Goal: Answer question/provide support: Share knowledge or assist other users

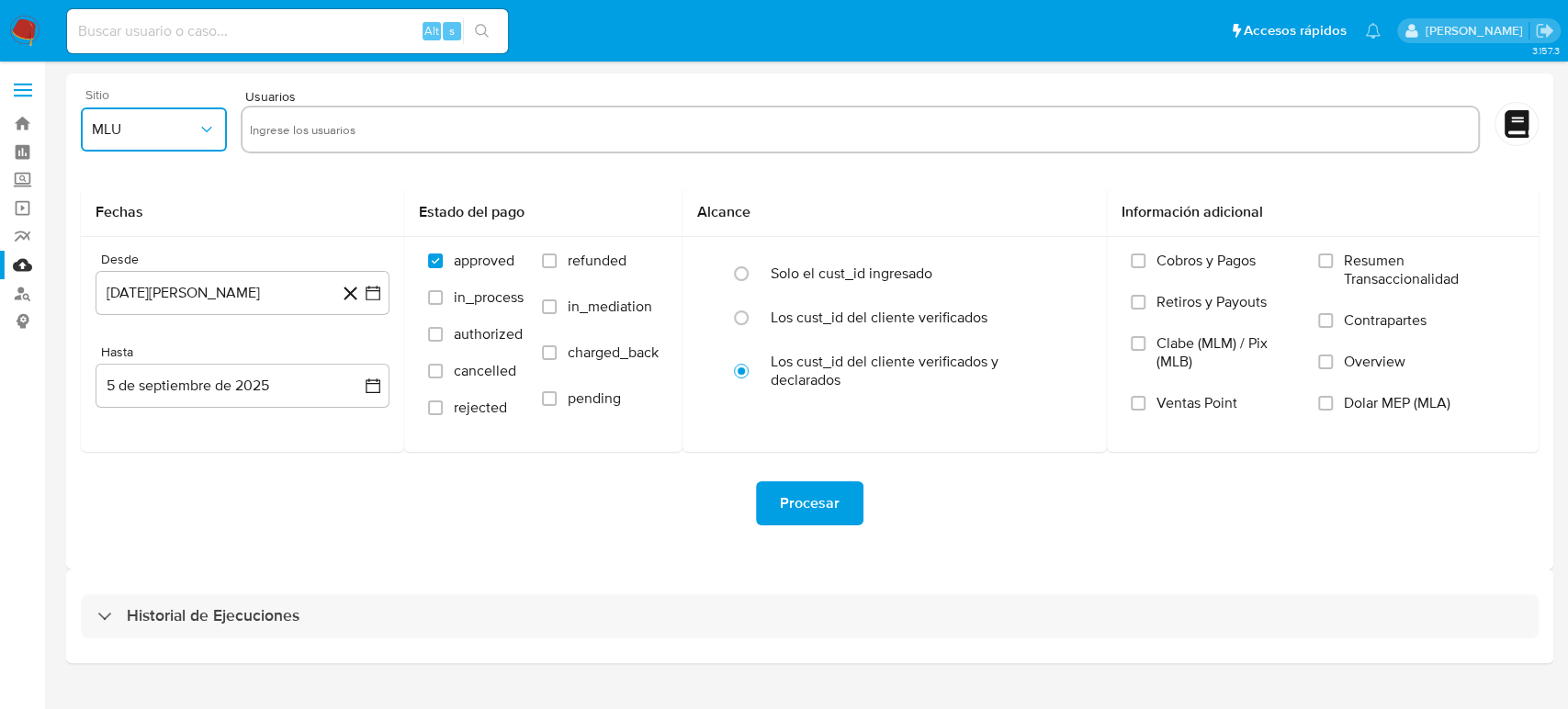
click at [187, 116] on button "MLU" at bounding box center [154, 129] width 146 height 44
click at [122, 407] on span "MLM" at bounding box center [108, 399] width 32 height 19
click at [805, 123] on input "text" at bounding box center [860, 129] width 1220 height 30
type input "80539354"
click at [666, 132] on input "text" at bounding box center [915, 129] width 1112 height 30
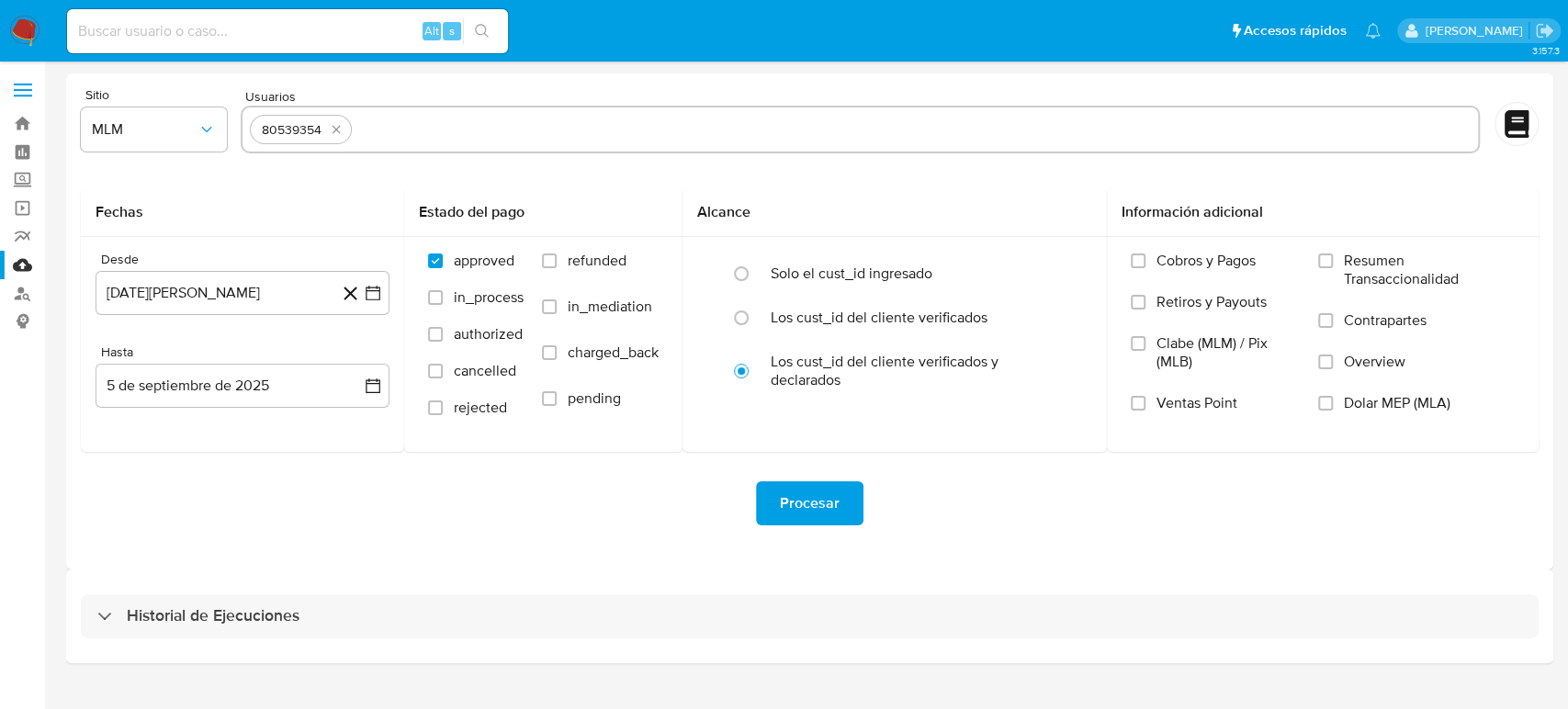
paste input "89242371"
type input "89242371"
click at [663, 140] on input "text" at bounding box center [968, 129] width 1007 height 30
paste input "158518859"
type input "158518859"
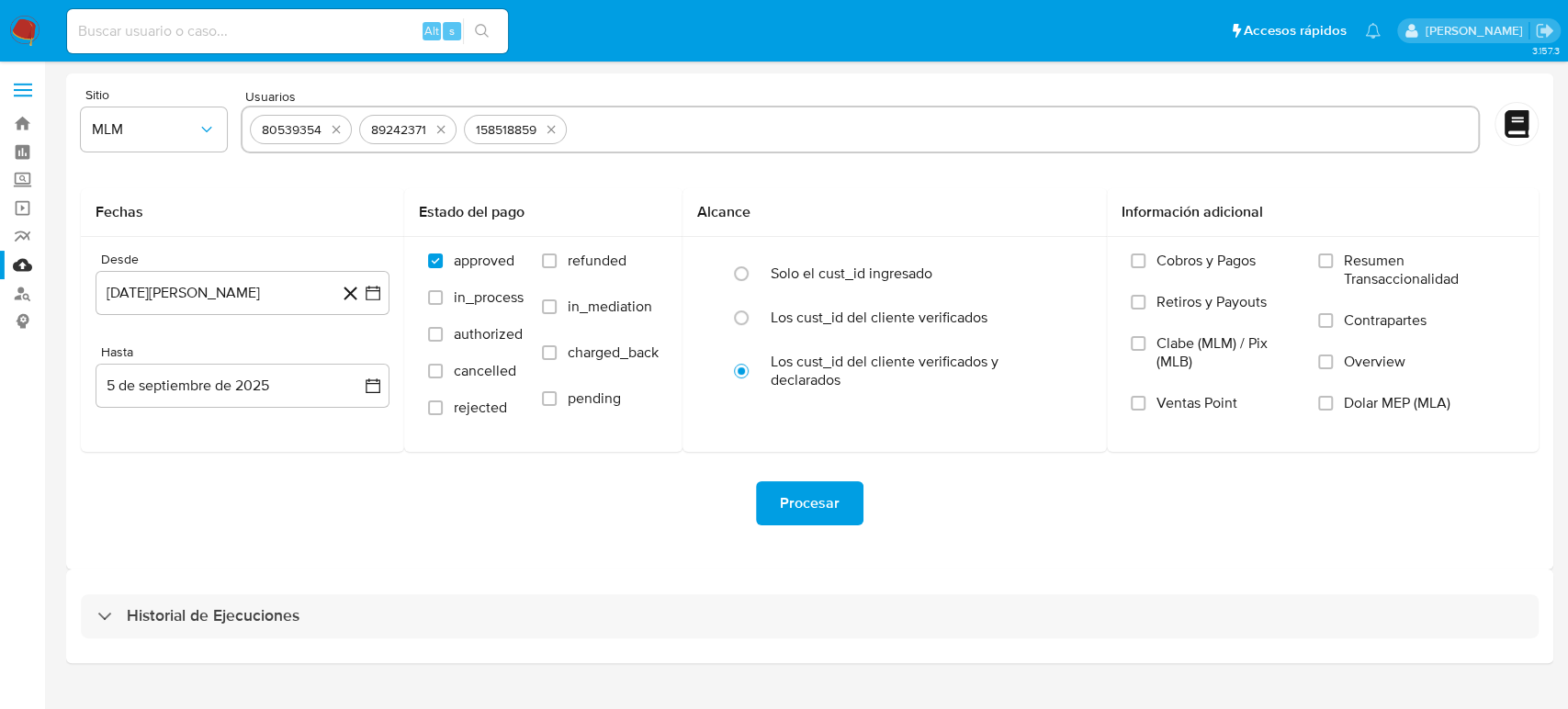
click at [626, 128] on input "text" at bounding box center [1022, 129] width 897 height 30
paste input "402771387"
type input "402771387"
click at [377, 299] on icon "button" at bounding box center [372, 292] width 19 height 19
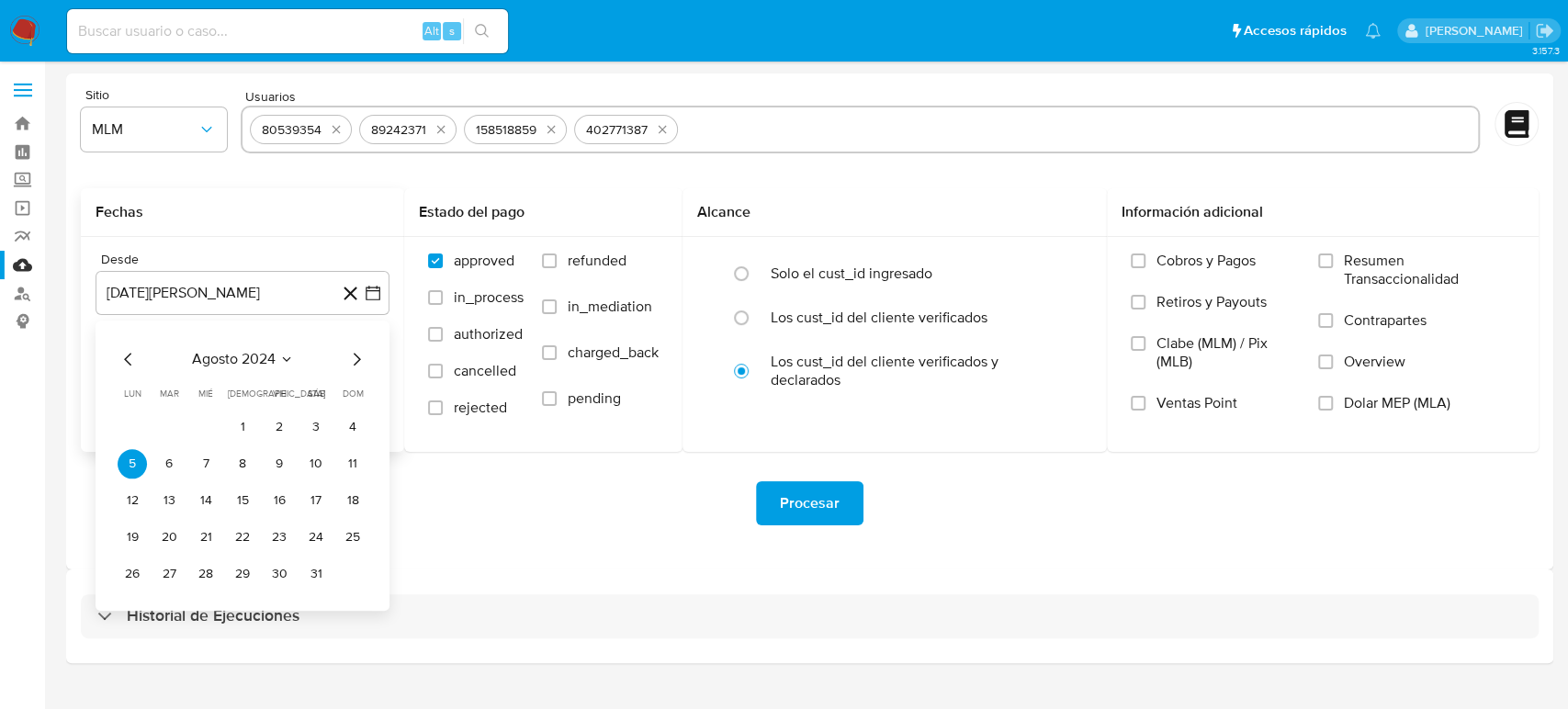
click at [284, 355] on icon "Seleccionar mes y año" at bounding box center [286, 358] width 15 height 15
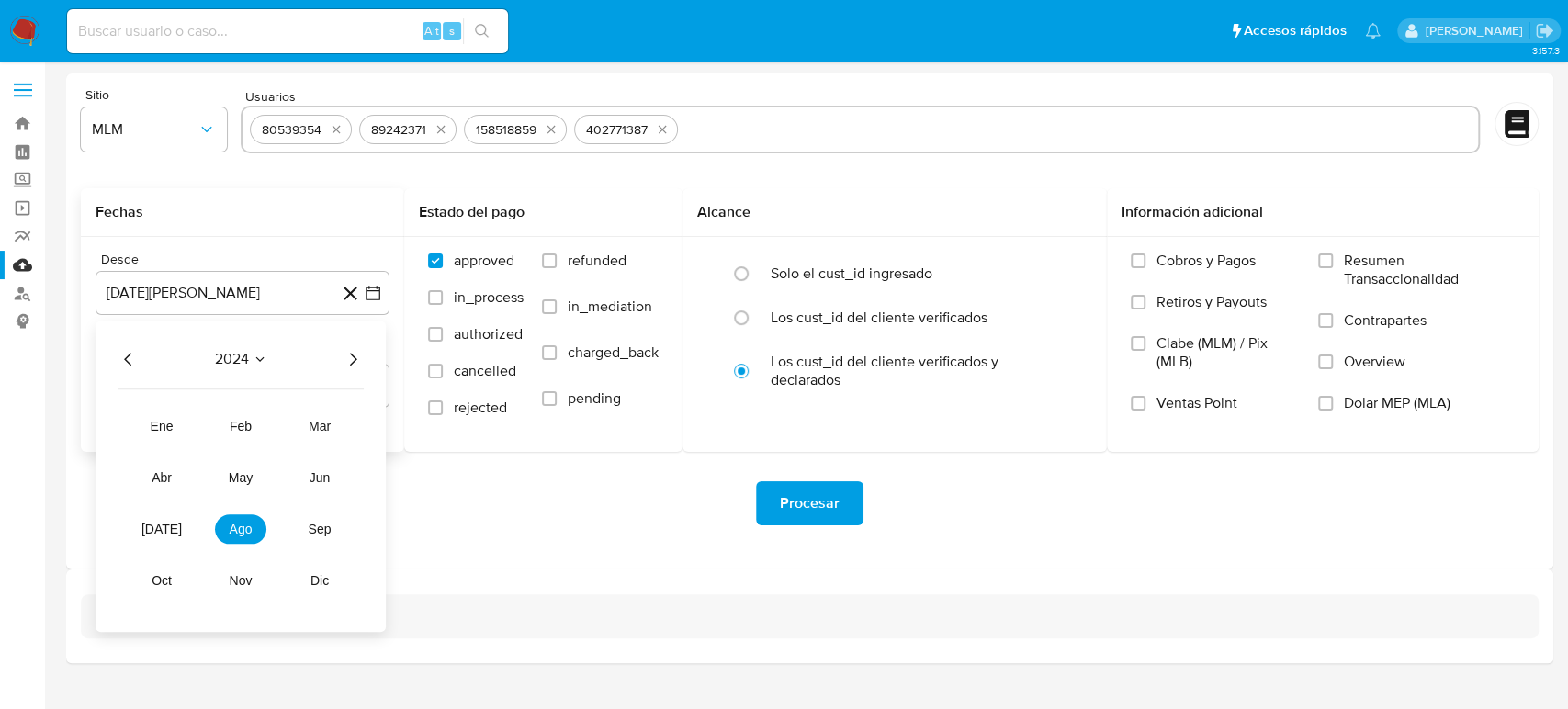
click at [354, 364] on icon "Año siguiente" at bounding box center [353, 359] width 22 height 22
click at [244, 433] on button "feb" at bounding box center [241, 427] width 51 height 30
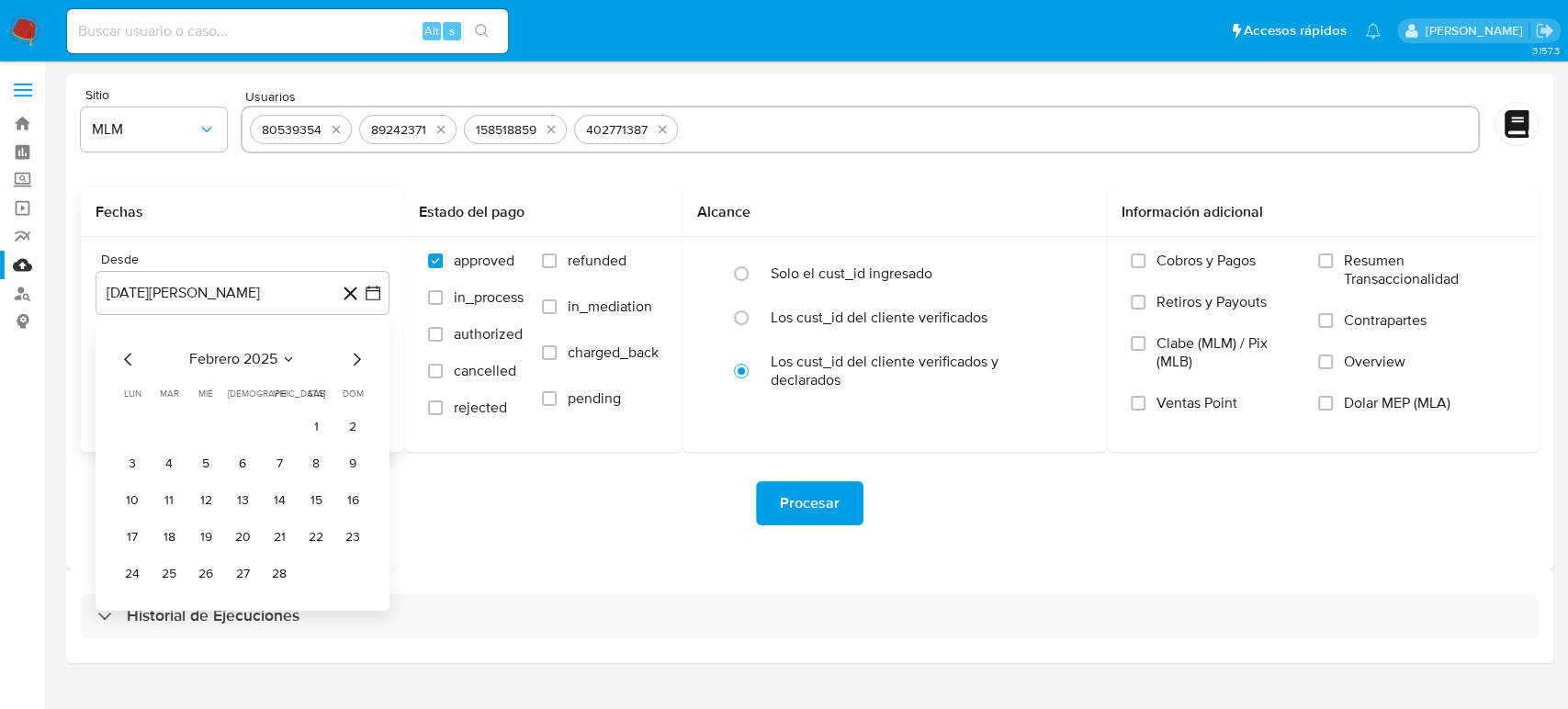
click at [320, 425] on button "1" at bounding box center [316, 428] width 30 height 30
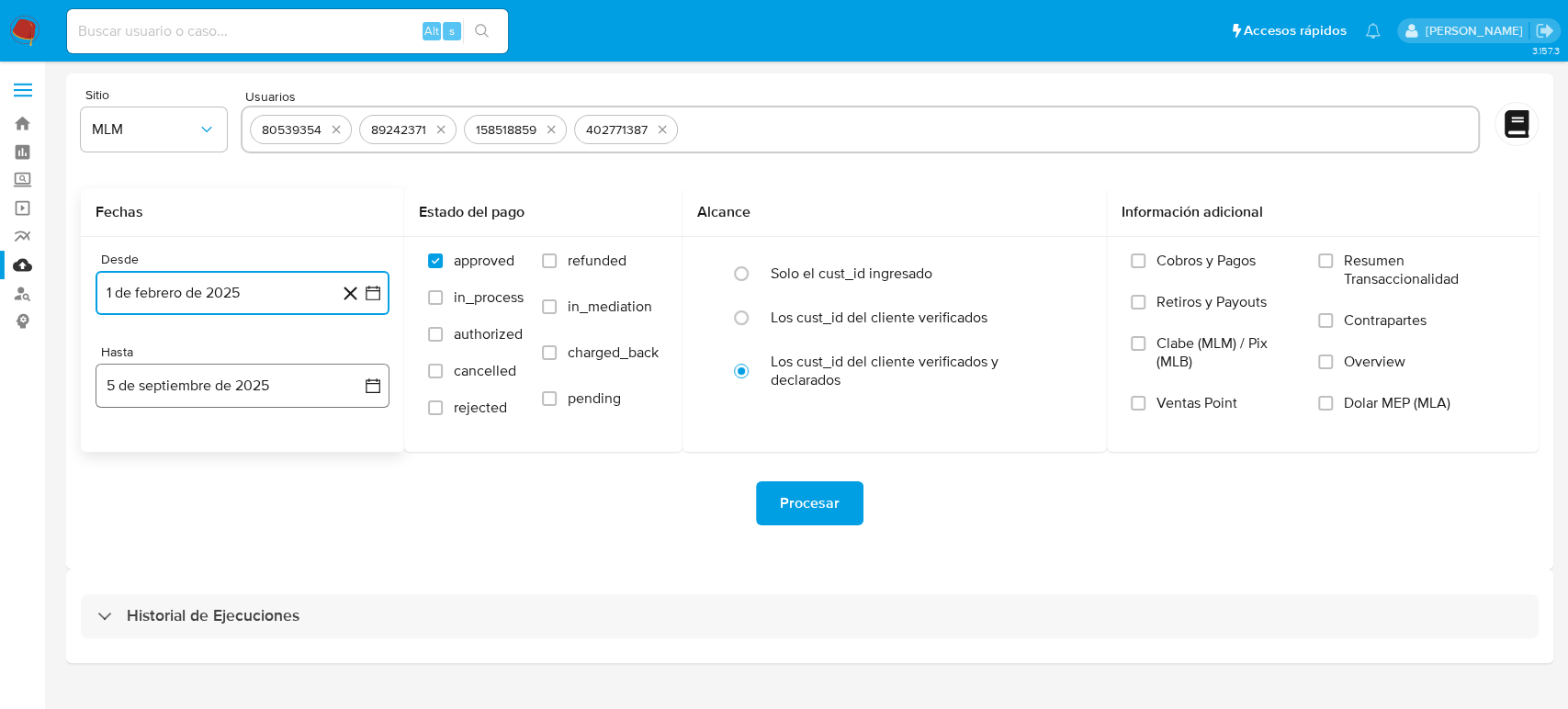
click at [375, 381] on icon "button" at bounding box center [372, 385] width 19 height 19
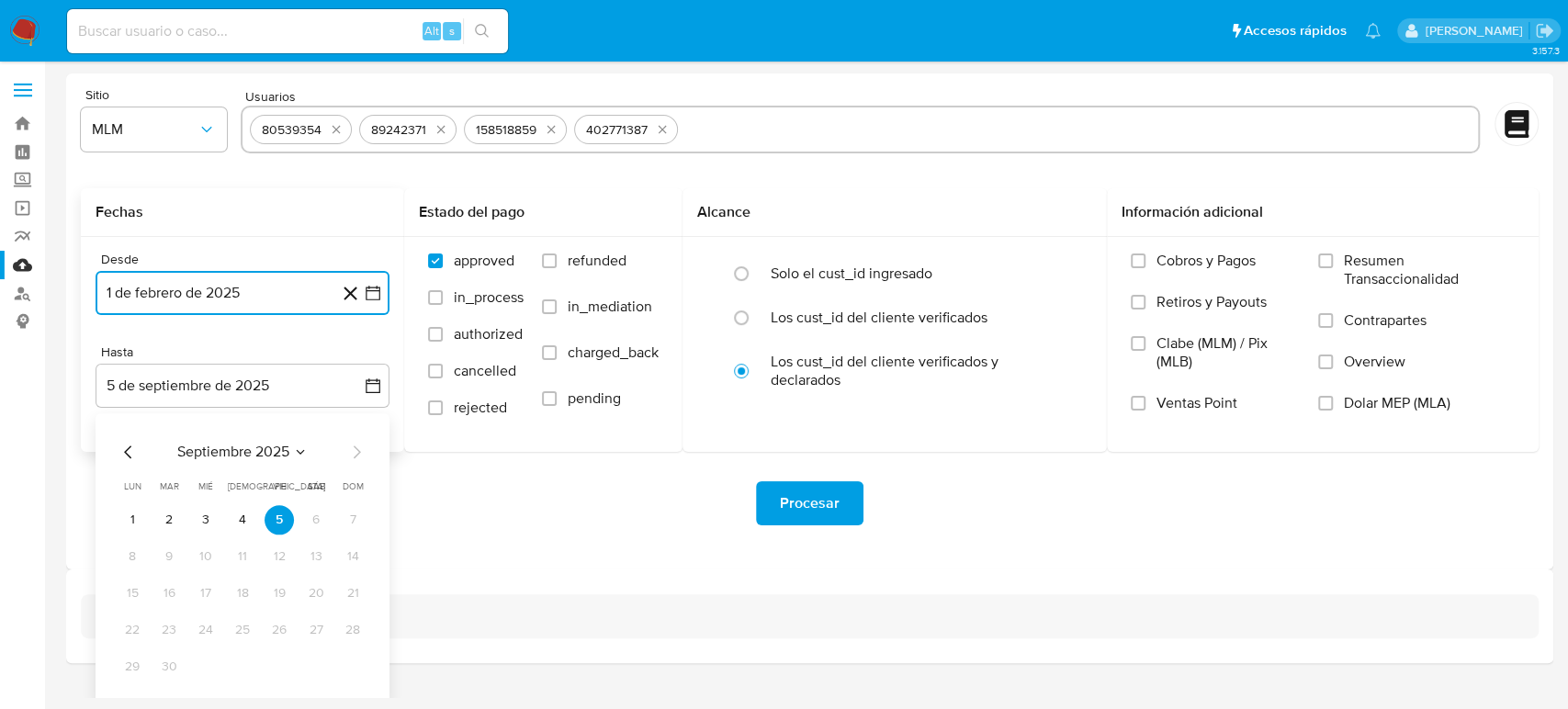
click at [126, 446] on icon "Mes anterior" at bounding box center [128, 452] width 22 height 22
click at [126, 449] on icon "Mes anterior" at bounding box center [127, 451] width 7 height 13
click at [247, 670] on button "31" at bounding box center [243, 668] width 30 height 30
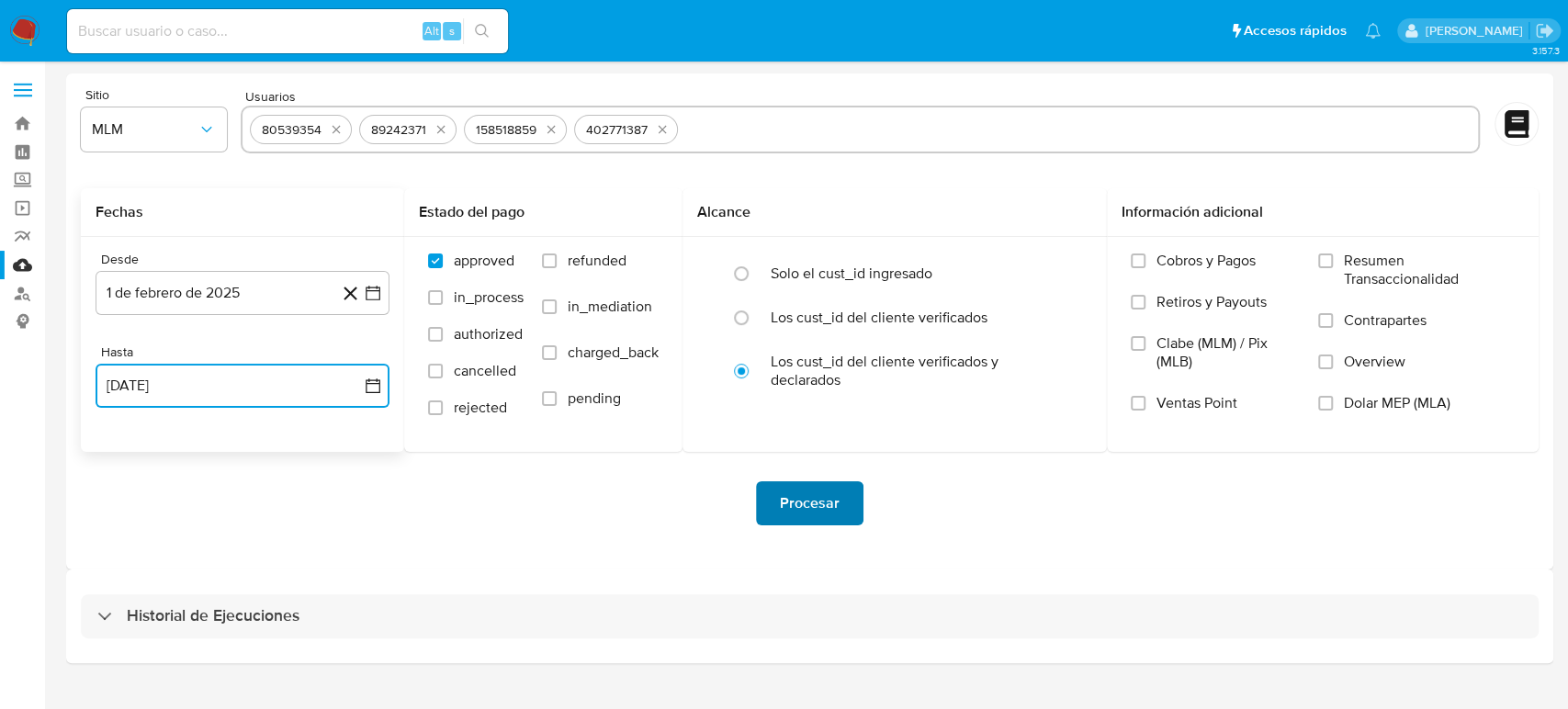
click at [827, 505] on span "Procesar" at bounding box center [810, 503] width 59 height 40
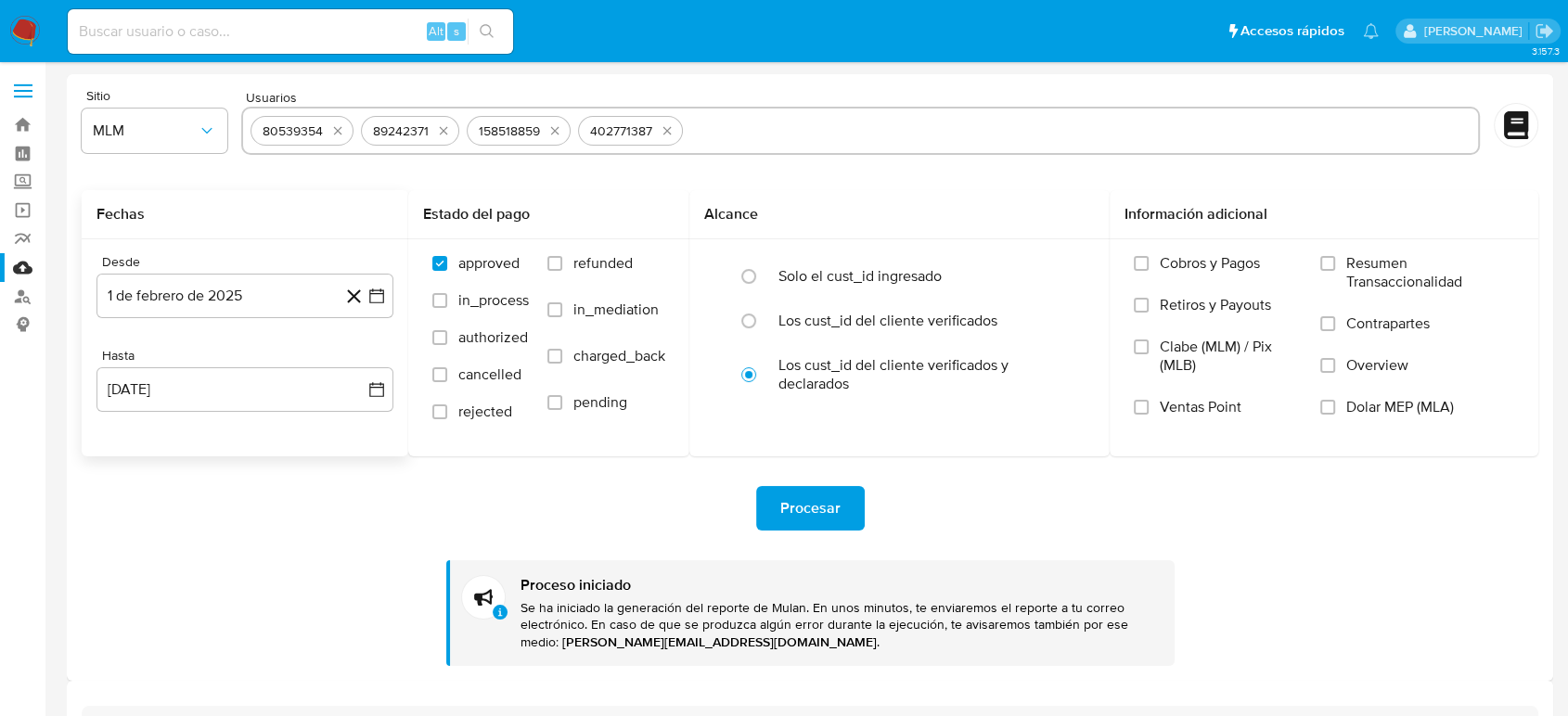
click at [694, 132] on input "text" at bounding box center [1080, 131] width 780 height 30
type input "488324109"
click at [460, 146] on div "488324109" at bounding box center [861, 131] width 1239 height 48
paste input "609389670"
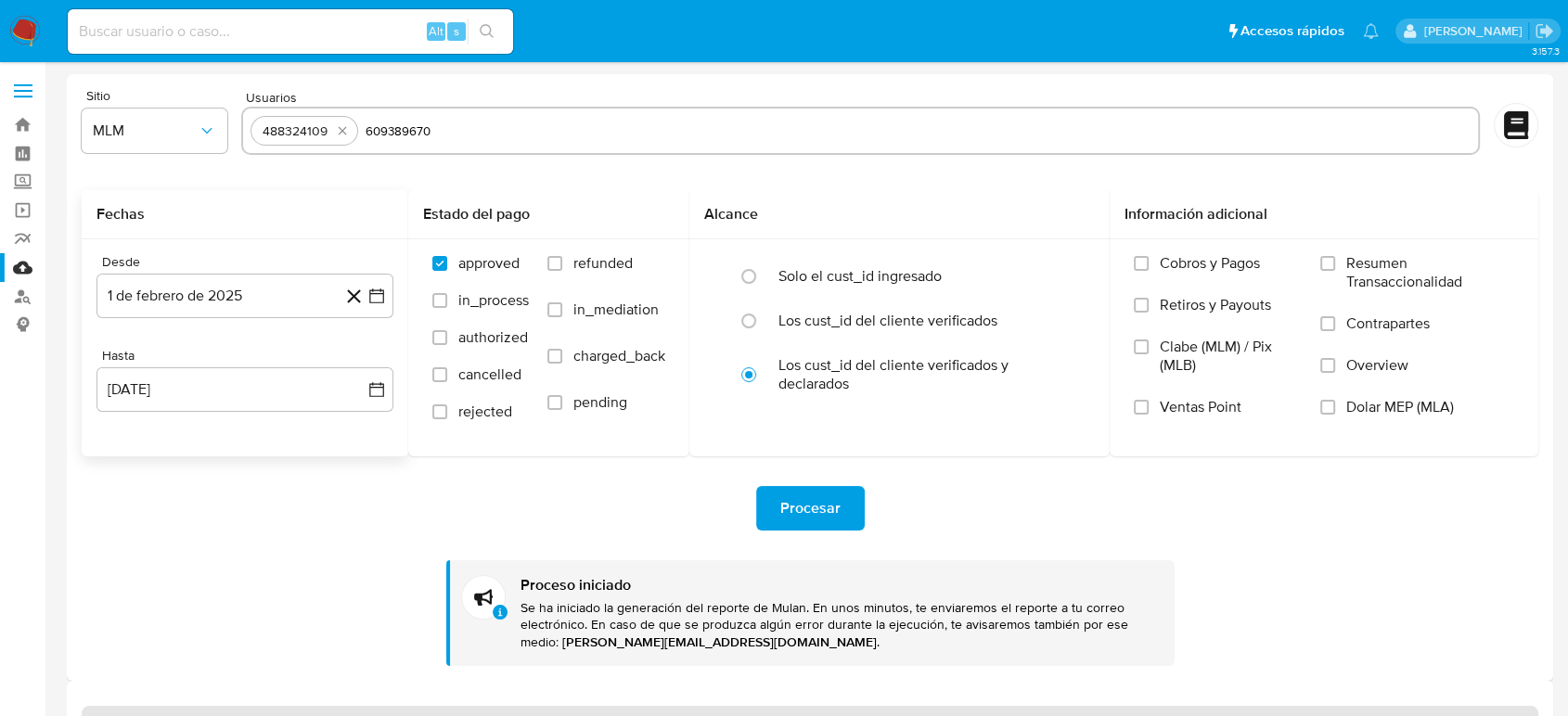
type input "609389670"
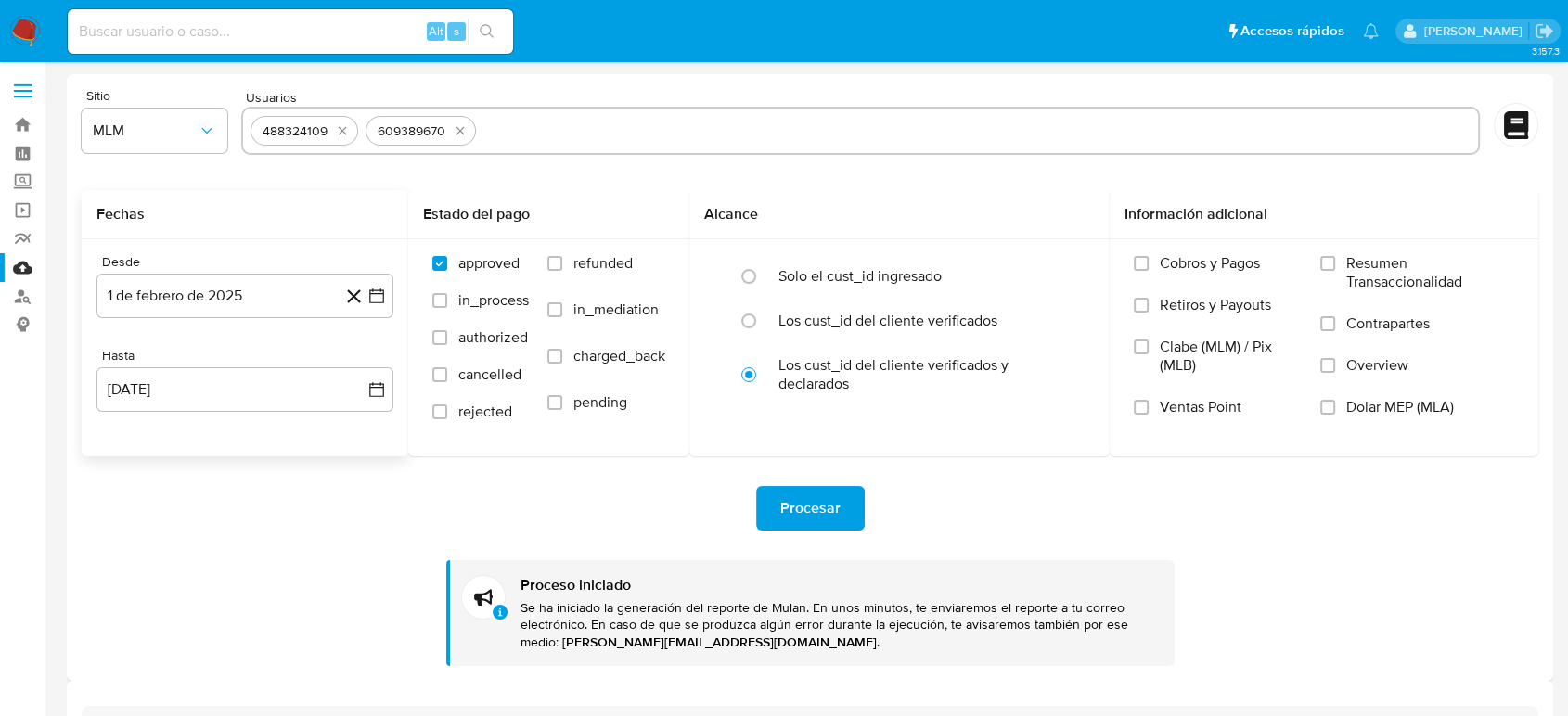
drag, startPoint x: 550, startPoint y: 110, endPoint x: 554, endPoint y: 121, distance: 11.7
click at [550, 110] on div "488324109 609389670" at bounding box center [861, 131] width 1239 height 48
click at [554, 125] on input "text" at bounding box center [978, 131] width 987 height 30
paste input "1395767179"
type input "1395767179"
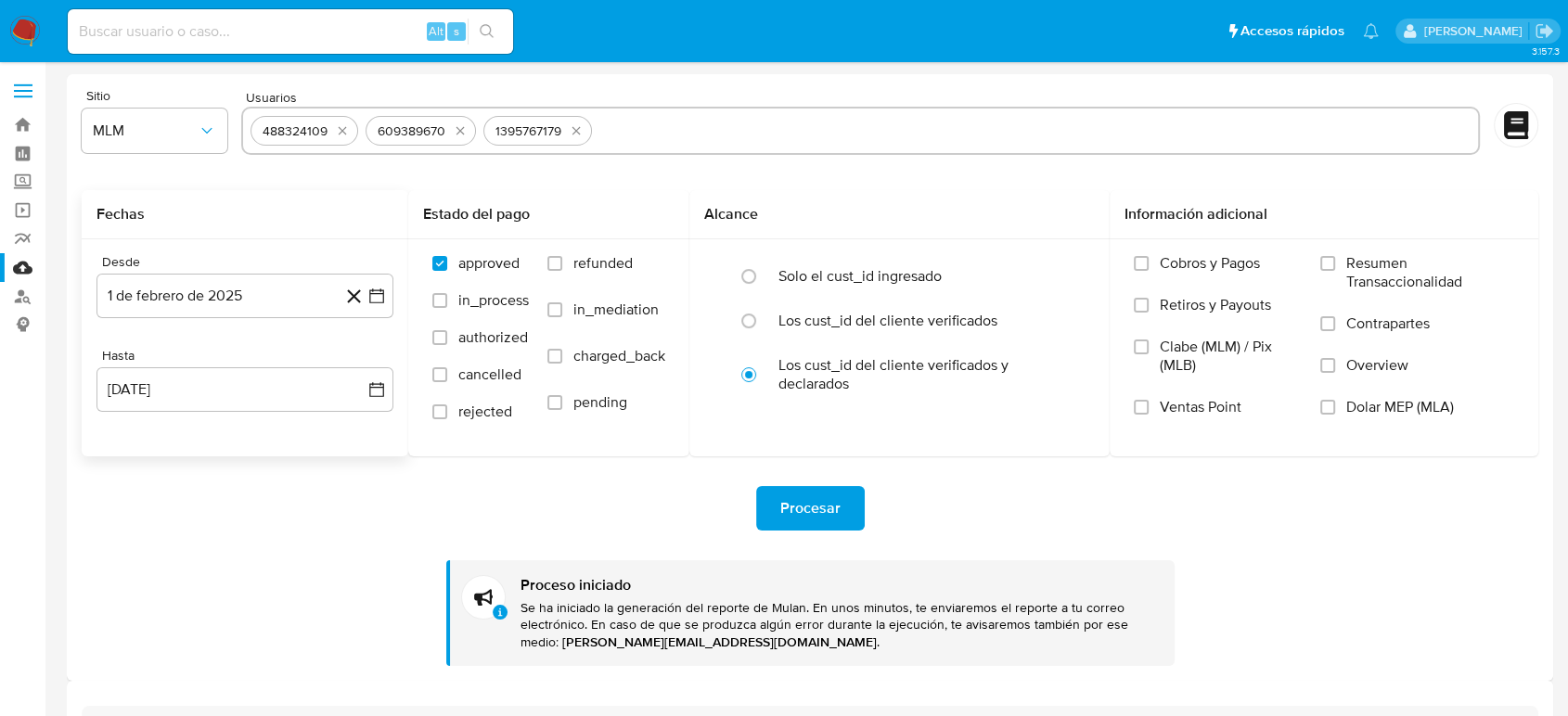
click at [681, 124] on input "text" at bounding box center [1035, 131] width 872 height 30
paste input "1430908656"
type input "1430908656"
click at [956, 483] on div "Procesar Proceso iniciado Se ha iniciado la generación del reporte de Mulan. En…" at bounding box center [810, 561] width 1457 height 209
click at [840, 491] on button "Procesar" at bounding box center [810, 508] width 109 height 45
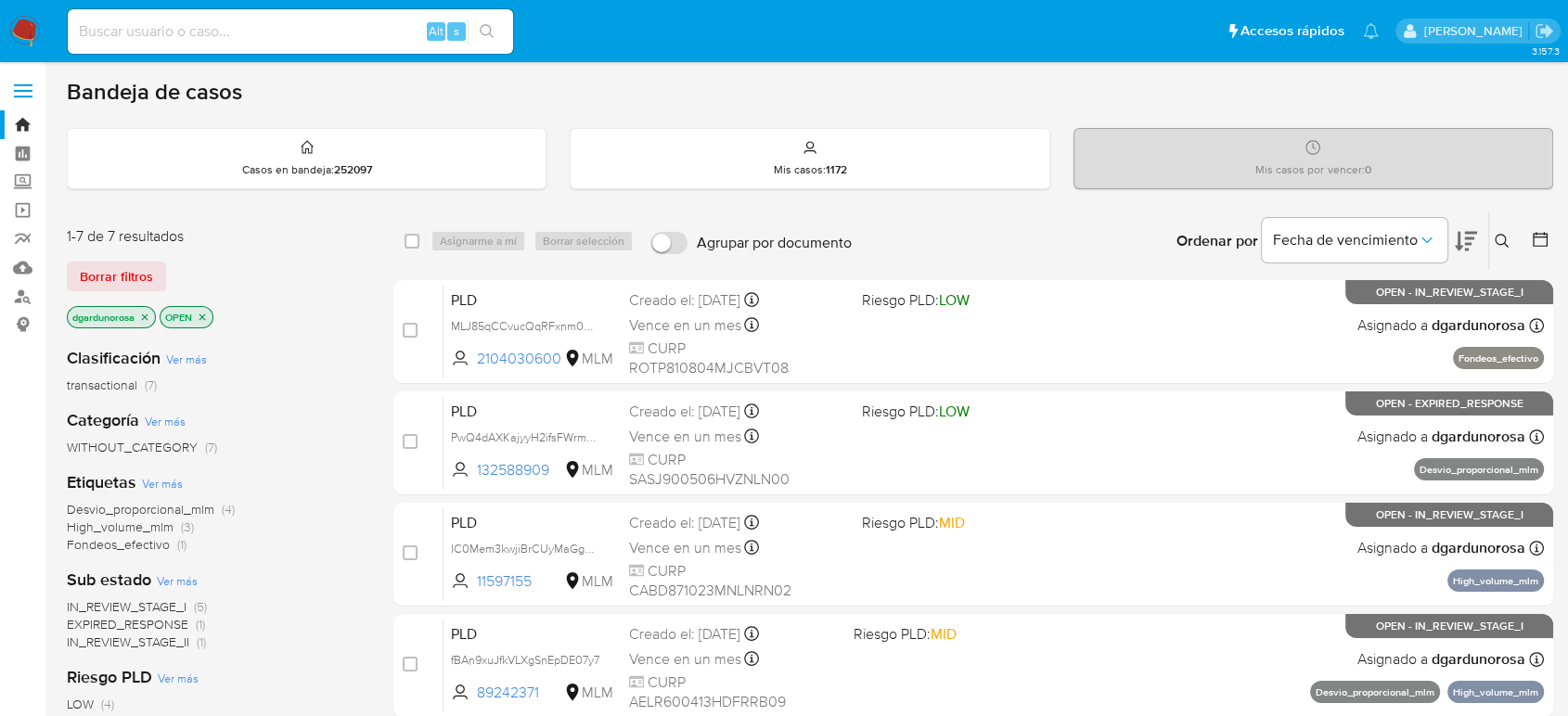
drag, startPoint x: 1497, startPoint y: 238, endPoint x: 1456, endPoint y: 273, distance: 53.9
click at [1499, 238] on icon at bounding box center [1502, 240] width 15 height 15
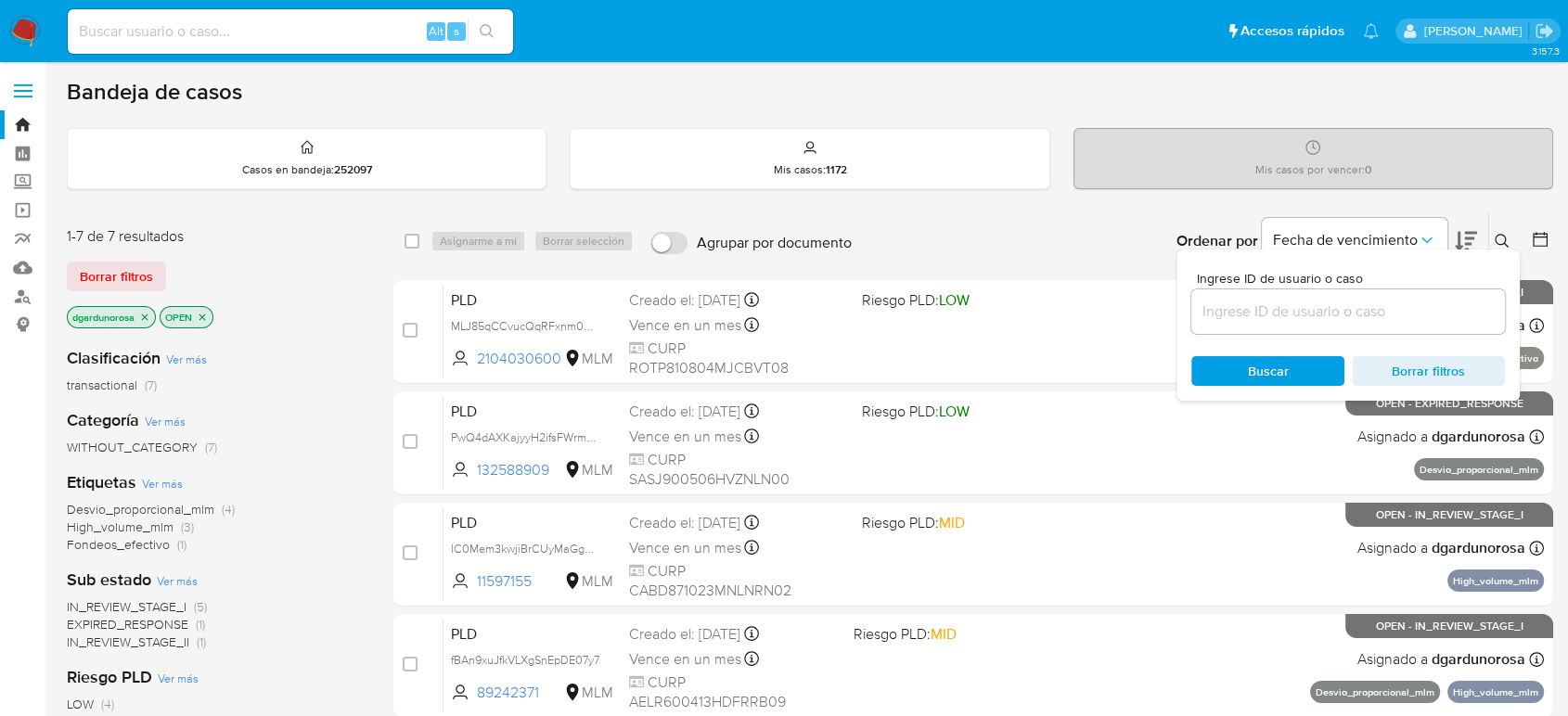
click at [1329, 319] on input at bounding box center [1349, 311] width 313 height 24
type input "80539354"
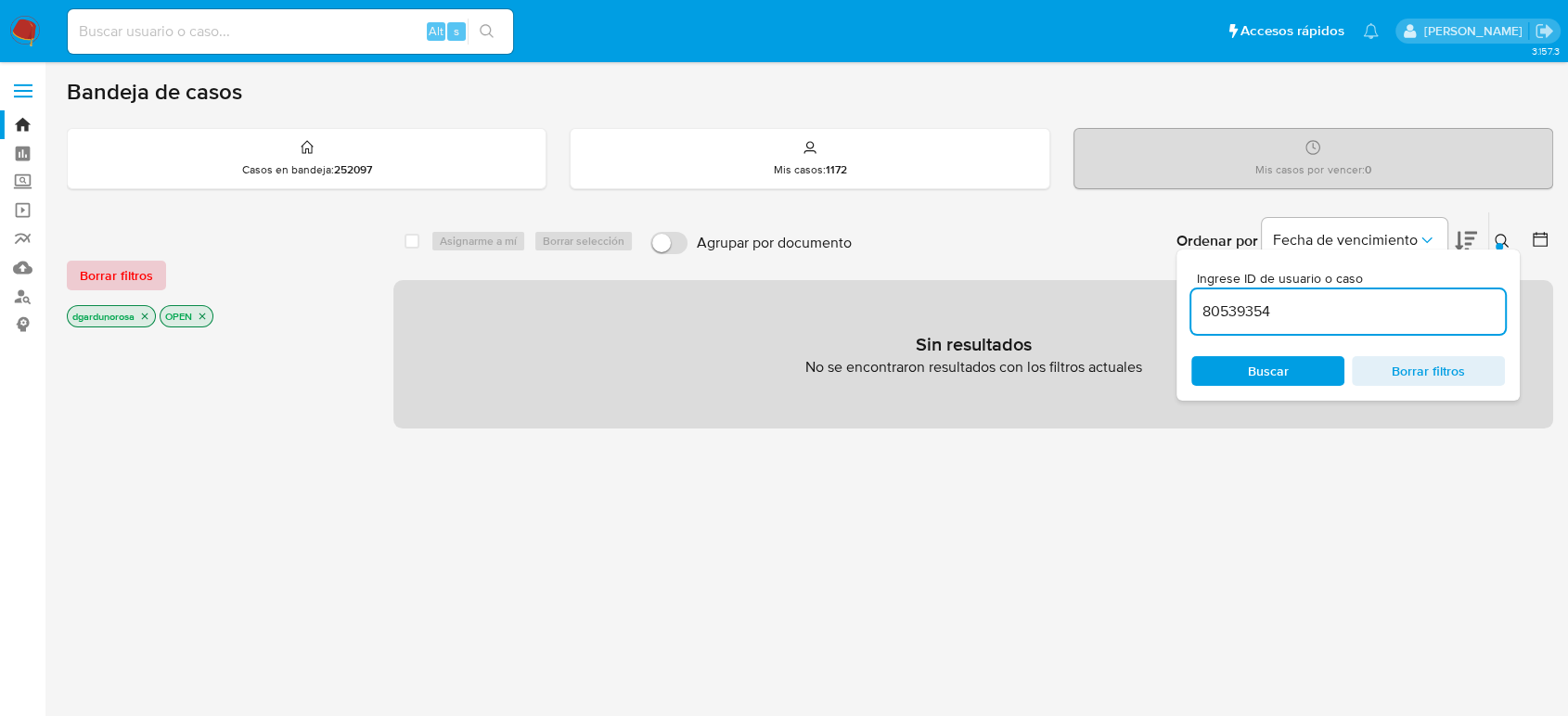
click at [107, 280] on span "Borrar filtros" at bounding box center [116, 275] width 73 height 26
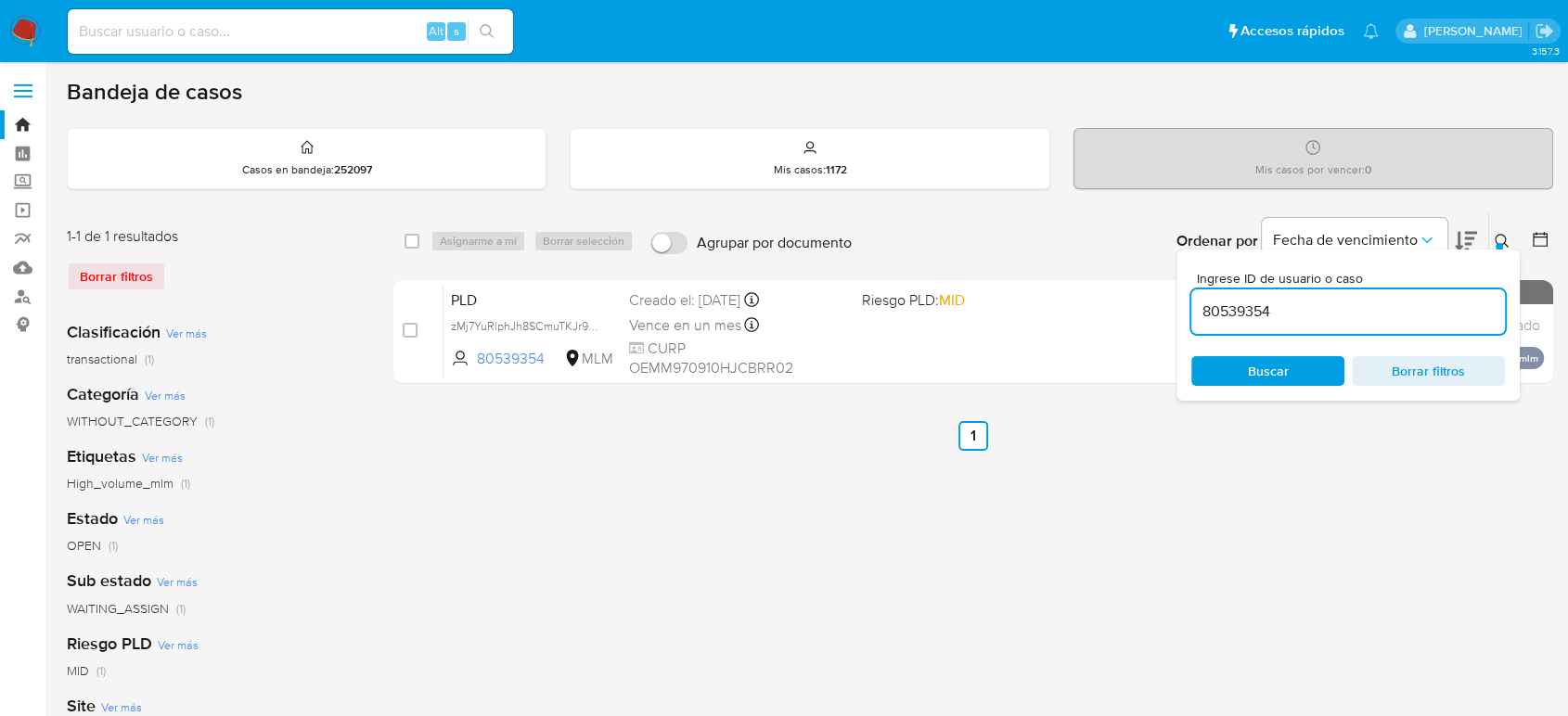
click at [1493, 235] on button at bounding box center [1504, 241] width 31 height 22
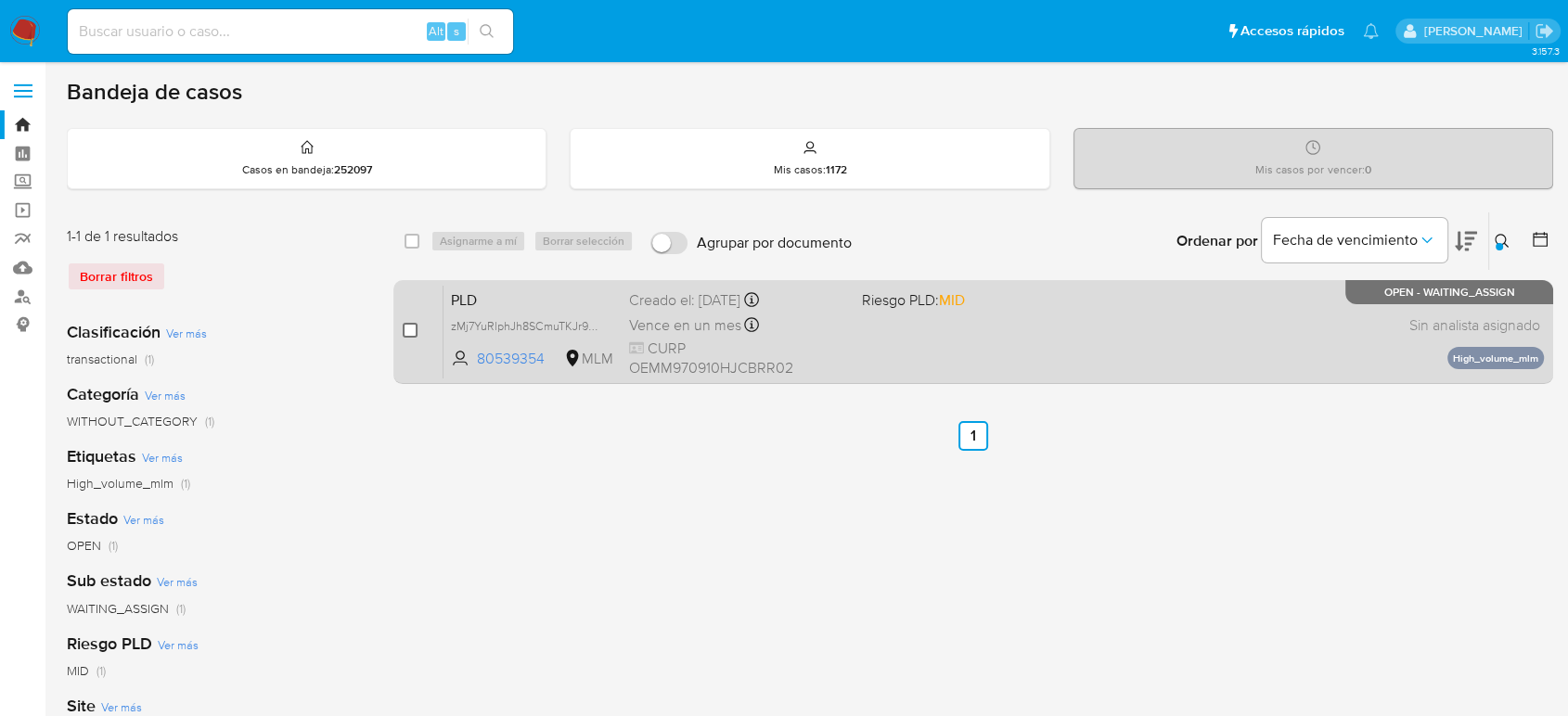
click at [411, 326] on input "checkbox" at bounding box center [410, 330] width 15 height 15
checkbox input "true"
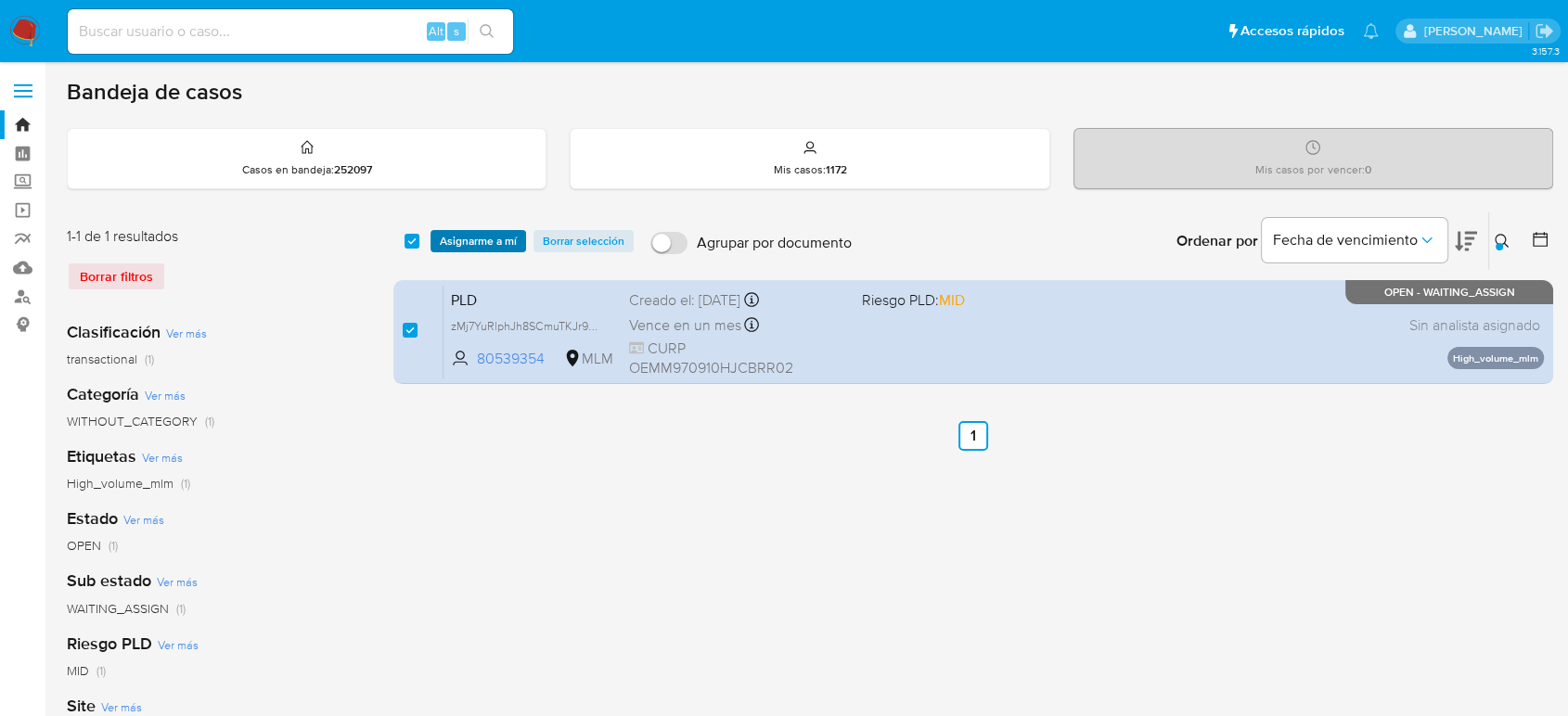
click at [453, 238] on span "Asignarme a mí" at bounding box center [478, 241] width 77 height 19
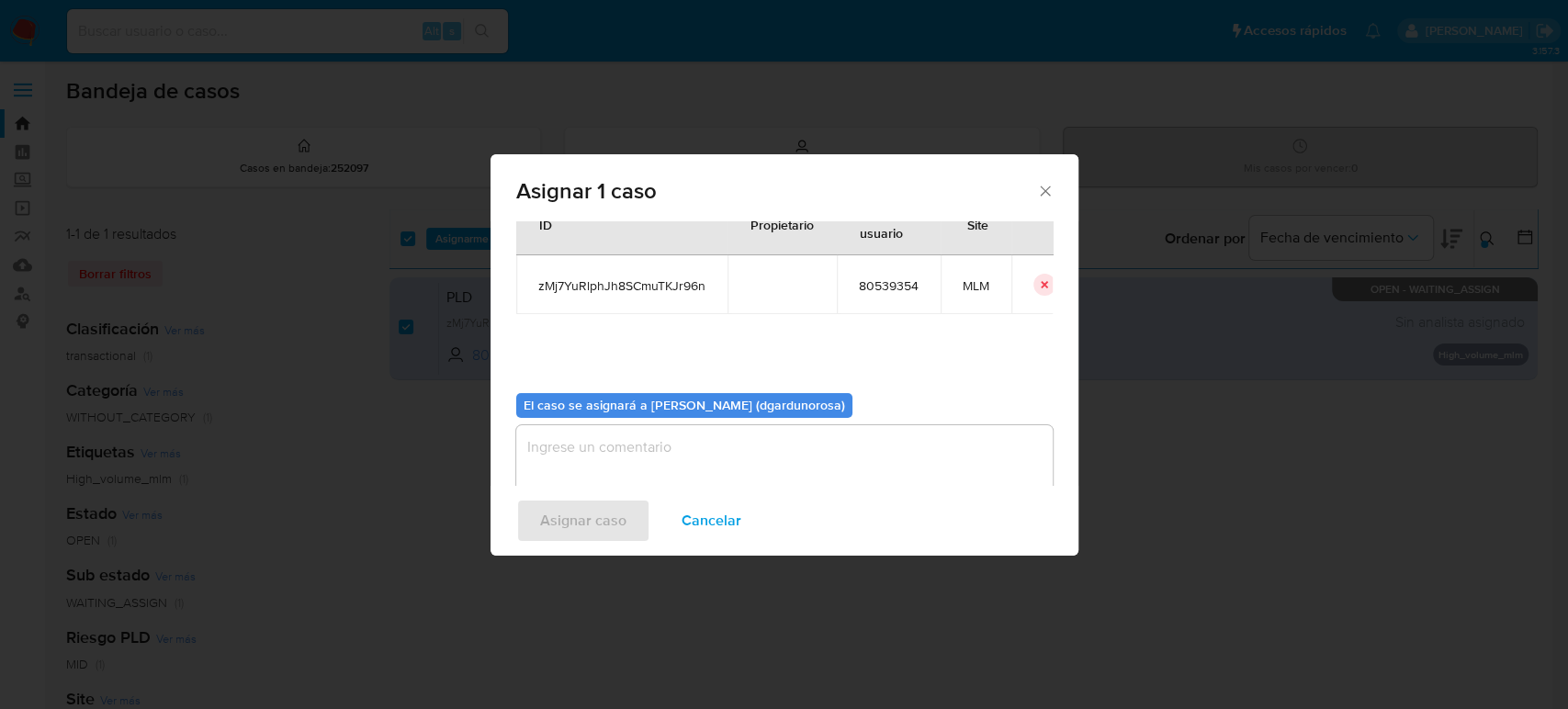
scroll to position [94, 0]
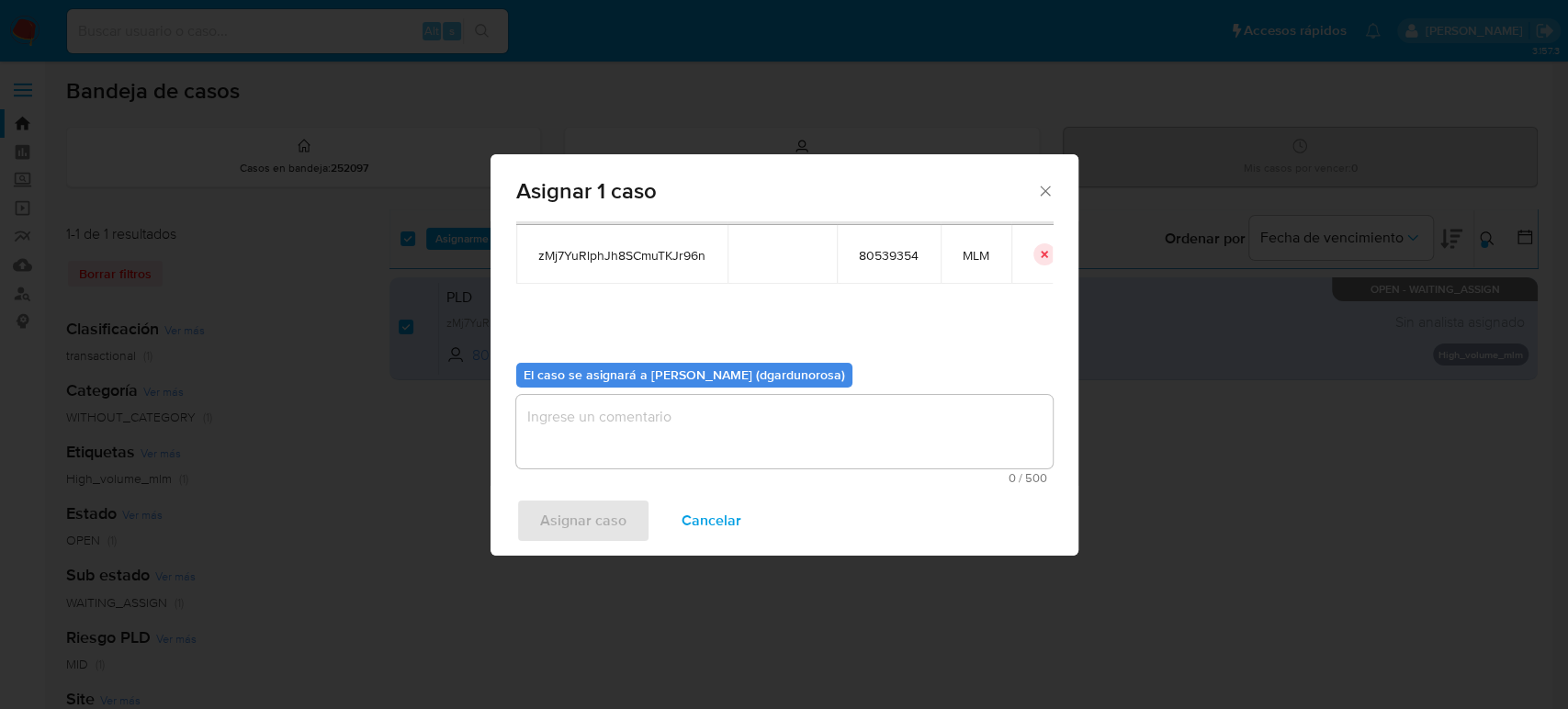
click at [815, 416] on textarea "assign-modal" at bounding box center [784, 432] width 536 height 73
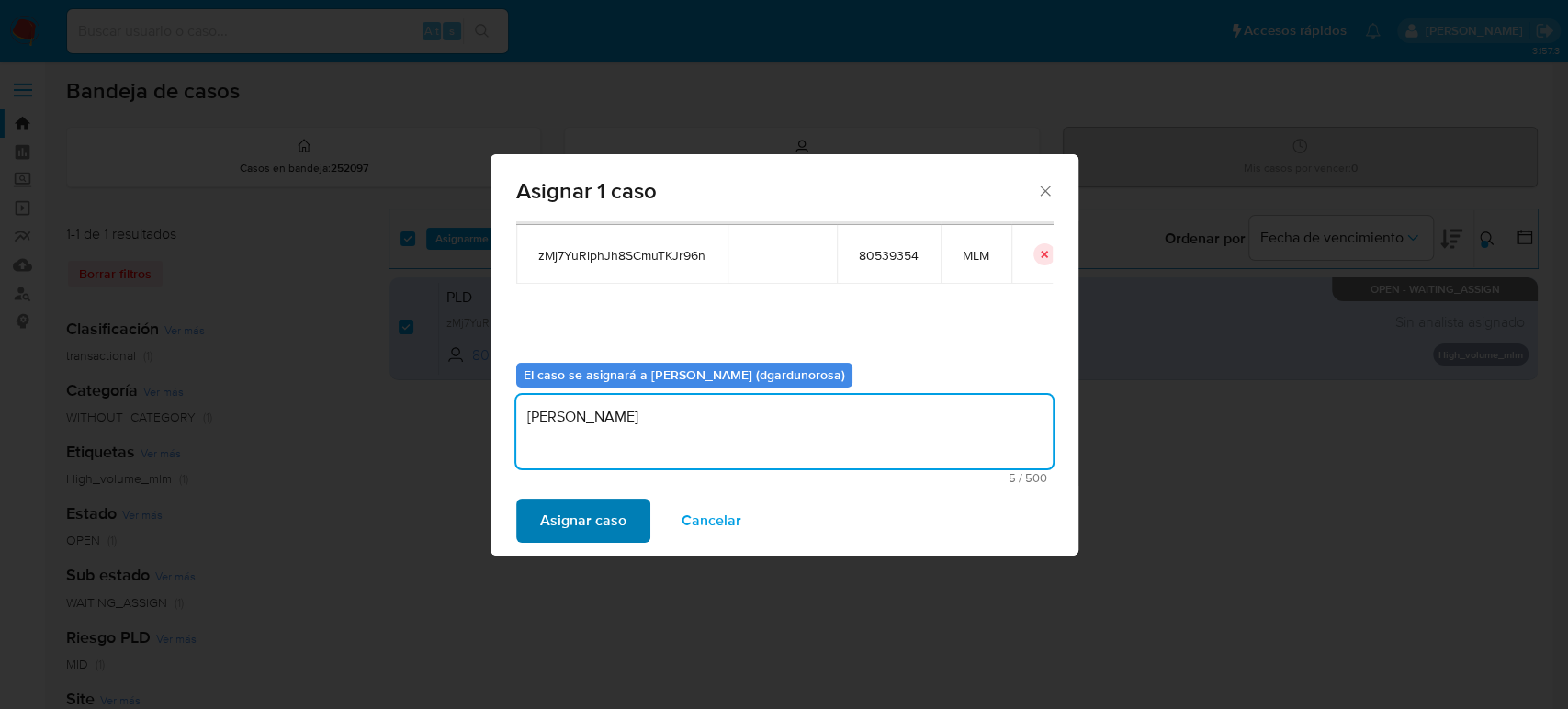
type textarea "diego"
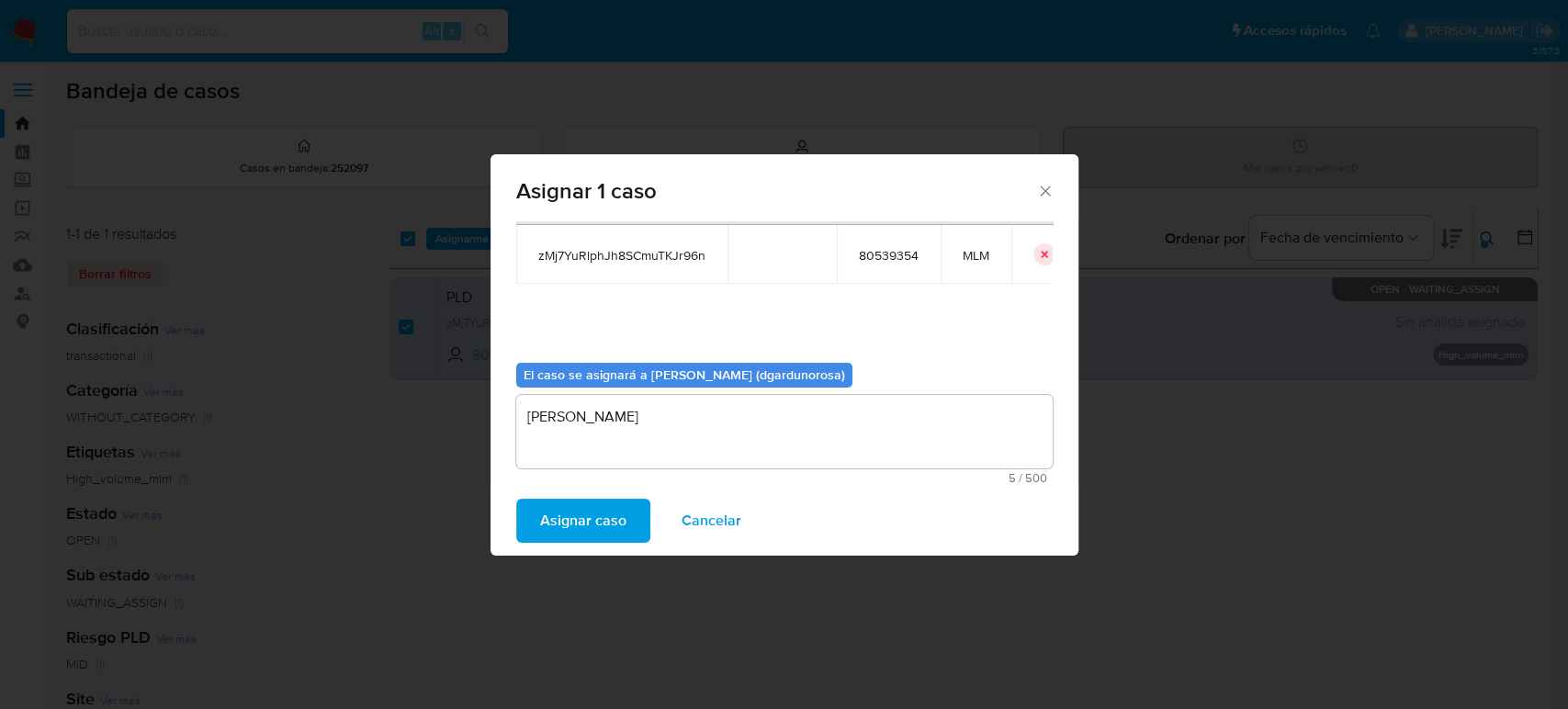
click at [625, 517] on button "Asignar caso" at bounding box center [584, 520] width 134 height 44
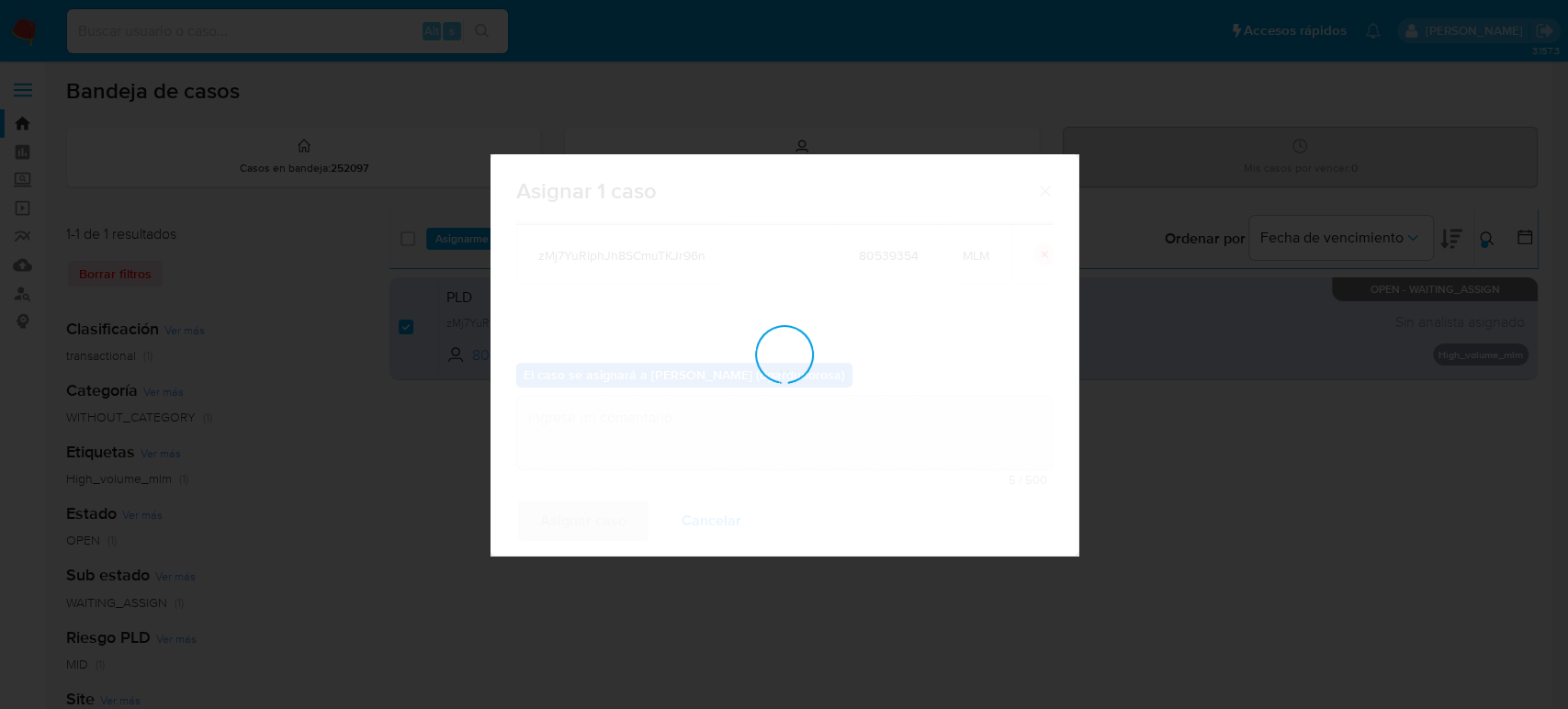
checkbox input "false"
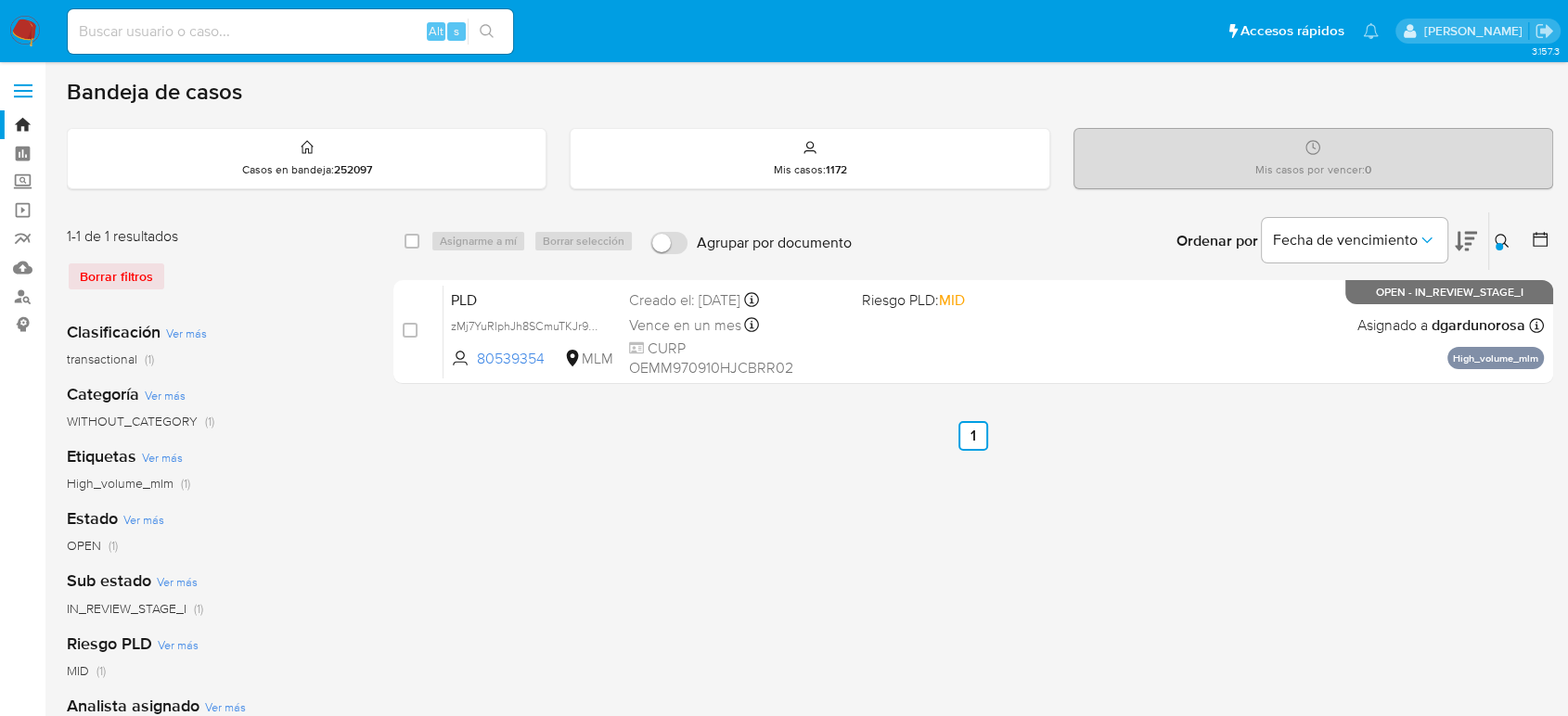
click at [1498, 233] on icon at bounding box center [1502, 240] width 15 height 15
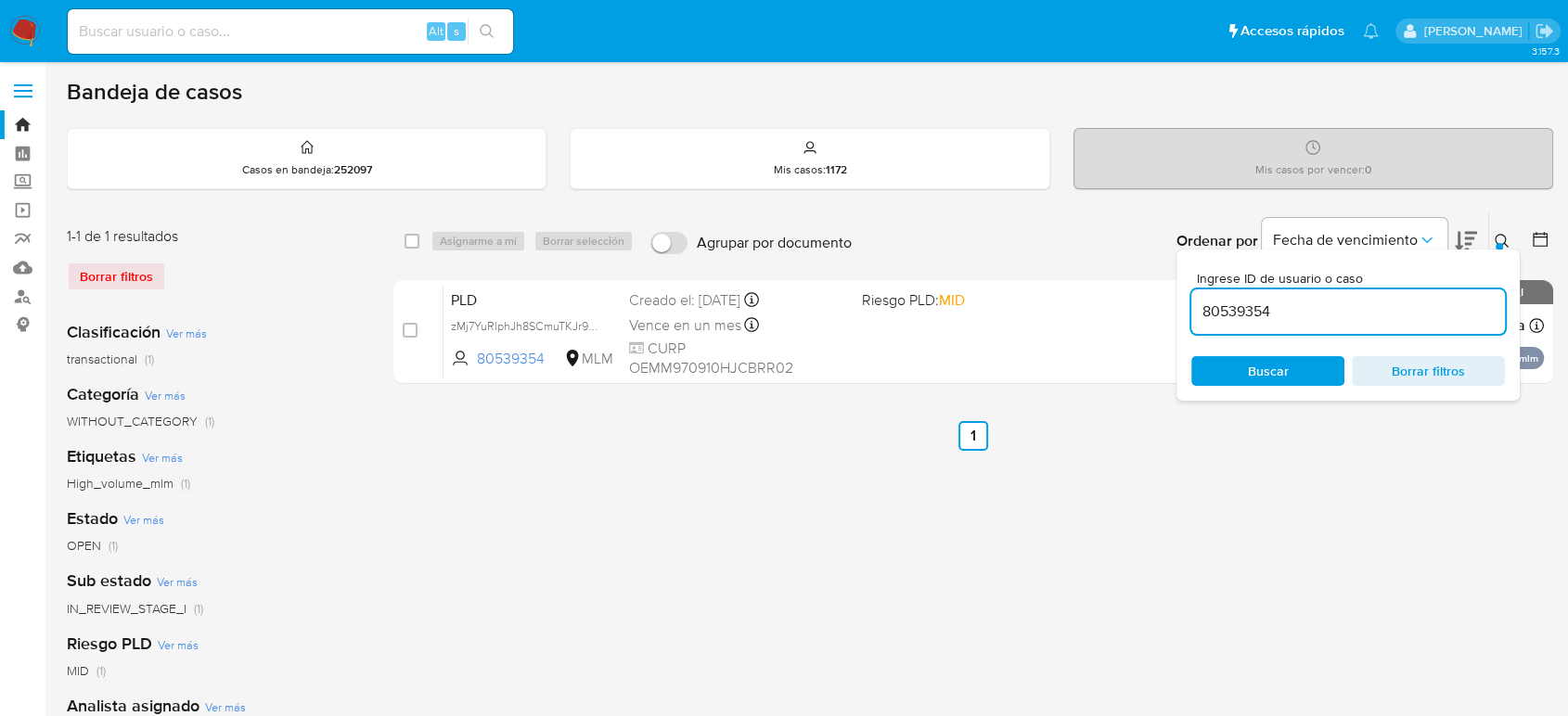
click at [1244, 313] on input "80539354" at bounding box center [1349, 311] width 313 height 24
type input "89242371"
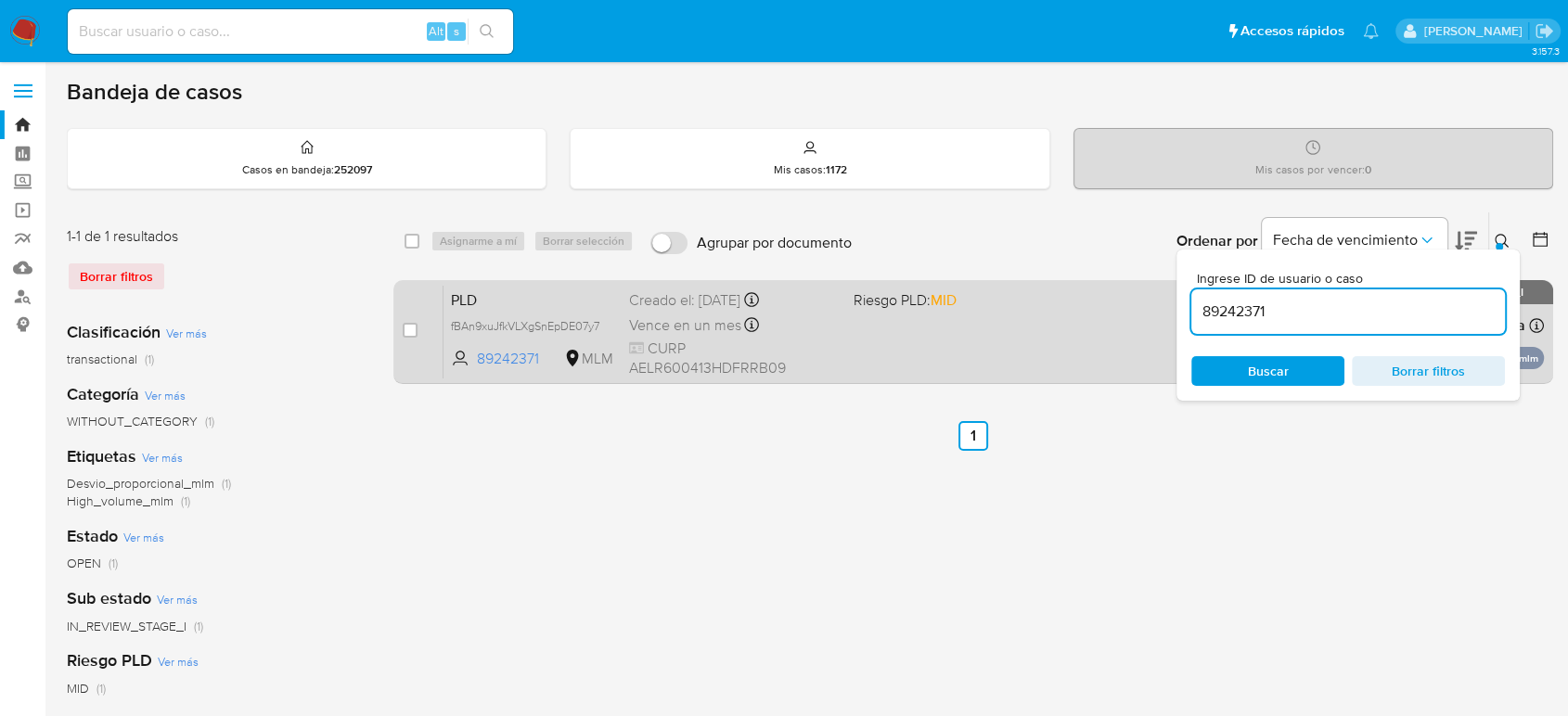
click at [422, 339] on div "case-item-checkbox No es posible asignar el caso" at bounding box center [423, 332] width 41 height 94
click at [405, 326] on input "checkbox" at bounding box center [410, 330] width 15 height 15
checkbox input "true"
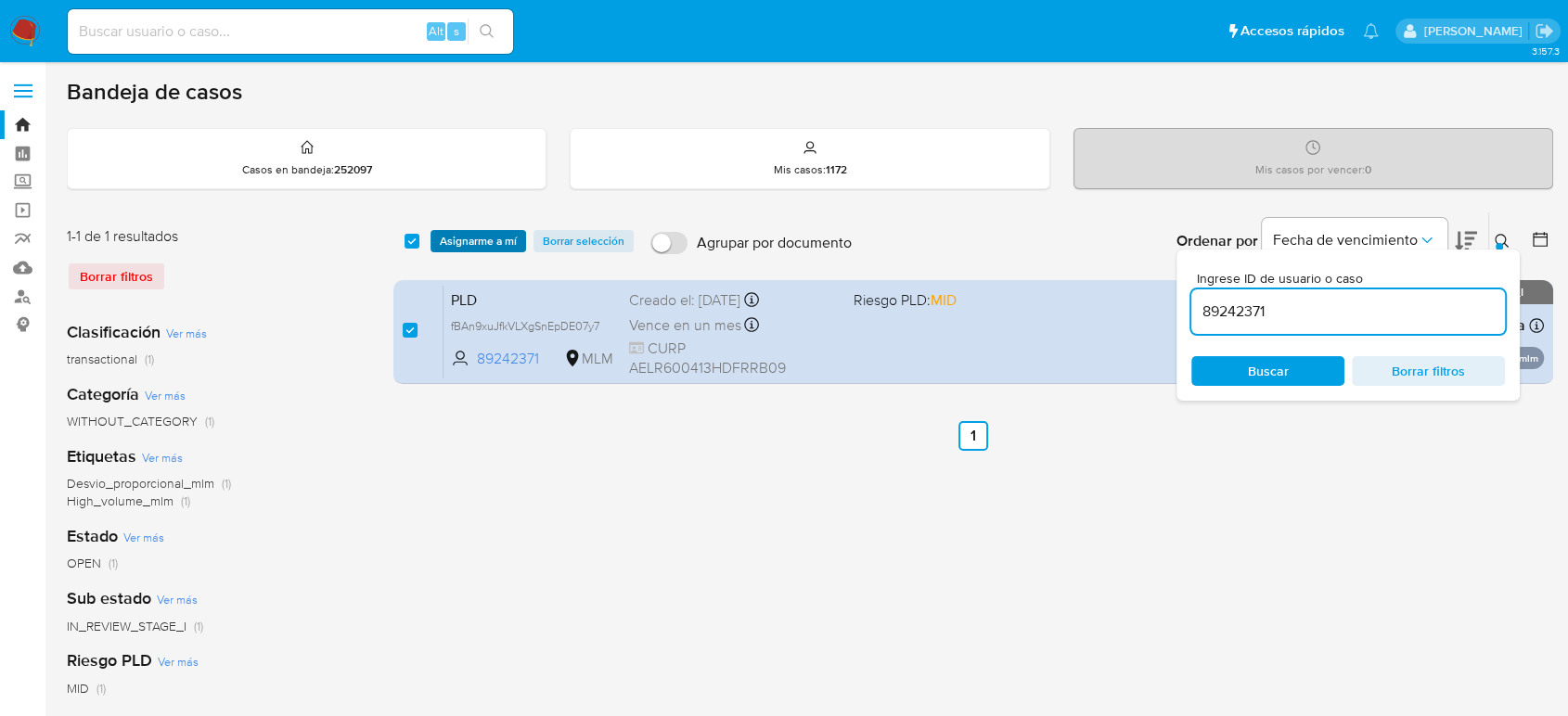
click at [473, 240] on span "Asignarme a mí" at bounding box center [478, 241] width 77 height 19
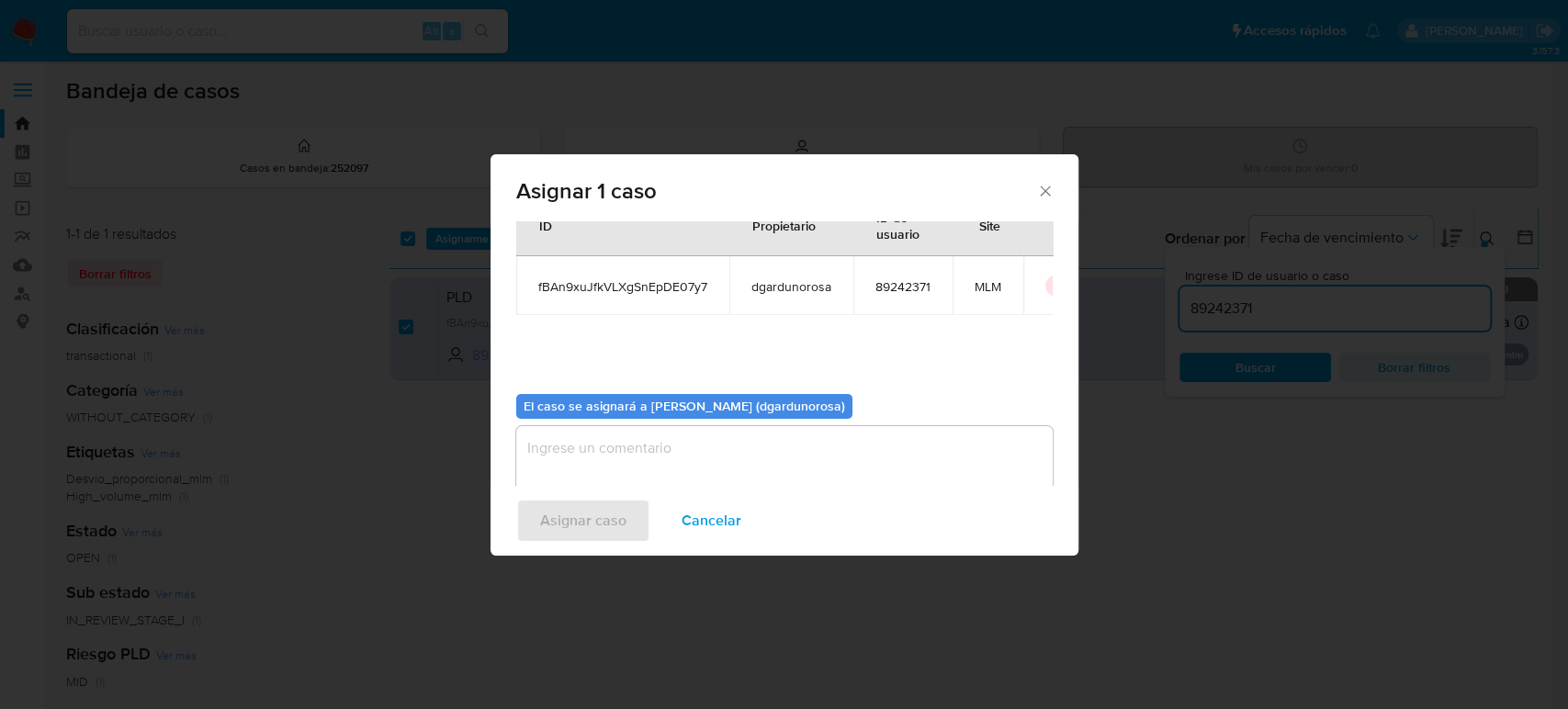
scroll to position [94, 0]
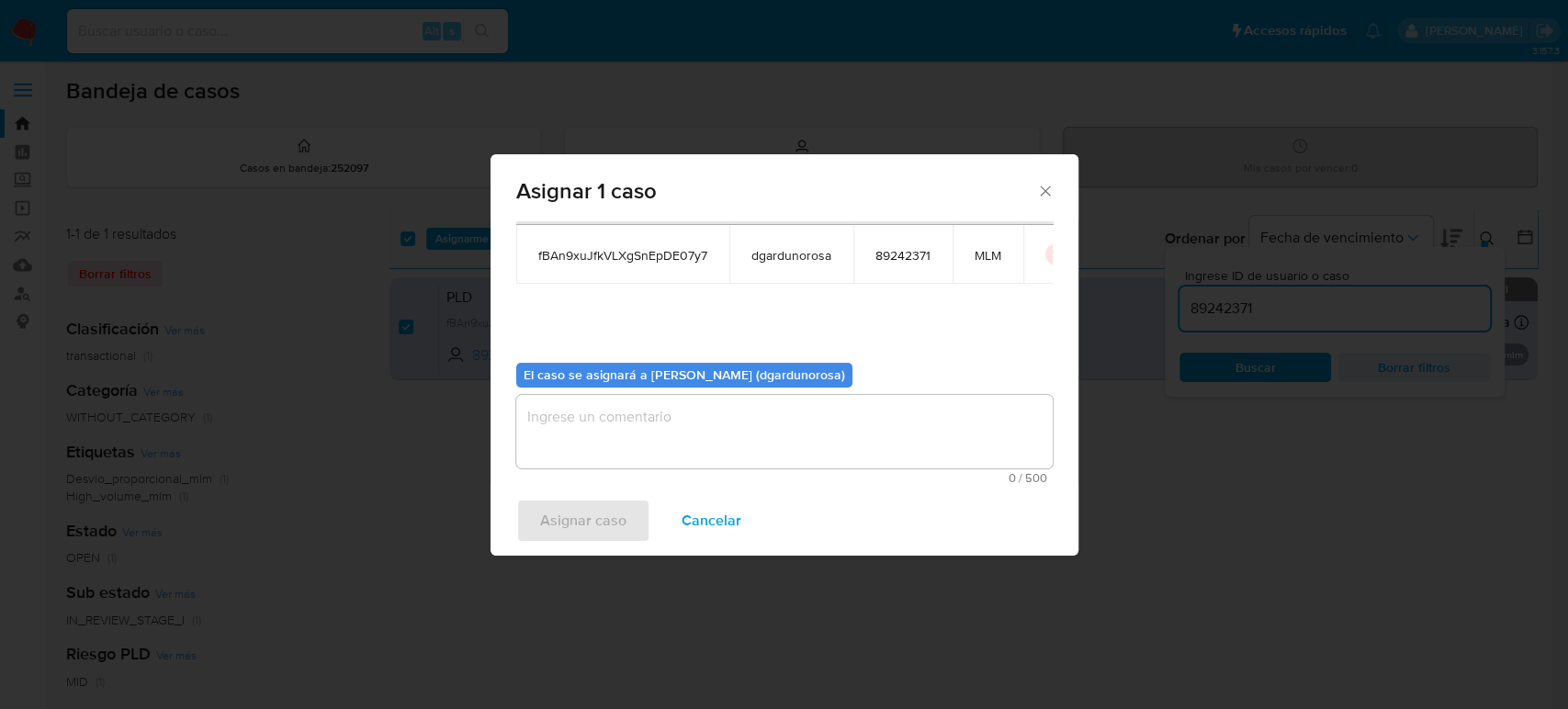
click at [788, 433] on textarea "assign-modal" at bounding box center [784, 432] width 536 height 73
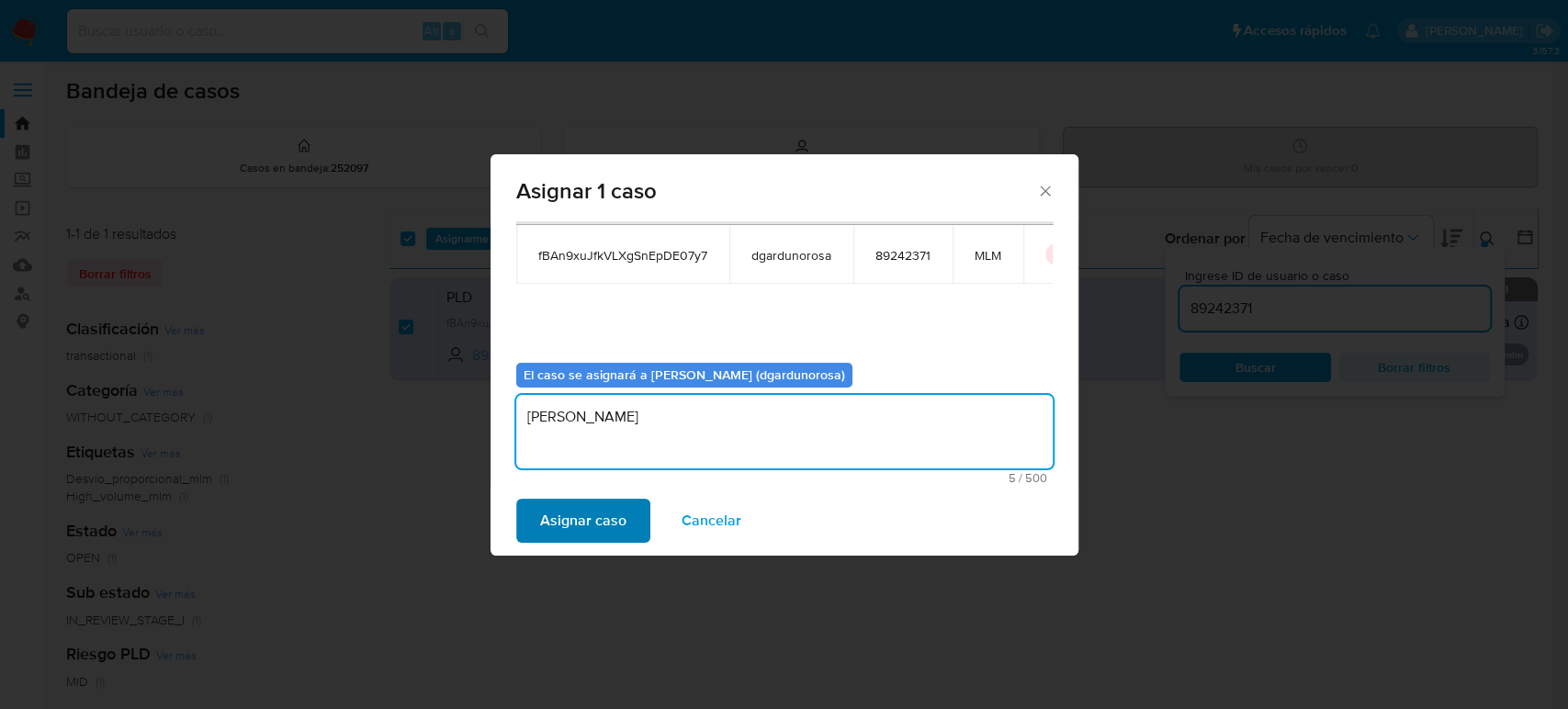
type textarea "diego"
click at [572, 534] on span "Asignar caso" at bounding box center [583, 520] width 86 height 40
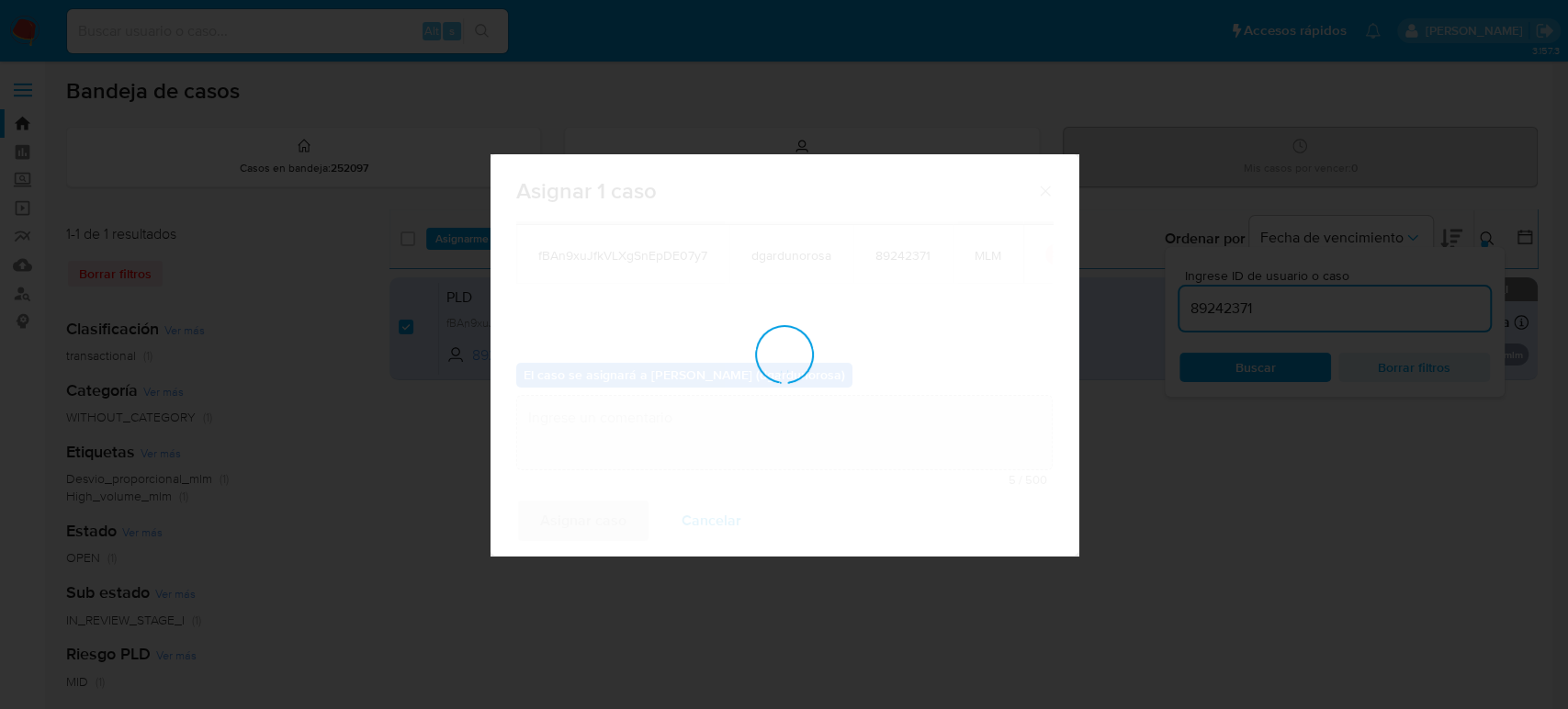
checkbox input "false"
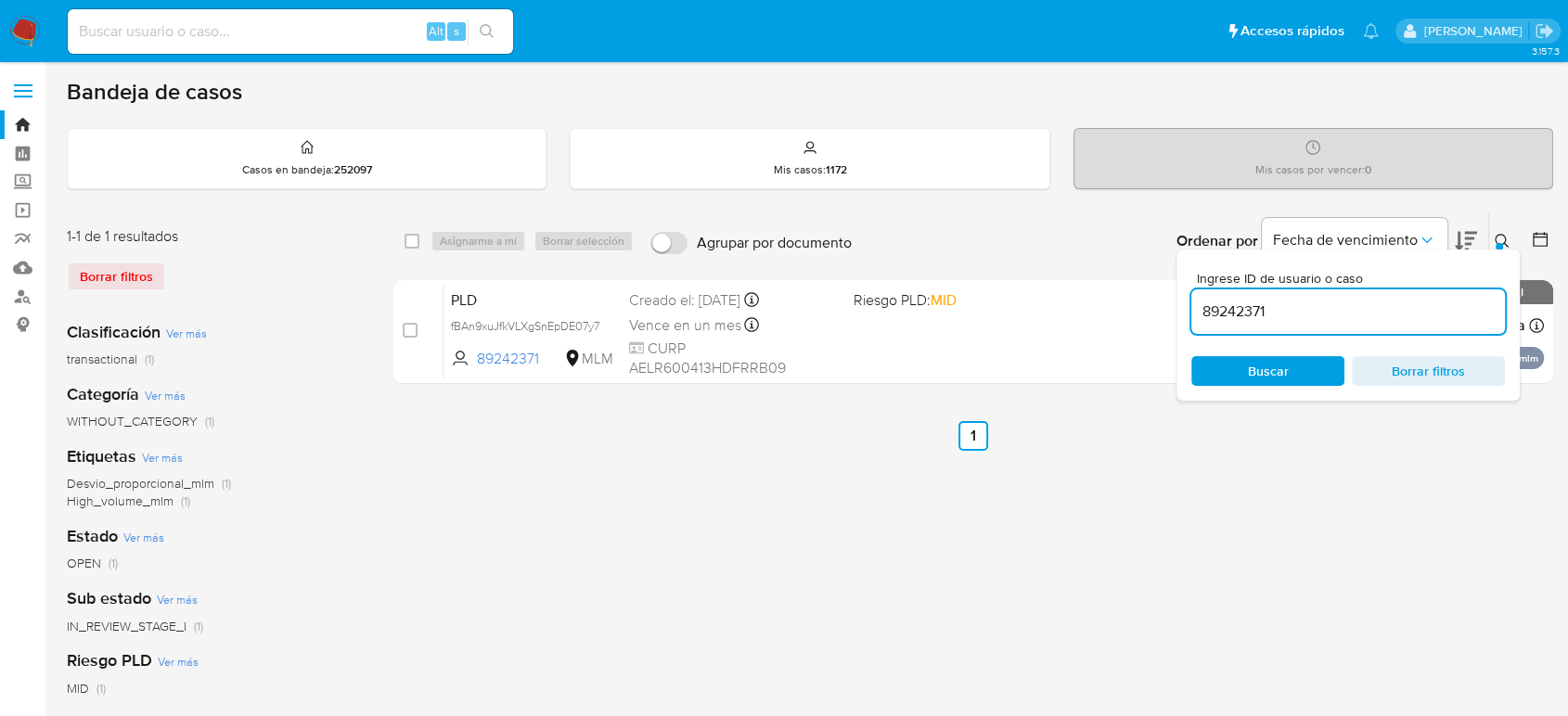
click at [1226, 299] on input "89242371" at bounding box center [1349, 311] width 313 height 24
click at [1225, 302] on input "89242371" at bounding box center [1349, 311] width 313 height 24
click at [1232, 317] on input "89242371" at bounding box center [1349, 311] width 313 height 24
paste input "158518859"
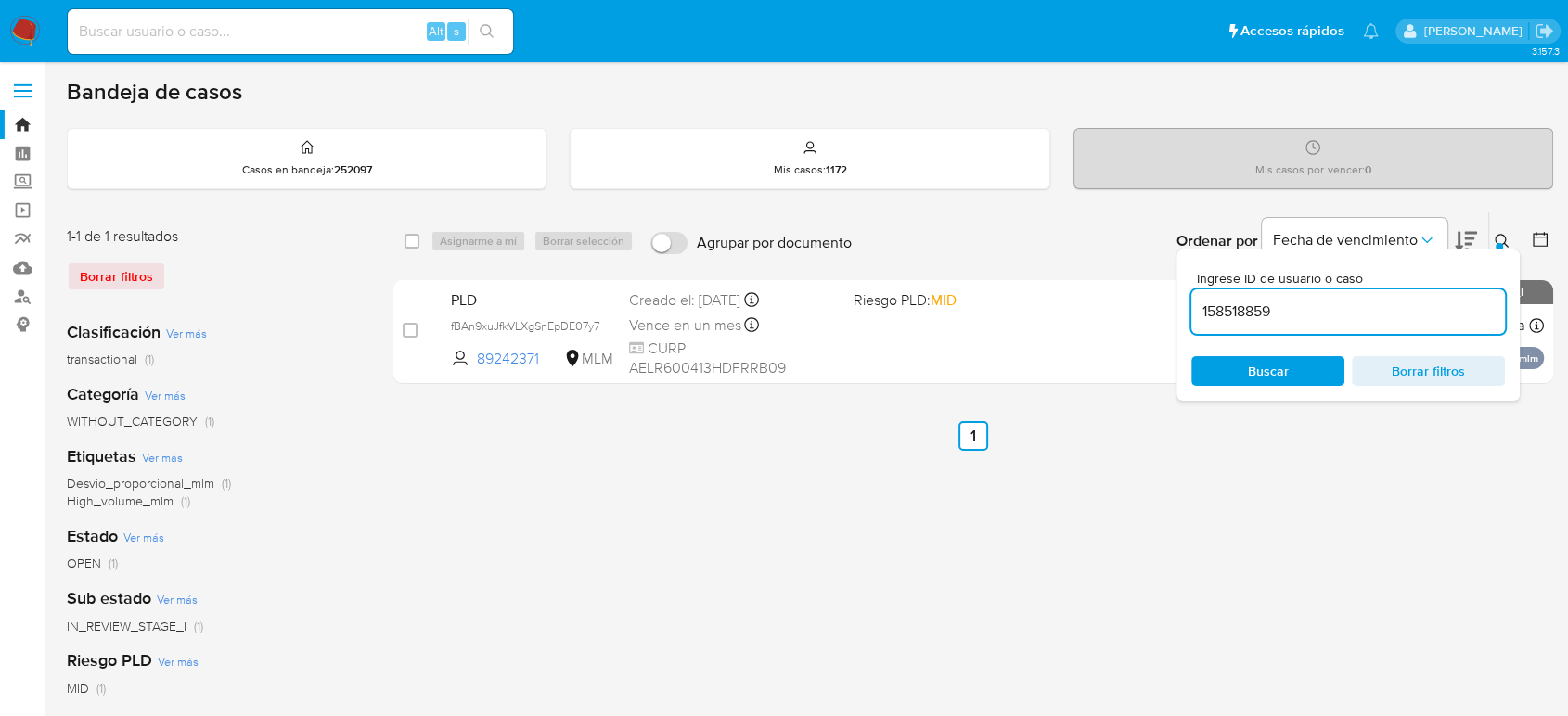
type input "158518859"
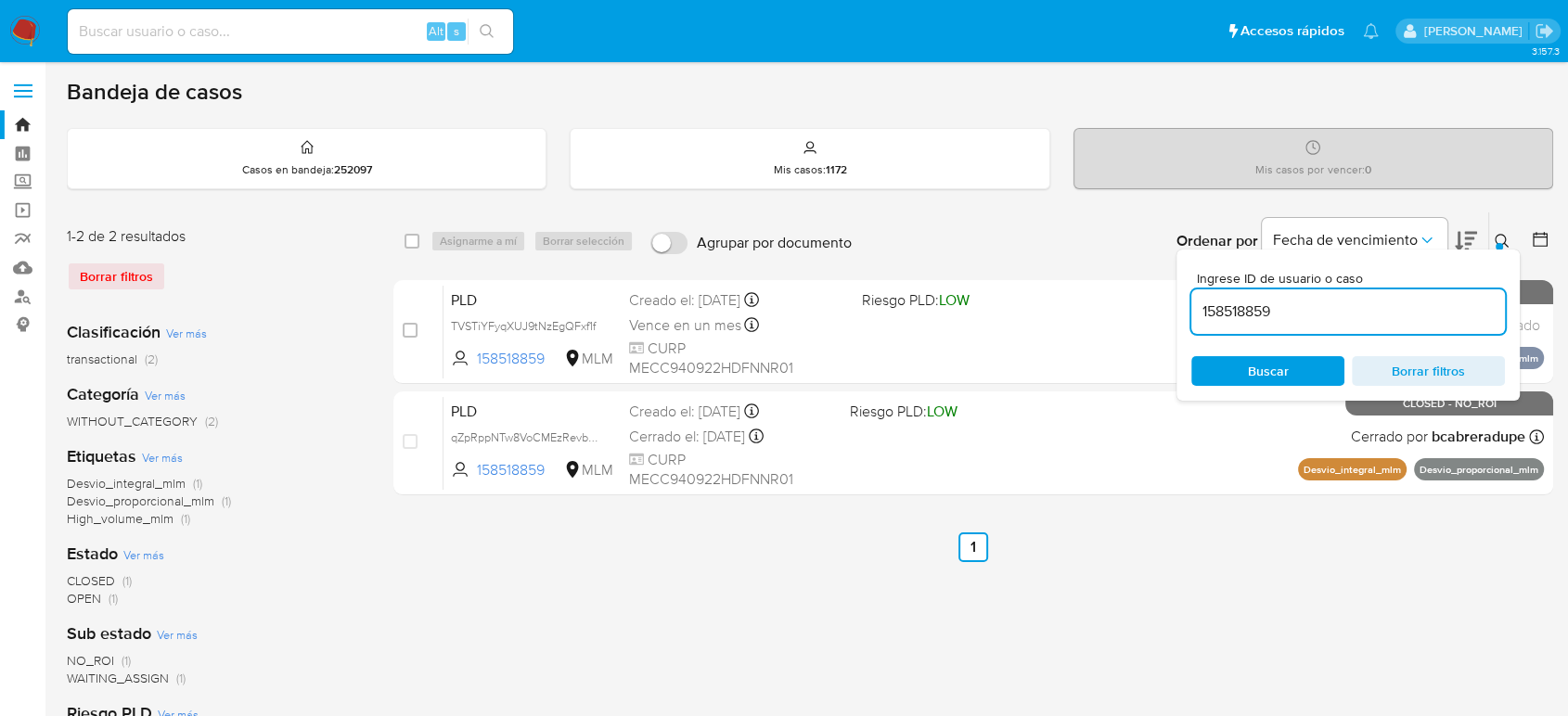
click at [1499, 233] on icon at bounding box center [1502, 240] width 14 height 14
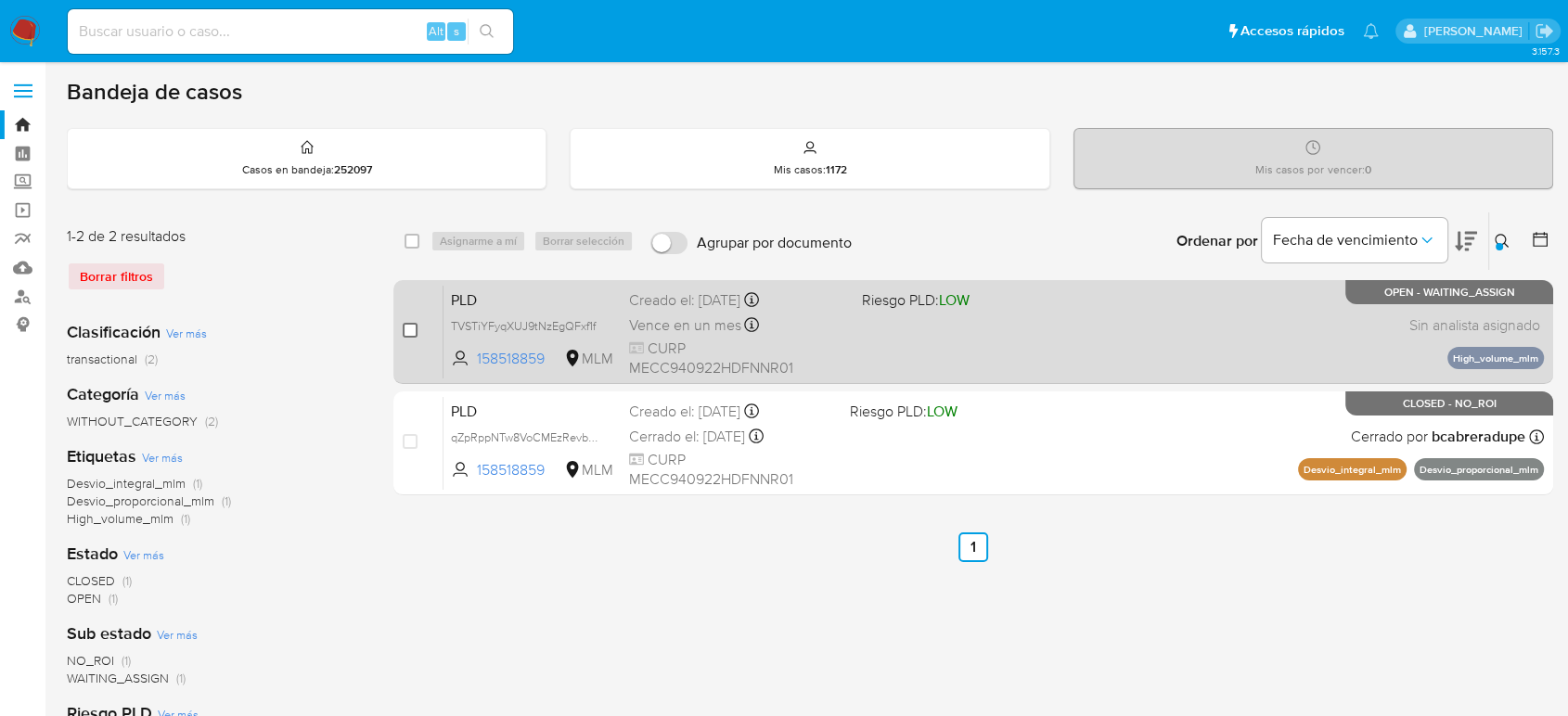
click at [409, 329] on input "checkbox" at bounding box center [410, 330] width 15 height 15
checkbox input "true"
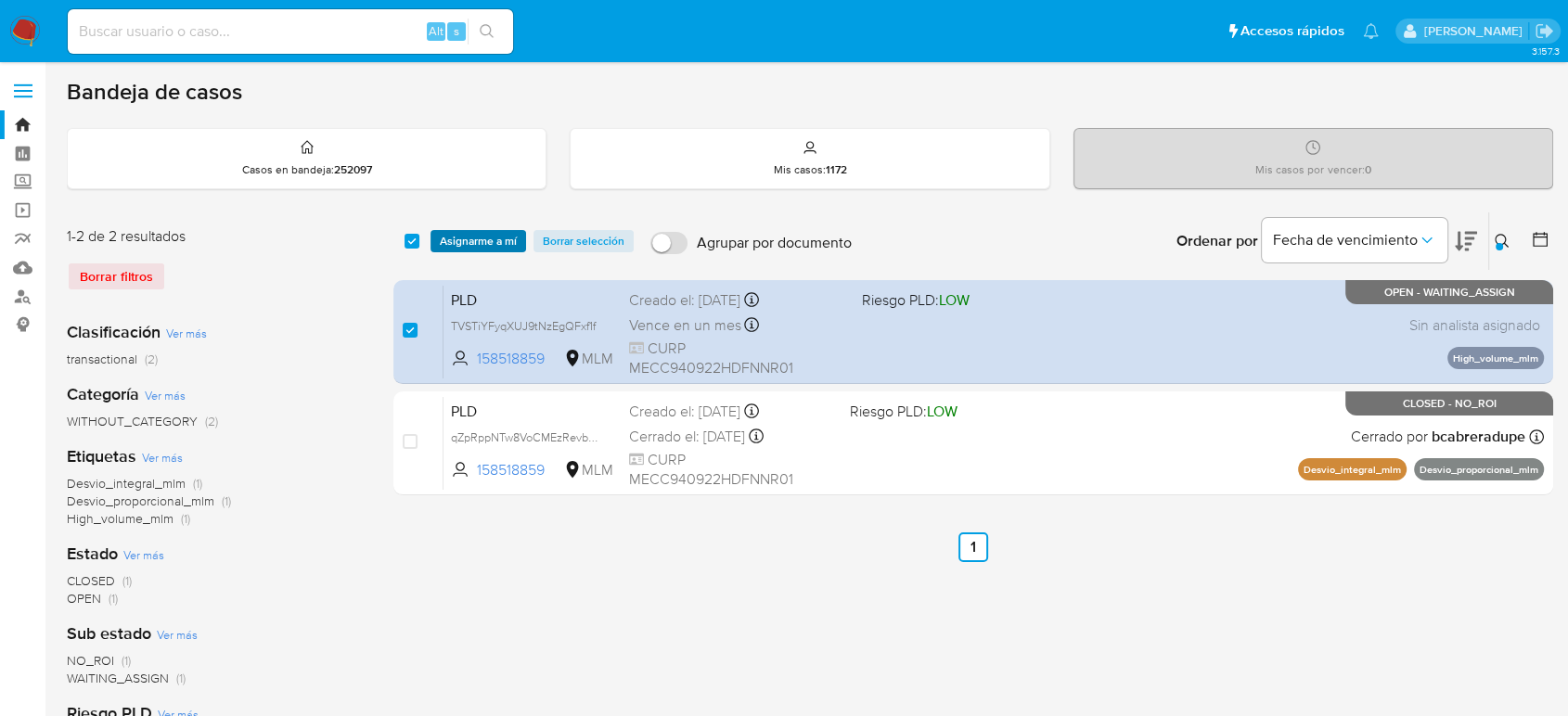
click at [465, 239] on span "Asignarme a mí" at bounding box center [478, 241] width 77 height 19
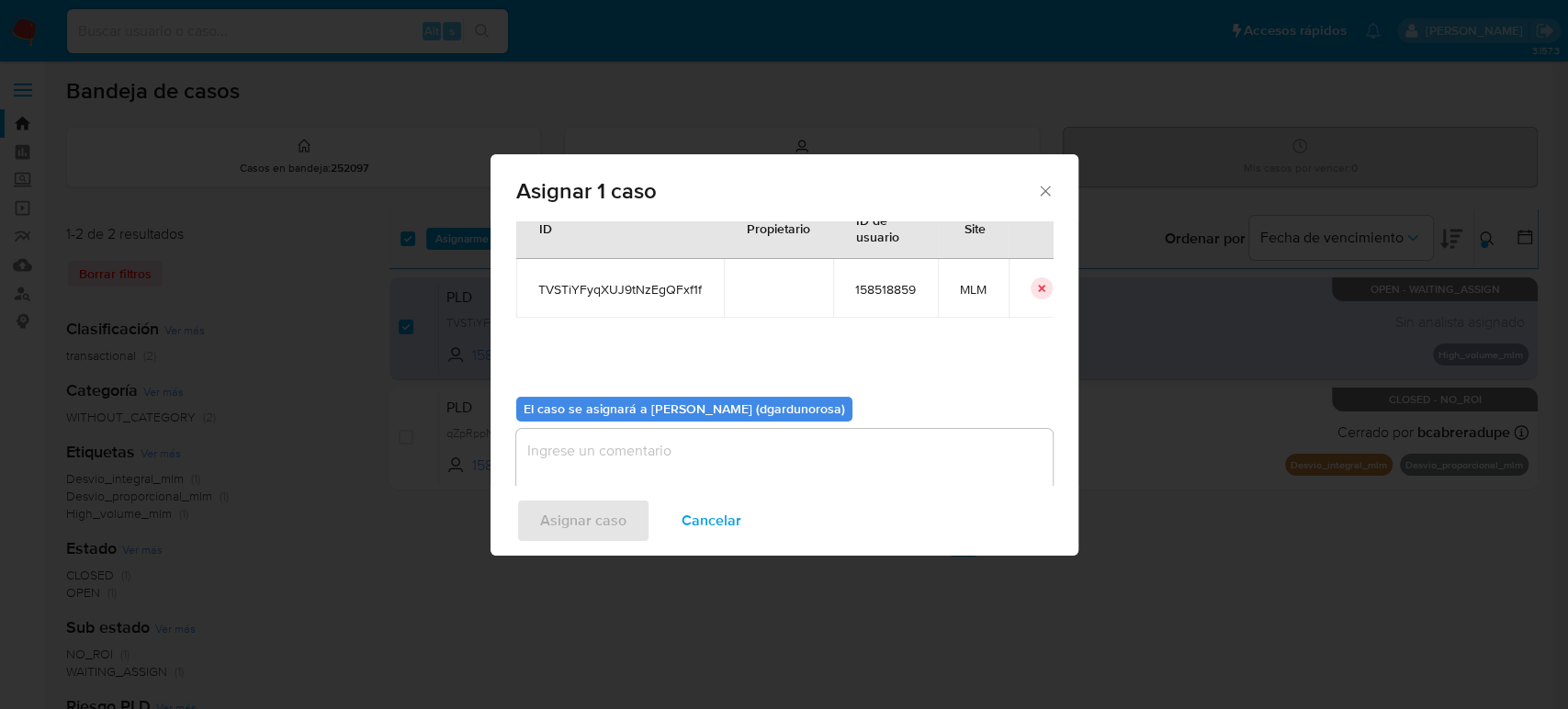
scroll to position [94, 0]
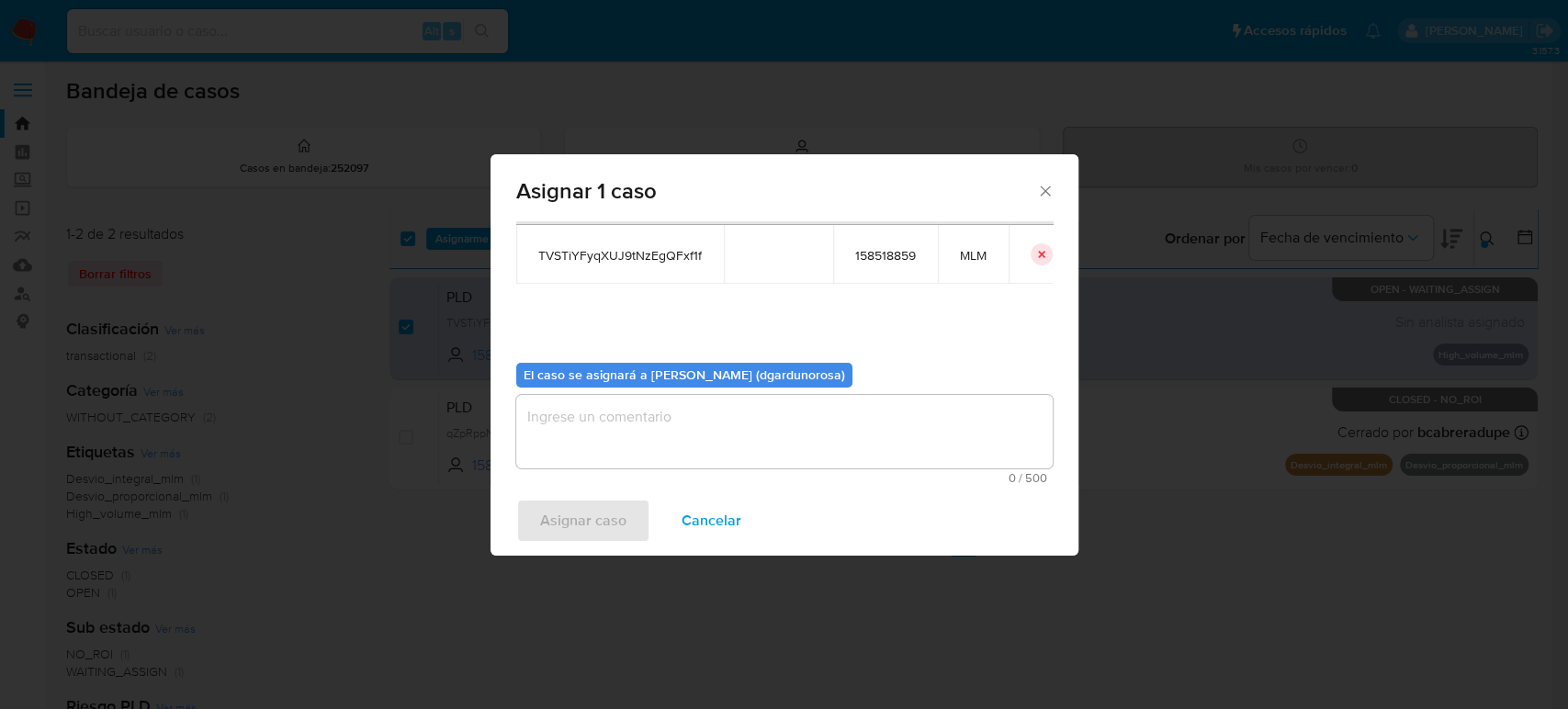
click at [783, 455] on textarea "assign-modal" at bounding box center [784, 432] width 536 height 73
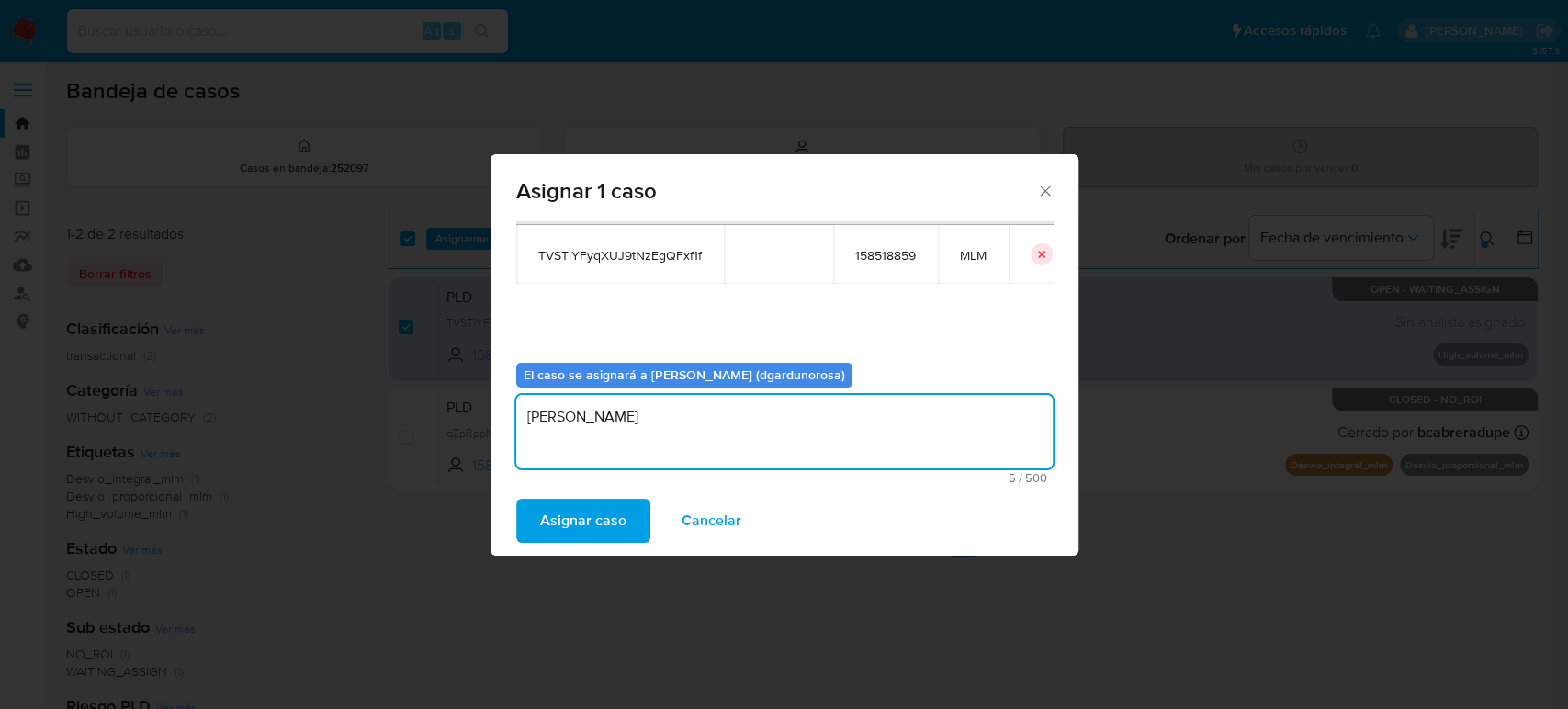
type textarea "diego"
click at [664, 265] on td "TVSTiYFyqXUJ9tNzEgQFxf1f" at bounding box center [620, 255] width 207 height 59
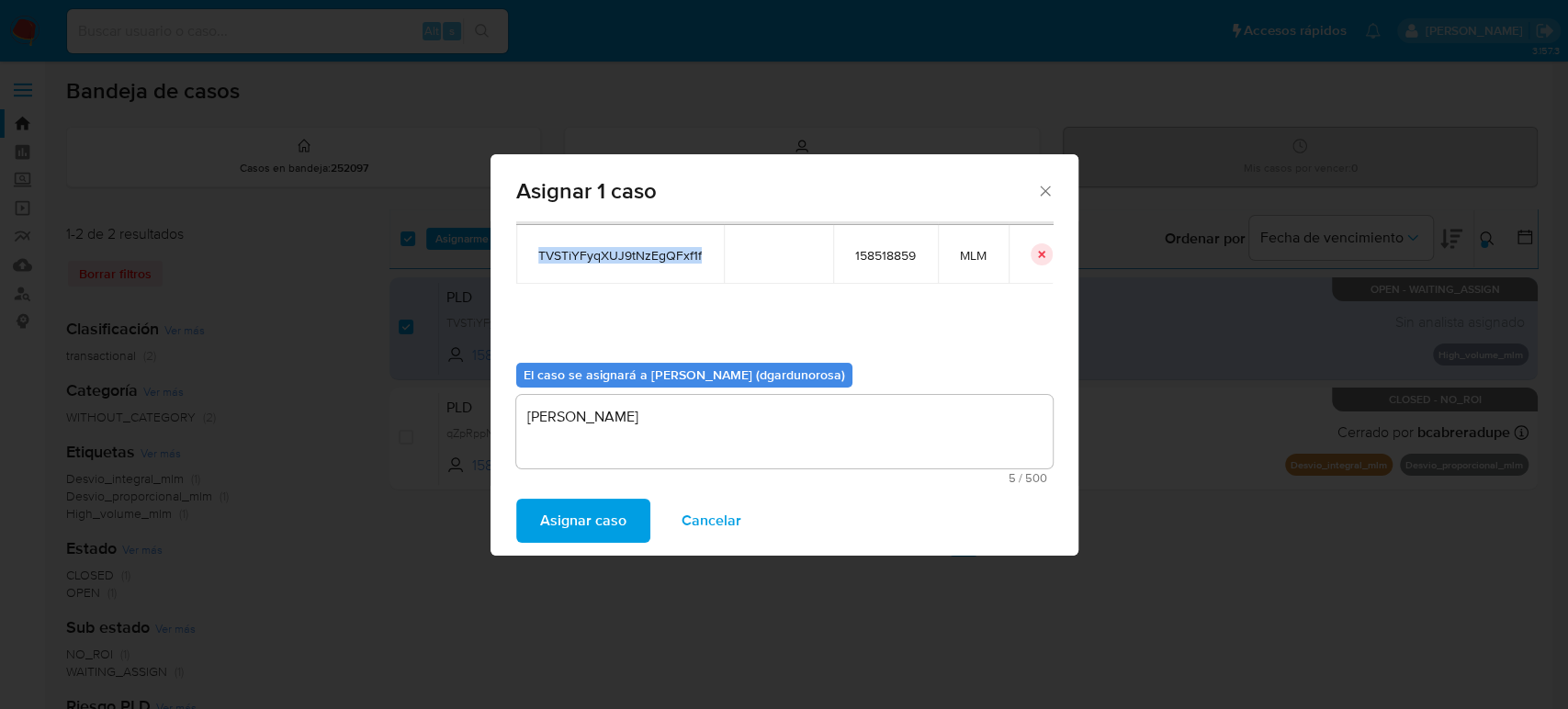
click at [664, 265] on td "TVSTiYFyqXUJ9tNzEgQFxf1f" at bounding box center [620, 255] width 207 height 59
copy span "TVSTiYFyqXUJ9tNzEgQFxf1f"
click at [616, 529] on span "Asignar caso" at bounding box center [583, 520] width 86 height 40
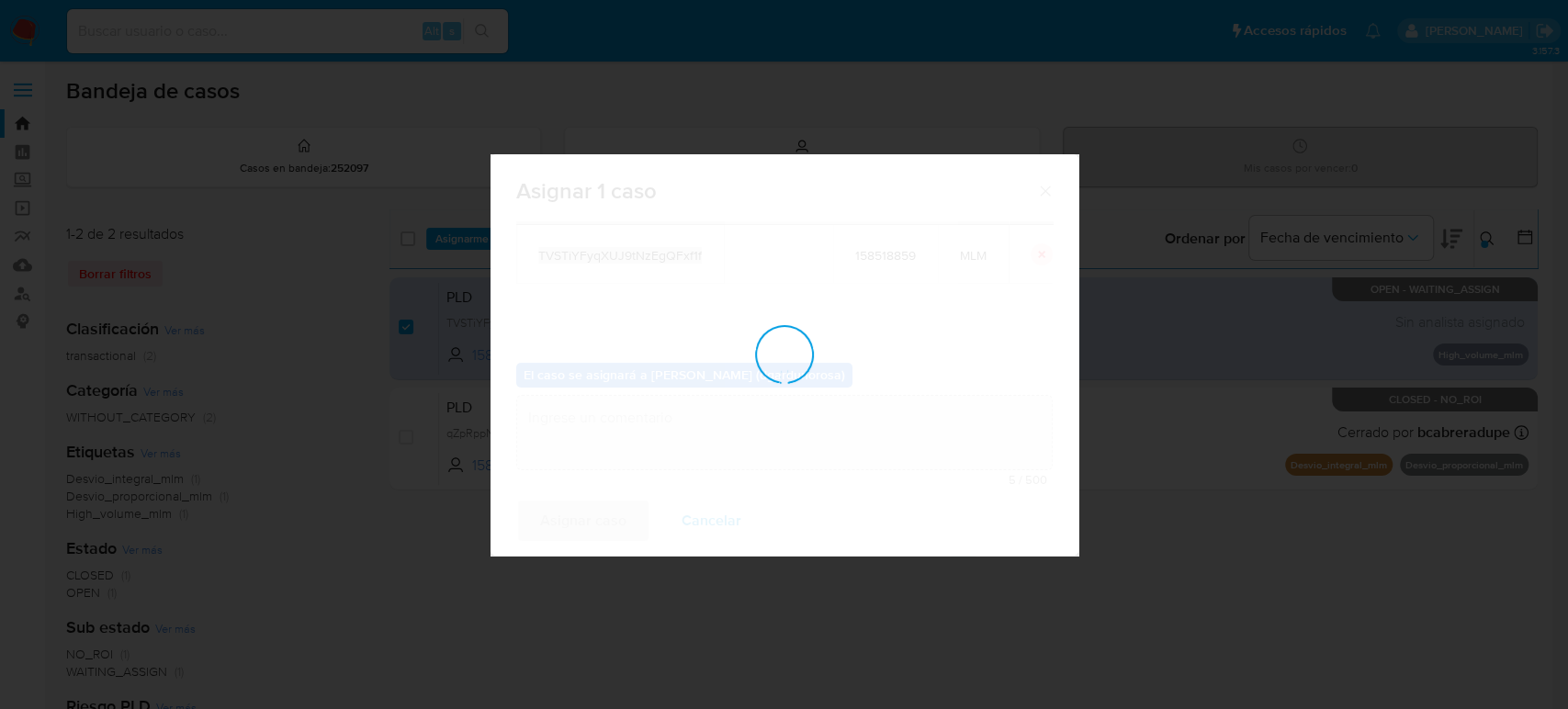
checkbox input "false"
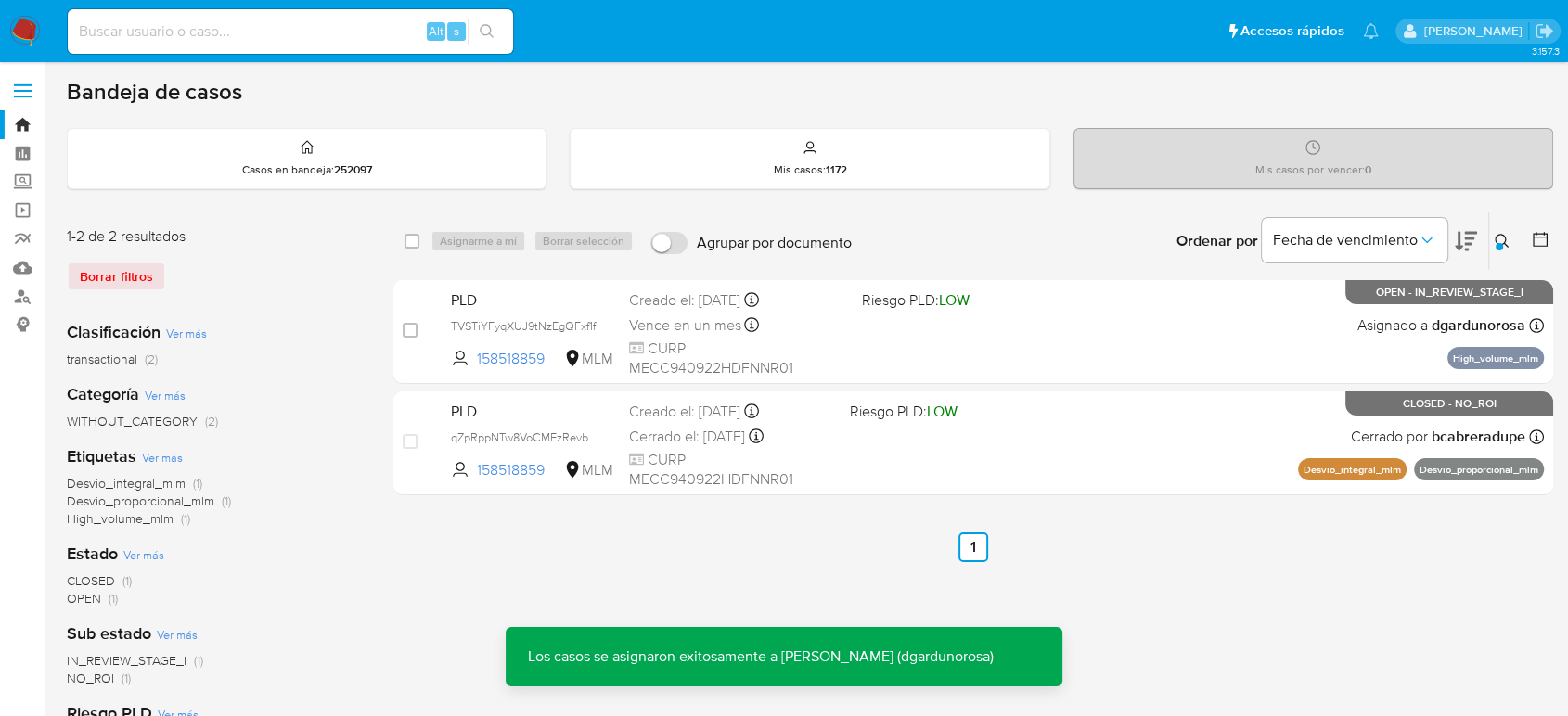
click at [1503, 238] on icon at bounding box center [1502, 240] width 15 height 15
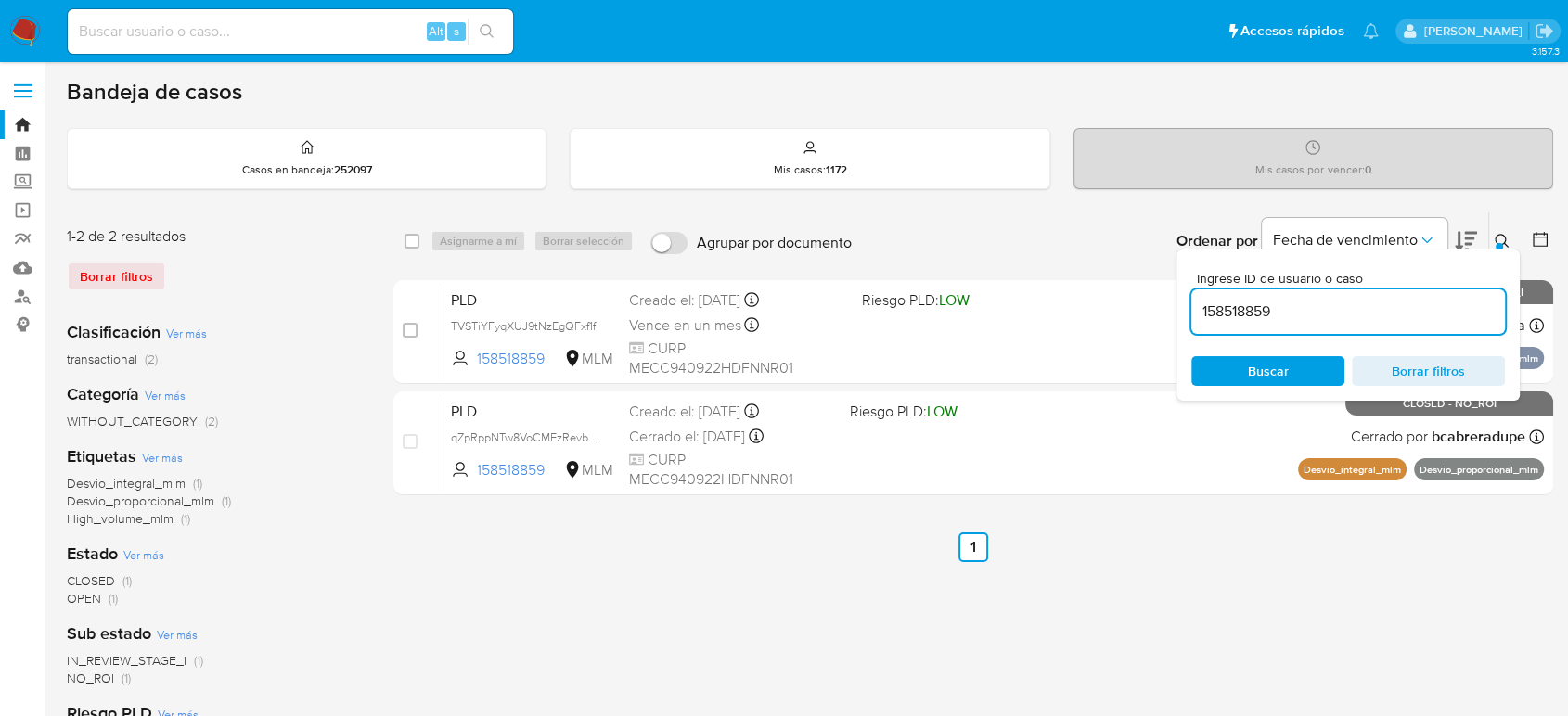
click at [1226, 311] on input "158518859" at bounding box center [1349, 311] width 313 height 24
type input "402771387"
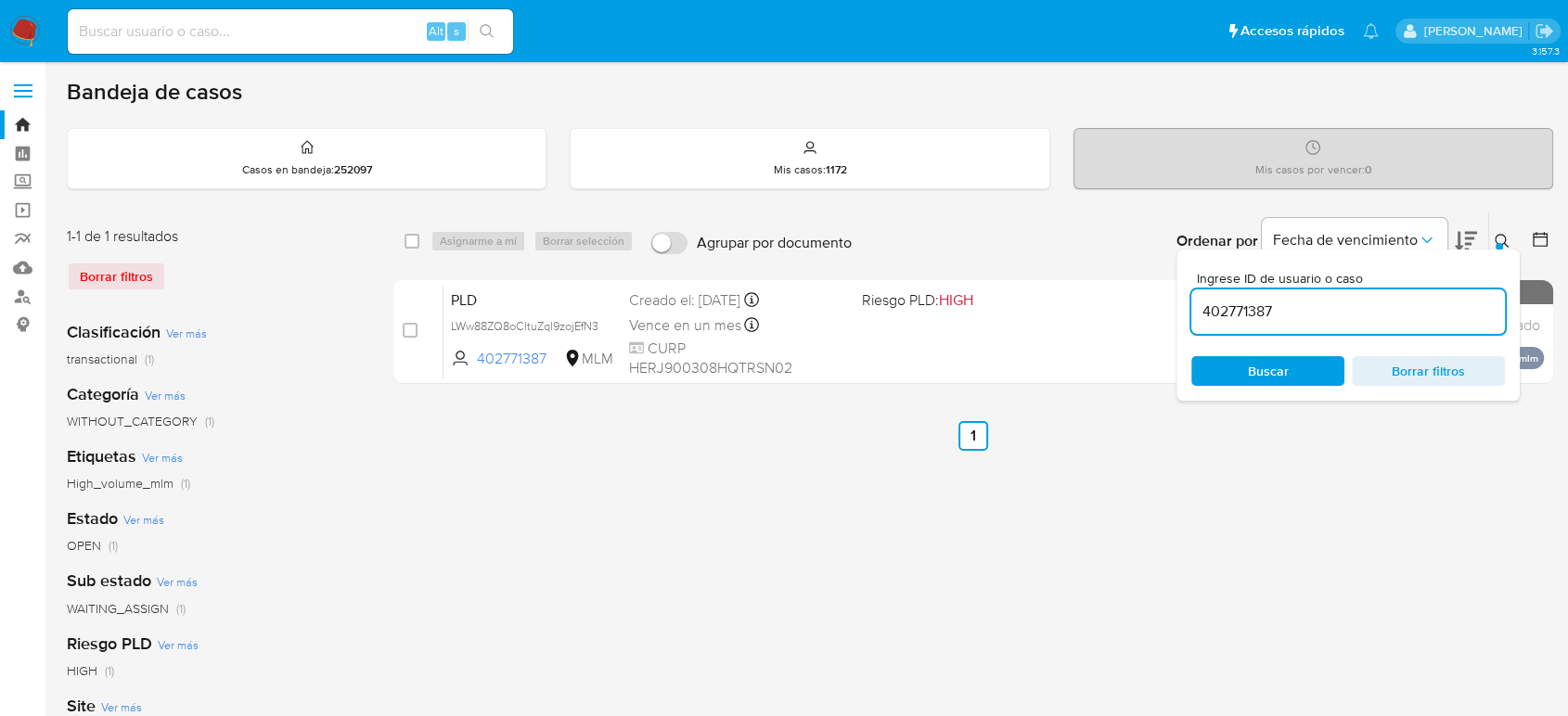
click at [1497, 233] on icon at bounding box center [1502, 240] width 15 height 15
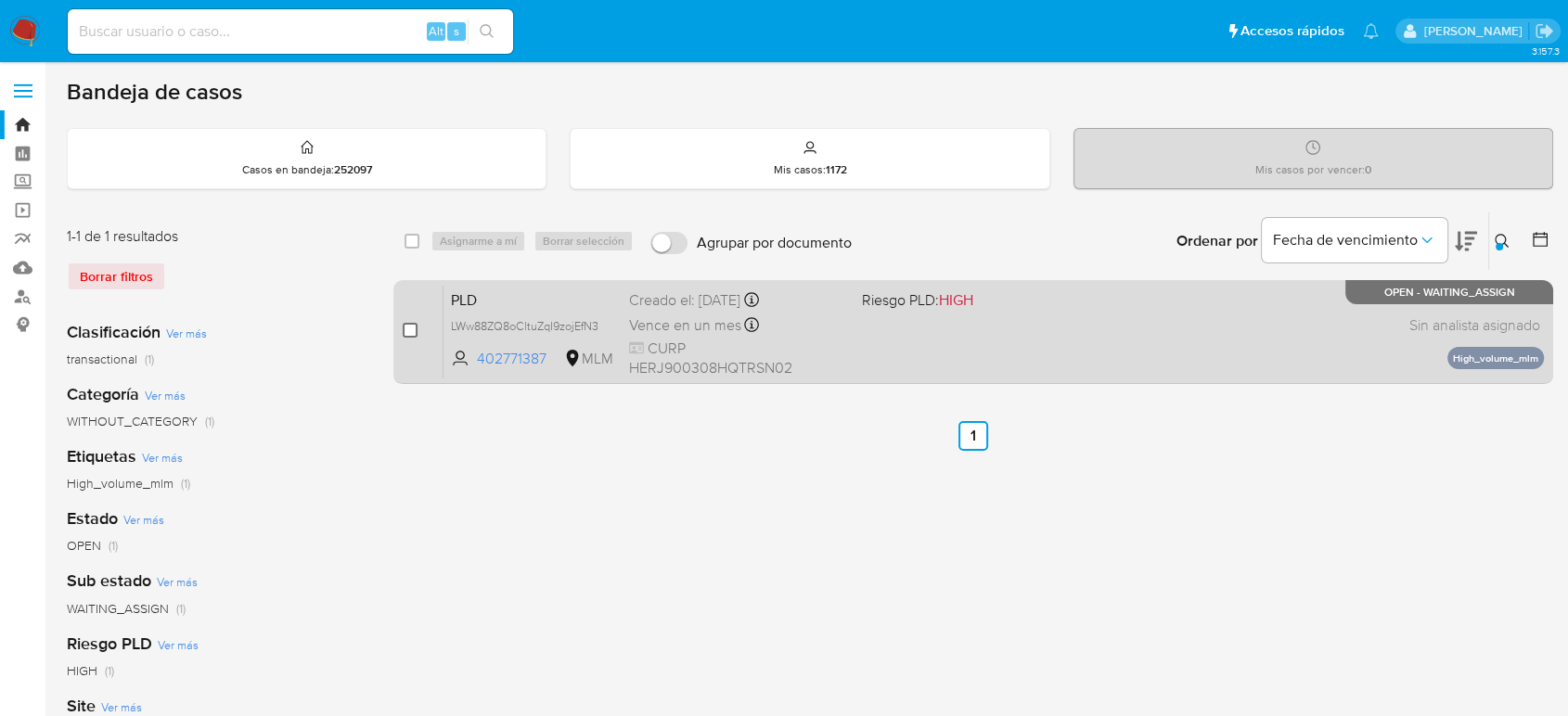
click at [403, 328] on input "checkbox" at bounding box center [410, 330] width 15 height 15
checkbox input "true"
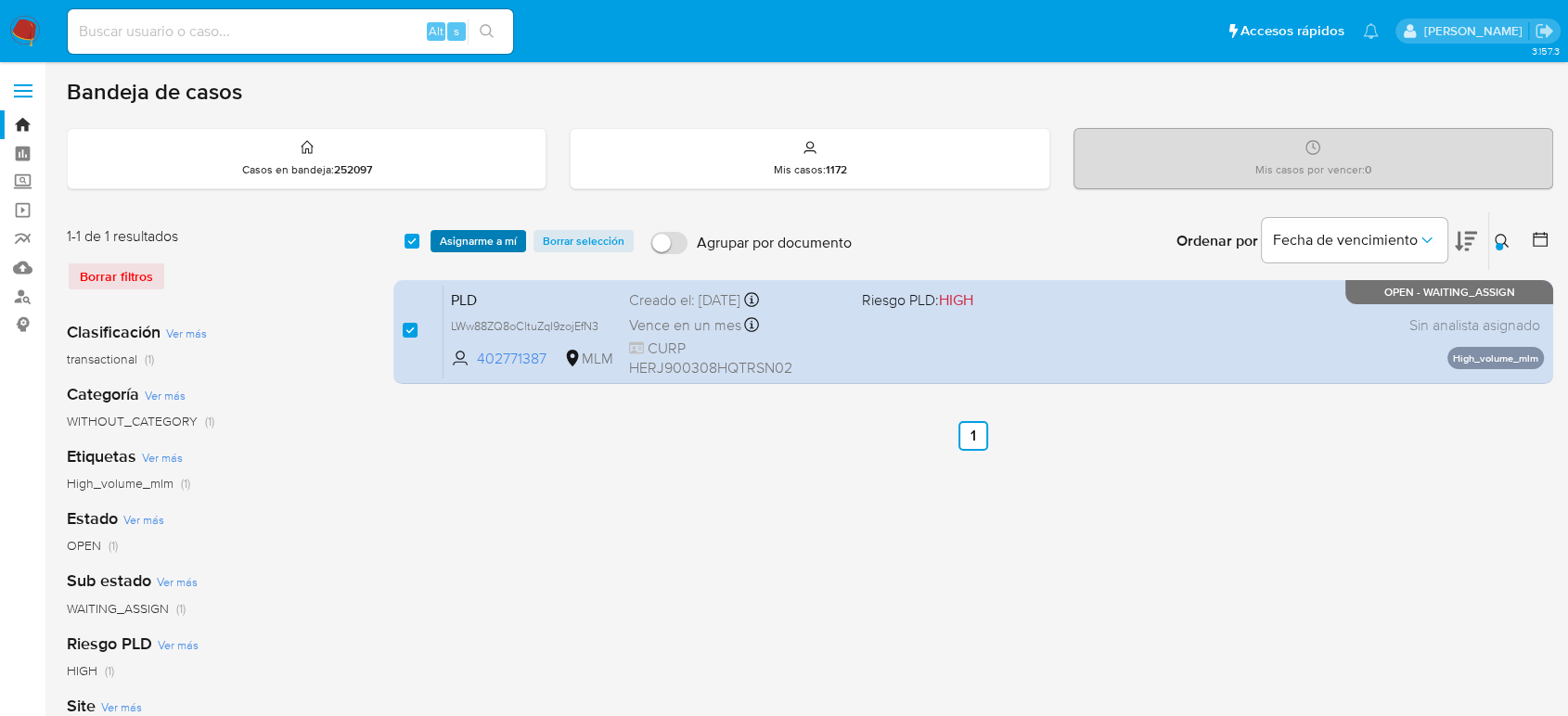
click at [484, 233] on span "Asignarme a mí" at bounding box center [478, 241] width 77 height 19
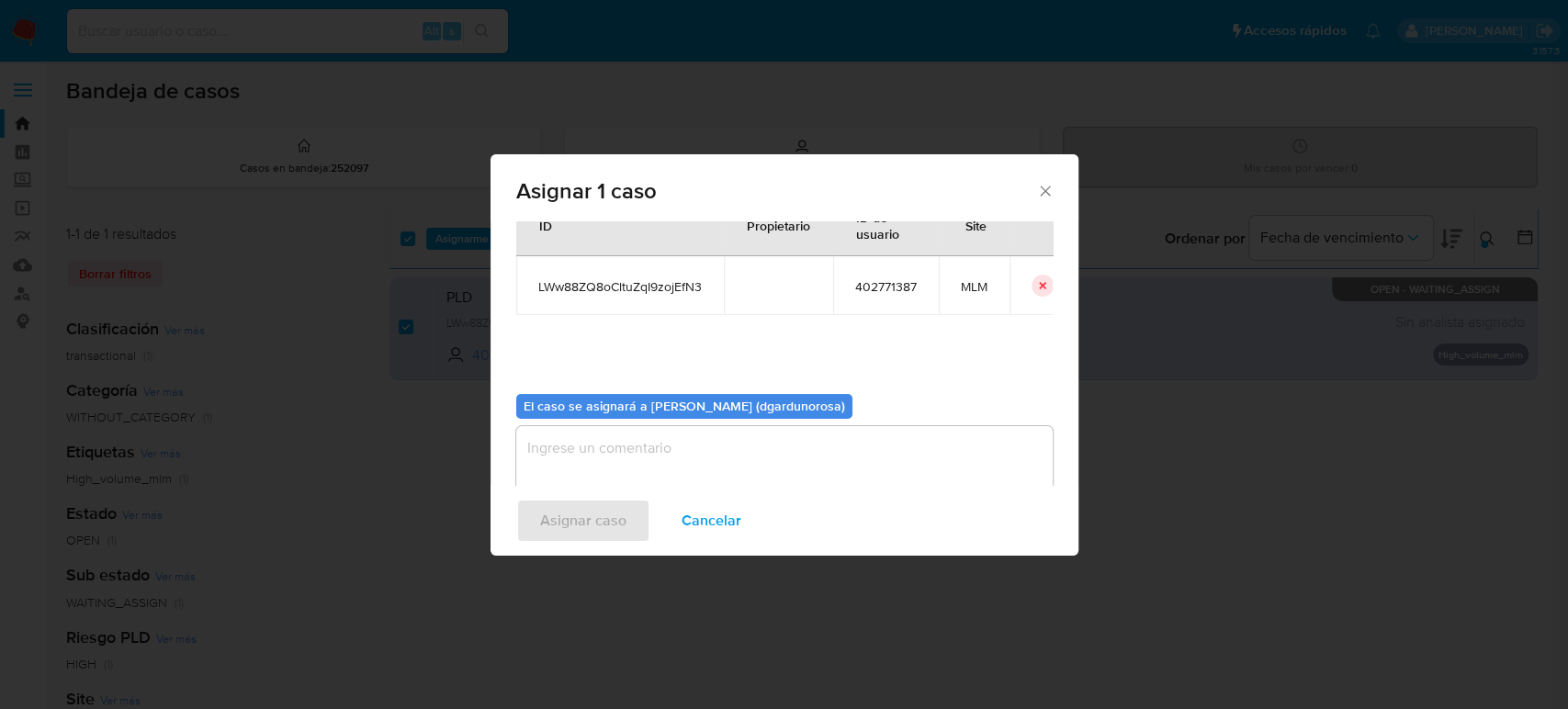
scroll to position [94, 0]
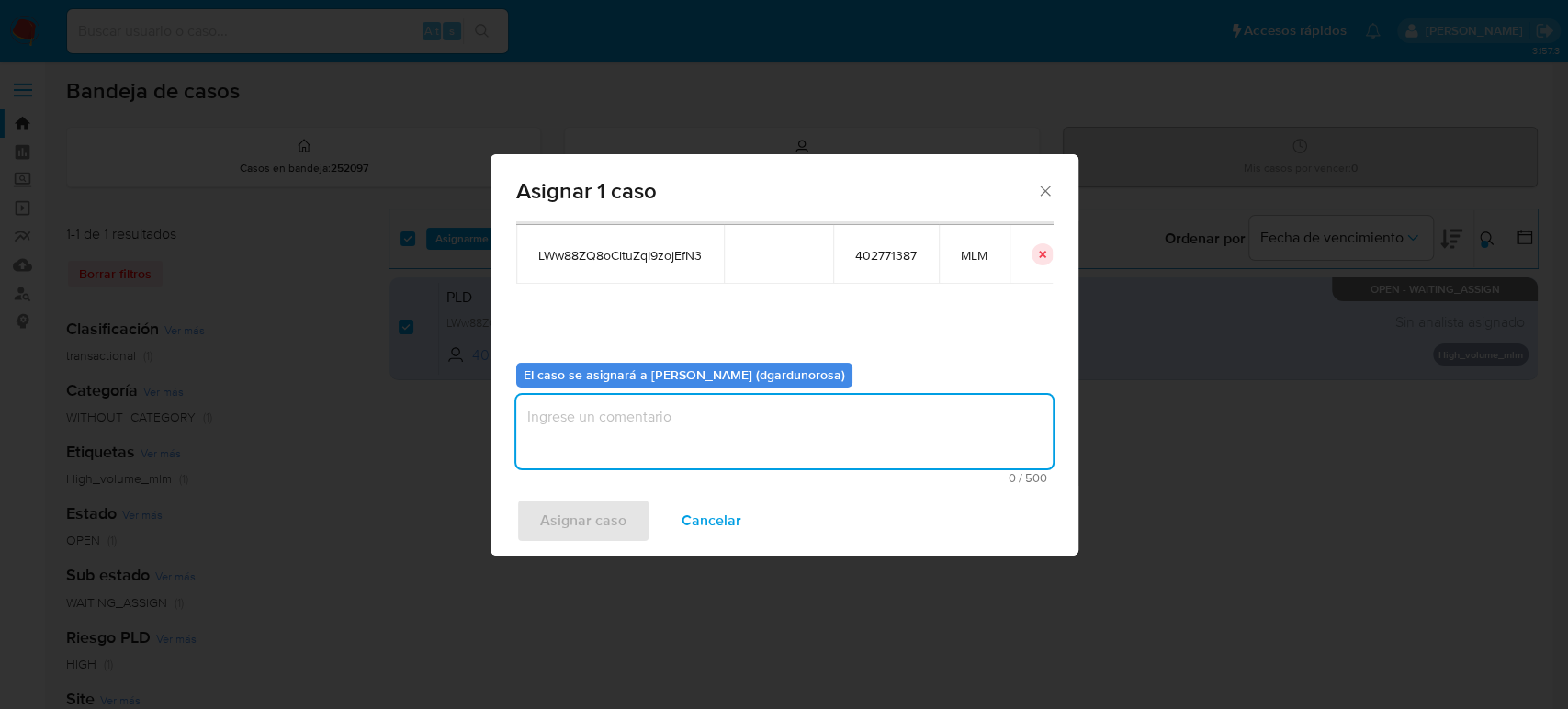
click at [712, 422] on textarea "assign-modal" at bounding box center [784, 432] width 536 height 73
type textarea "DIEGO"
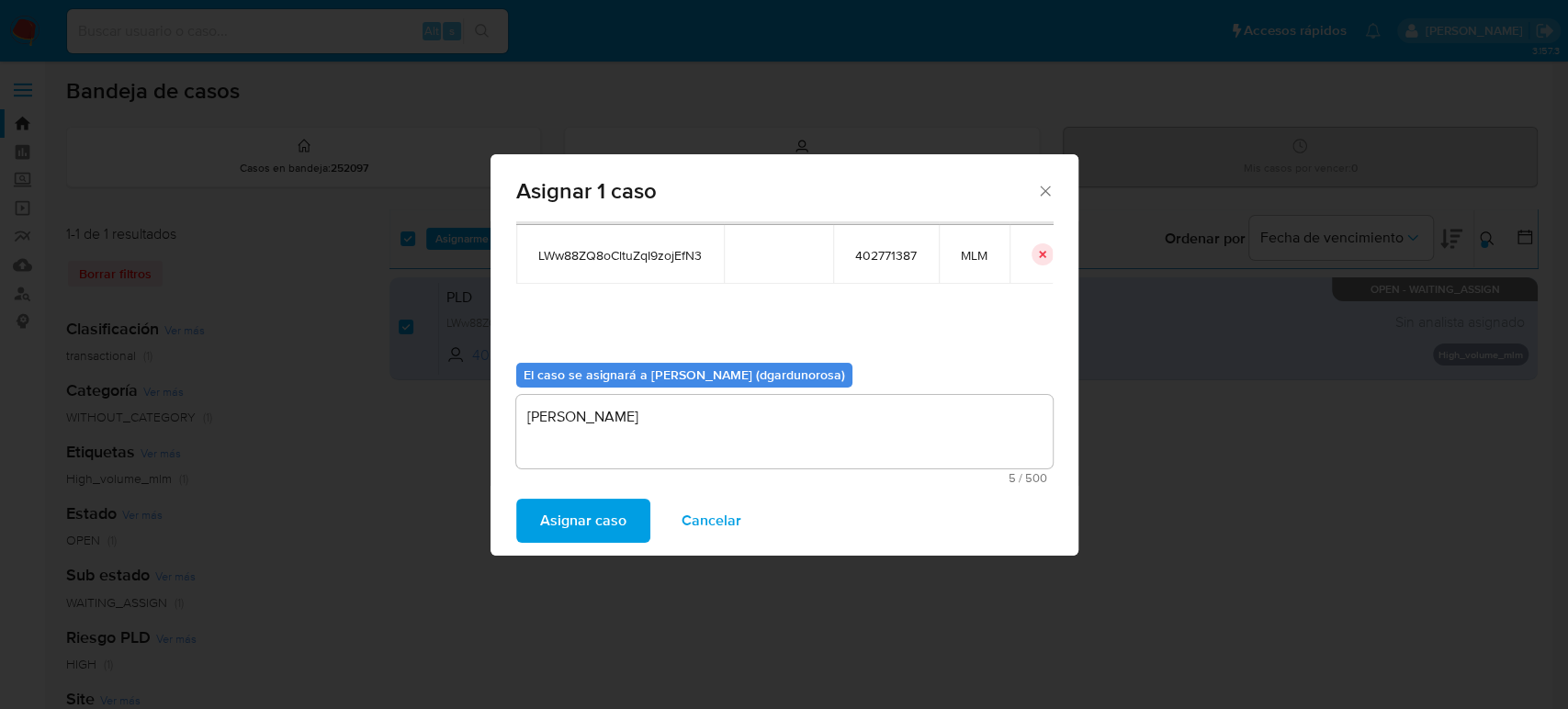
click at [642, 247] on span "LWw88ZQ8oCltuZqI9zojEfN3" at bounding box center [620, 255] width 164 height 17
copy span "LWw88ZQ8oCltuZqI9zojEfN3"
click at [559, 520] on span "Asignar caso" at bounding box center [583, 520] width 86 height 40
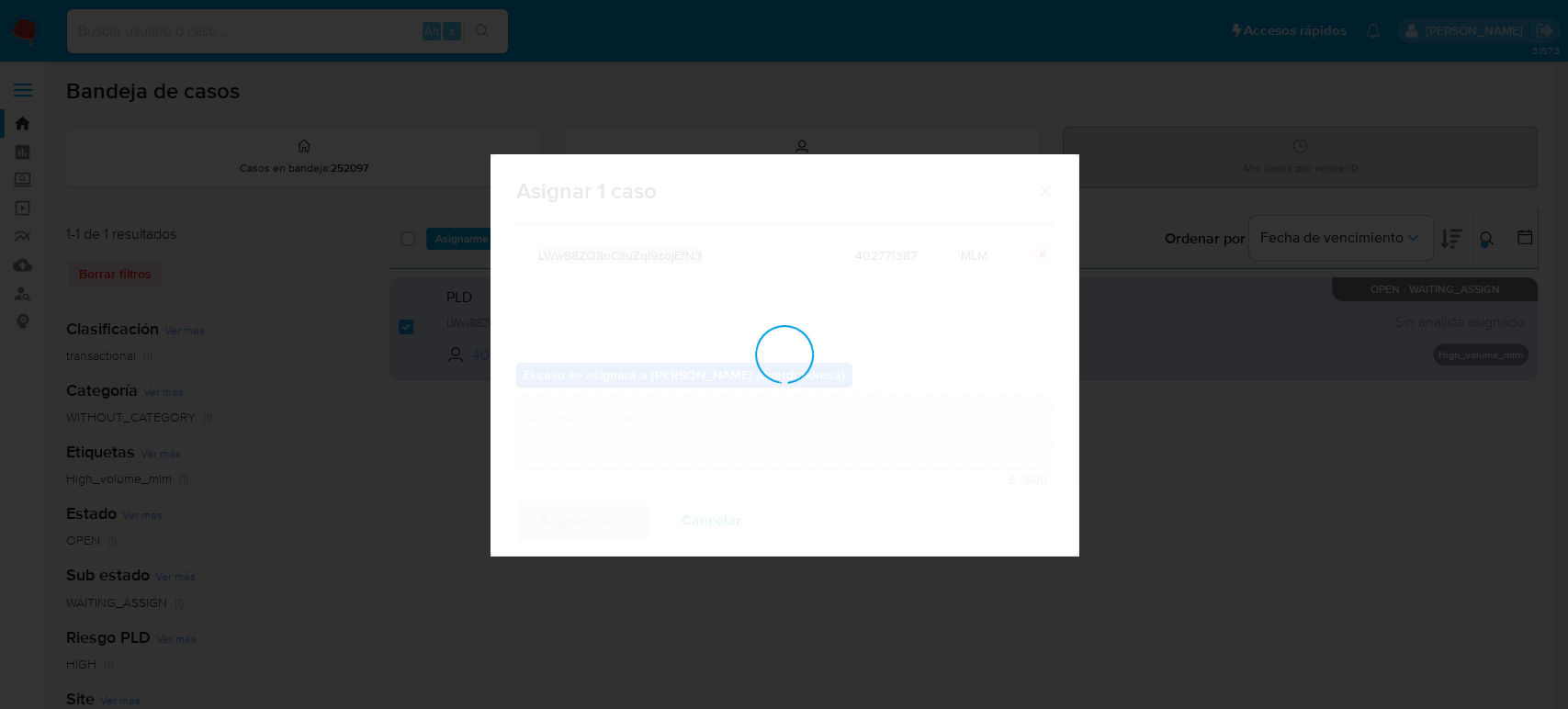
checkbox input "false"
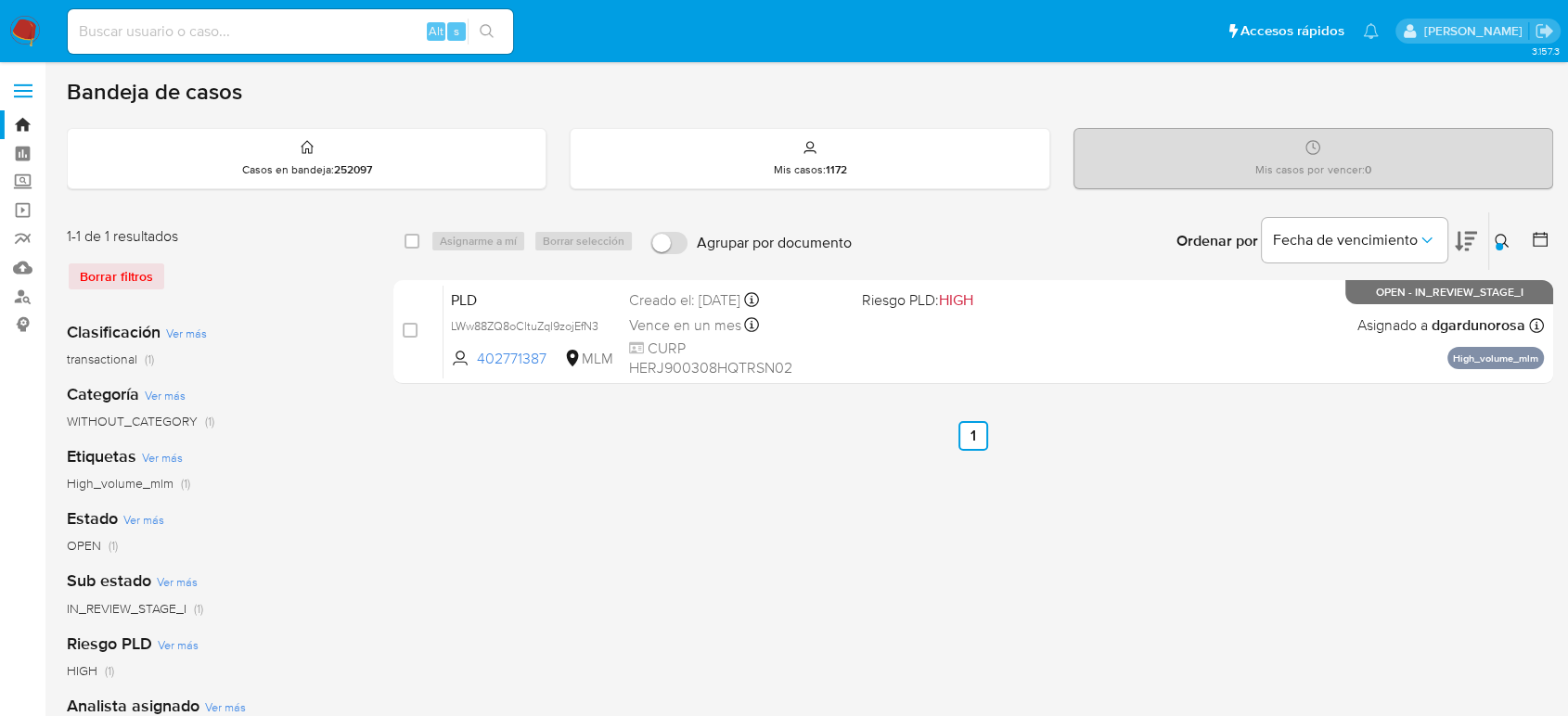
click at [1500, 244] on div at bounding box center [1499, 246] width 7 height 7
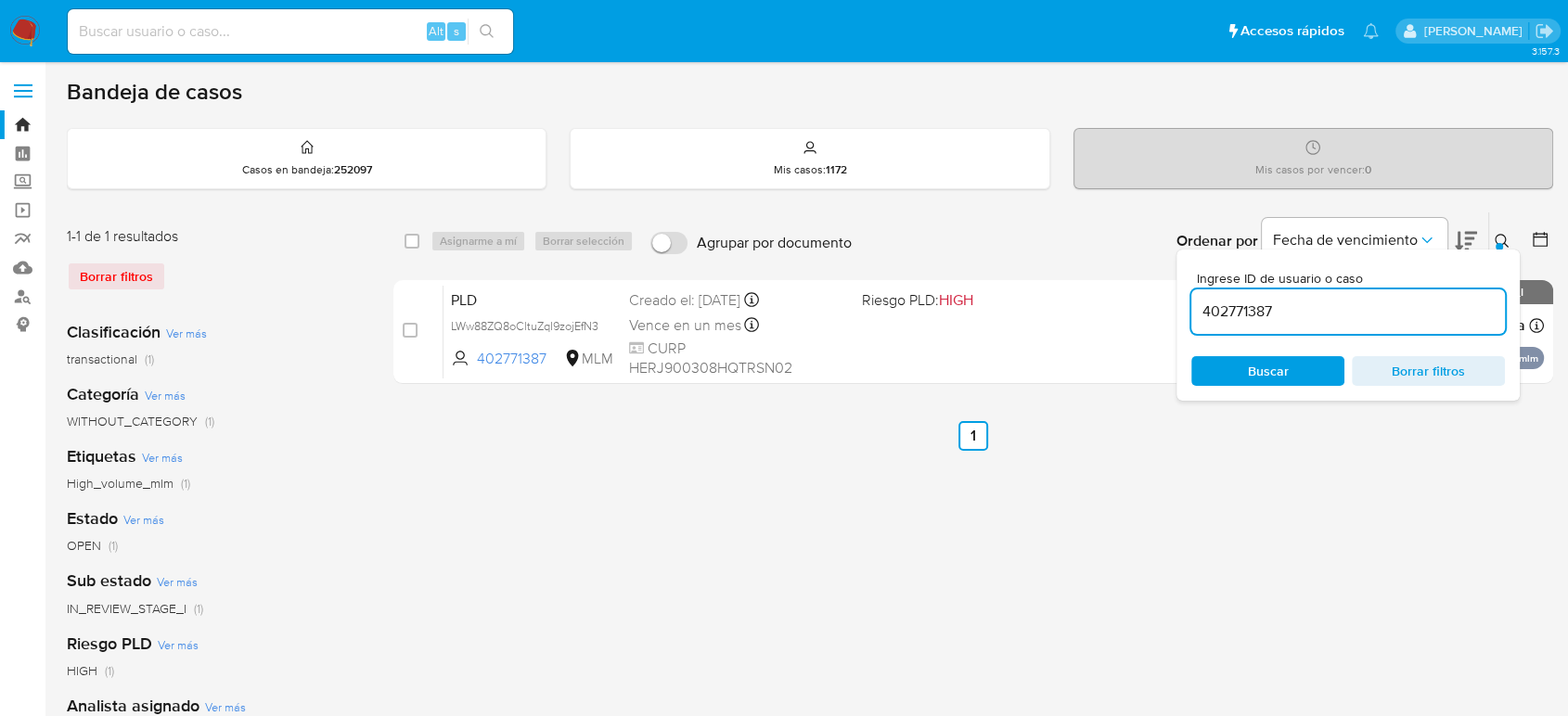
click at [1254, 301] on input "402771387" at bounding box center [1349, 311] width 313 height 24
type input "488324109"
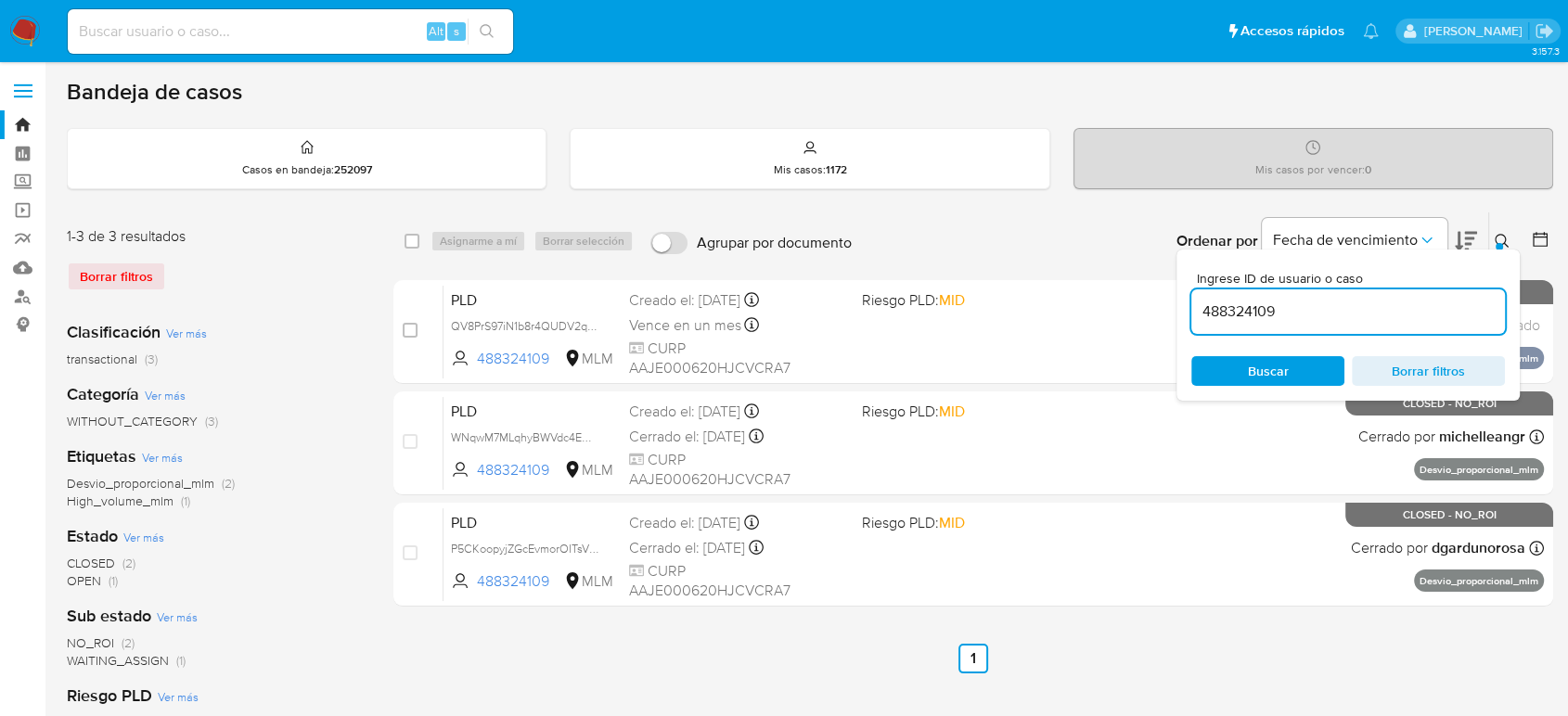
click at [1499, 233] on icon at bounding box center [1502, 240] width 14 height 14
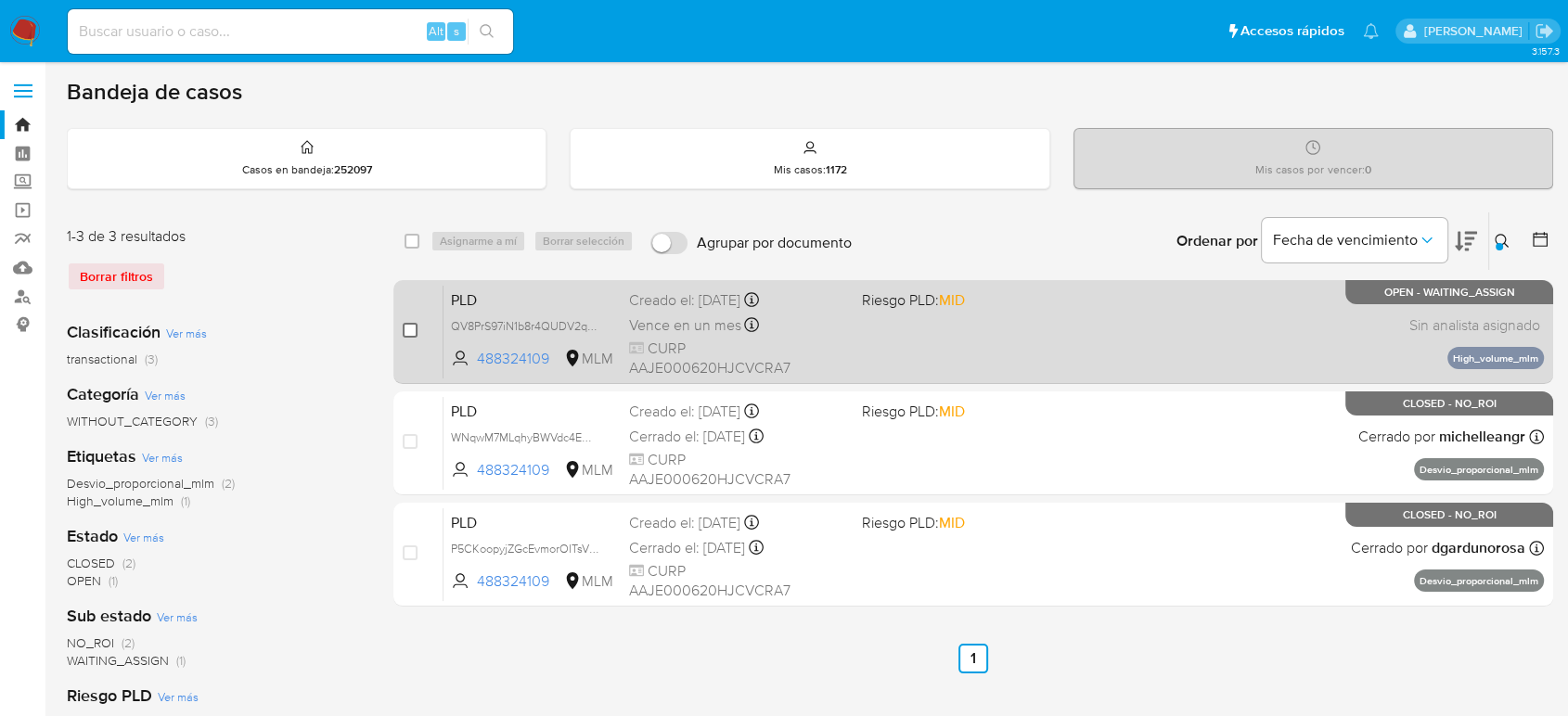
click at [409, 332] on input "checkbox" at bounding box center [410, 330] width 15 height 15
checkbox input "true"
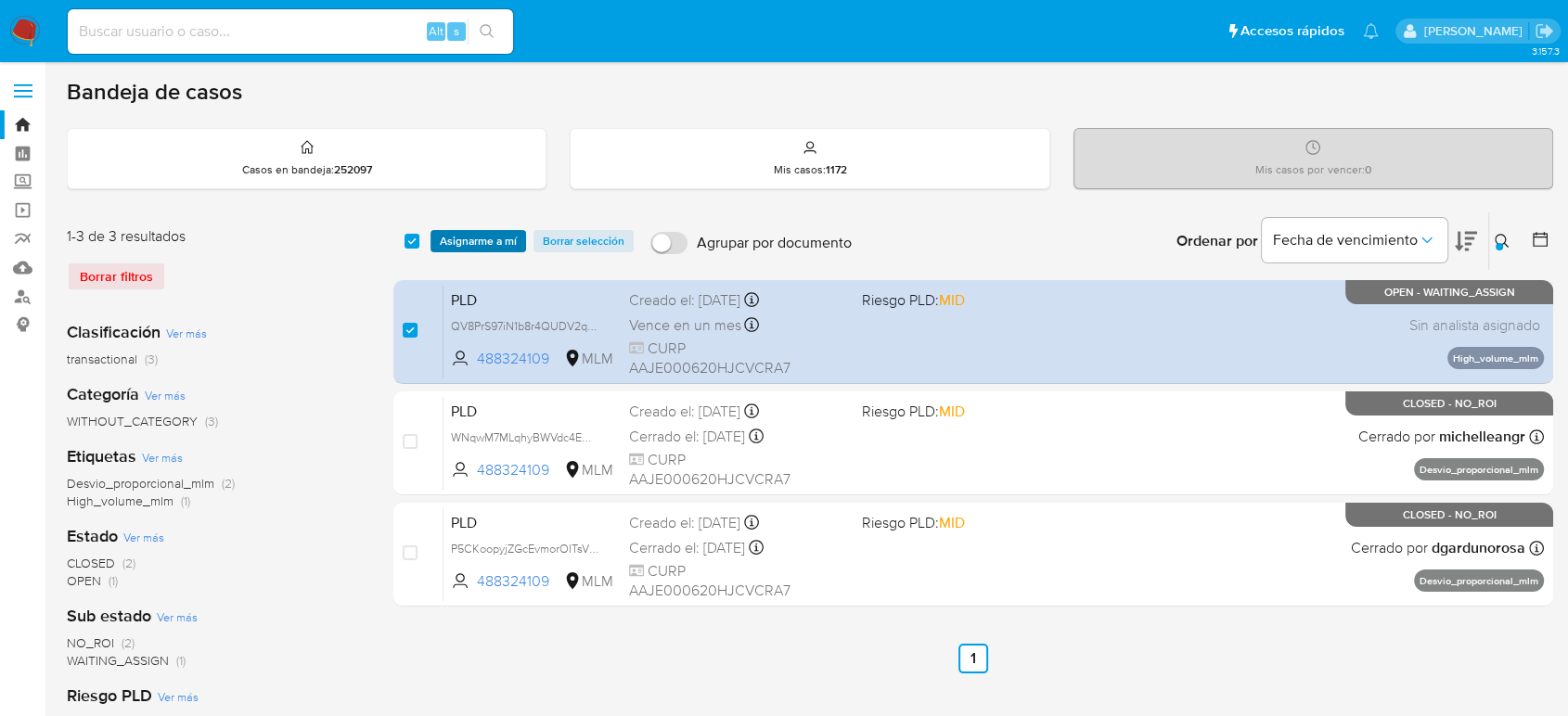
click at [496, 245] on span "Asignarme a mí" at bounding box center [478, 241] width 77 height 19
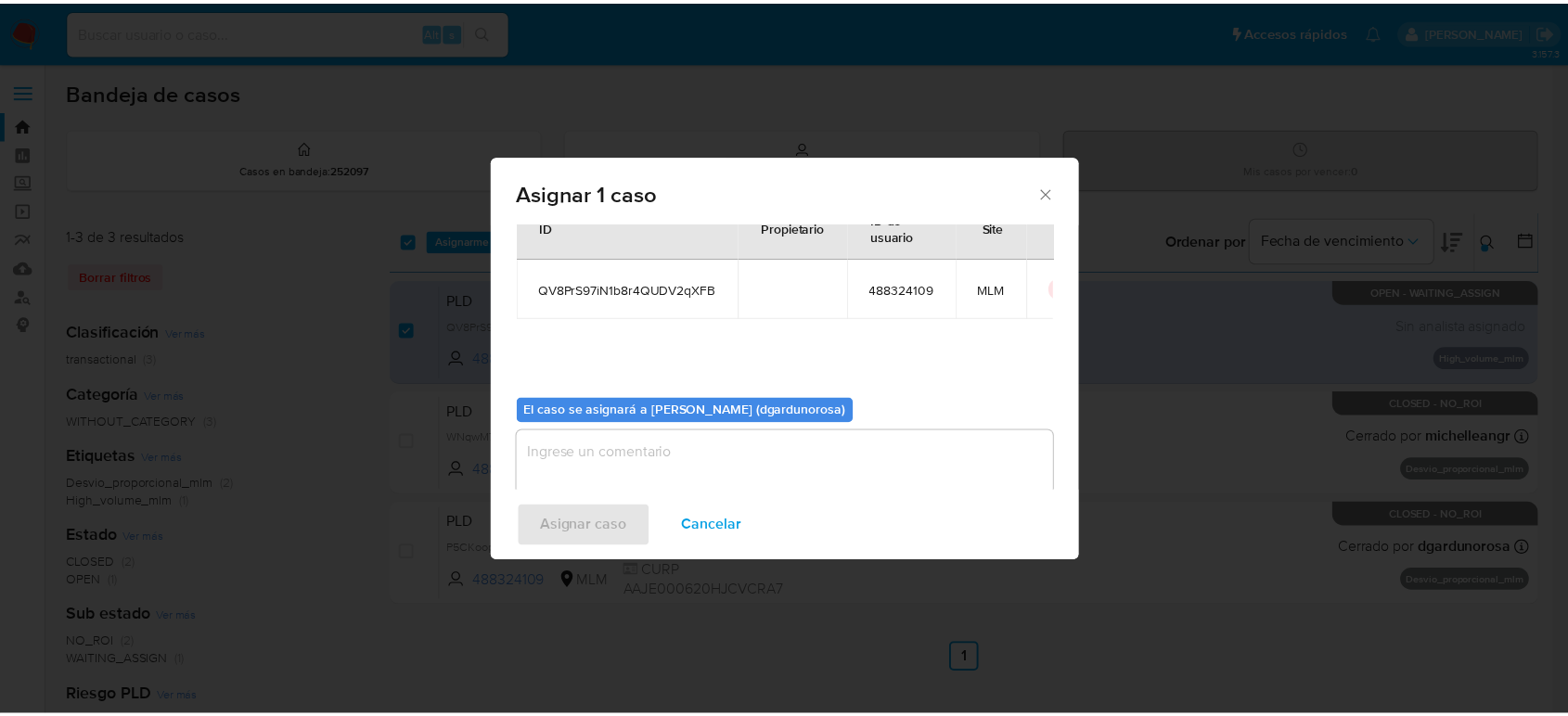
scroll to position [95, 0]
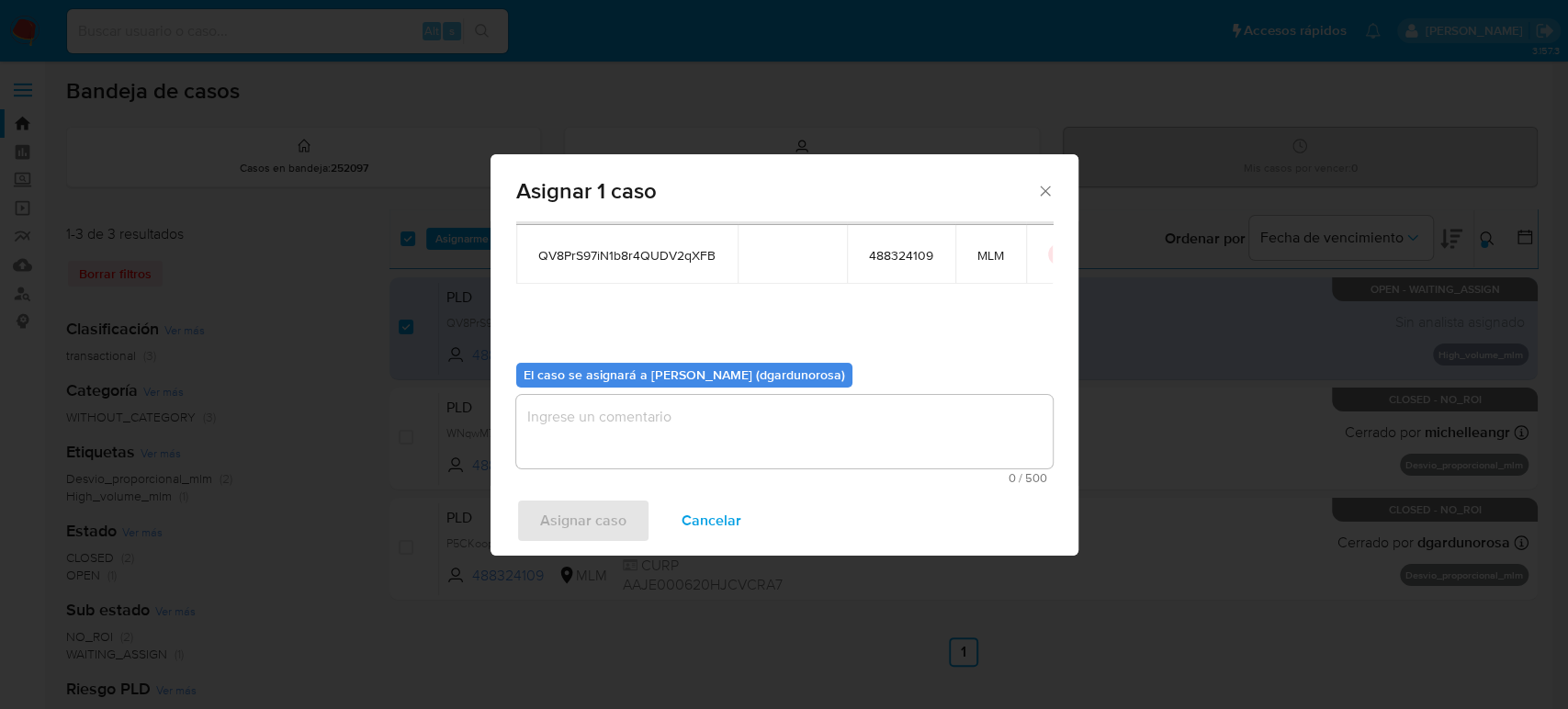
click at [675, 438] on textarea "assign-modal" at bounding box center [784, 432] width 536 height 73
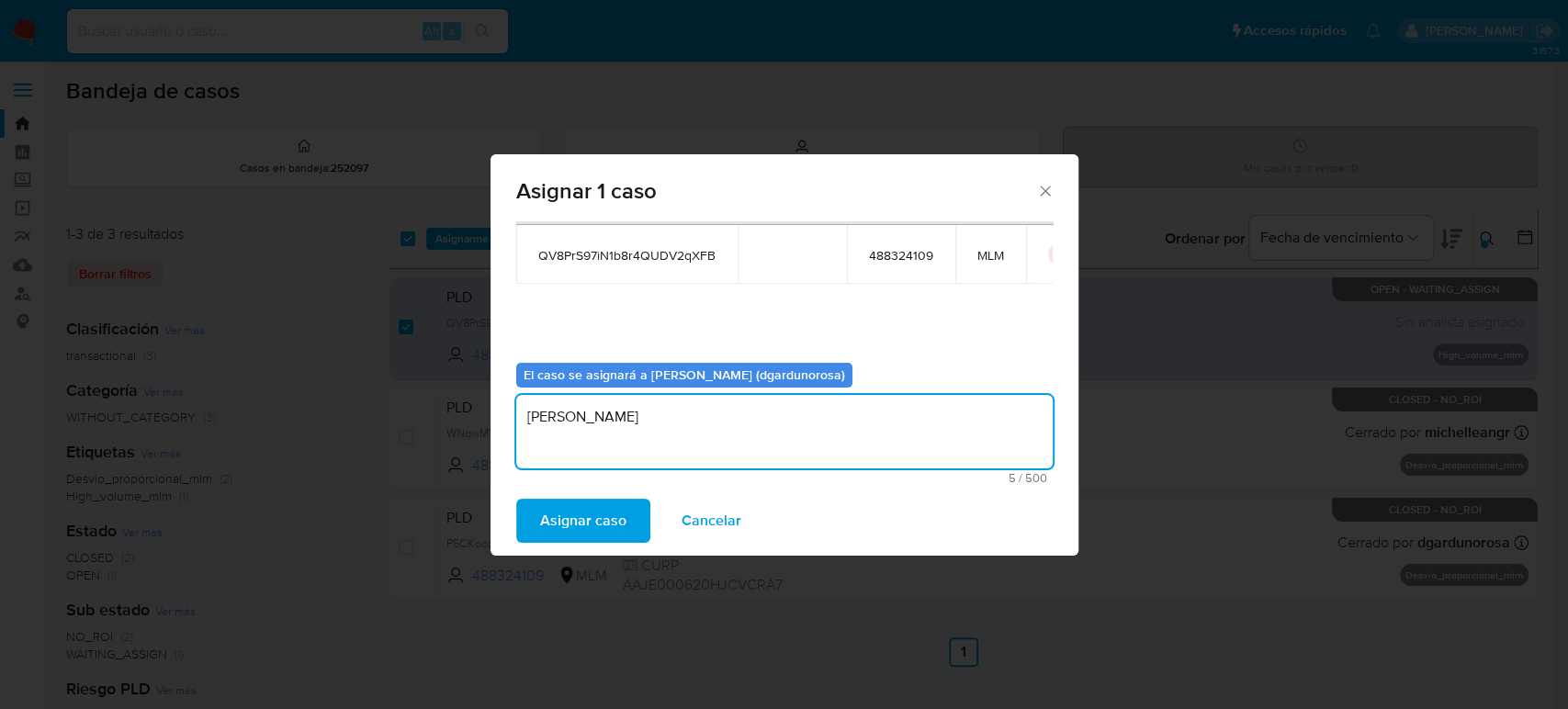
type textarea "DIEGO"
click at [641, 253] on span "QV8PrS97iN1b8r4QUDV2qXFB" at bounding box center [627, 255] width 178 height 17
click at [640, 253] on span "QV8PrS97iN1b8r4QUDV2qXFB" at bounding box center [627, 255] width 178 height 17
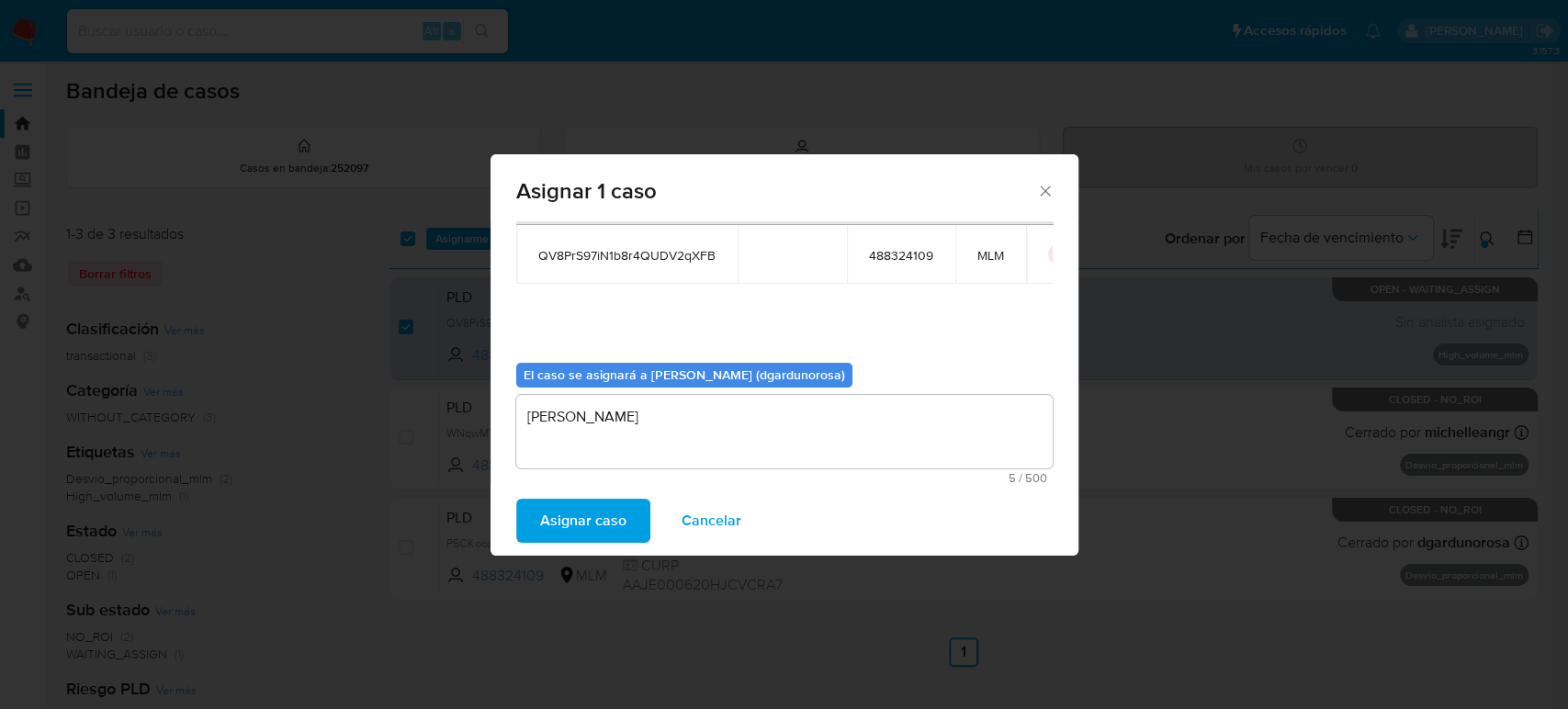
click at [640, 257] on span "QV8PrS97iN1b8r4QUDV2qXFB" at bounding box center [627, 255] width 178 height 17
copy span "QV8PrS97iN1b8r4QUDV2qXFB"
click at [587, 514] on span "Asignar caso" at bounding box center [583, 520] width 86 height 40
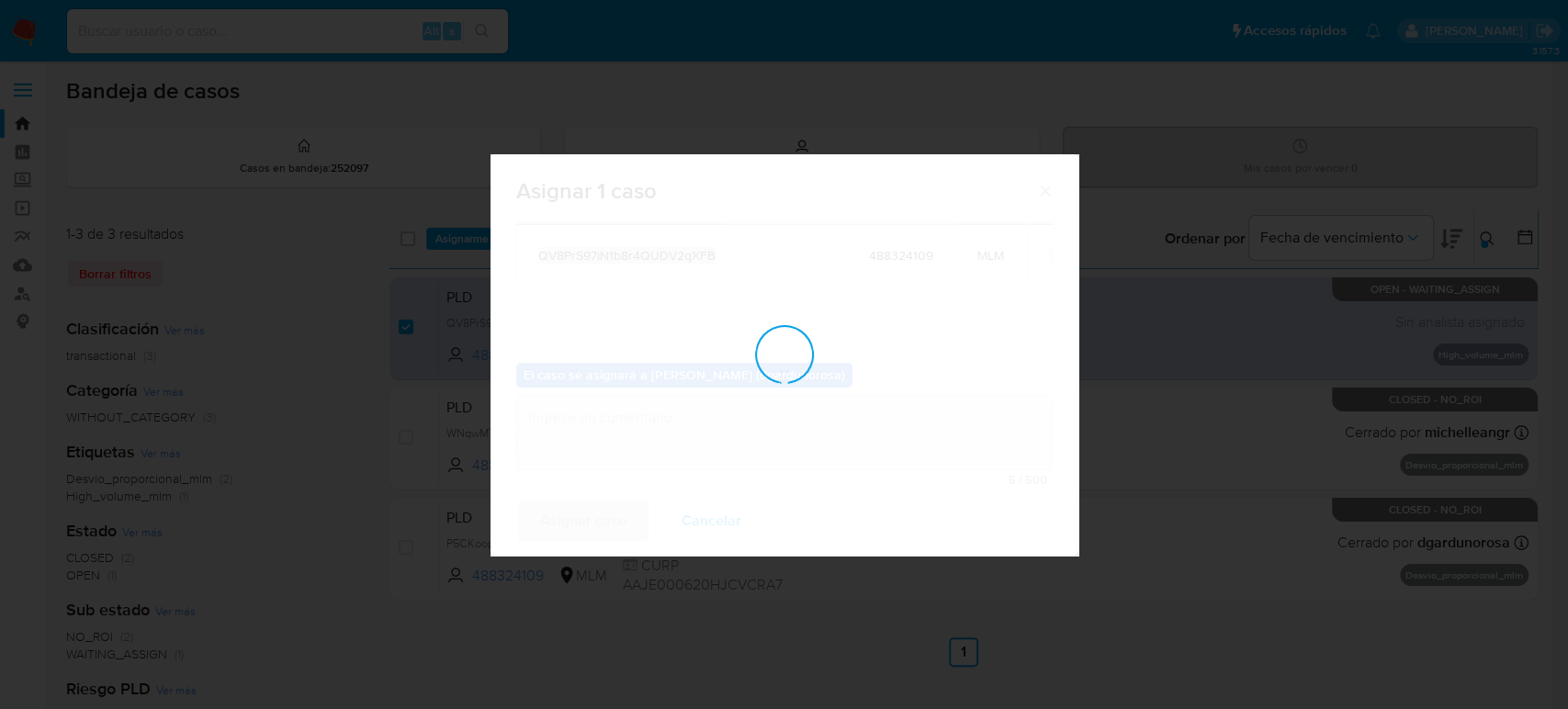
checkbox input "false"
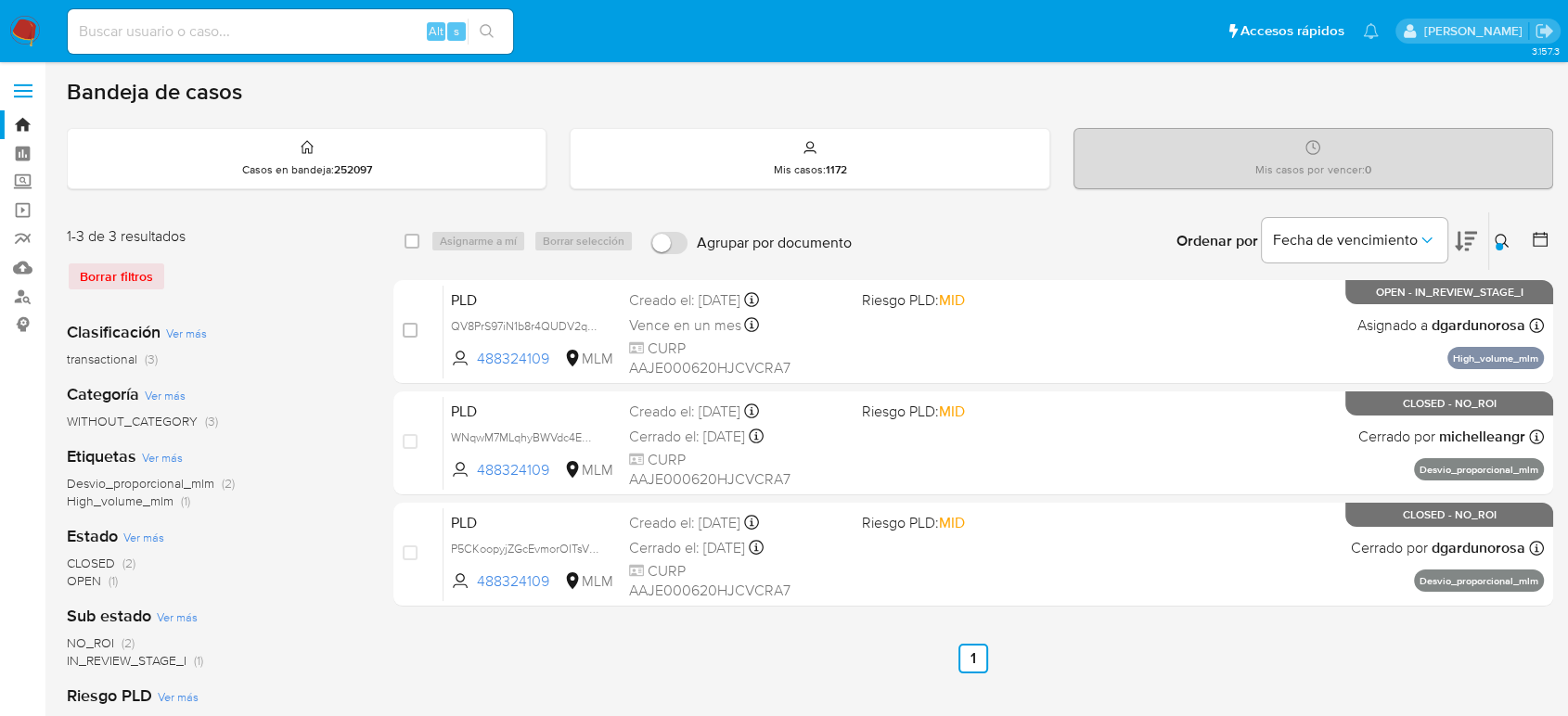
click at [1496, 235] on button at bounding box center [1504, 241] width 31 height 22
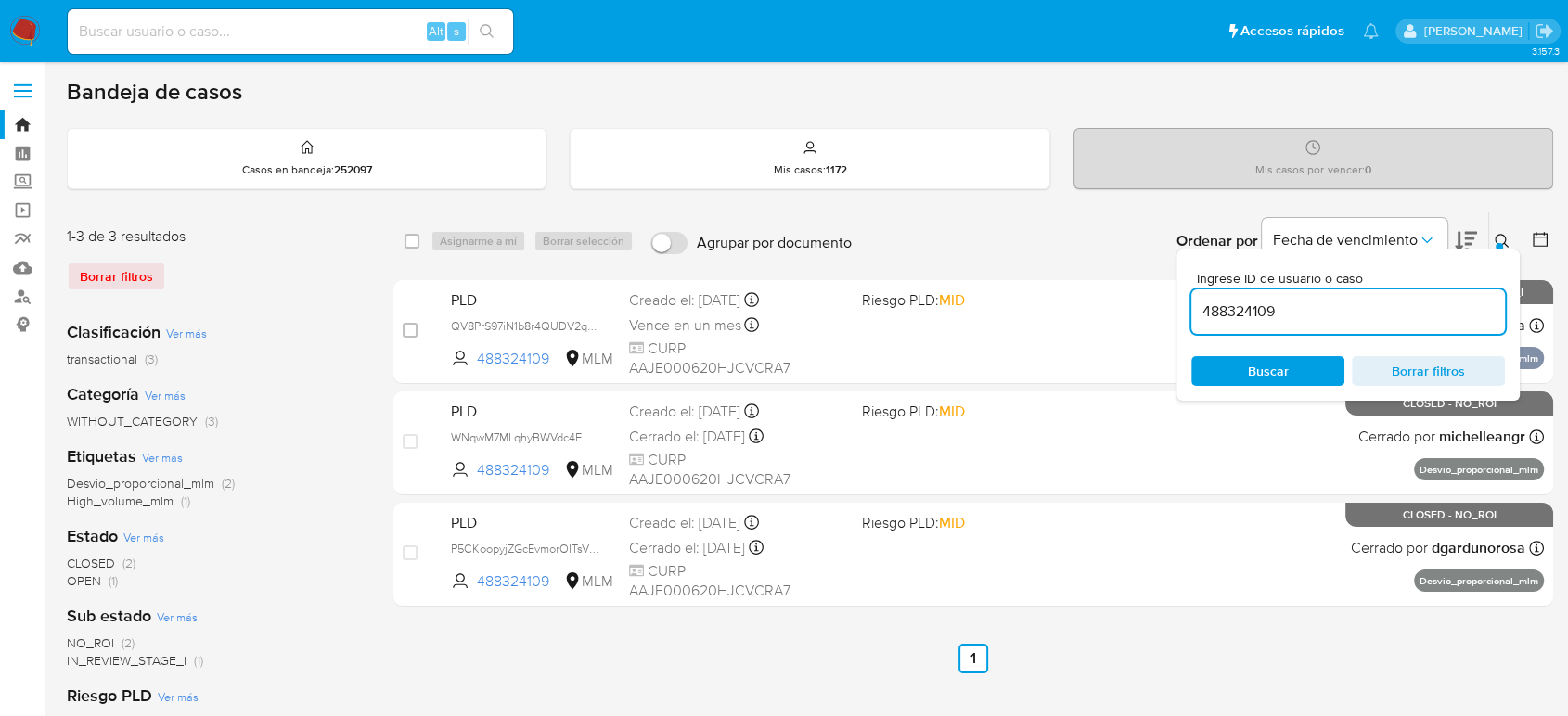
click at [1224, 311] on input "488324109" at bounding box center [1349, 311] width 313 height 24
type input "609389670"
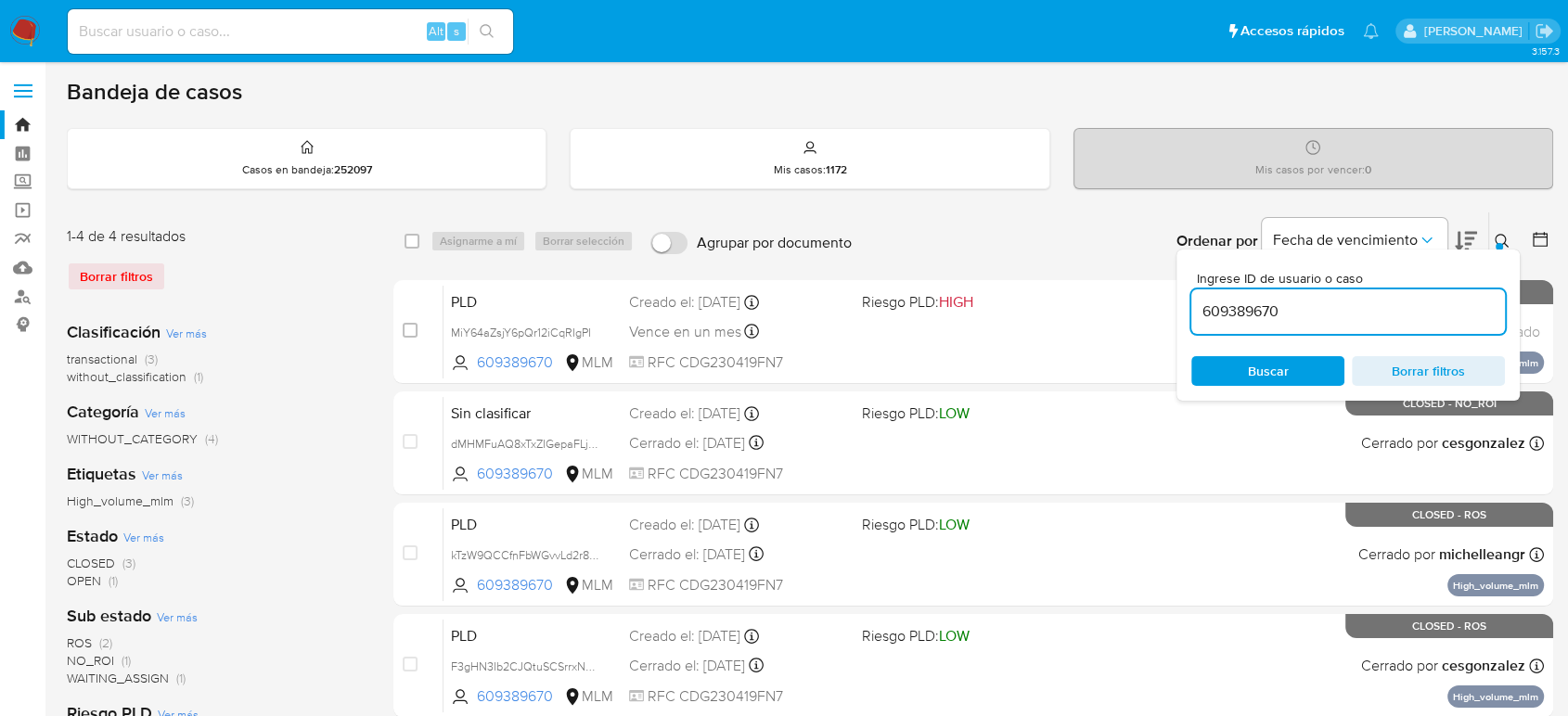
click at [1496, 252] on div "Ingrese ID de usuario o caso 609389670 Buscar Borrar filtros" at bounding box center [1349, 325] width 343 height 152
click at [1496, 250] on div "Ingrese ID de usuario o caso 609389670 Buscar Borrar filtros" at bounding box center [1349, 325] width 343 height 152
click at [1498, 243] on div at bounding box center [1499, 246] width 7 height 7
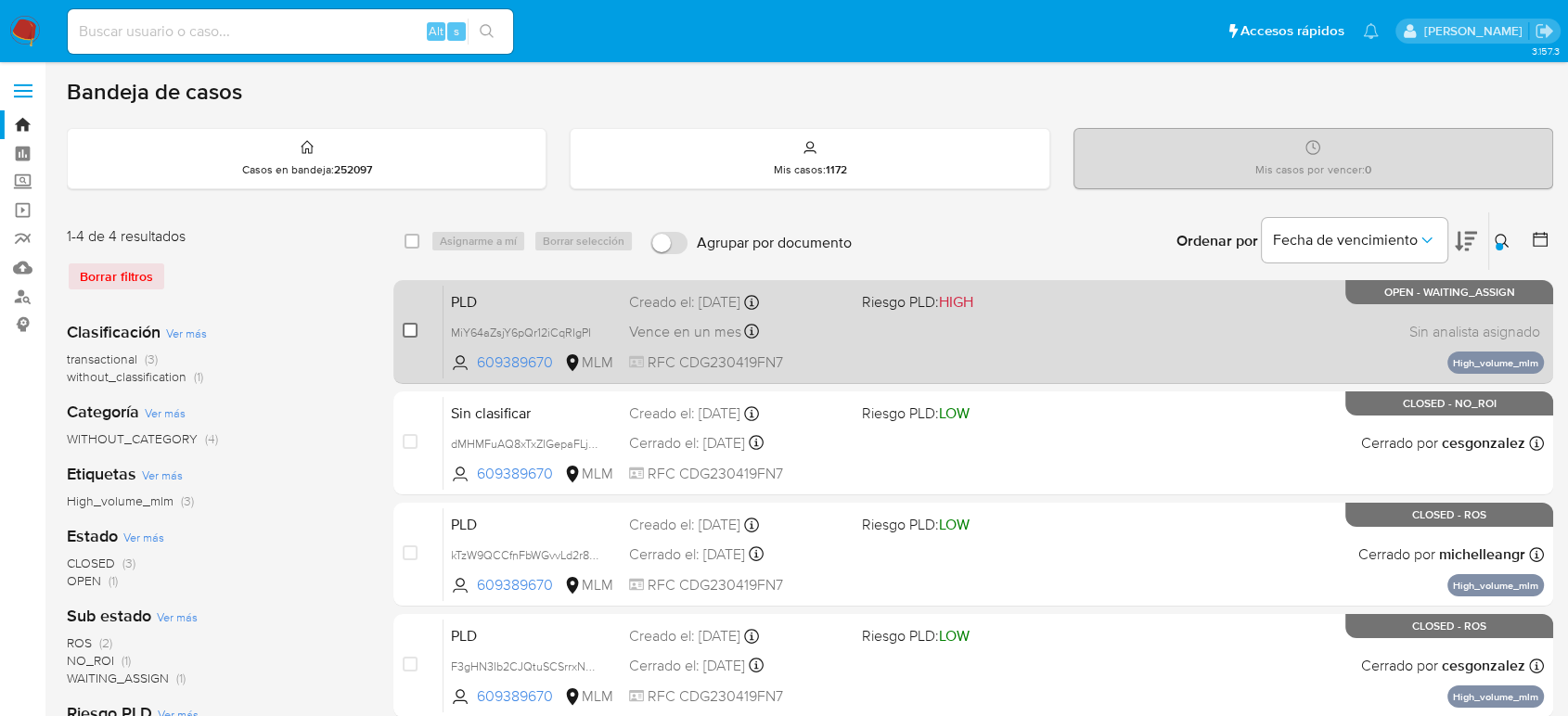
click at [408, 328] on input "checkbox" at bounding box center [410, 330] width 15 height 15
checkbox input "true"
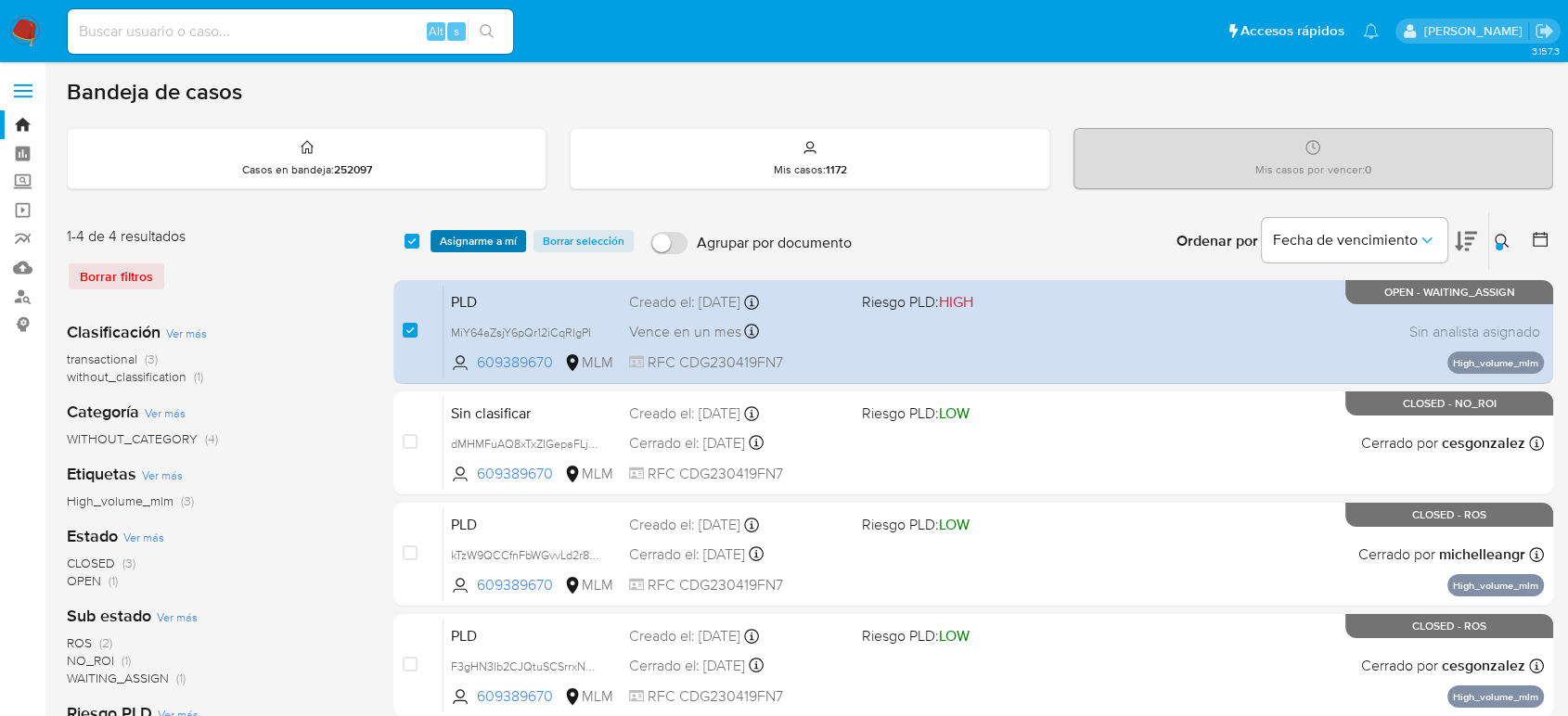
click at [508, 246] on span "Asignarme a mí" at bounding box center [478, 241] width 77 height 19
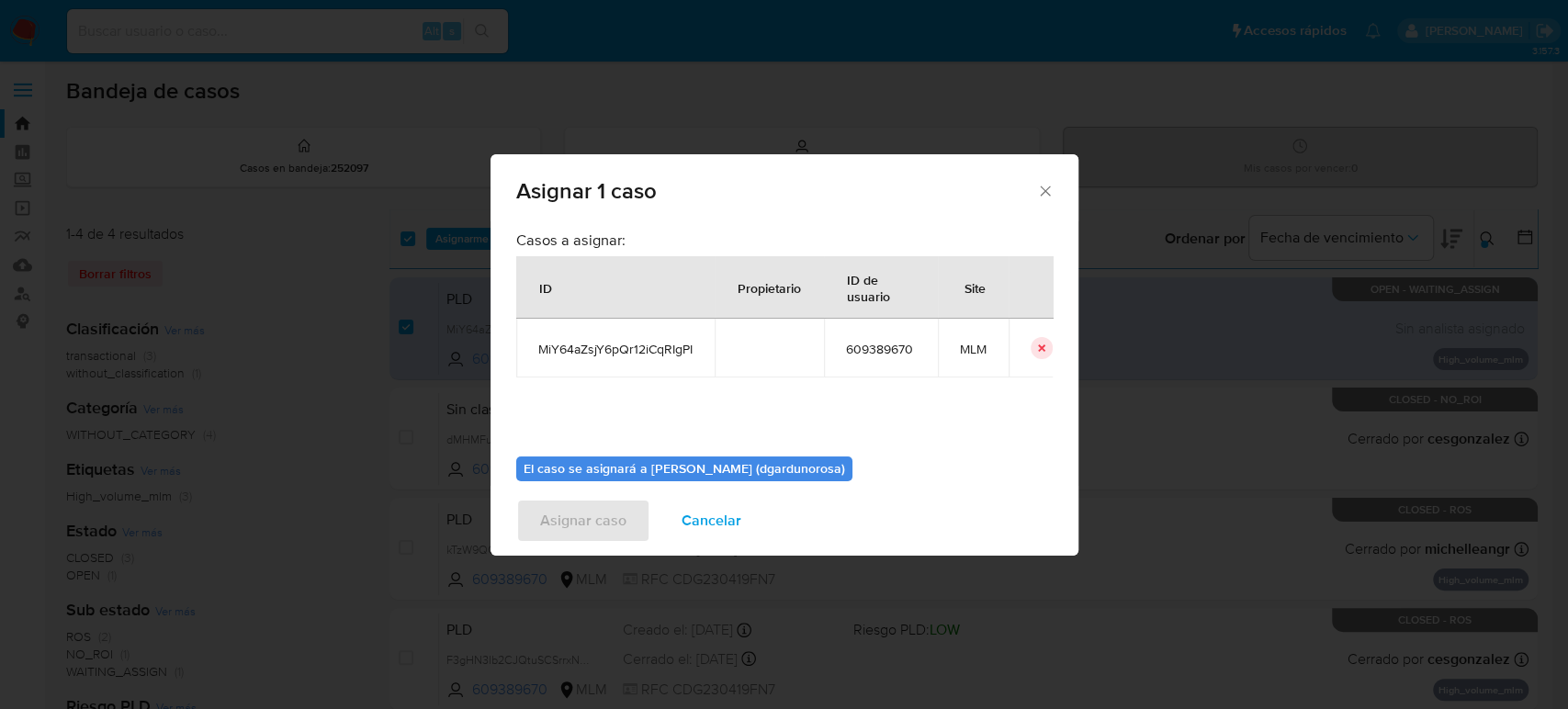
scroll to position [94, 0]
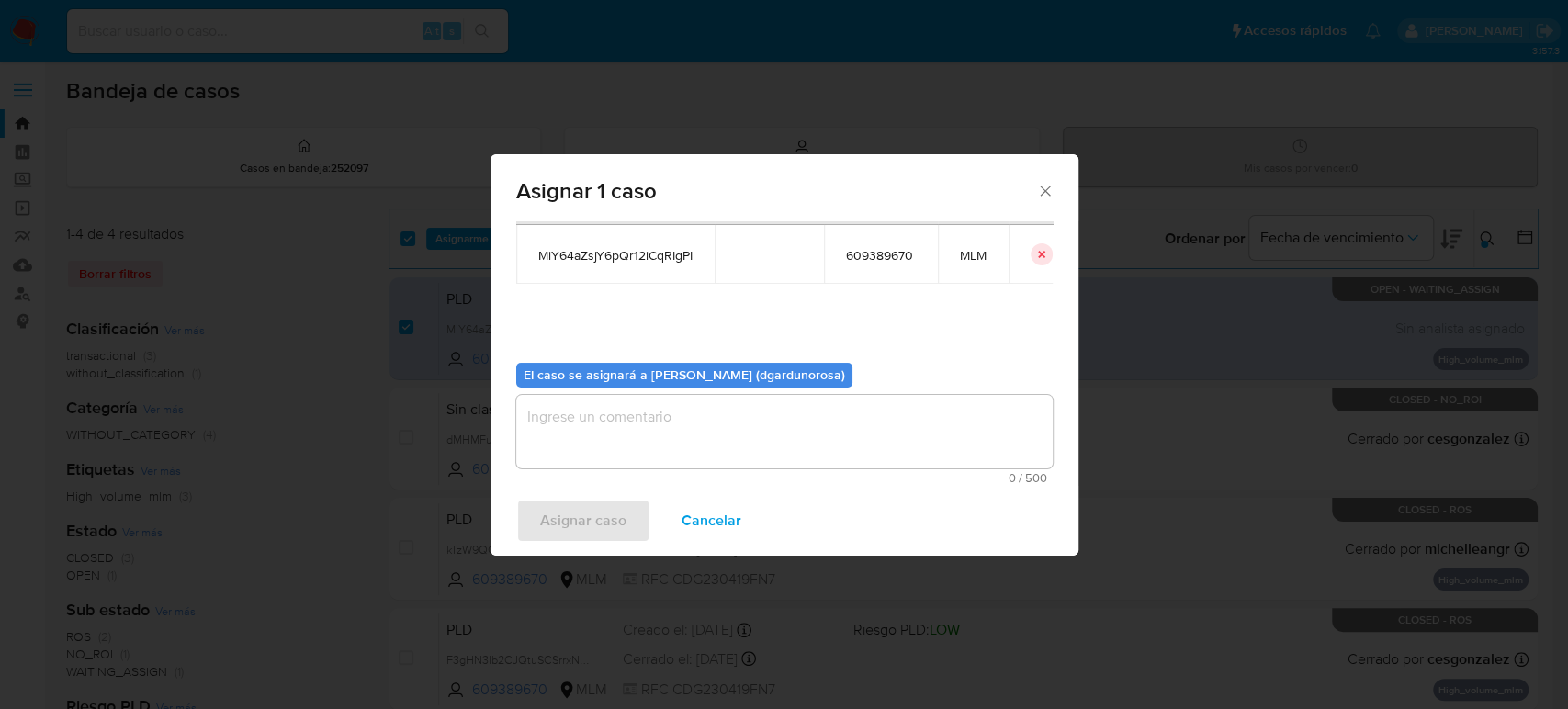
click at [660, 429] on textarea "assign-modal" at bounding box center [784, 432] width 536 height 73
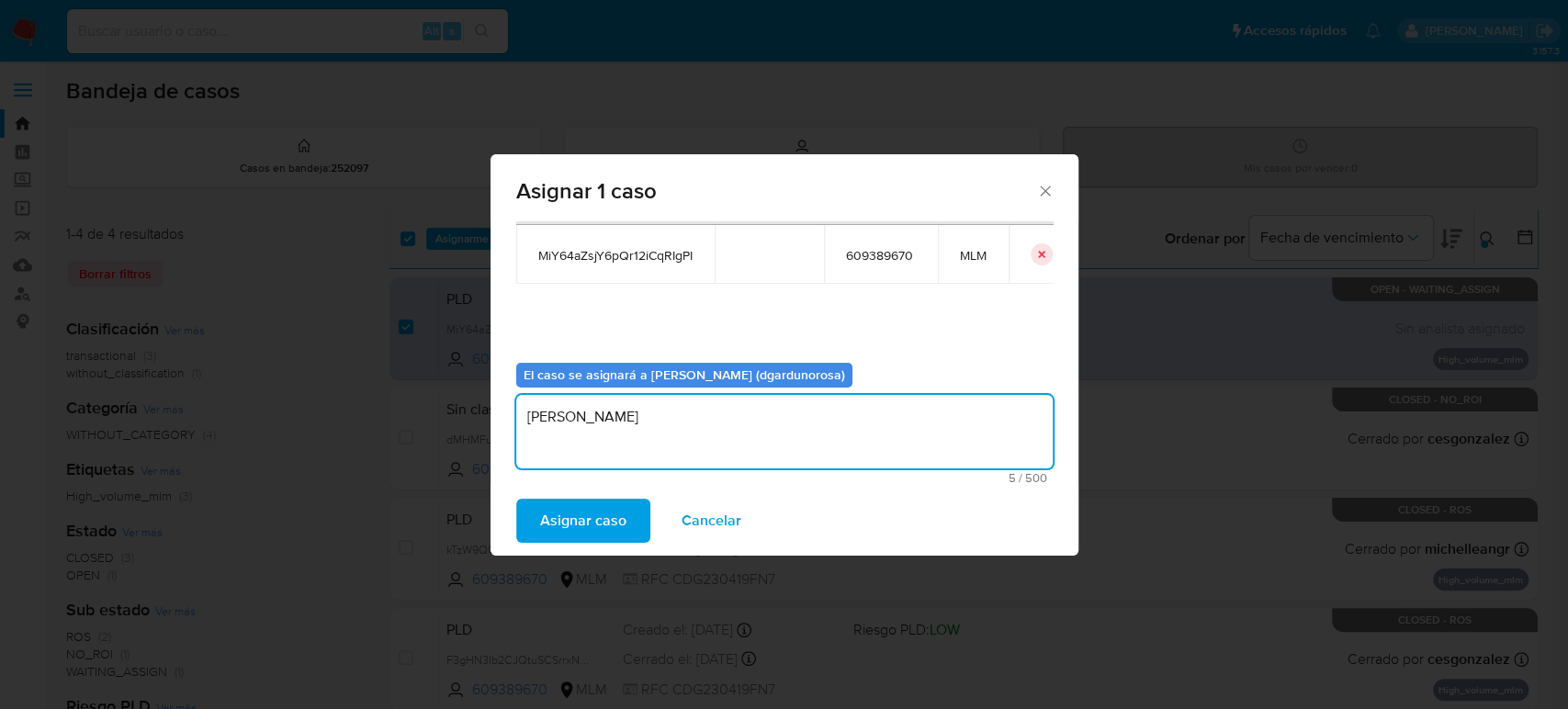
type textarea "DIEGO"
click at [660, 262] on span "MiY64aZsjY6pQr12iCqRIgPI" at bounding box center [615, 255] width 154 height 17
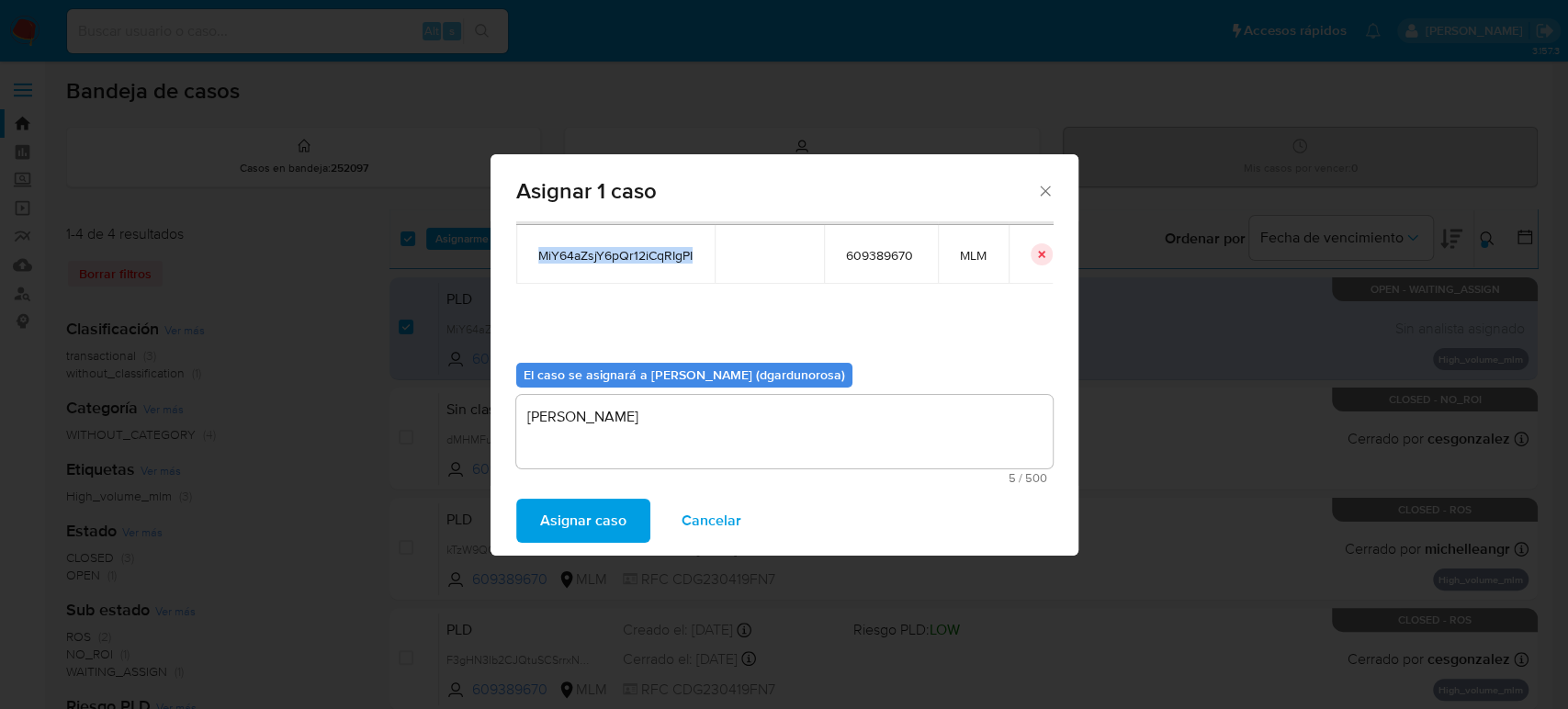
click at [660, 262] on span "MiY64aZsjY6pQr12iCqRIgPI" at bounding box center [615, 255] width 154 height 17
copy span "MiY64aZsjY6pQr12iCqRIgPI"
click at [576, 506] on span "Asignar caso" at bounding box center [583, 520] width 86 height 40
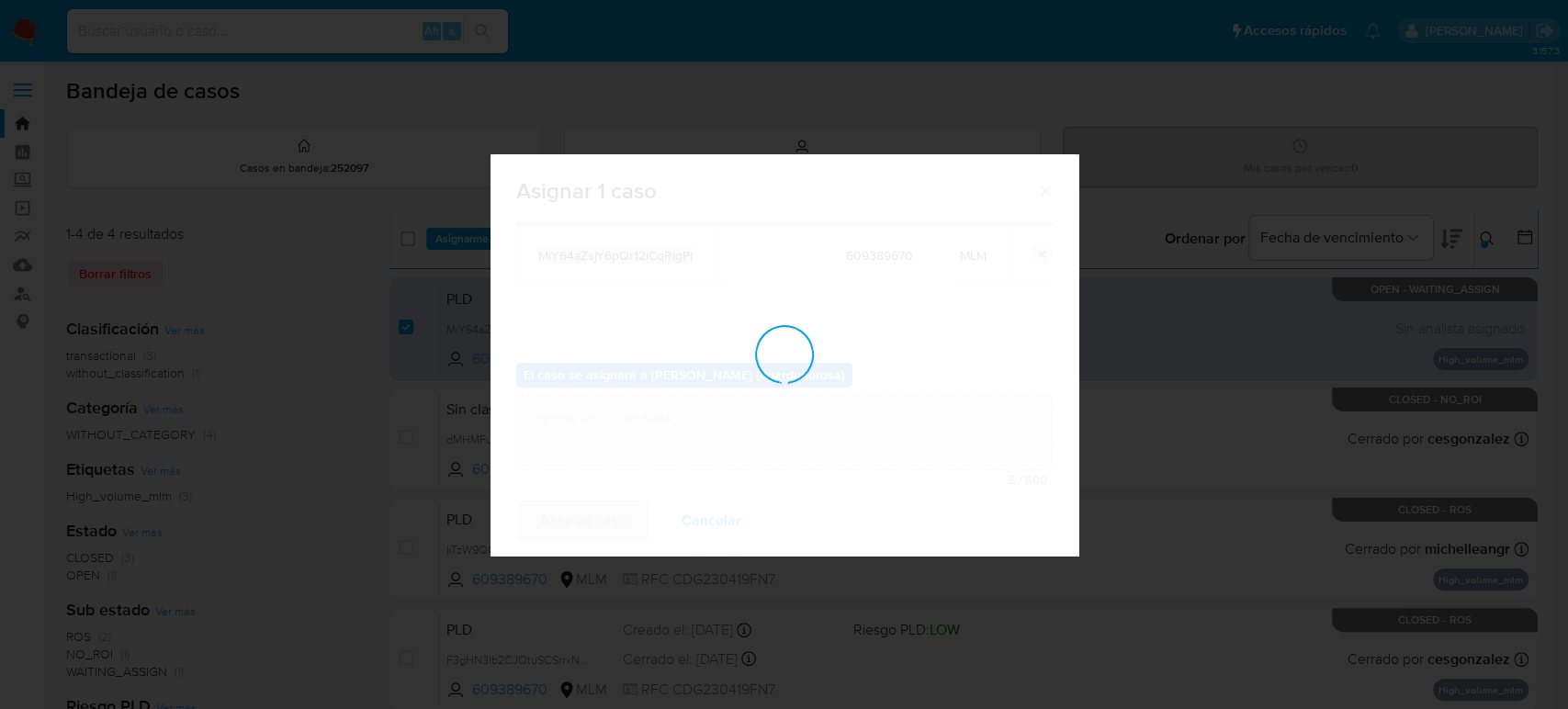
checkbox input "false"
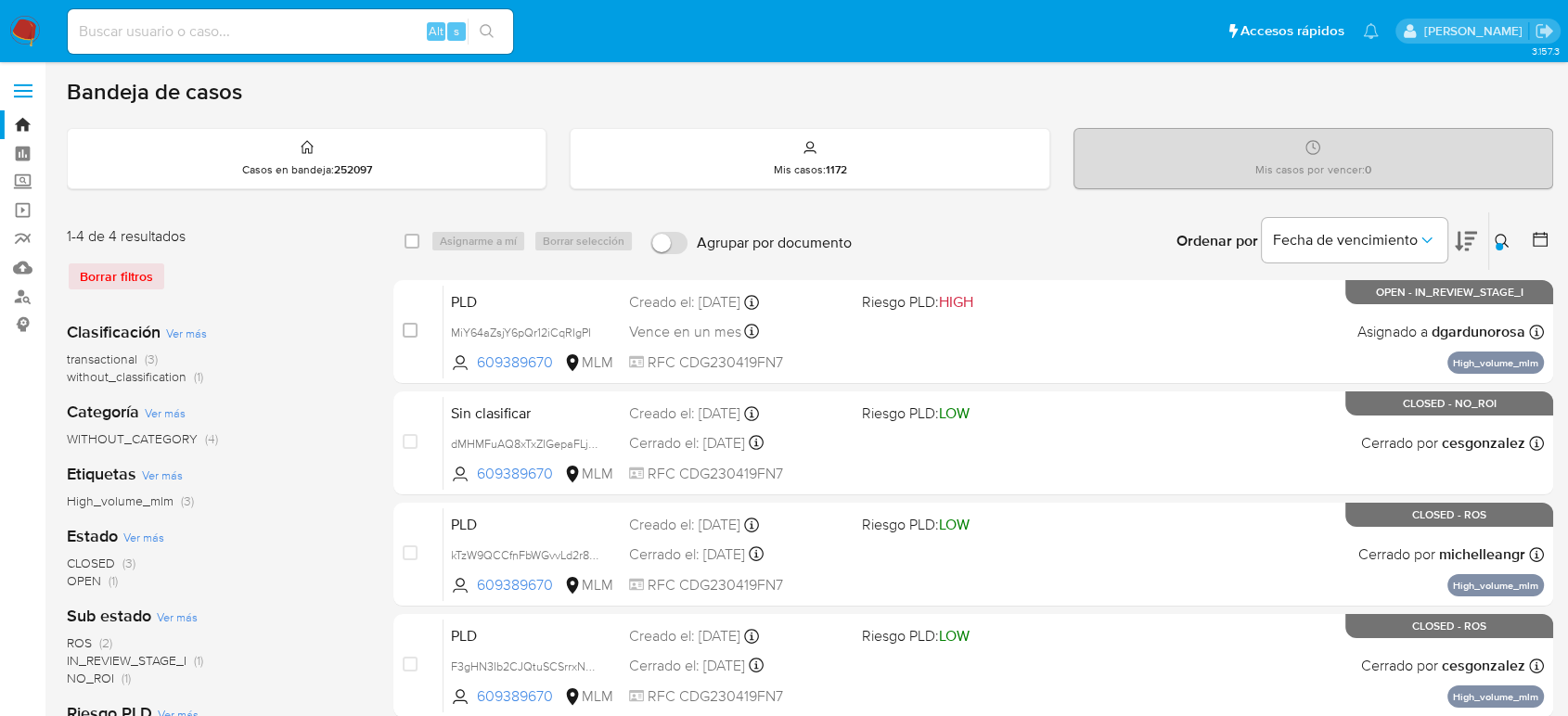
click at [1500, 237] on icon at bounding box center [1502, 240] width 15 height 15
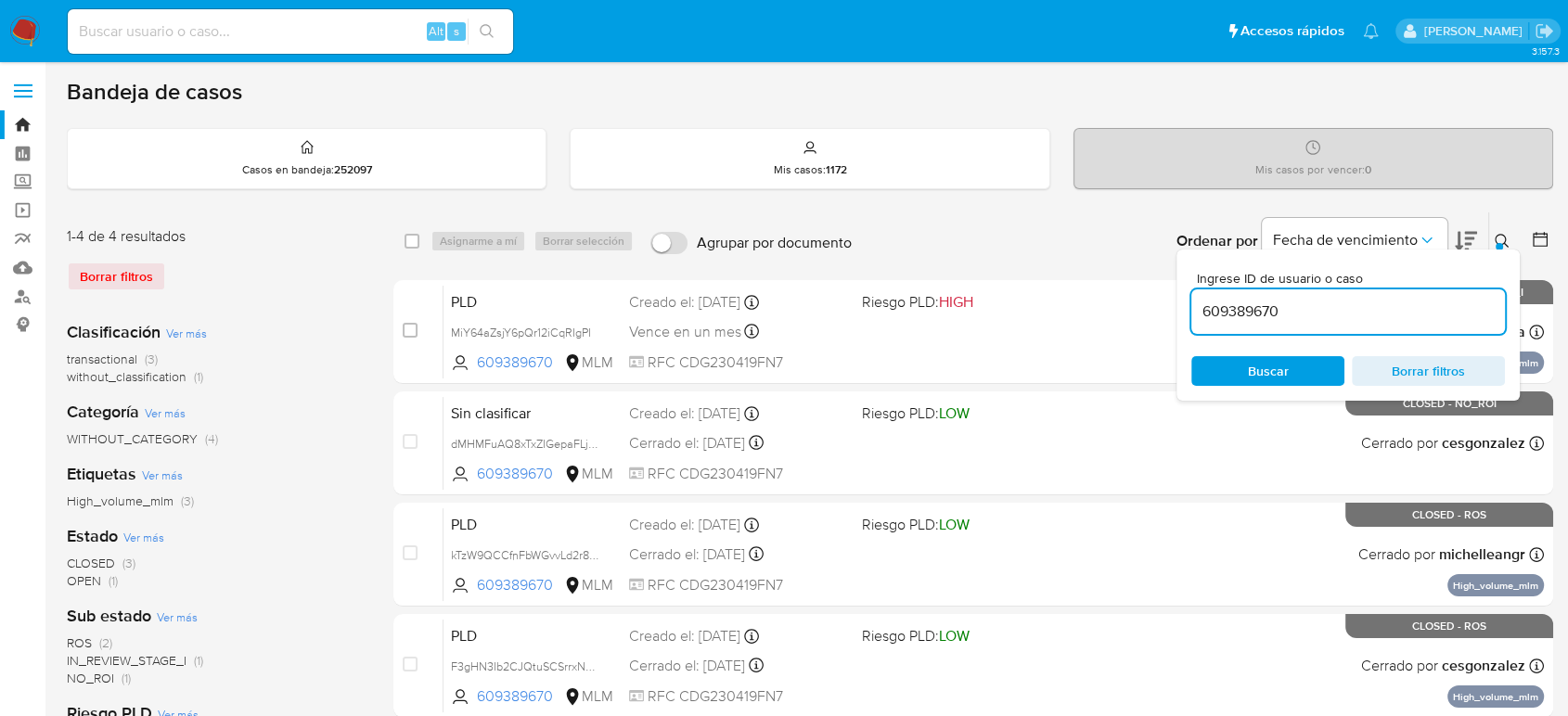
click at [1262, 319] on input "609389670" at bounding box center [1349, 311] width 313 height 24
type input "1395767179"
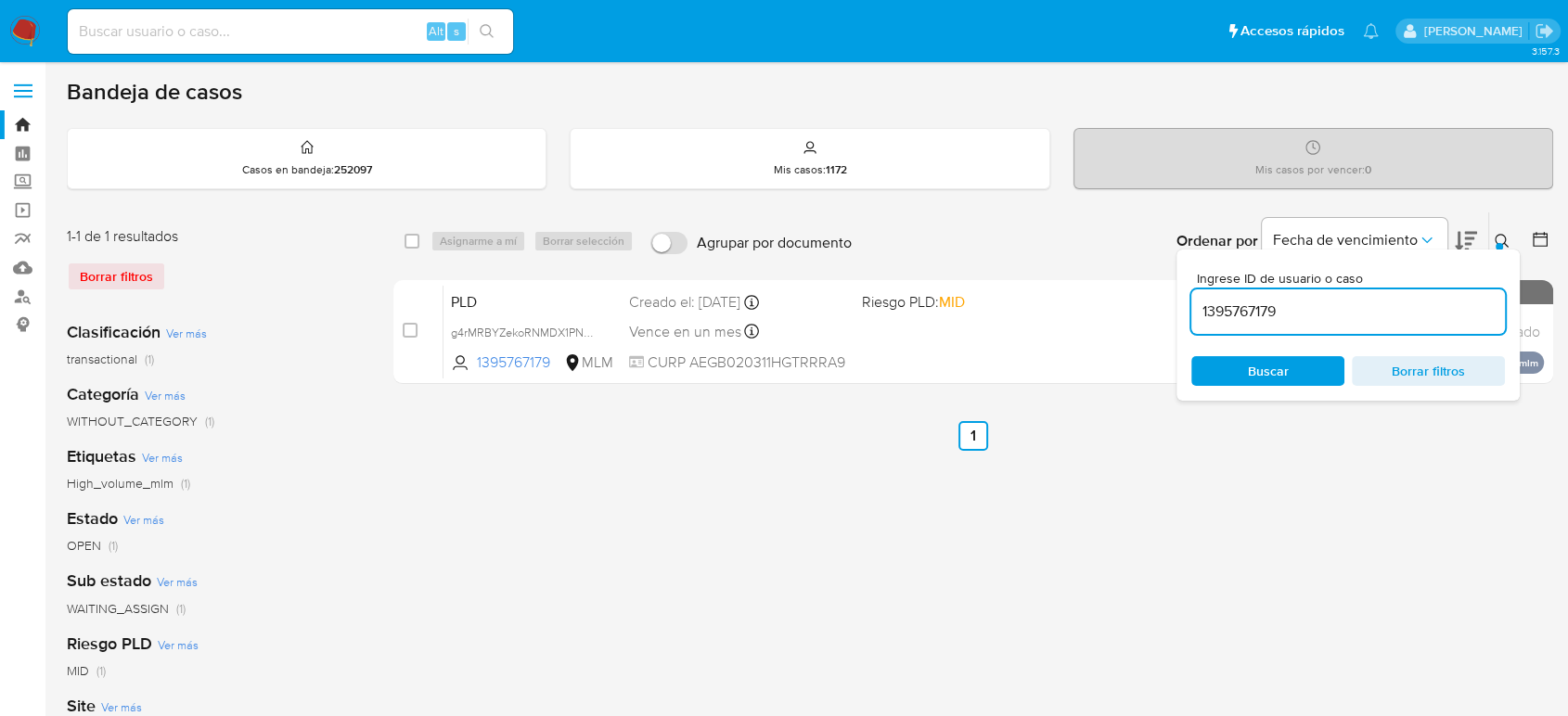
click at [1503, 233] on icon at bounding box center [1502, 240] width 14 height 14
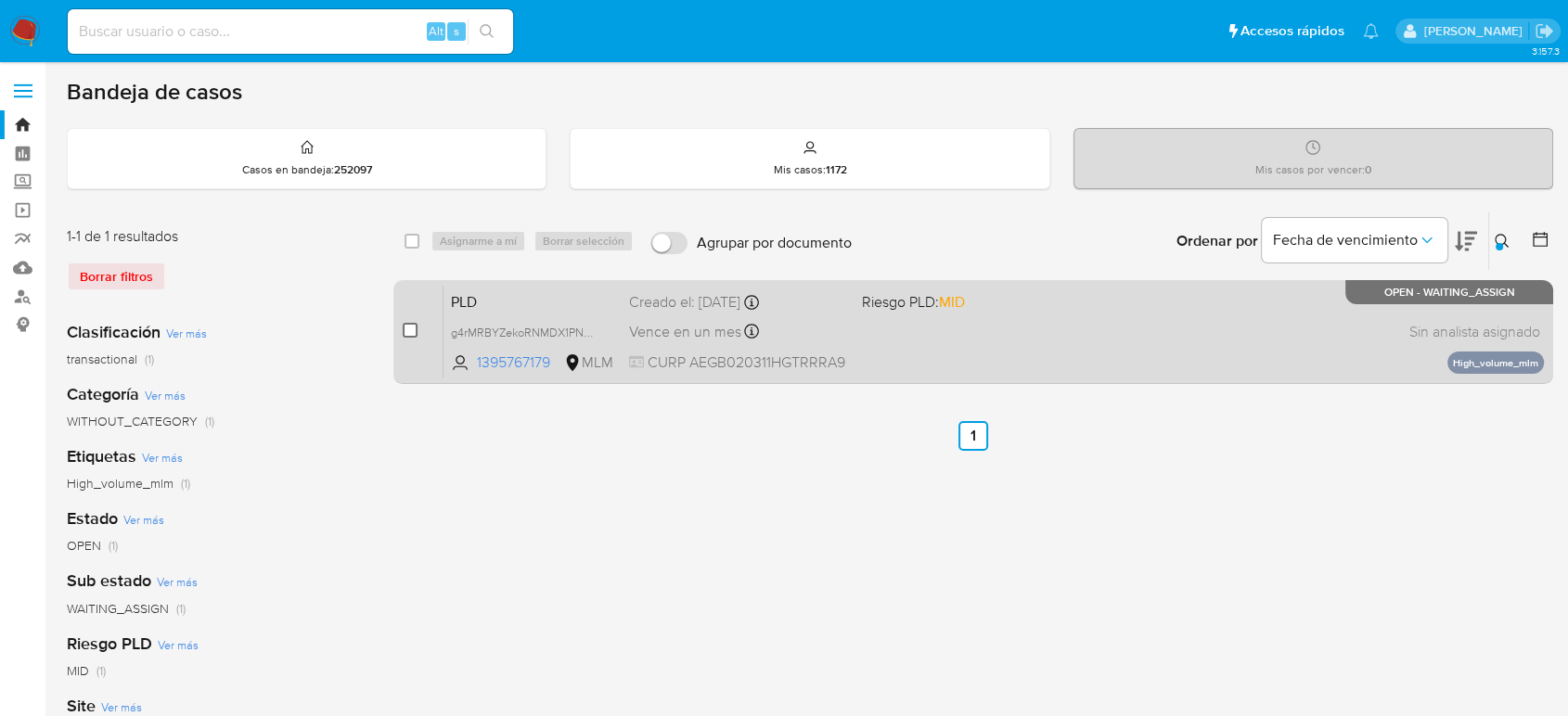
click at [415, 336] on input "checkbox" at bounding box center [410, 330] width 15 height 15
checkbox input "true"
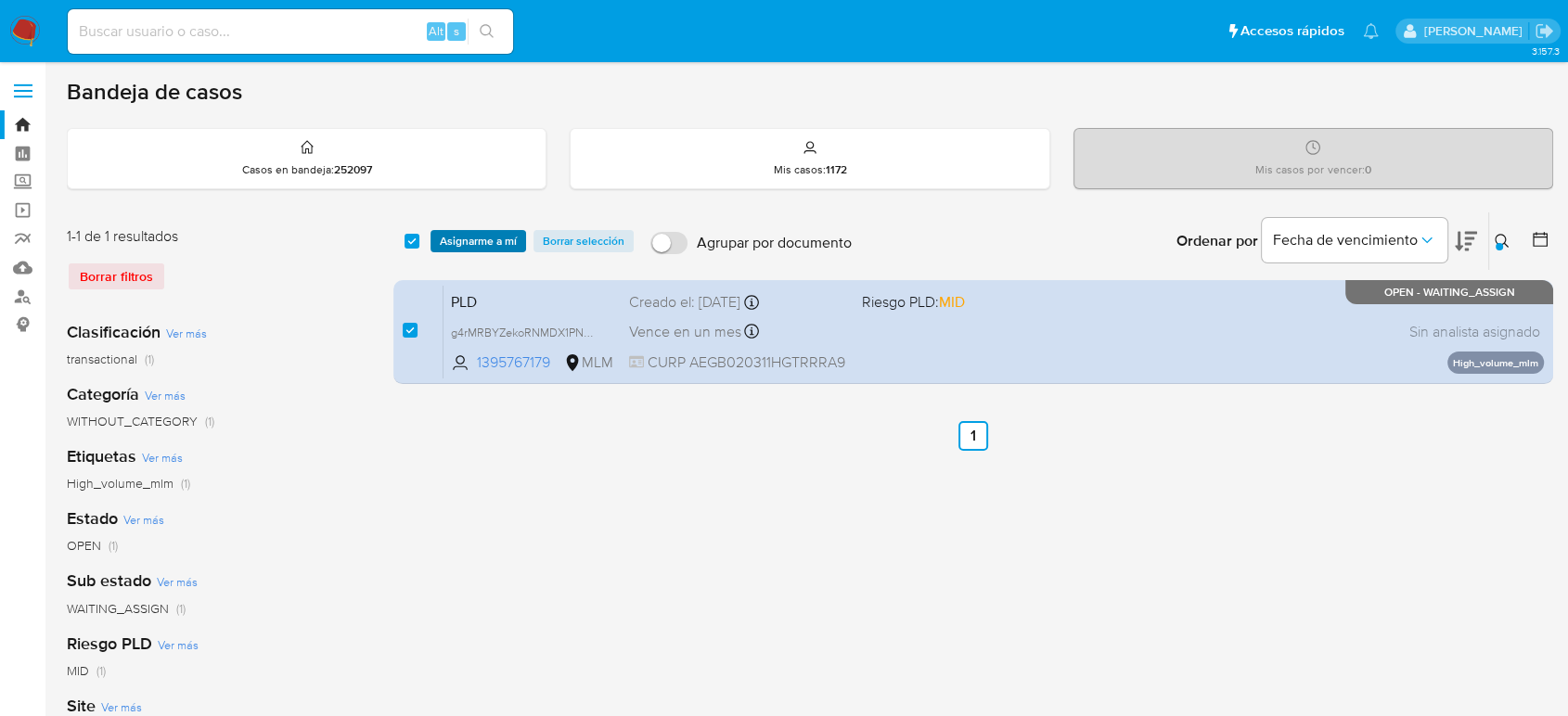
click at [521, 245] on button "Asignarme a mí" at bounding box center [479, 241] width 96 height 22
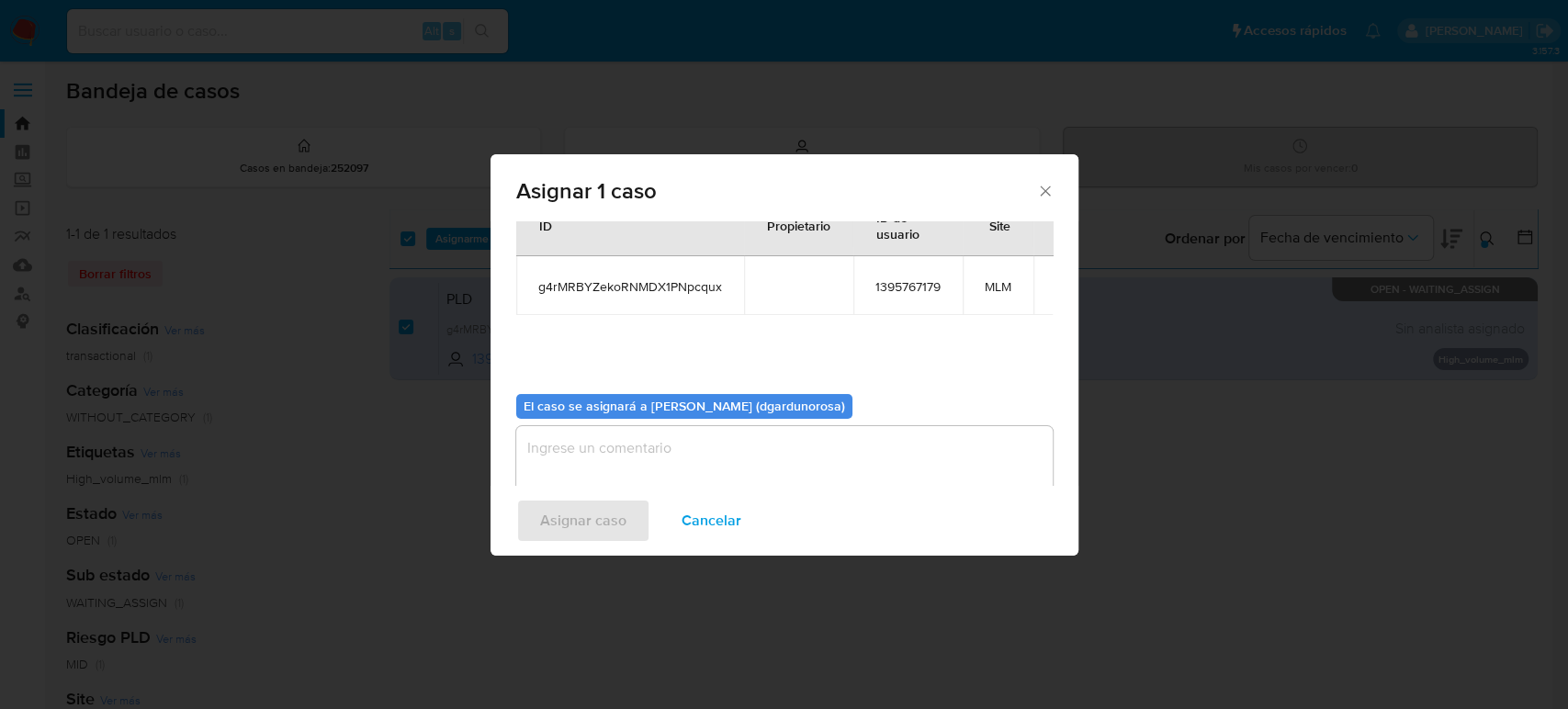
scroll to position [94, 0]
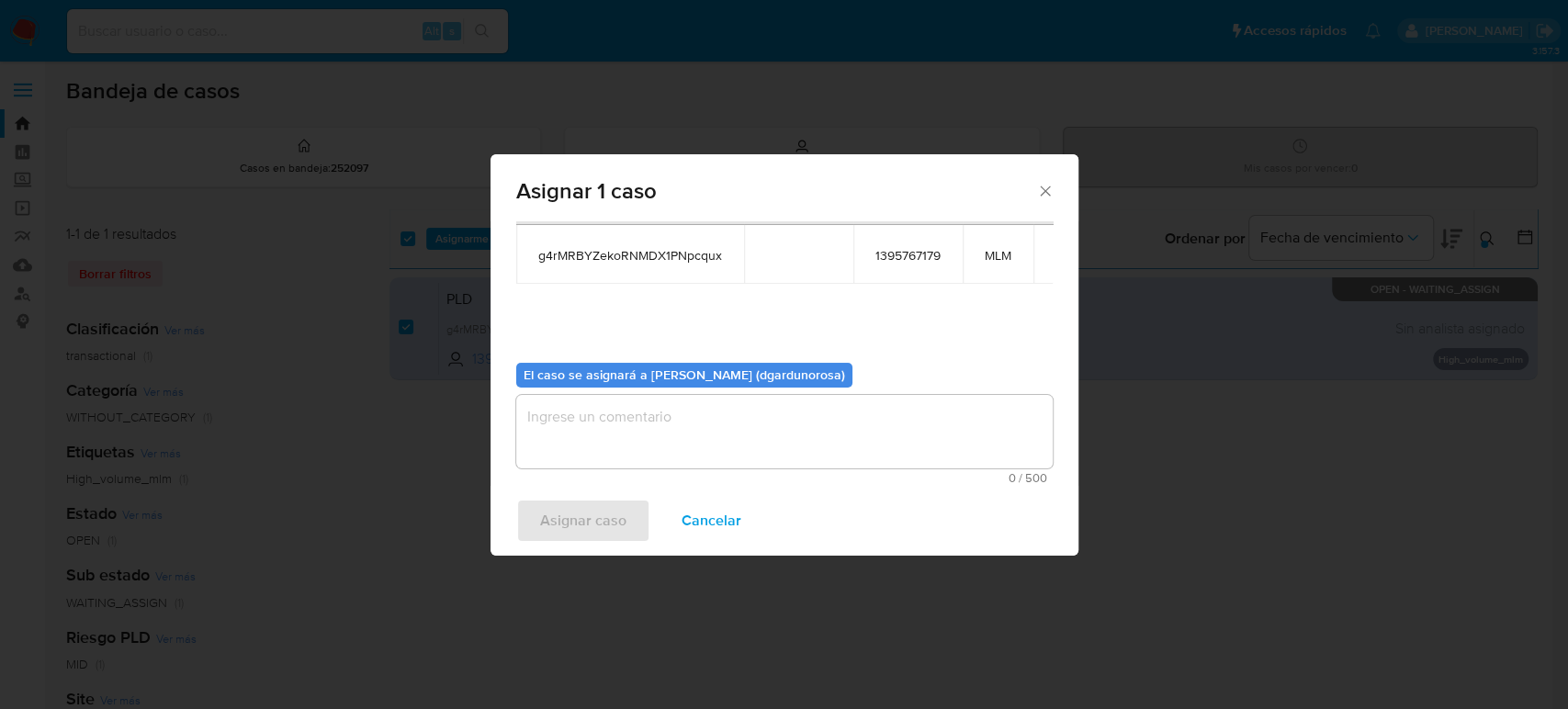
click at [719, 410] on textarea "assign-modal" at bounding box center [784, 432] width 536 height 73
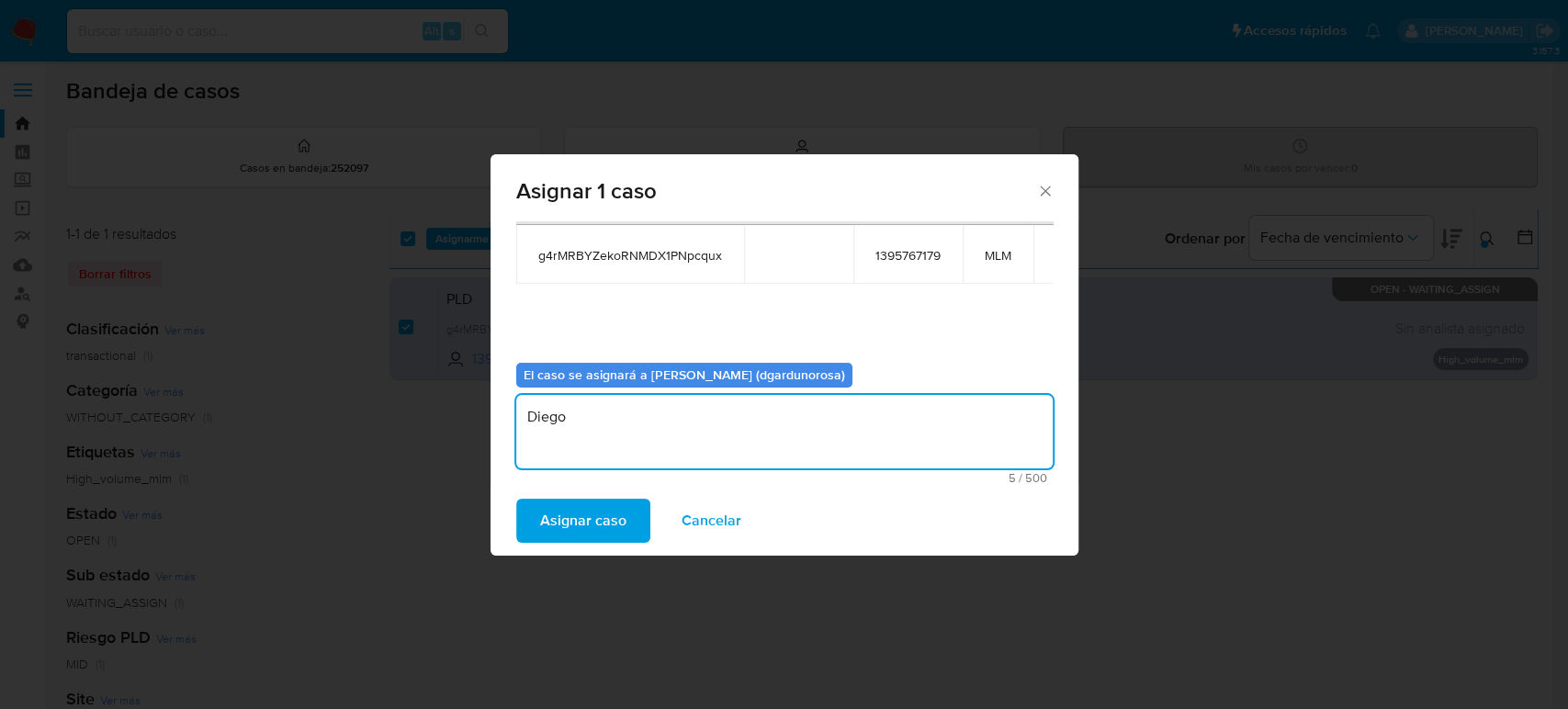
type textarea "Diego"
click at [693, 262] on span "g4rMRBYZekoRNMDX1PNpcqux" at bounding box center [630, 255] width 184 height 17
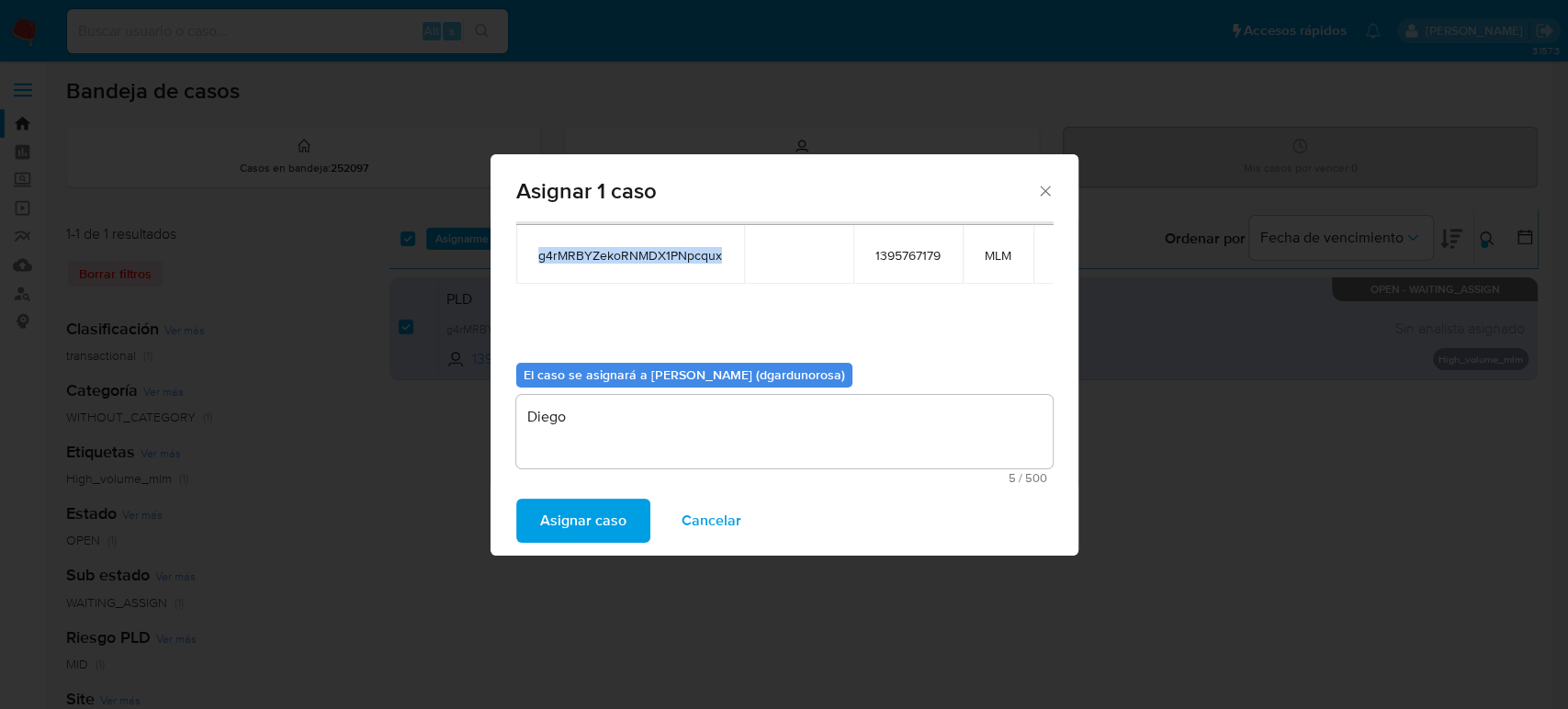
copy span "g4rMRBYZekoRNMDX1PNpcqux"
click at [574, 520] on span "Asignar caso" at bounding box center [583, 520] width 86 height 40
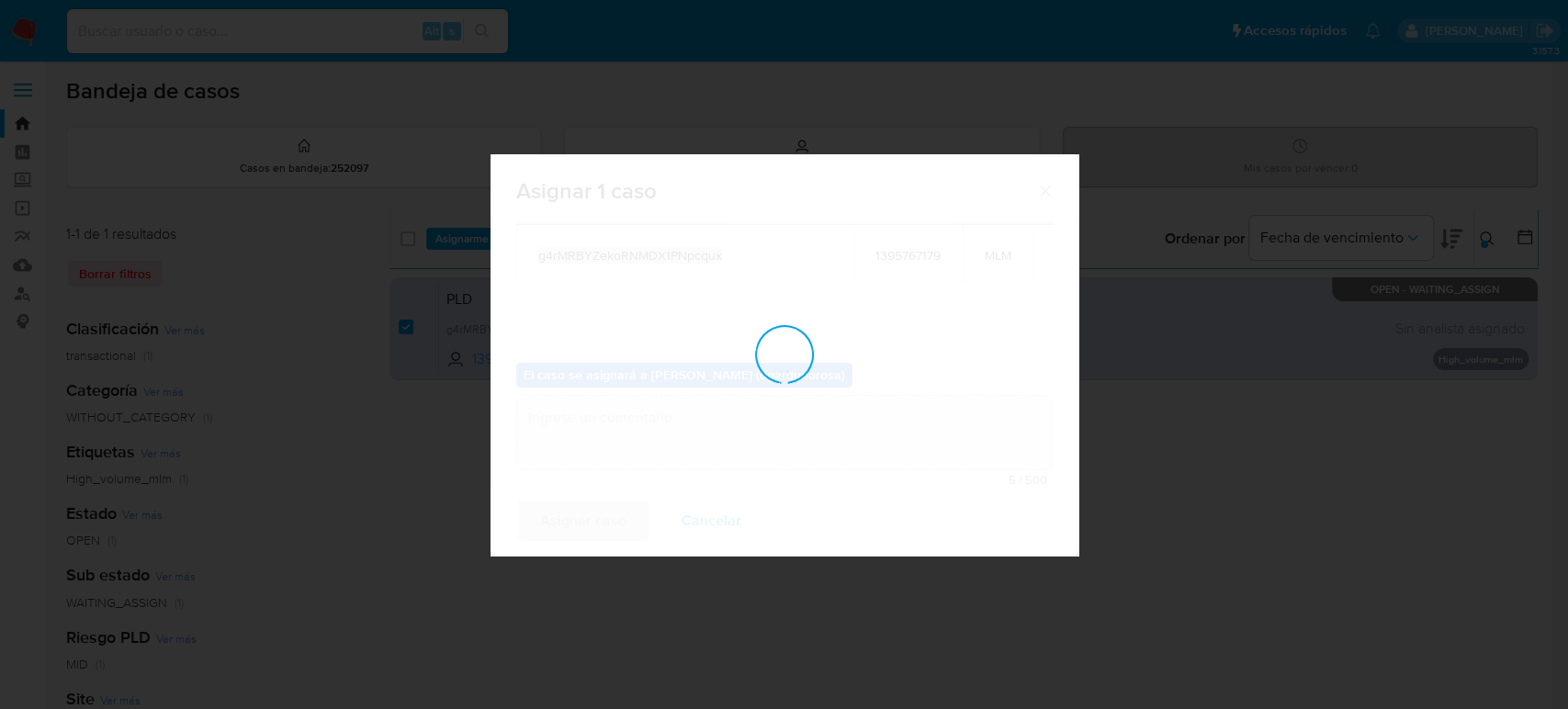
checkbox input "false"
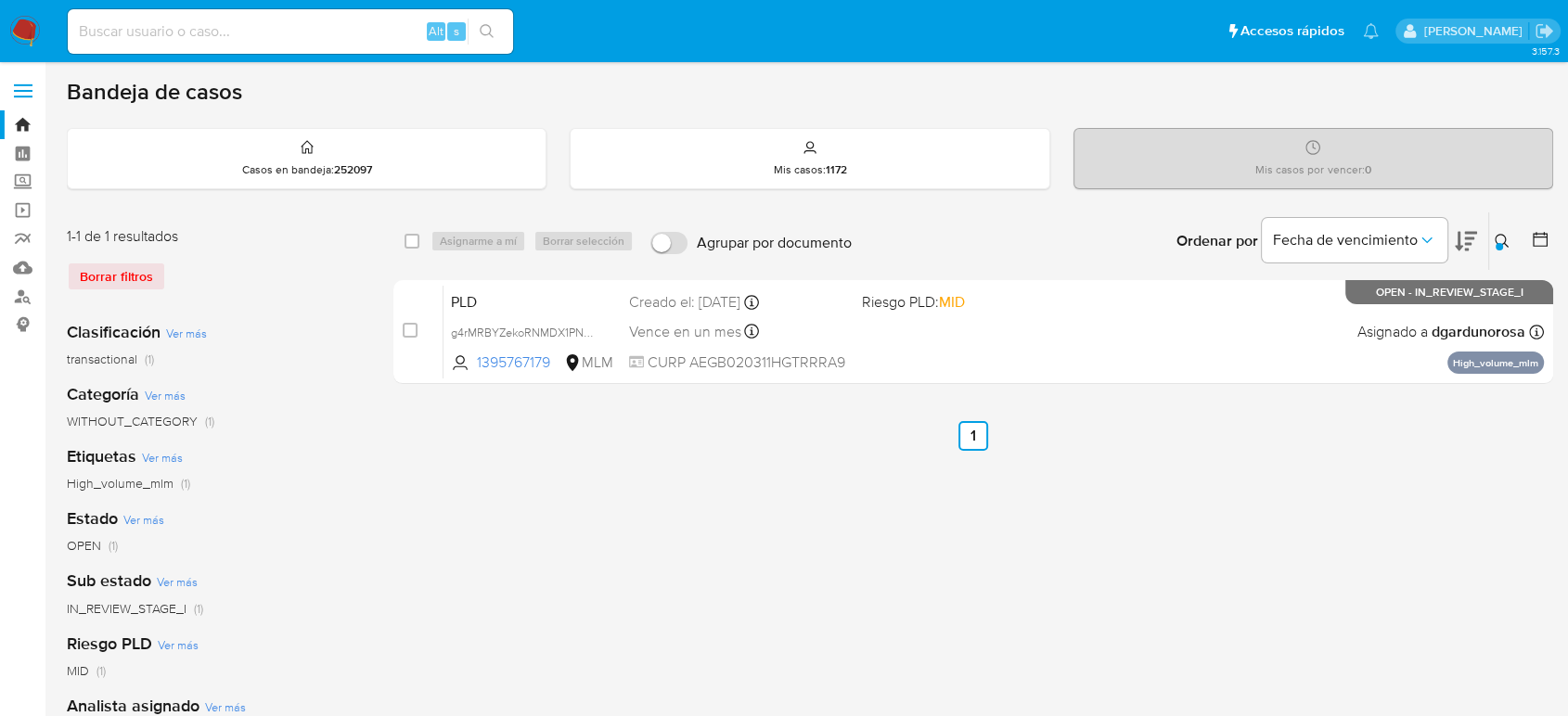
click at [1501, 243] on div at bounding box center [1499, 246] width 7 height 7
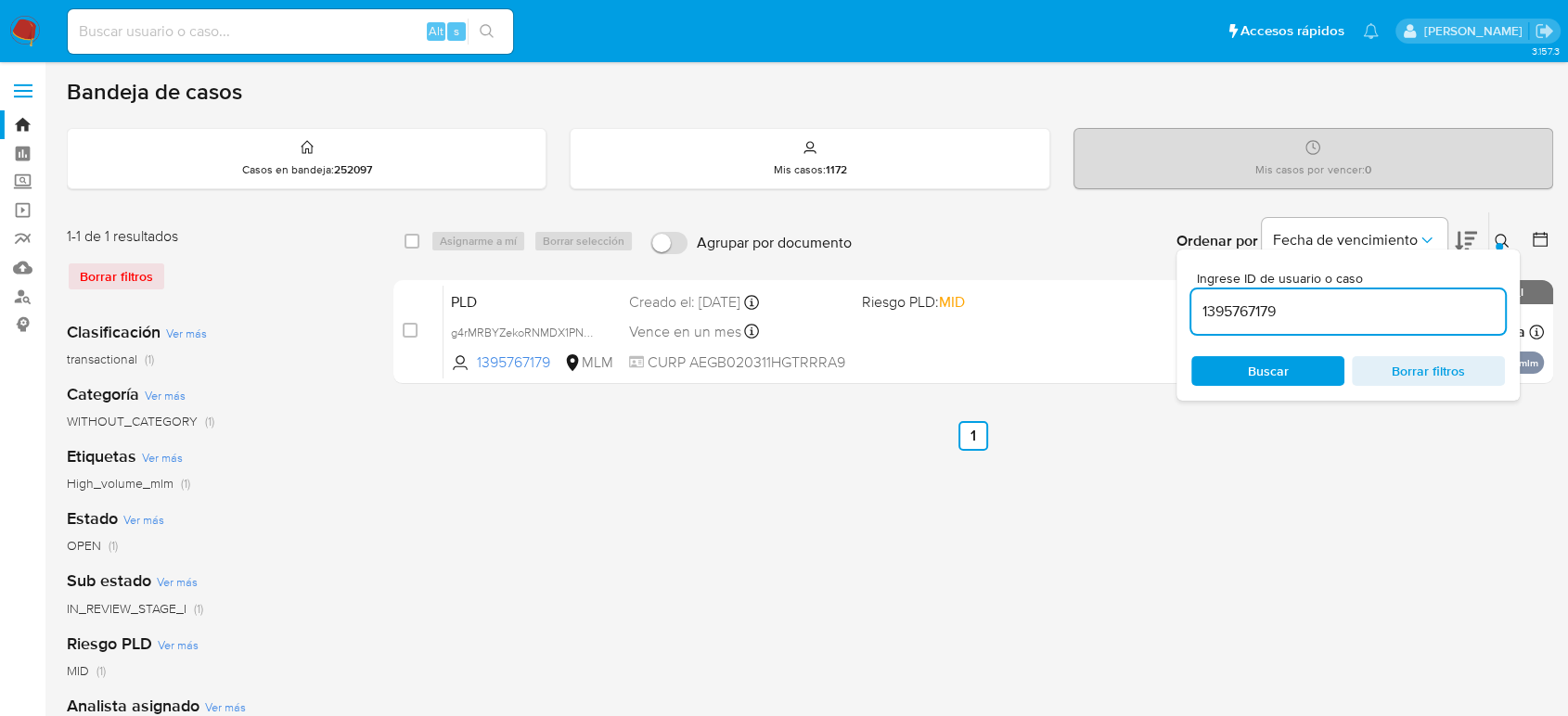
click at [1255, 313] on input "1395767179" at bounding box center [1349, 311] width 313 height 24
type input "1430908656"
click at [1501, 240] on icon at bounding box center [1502, 240] width 15 height 15
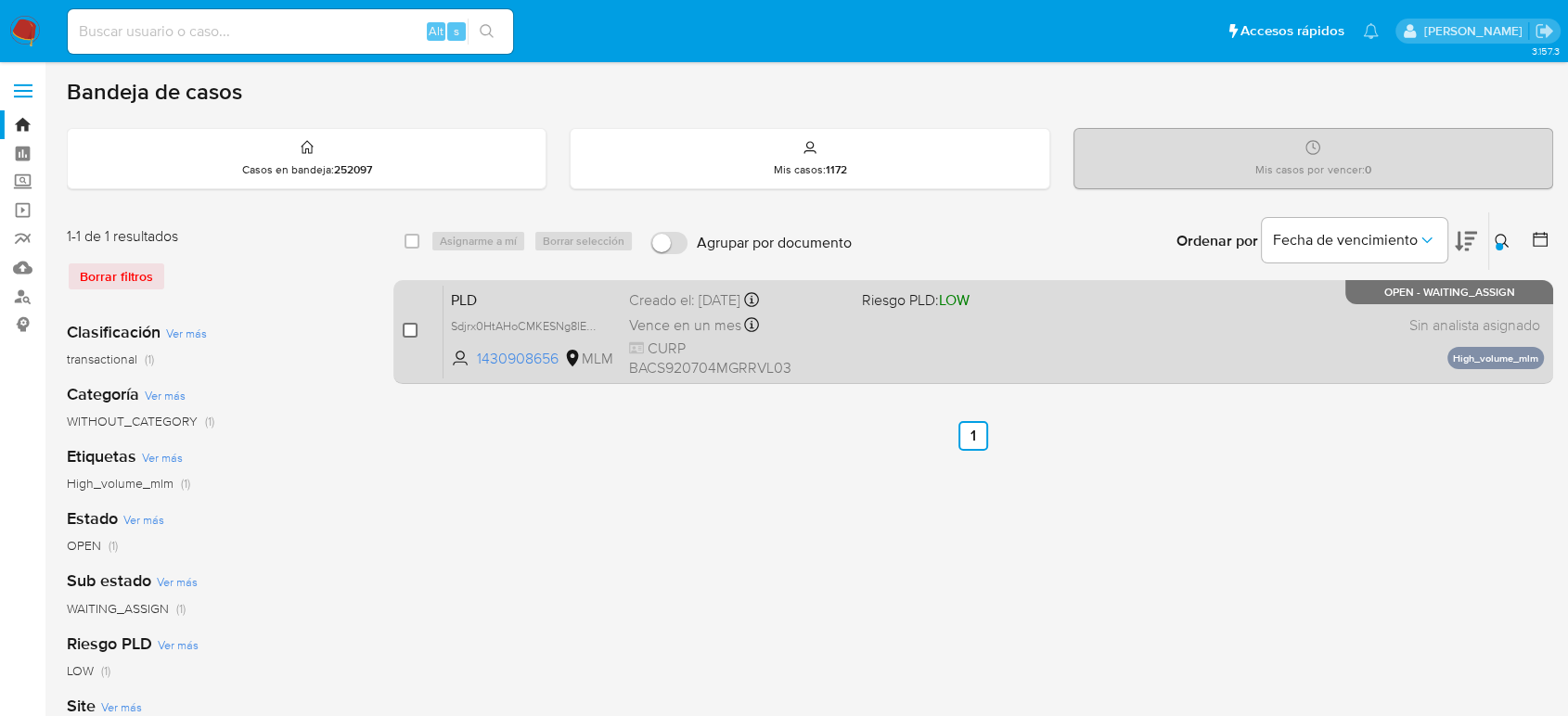
click at [409, 330] on input "checkbox" at bounding box center [410, 330] width 15 height 15
checkbox input "true"
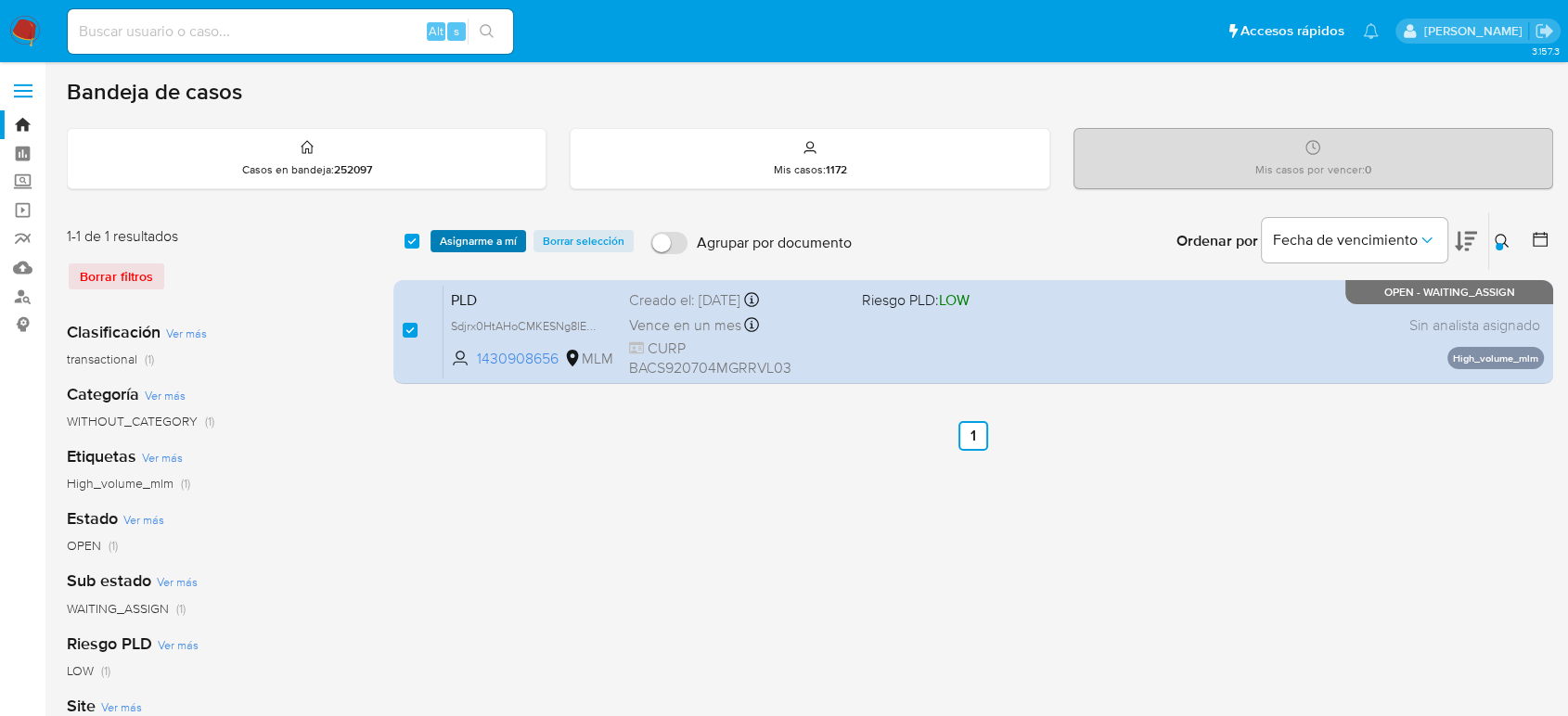
click at [466, 242] on span "Asignarme a mí" at bounding box center [478, 241] width 77 height 19
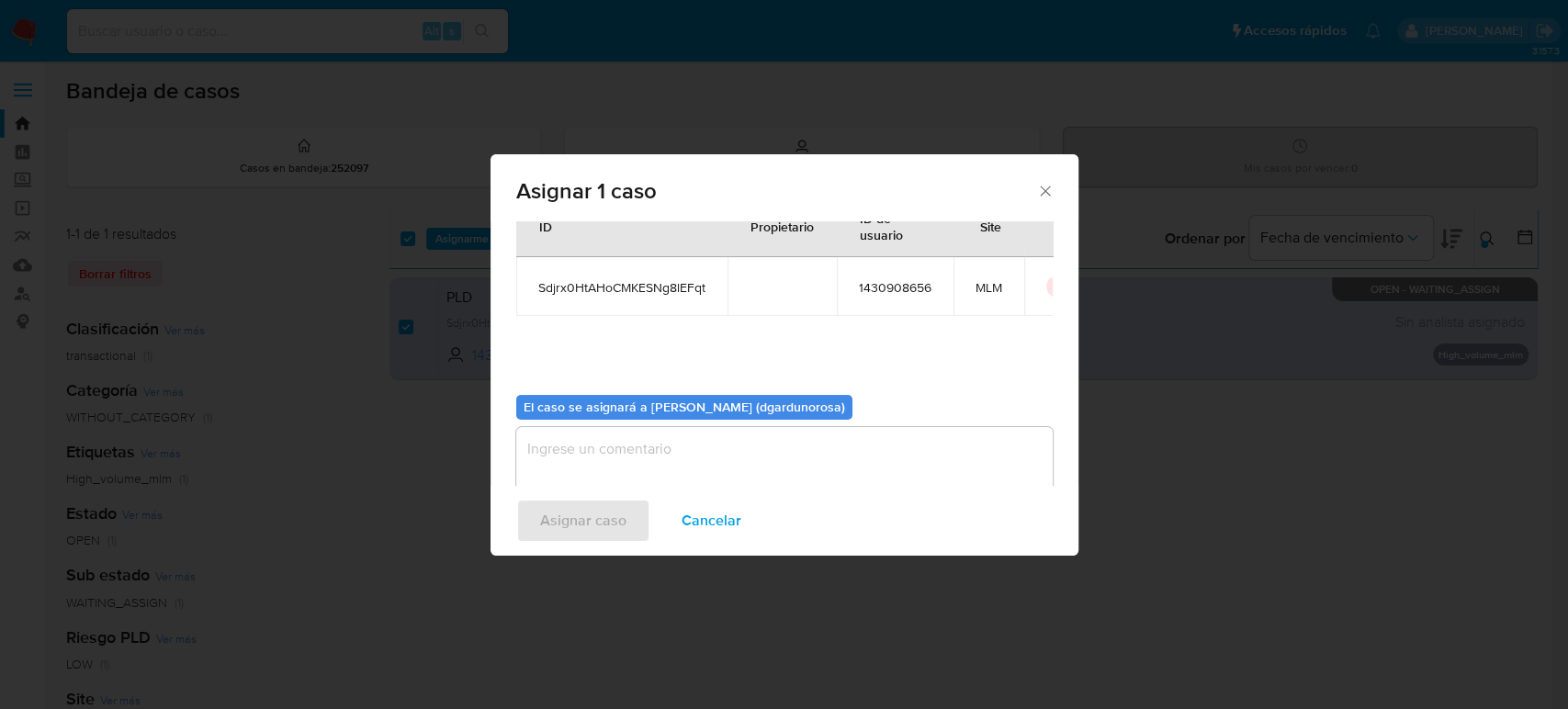
scroll to position [94, 0]
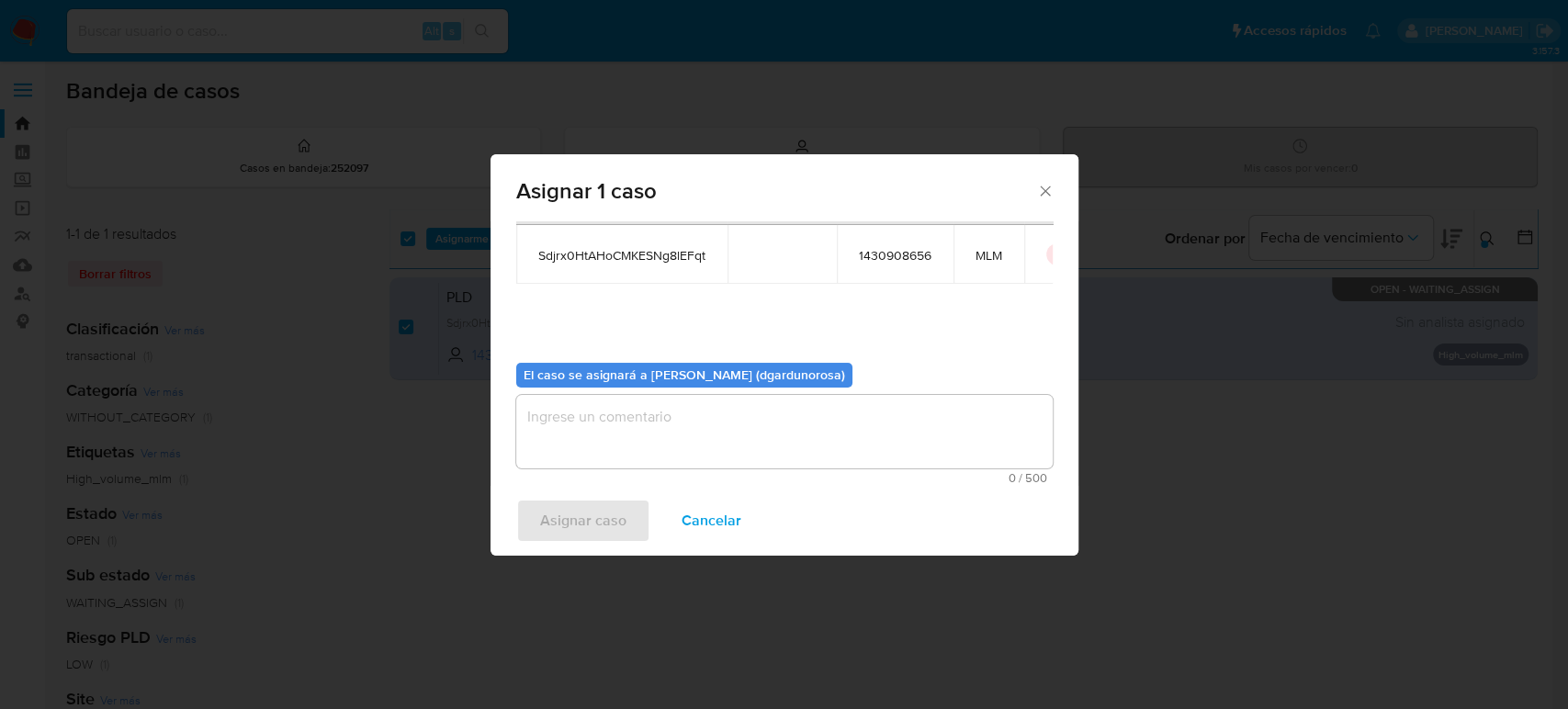
click at [732, 432] on textarea "assign-modal" at bounding box center [784, 432] width 536 height 73
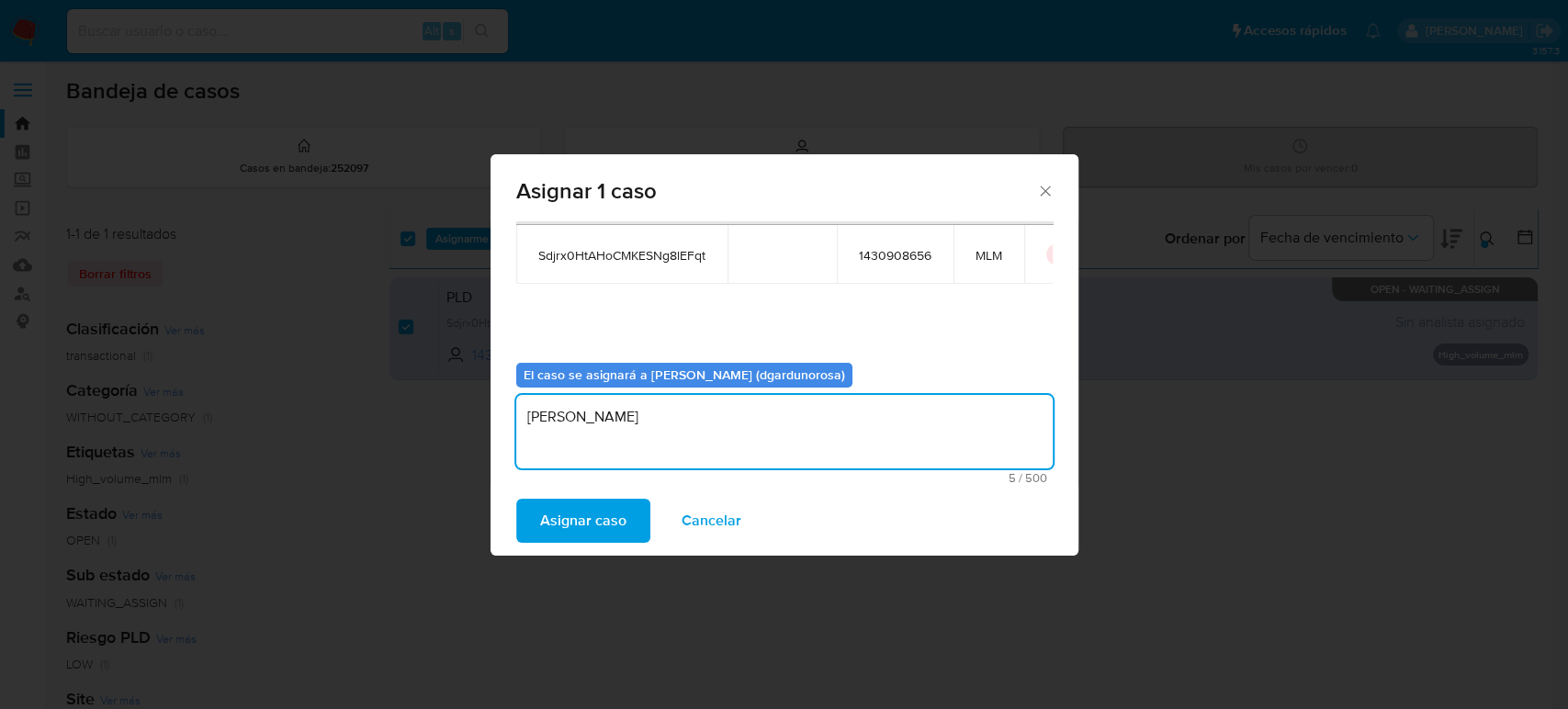
type textarea "diego"
click at [584, 252] on span "Sdjrx0HtAHoCMKESNg8lEFqt" at bounding box center [621, 255] width 167 height 17
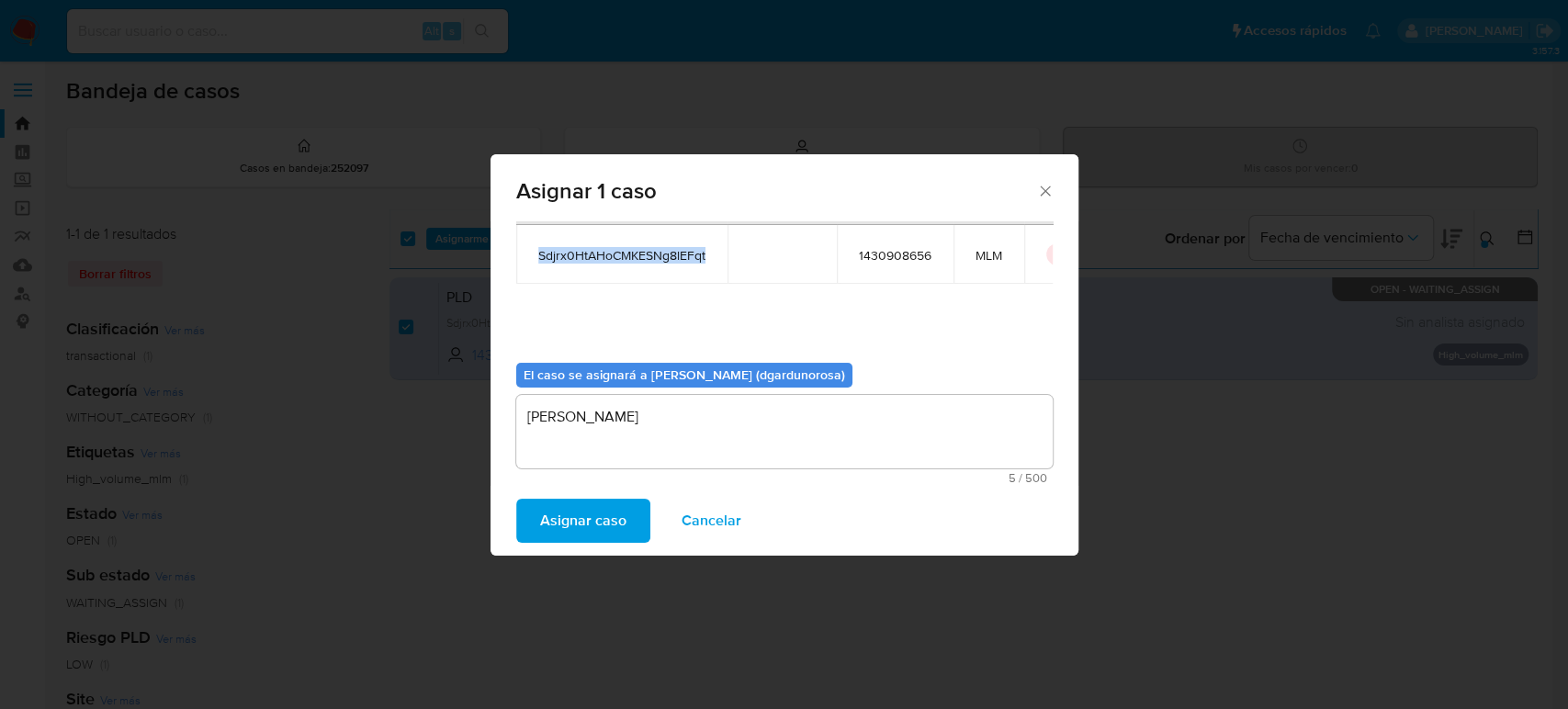
click at [584, 252] on span "Sdjrx0HtAHoCMKESNg8lEFqt" at bounding box center [621, 255] width 167 height 17
copy span "Sdjrx0HtAHoCMKESNg8lEFqt"
click at [581, 513] on span "Asignar caso" at bounding box center [583, 520] width 86 height 40
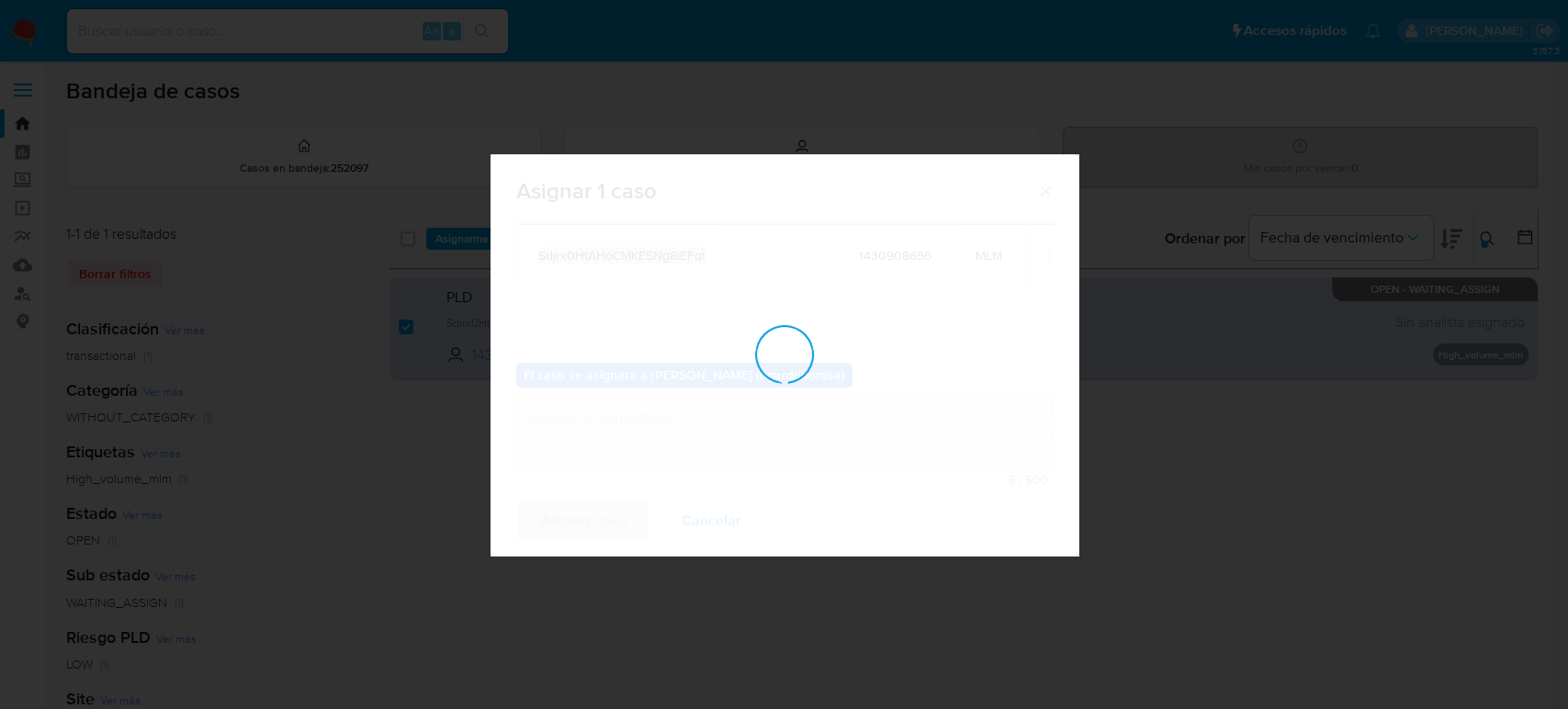
checkbox input "false"
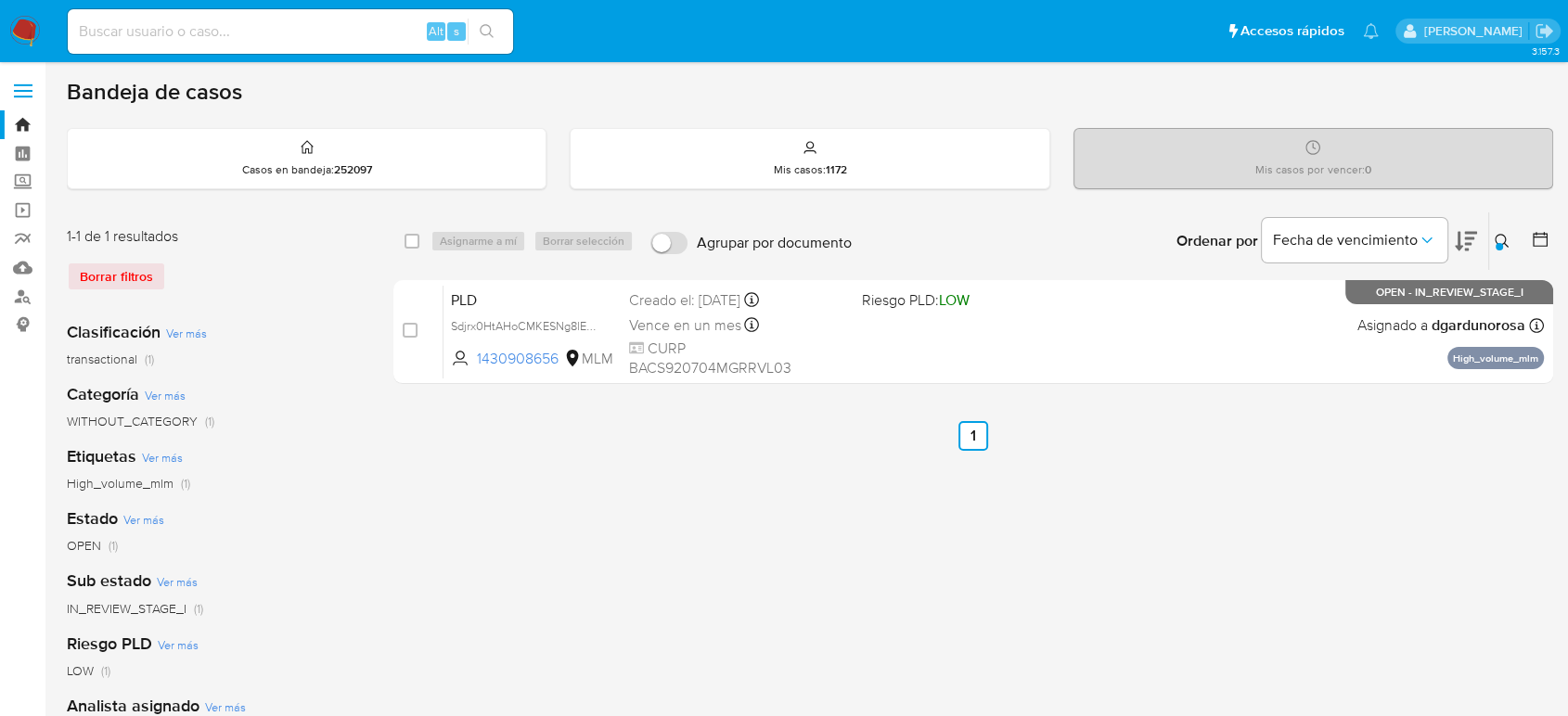
click at [1495, 235] on icon at bounding box center [1502, 240] width 14 height 14
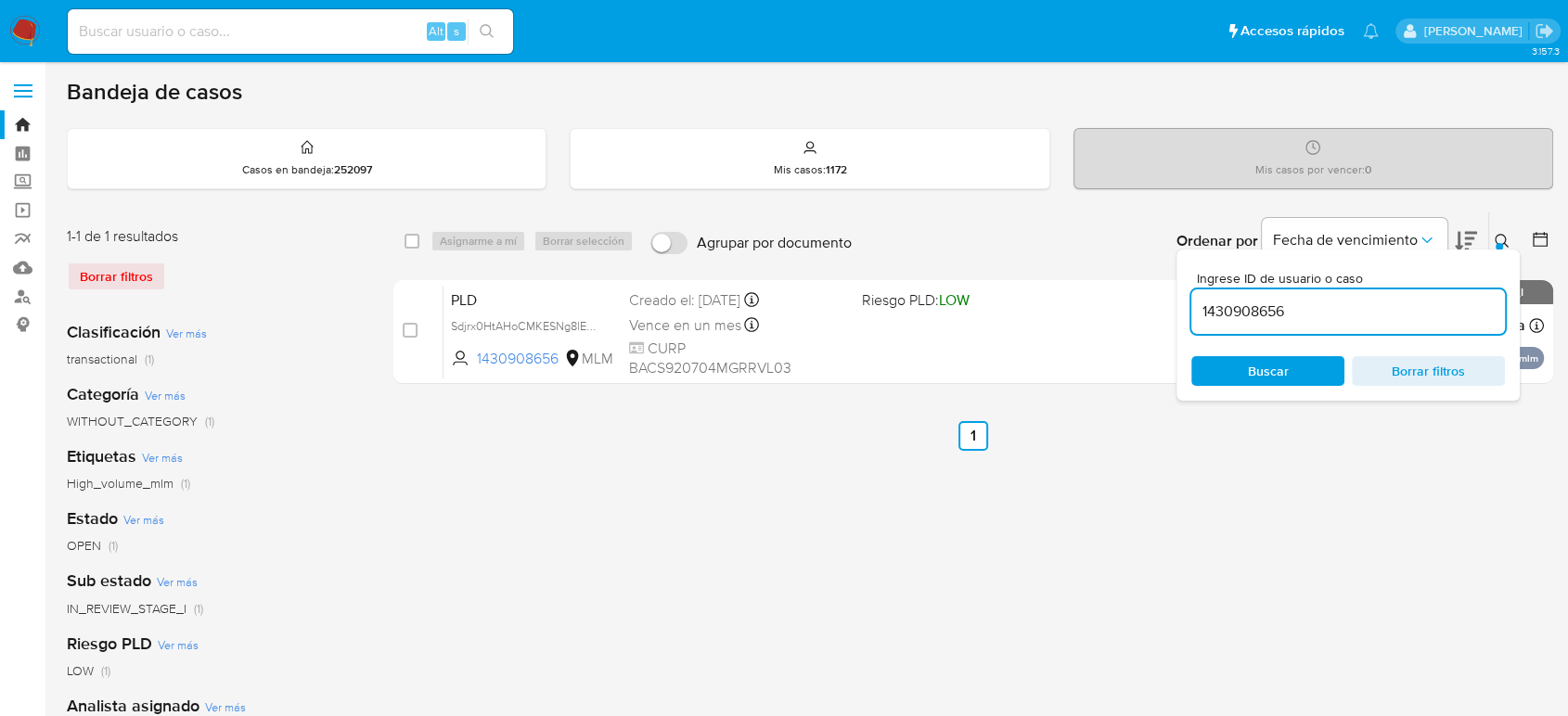
click at [1271, 306] on input "1430908656" at bounding box center [1349, 311] width 313 height 24
click at [1271, 308] on input "1430908656" at bounding box center [1349, 311] width 313 height 24
type input "80539354"
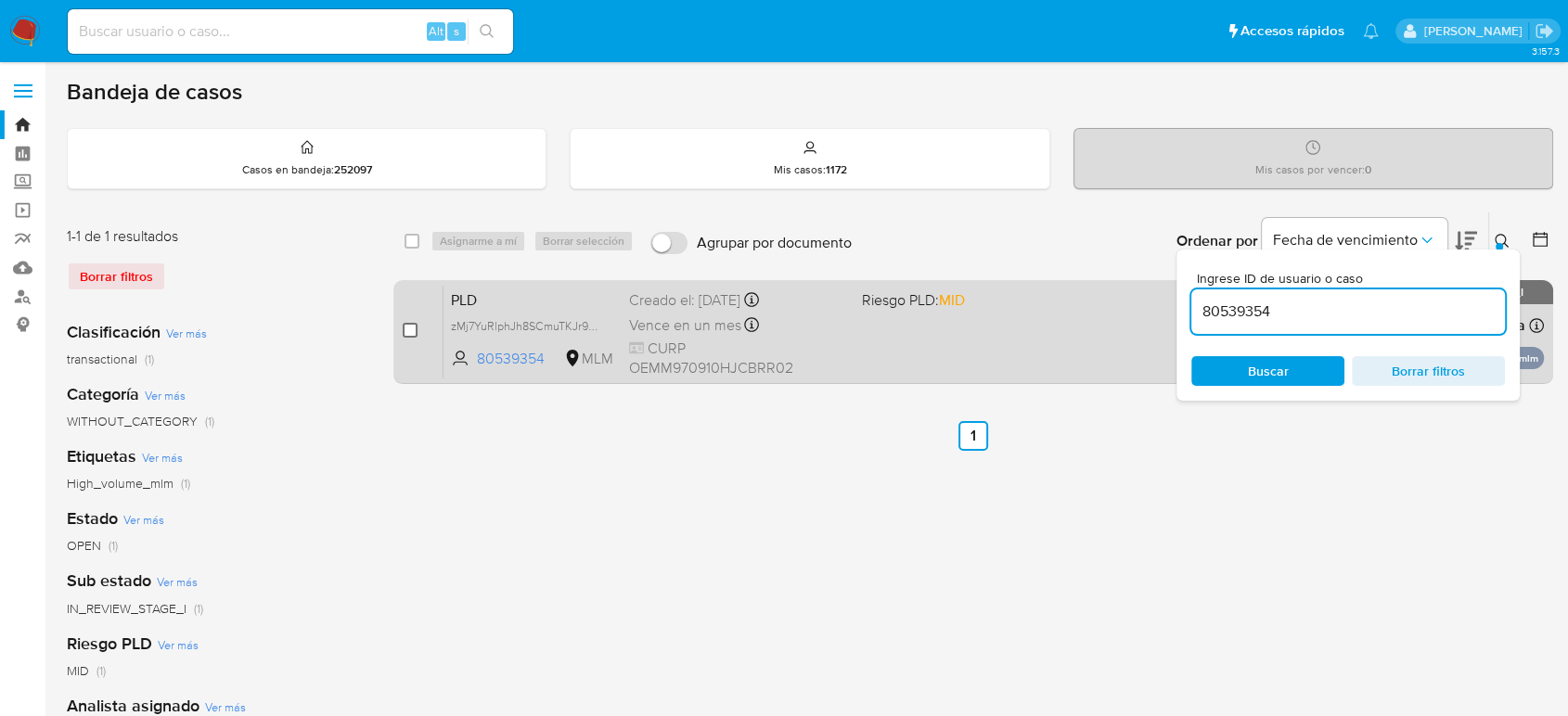
click at [408, 332] on input "checkbox" at bounding box center [410, 330] width 15 height 15
checkbox input "true"
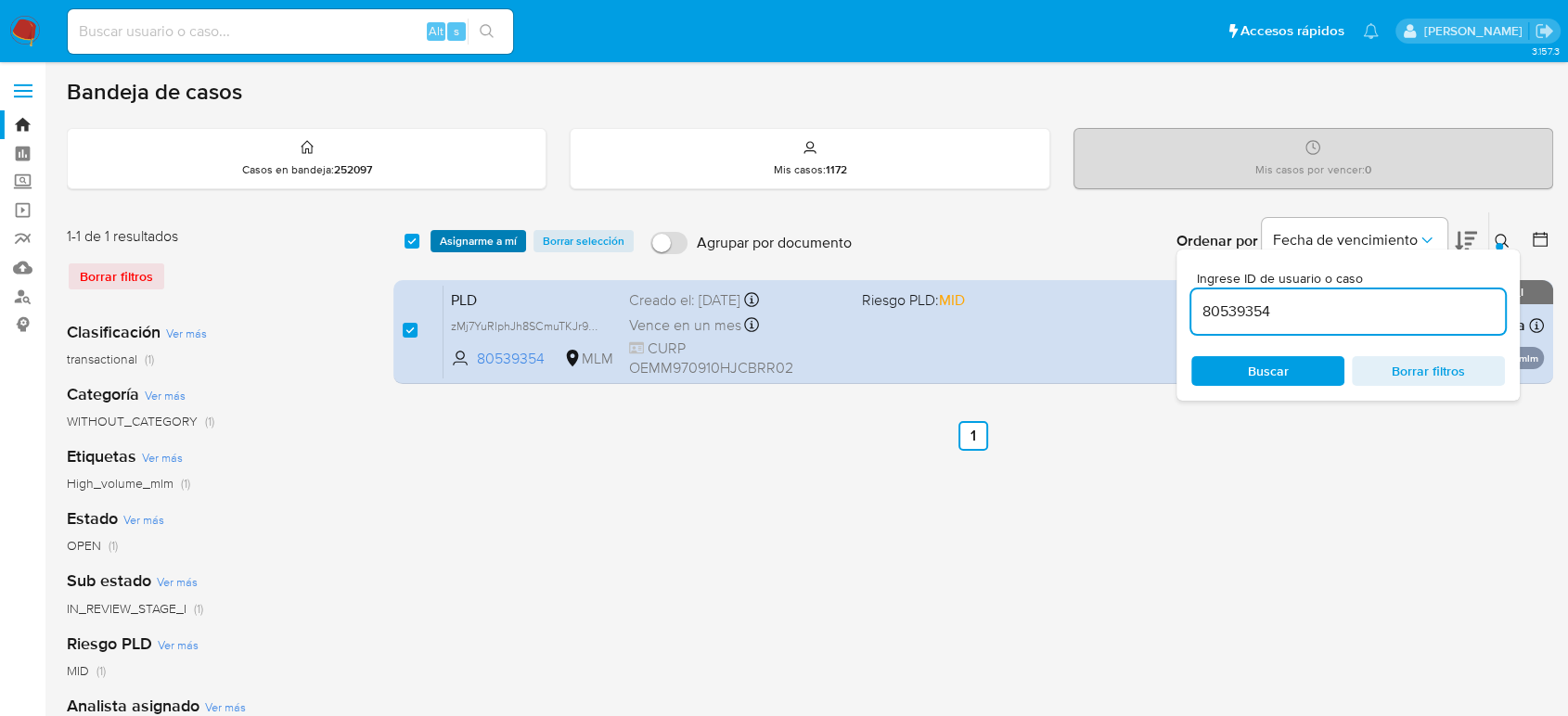
click at [453, 246] on span "Asignarme a mí" at bounding box center [478, 241] width 77 height 19
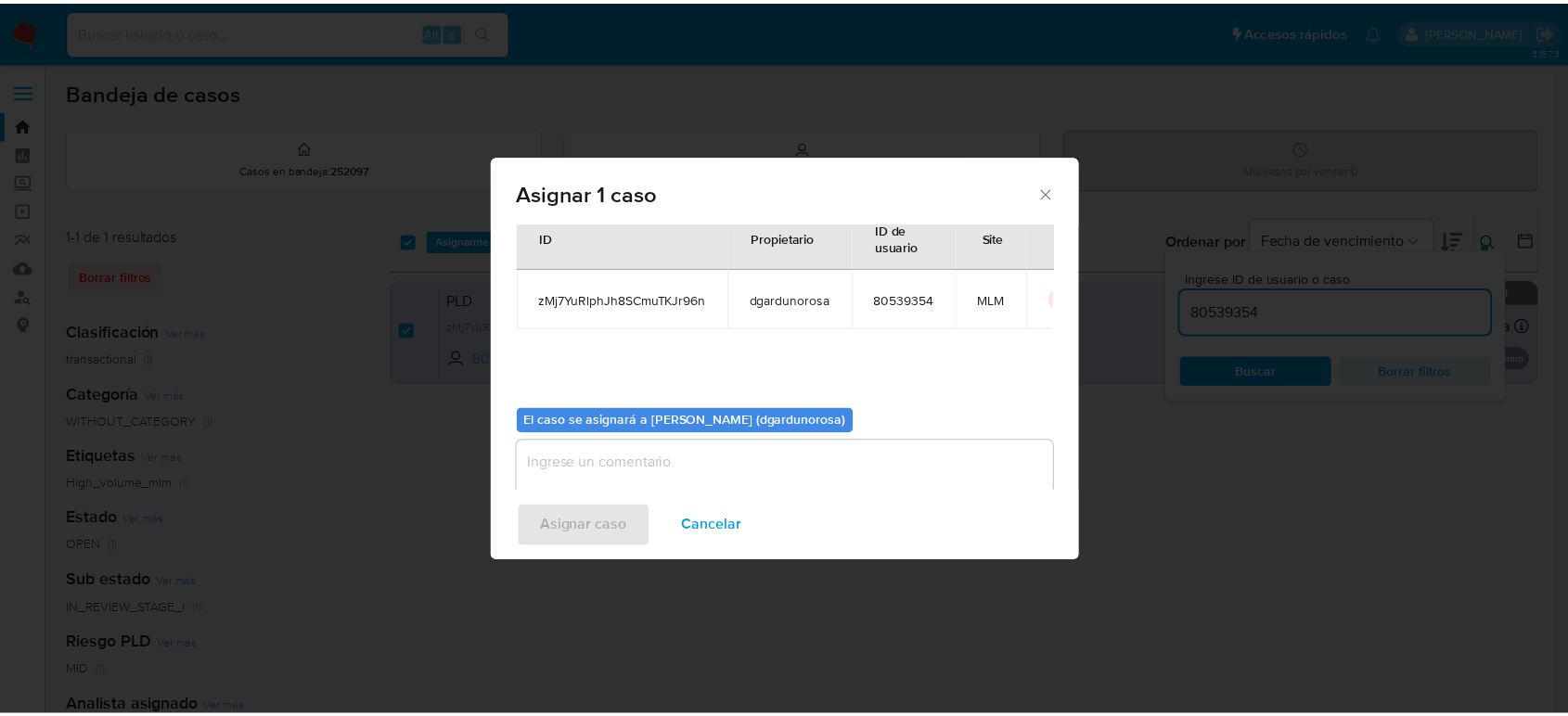
scroll to position [95, 0]
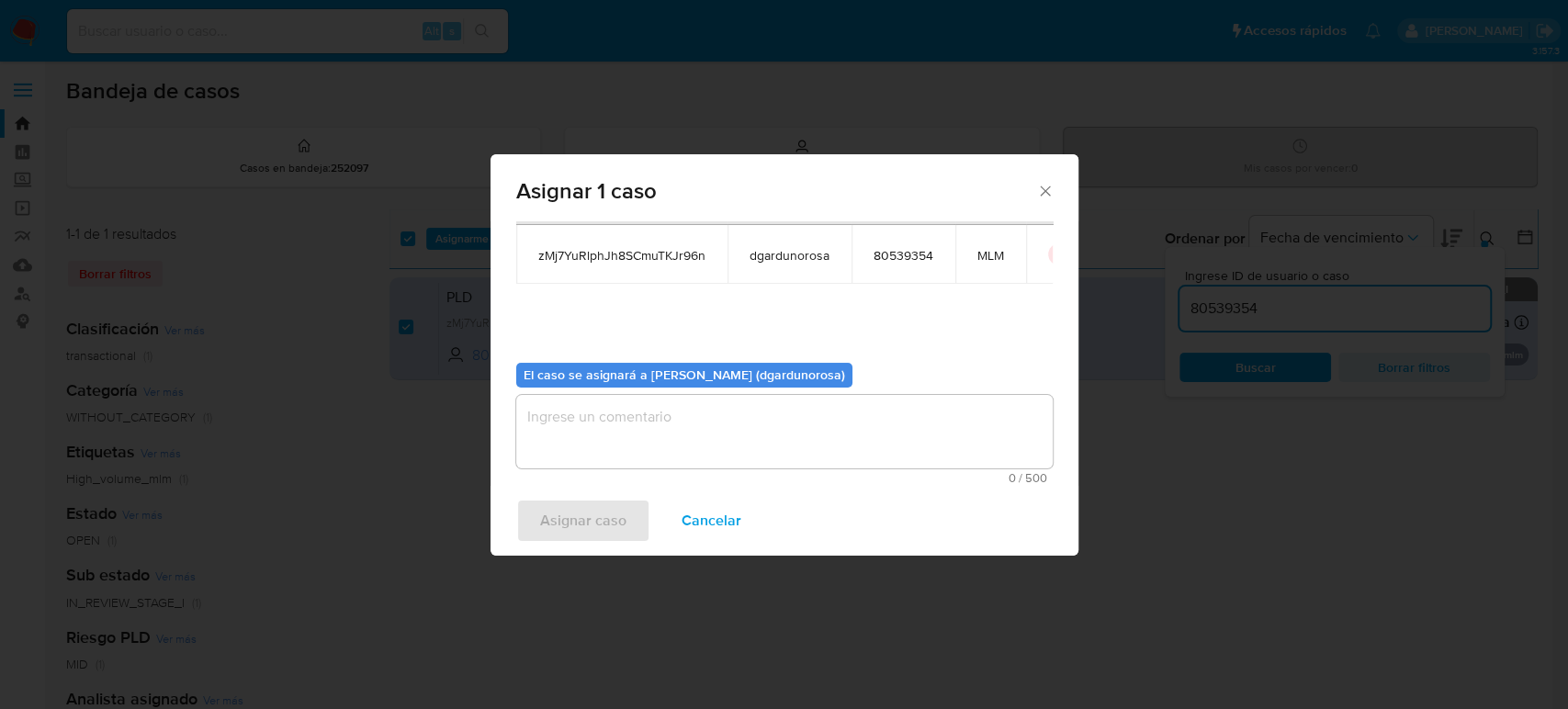
click at [597, 425] on textarea "assign-modal" at bounding box center [784, 432] width 536 height 73
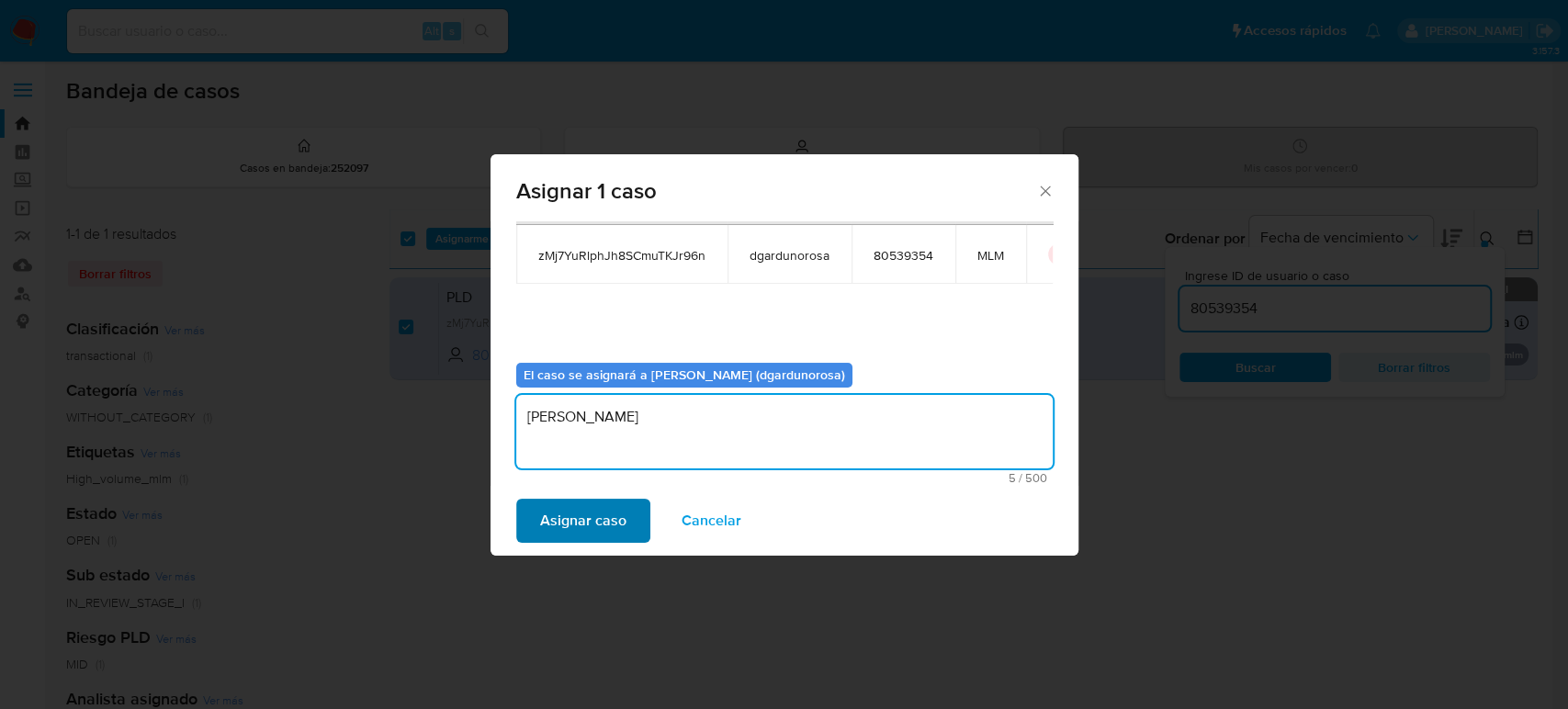
type textarea "diego"
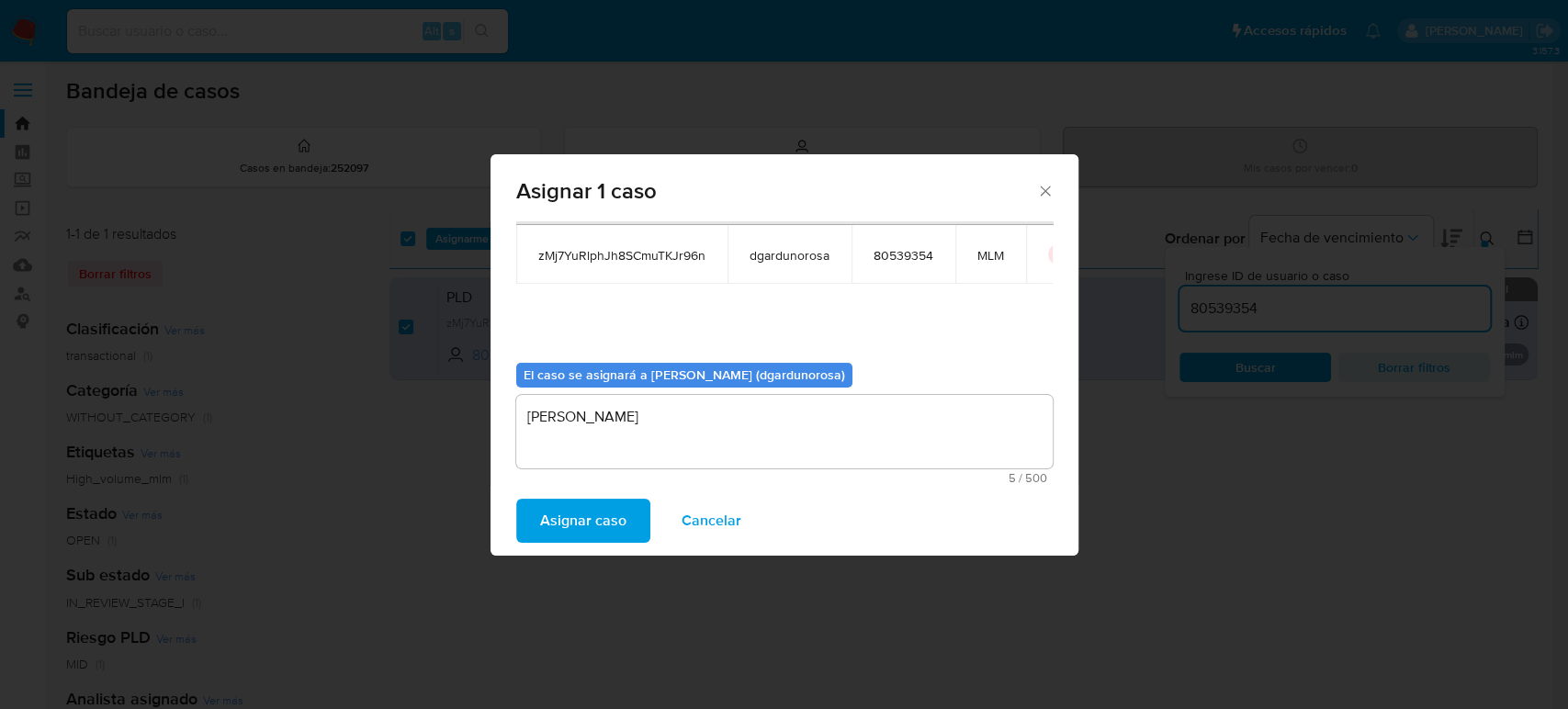
click at [600, 510] on span "Asignar caso" at bounding box center [583, 520] width 86 height 40
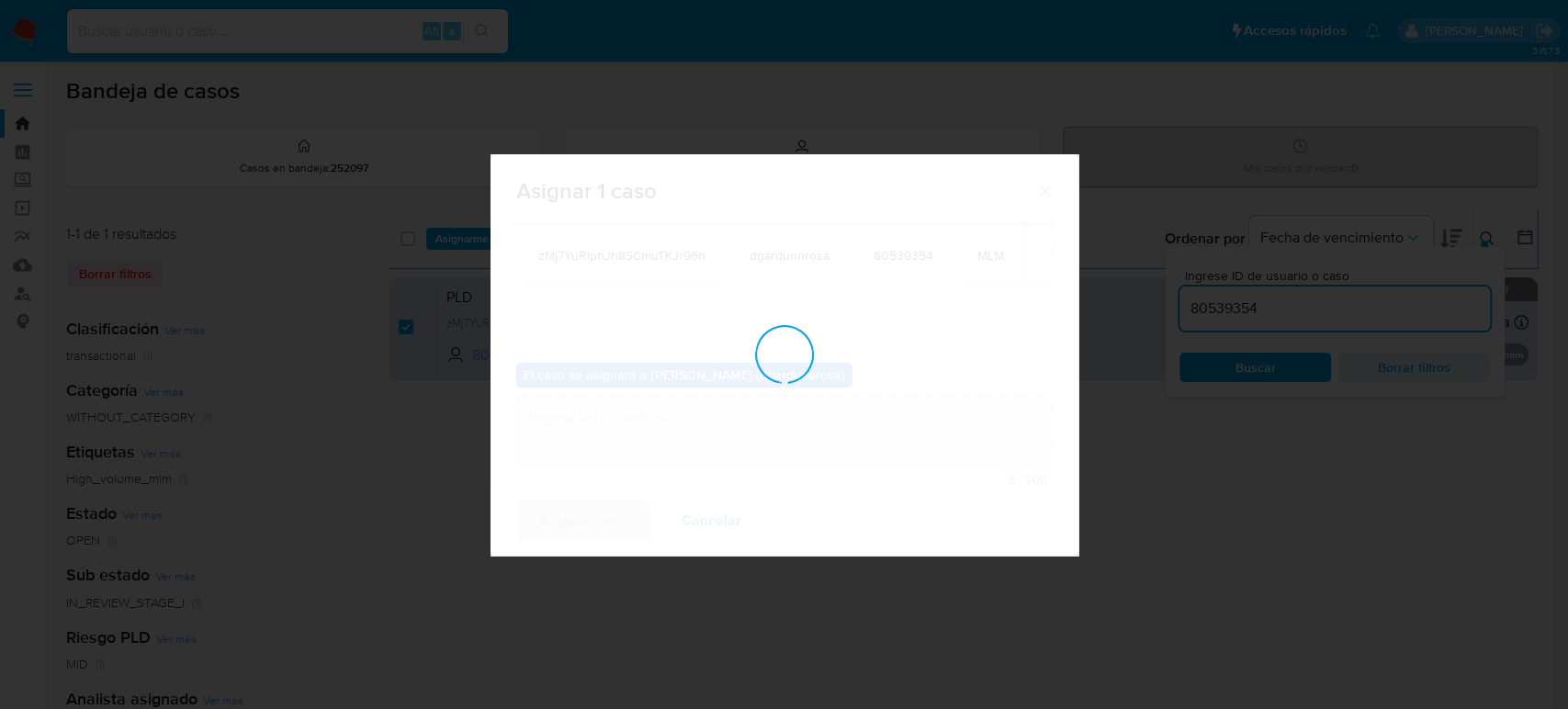
checkbox input "false"
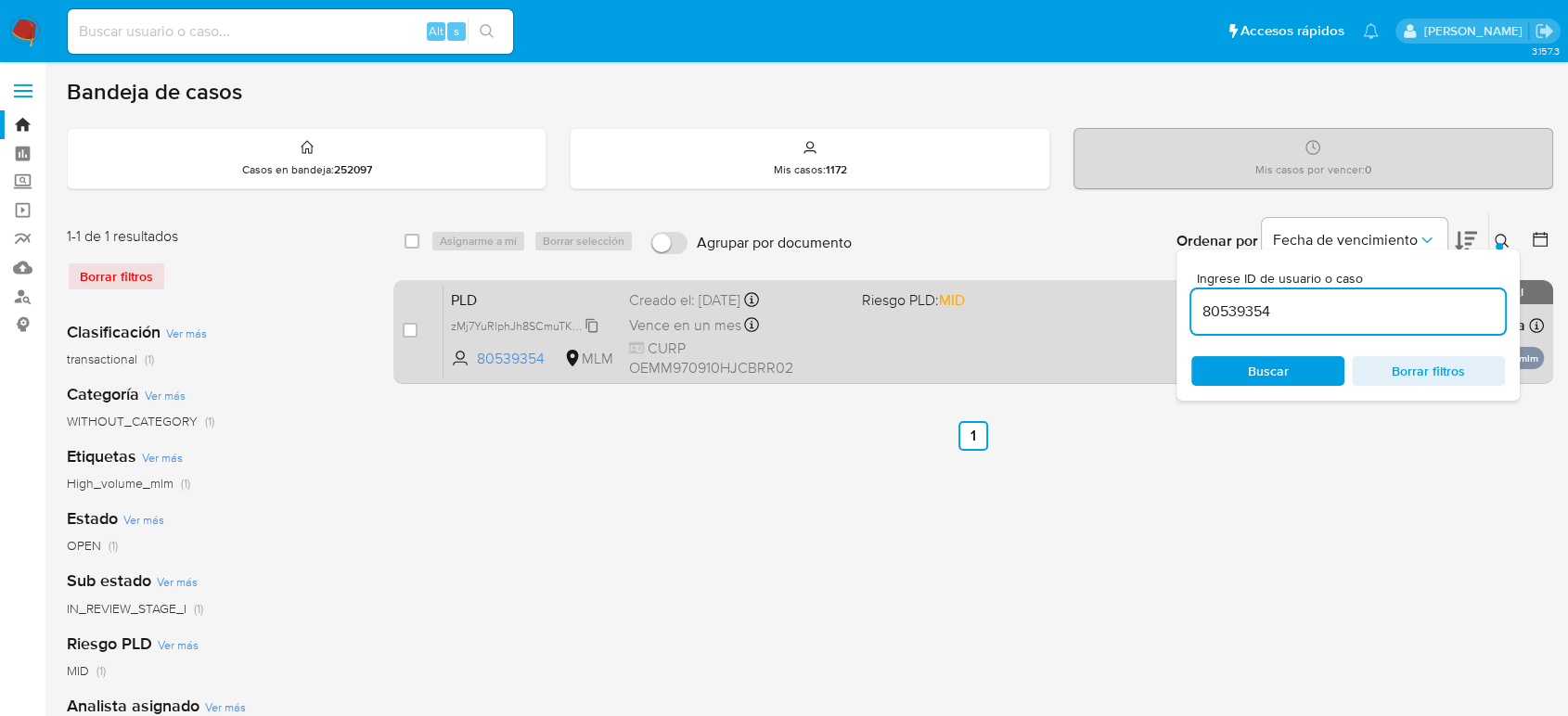
click at [591, 316] on span "zMj7YuRlphJh8SCmuTKJr96n" at bounding box center [526, 324] width 151 height 20
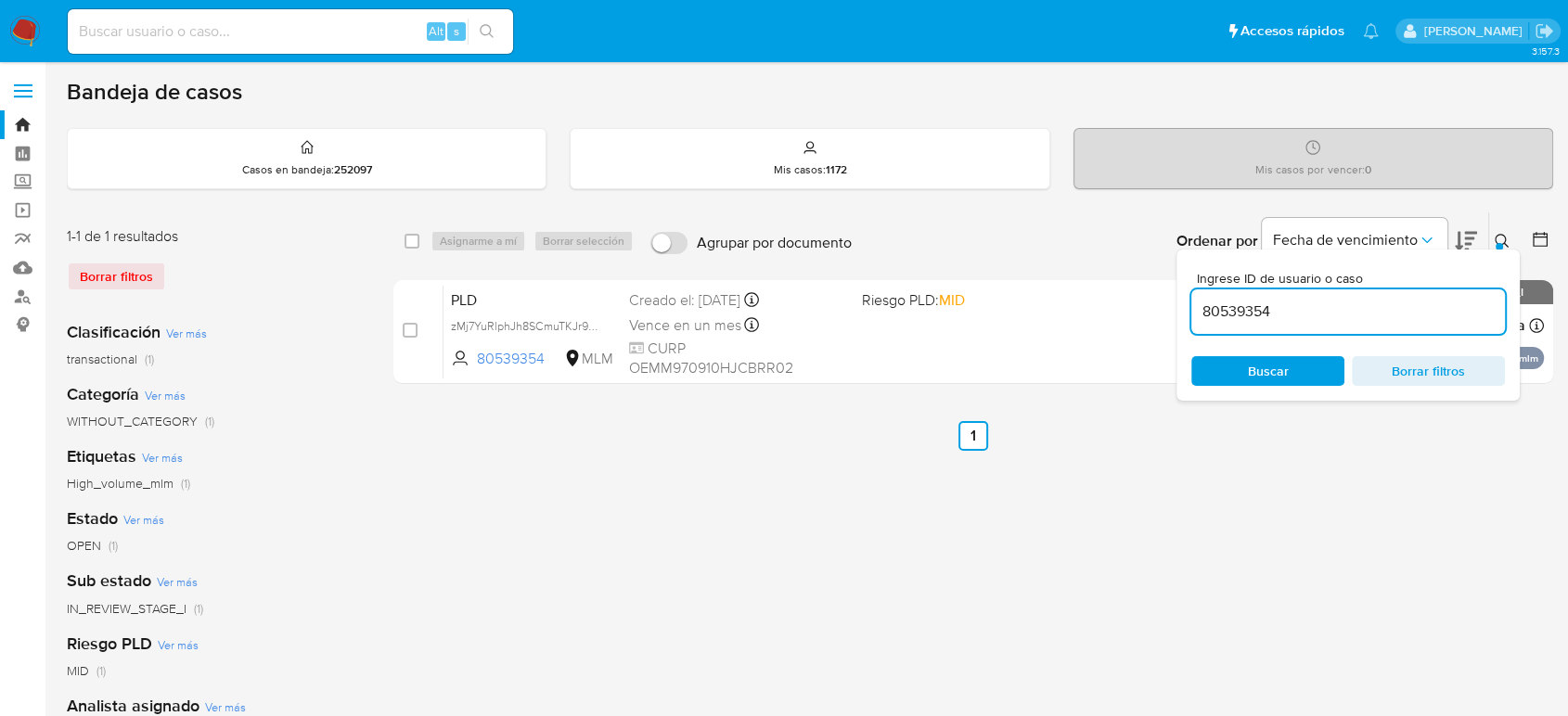
click at [1235, 317] on input "80539354" at bounding box center [1349, 311] width 313 height 24
paste input "9242371"
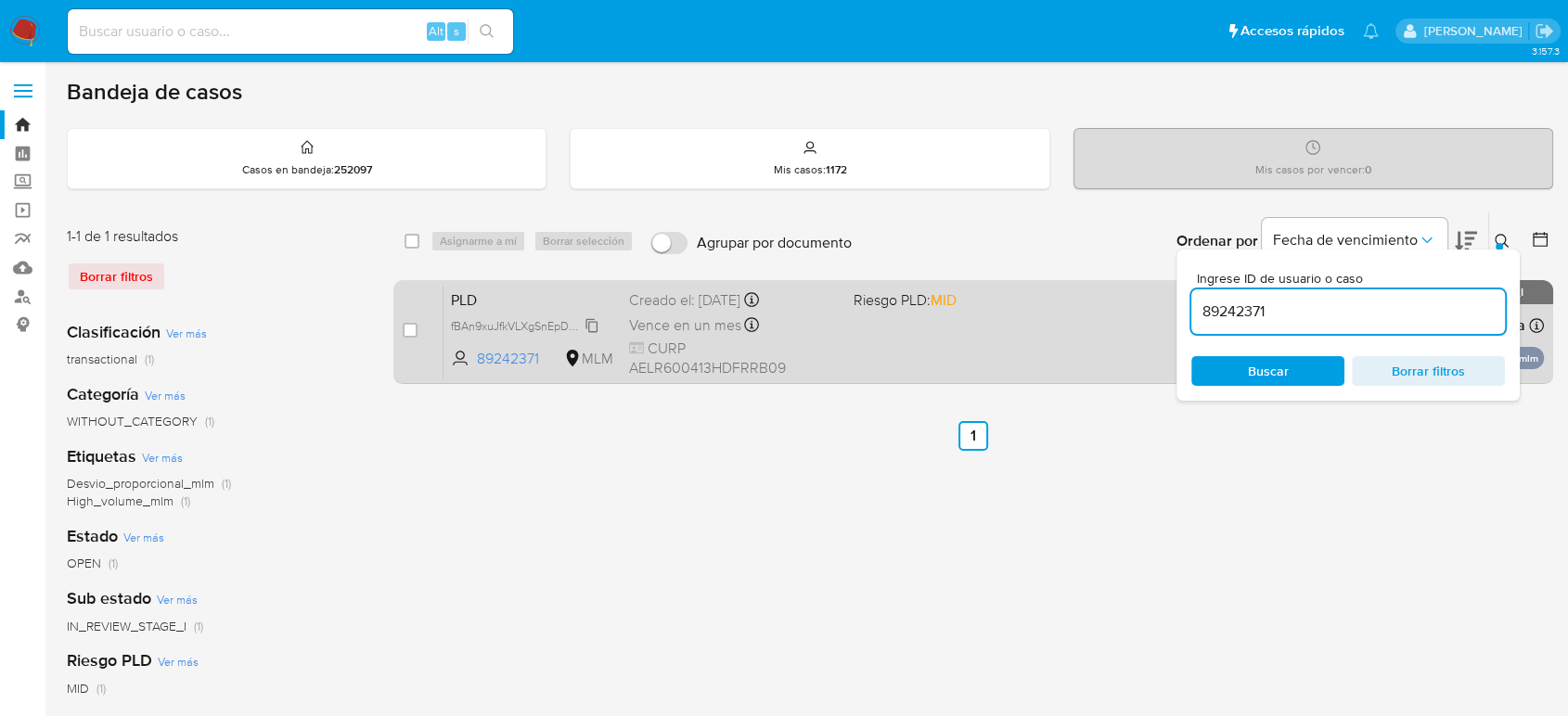
click at [592, 319] on span "fBAn9xuJfkVLXgSnEpDE07y7" at bounding box center [525, 324] width 149 height 20
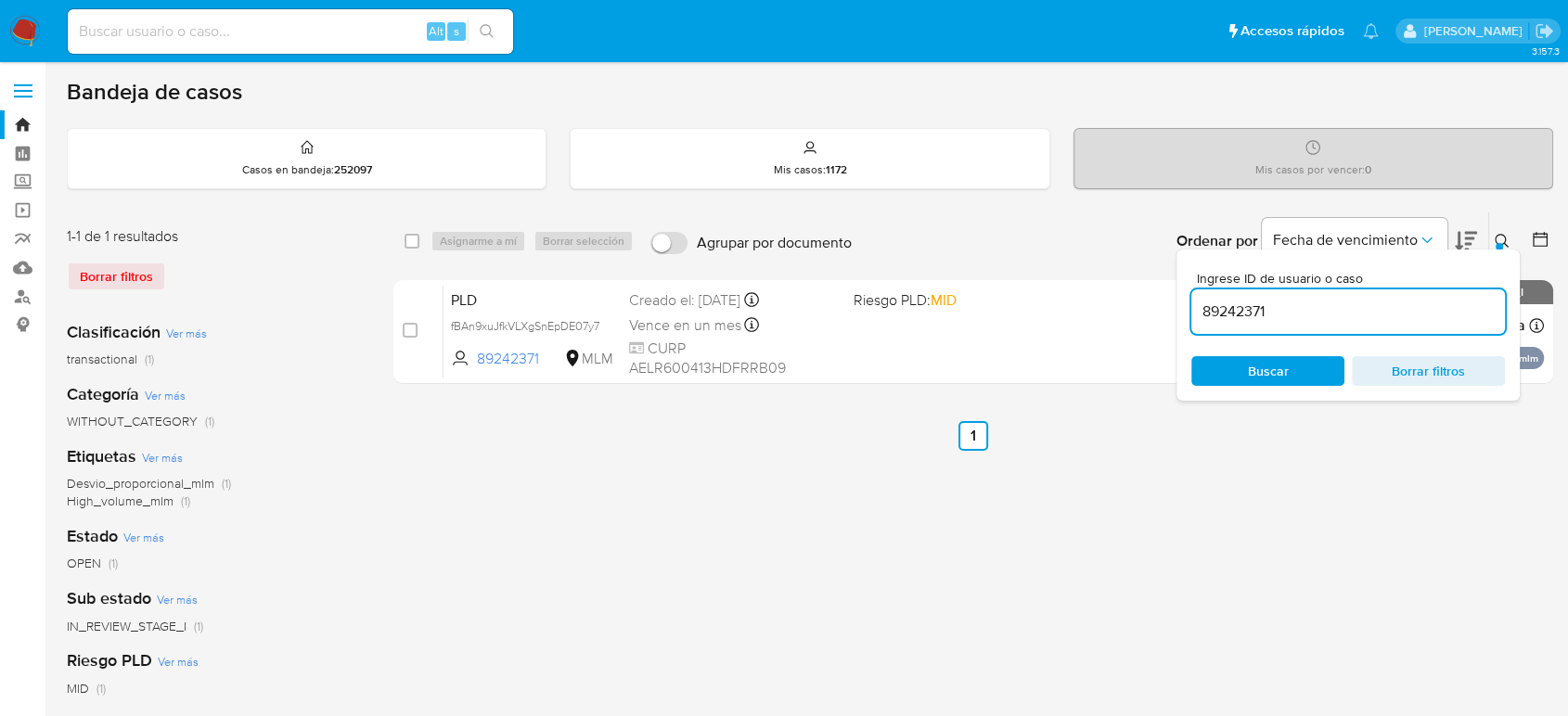
click at [1502, 237] on icon at bounding box center [1502, 240] width 15 height 15
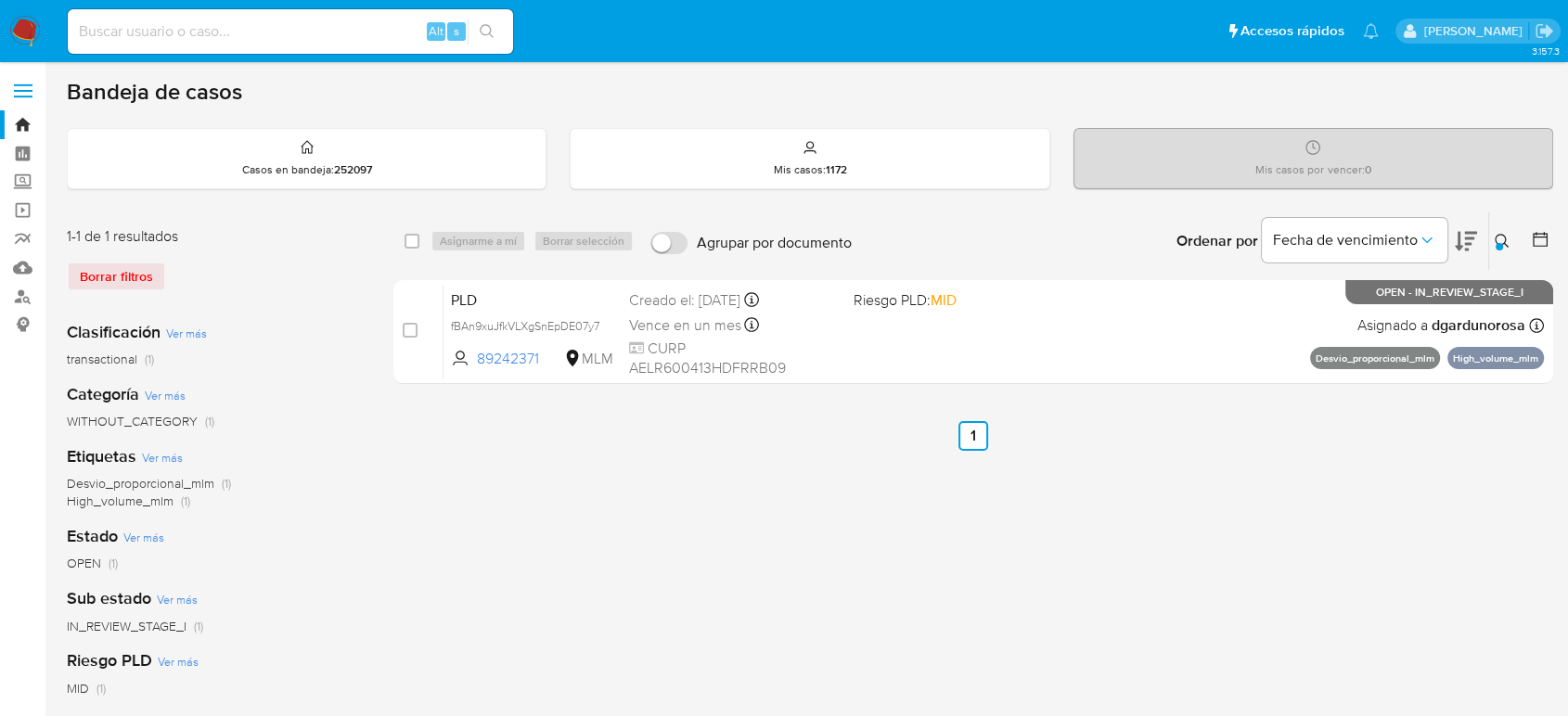
click at [1512, 243] on button at bounding box center [1504, 241] width 31 height 22
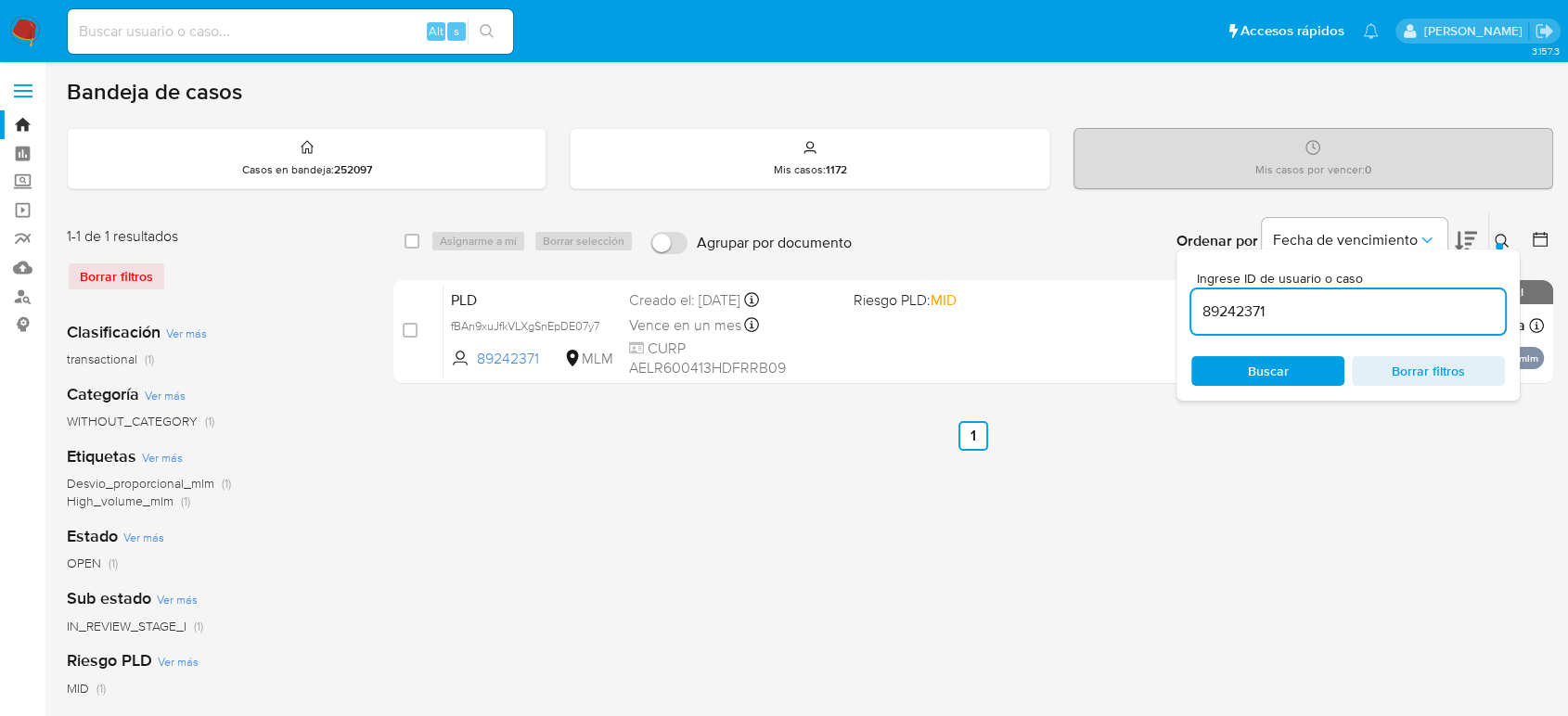
click at [1219, 307] on input "89242371" at bounding box center [1349, 311] width 313 height 24
type input "11597155"
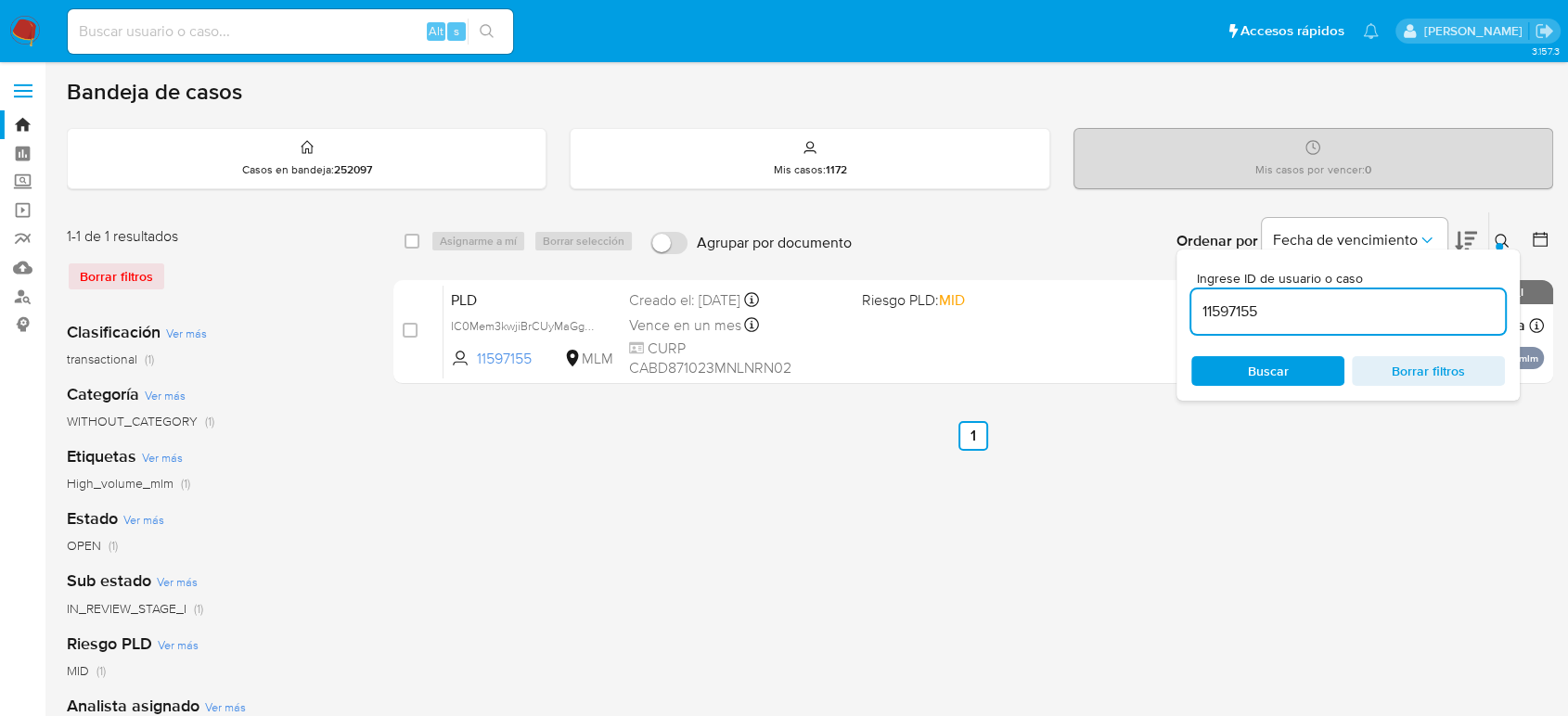
click at [1500, 230] on button at bounding box center [1504, 241] width 31 height 22
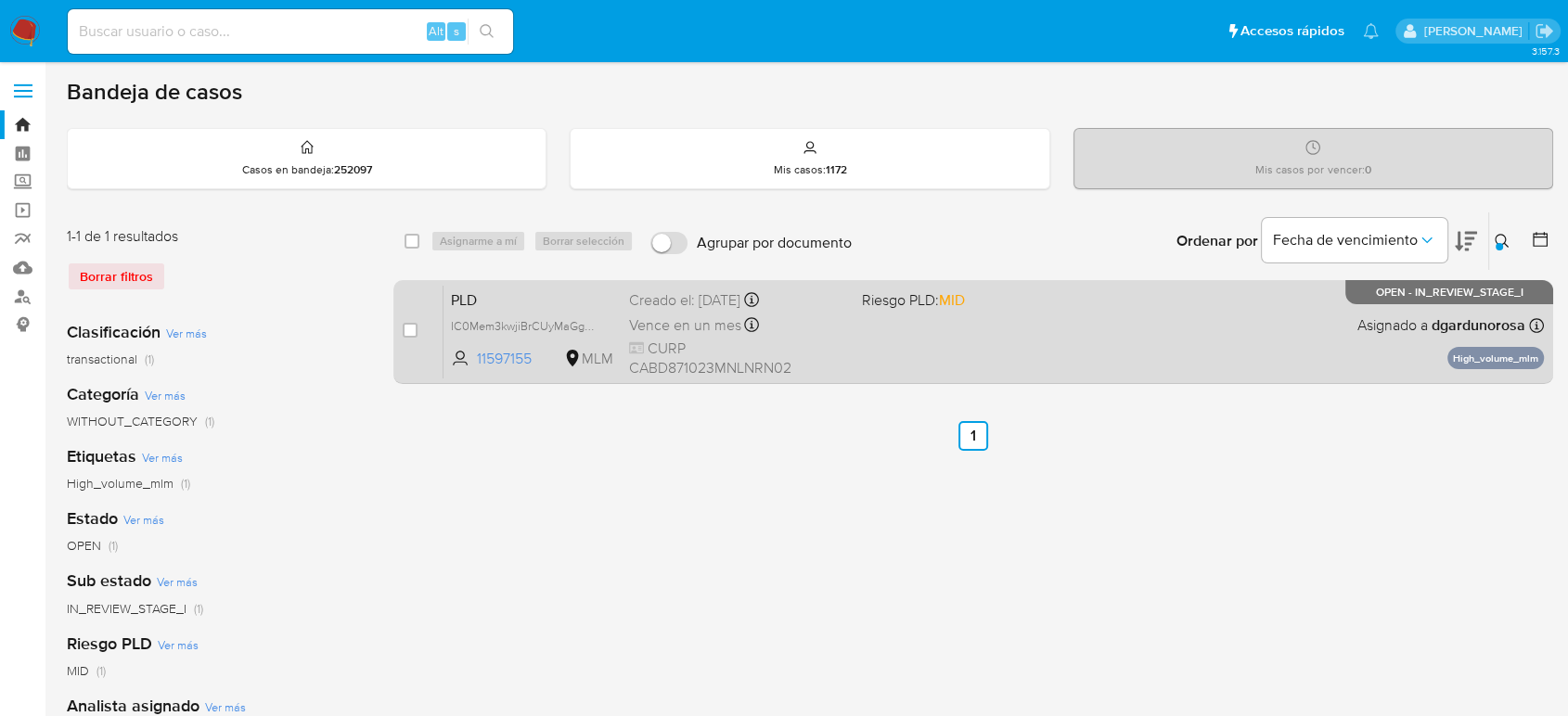
click at [1263, 361] on div "PLD IC0Mem3kwjiBrCUyMaGgUVvc 11597155 MLM Riesgo PLD: MID Creado el: 12/08/2025…" at bounding box center [993, 332] width 1100 height 94
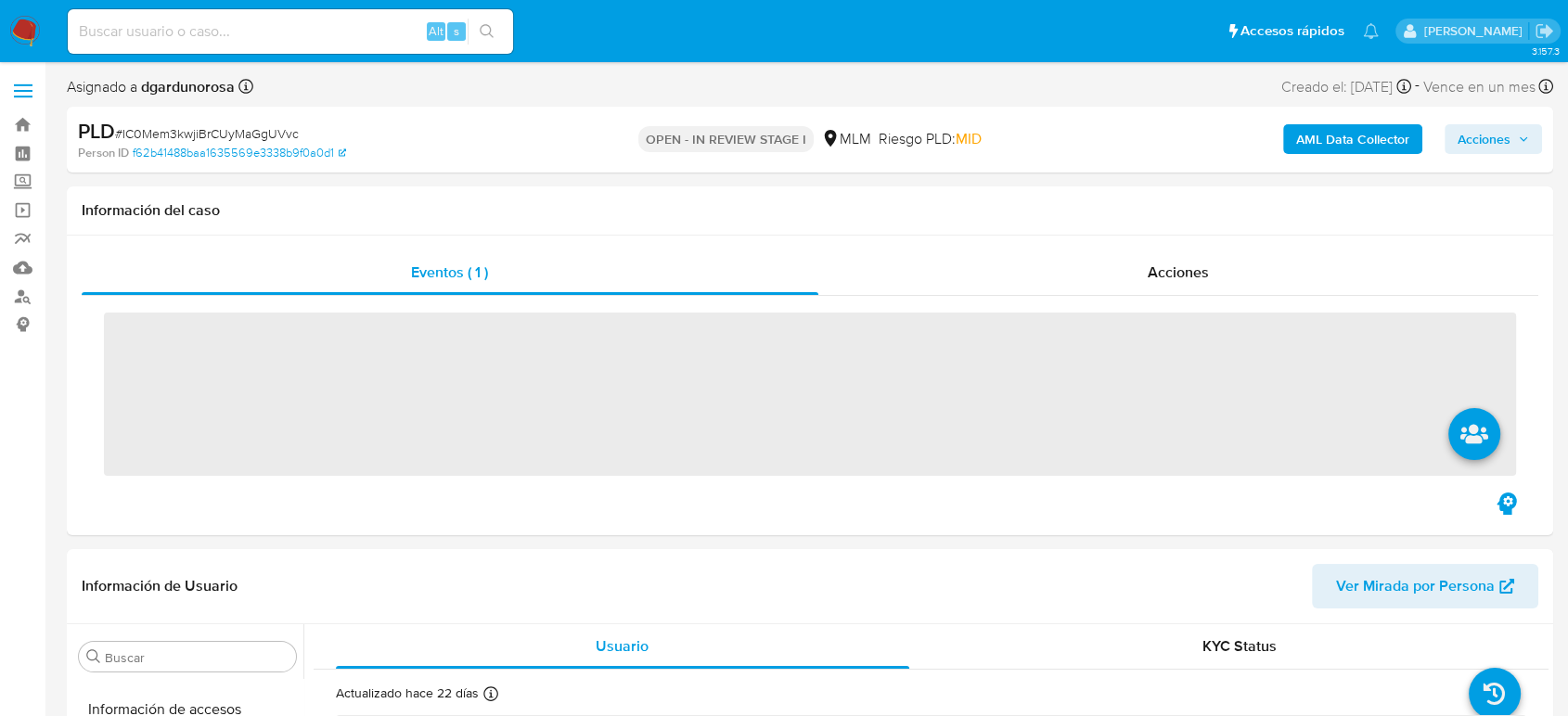
scroll to position [784, 0]
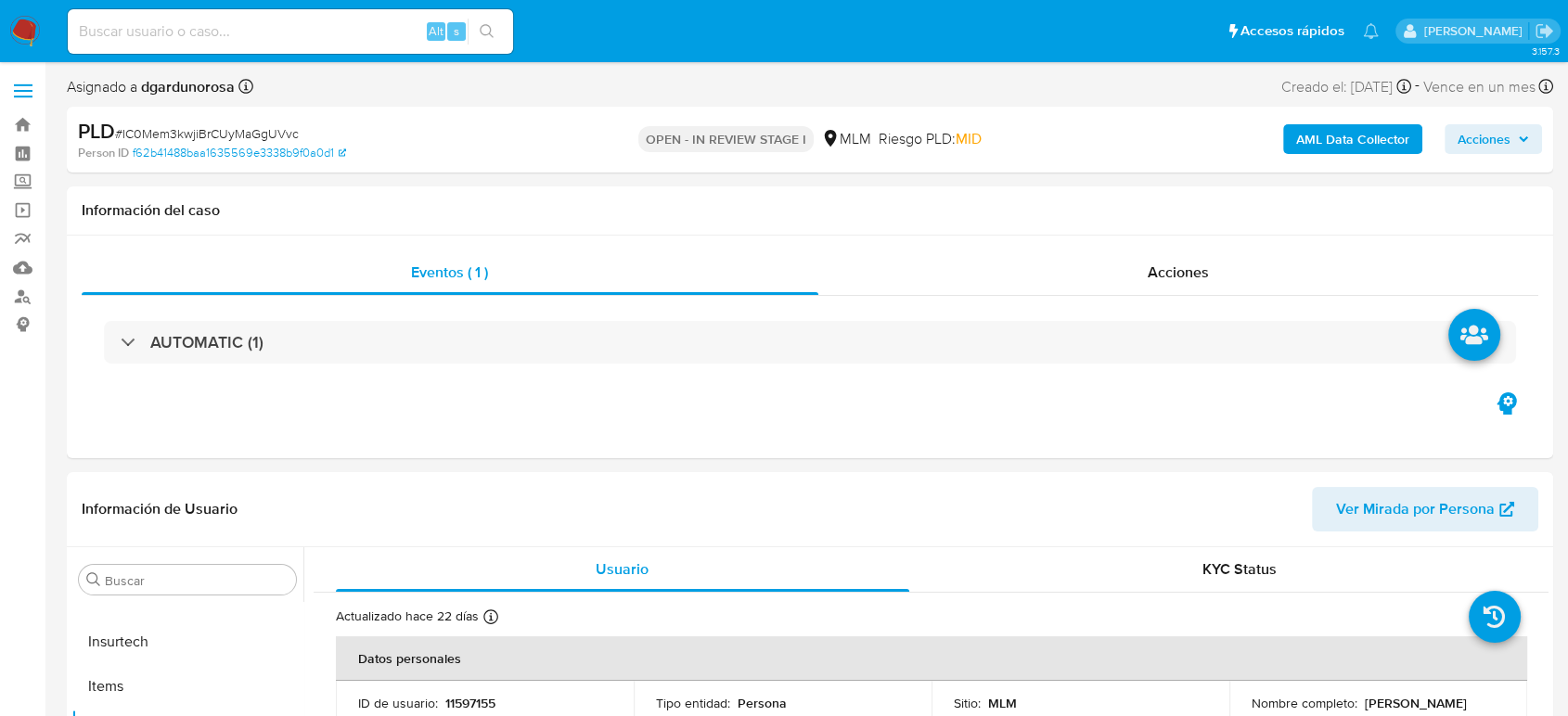
select select "10"
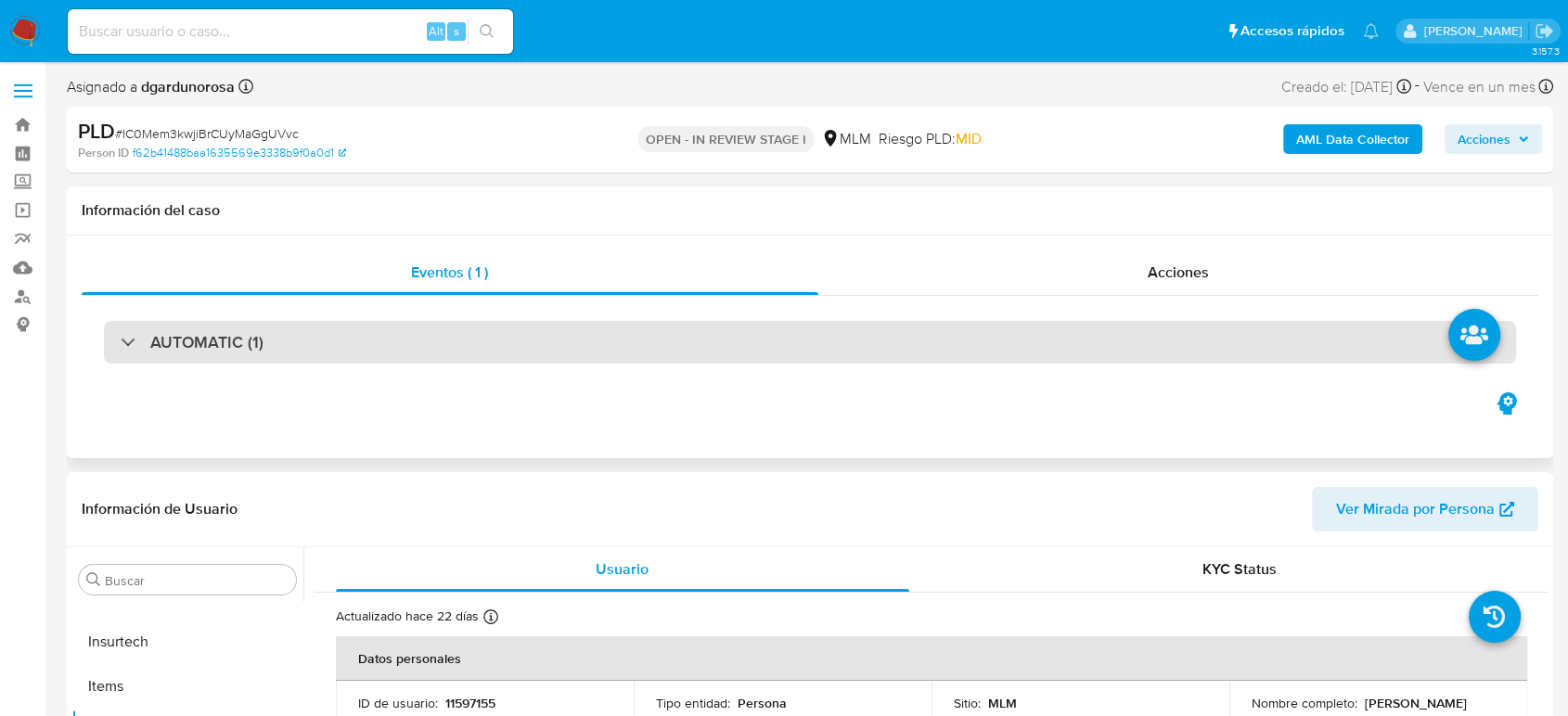
click at [943, 336] on div "AUTOMATIC (1)" at bounding box center [810, 342] width 1412 height 43
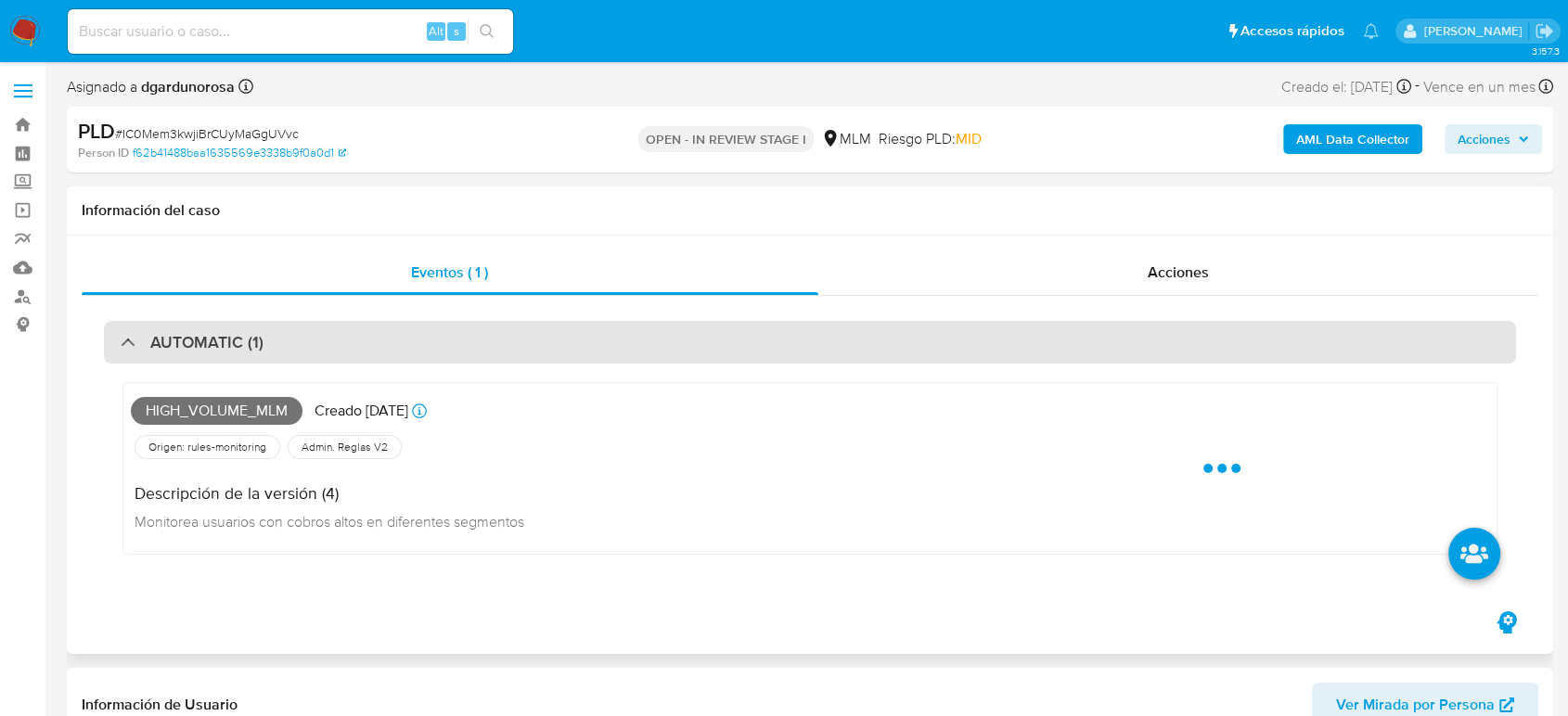
click at [935, 343] on div "AUTOMATIC (1)" at bounding box center [810, 342] width 1412 height 43
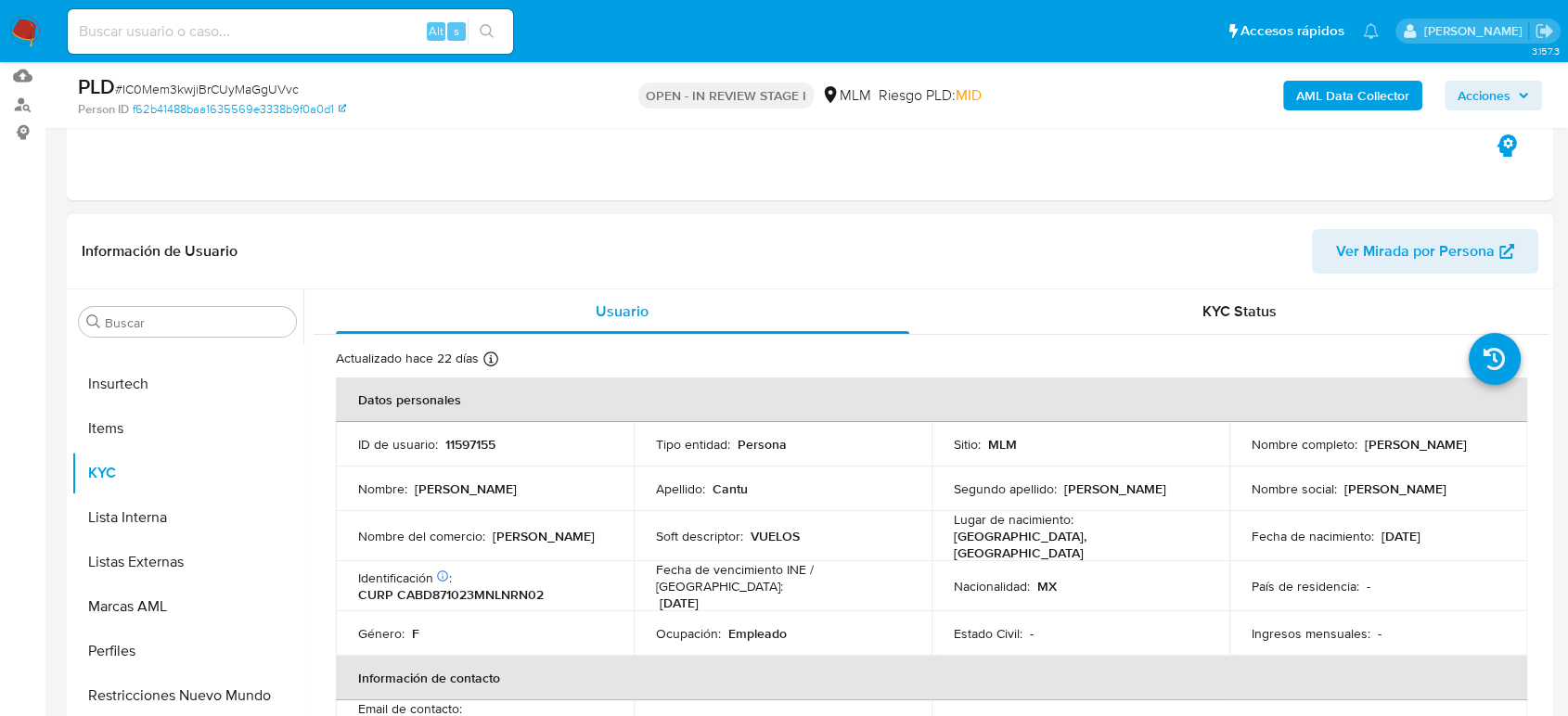
scroll to position [309, 0]
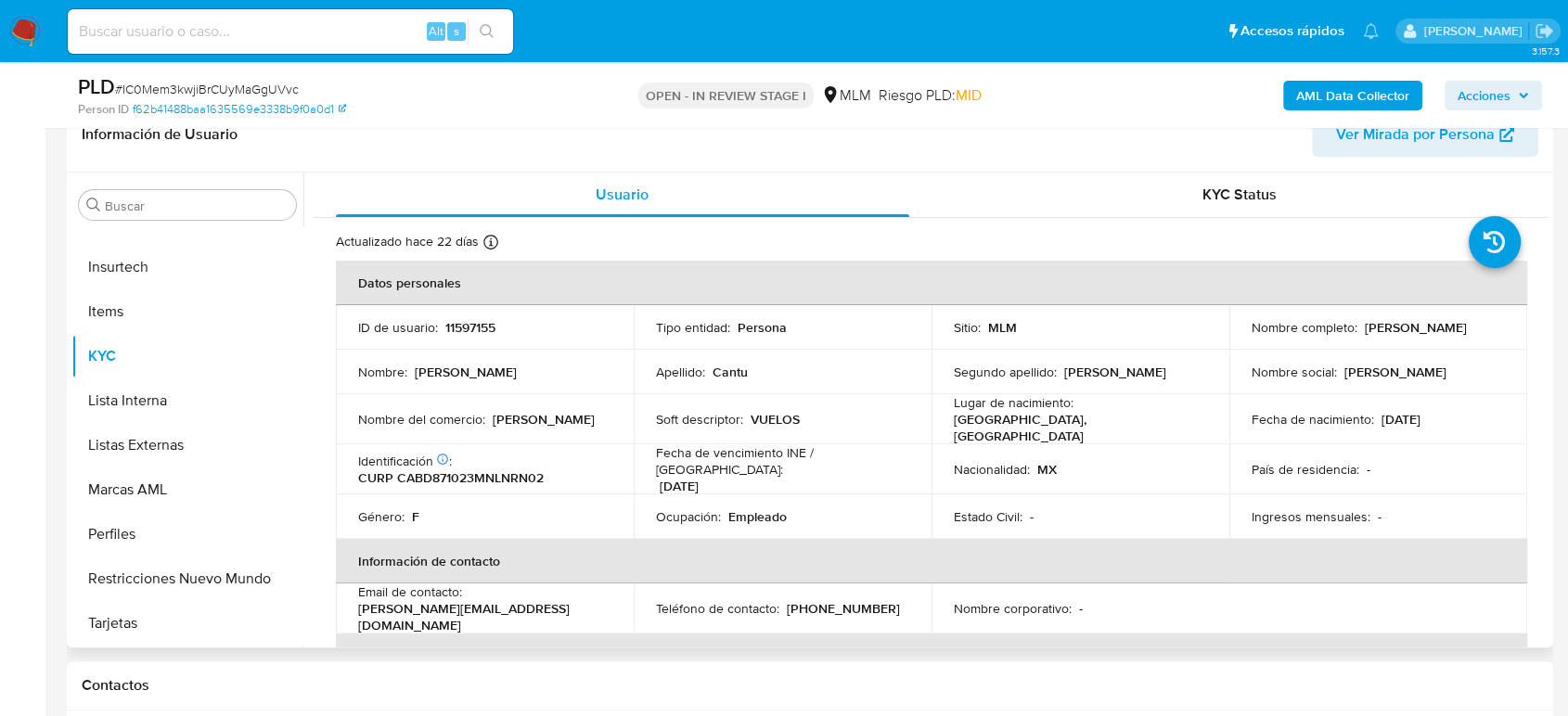
click at [481, 325] on p "11597155" at bounding box center [471, 327] width 50 height 17
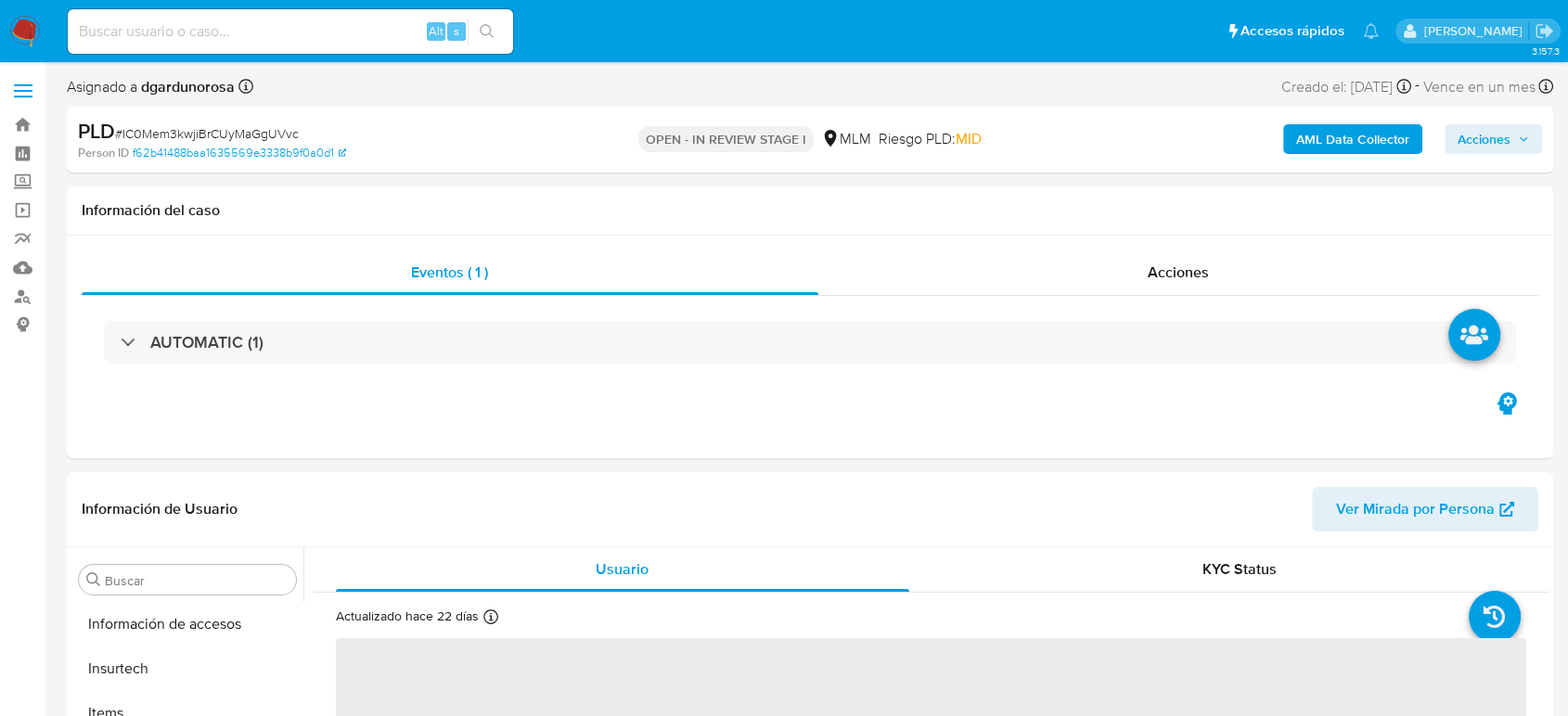
scroll to position [784, 0]
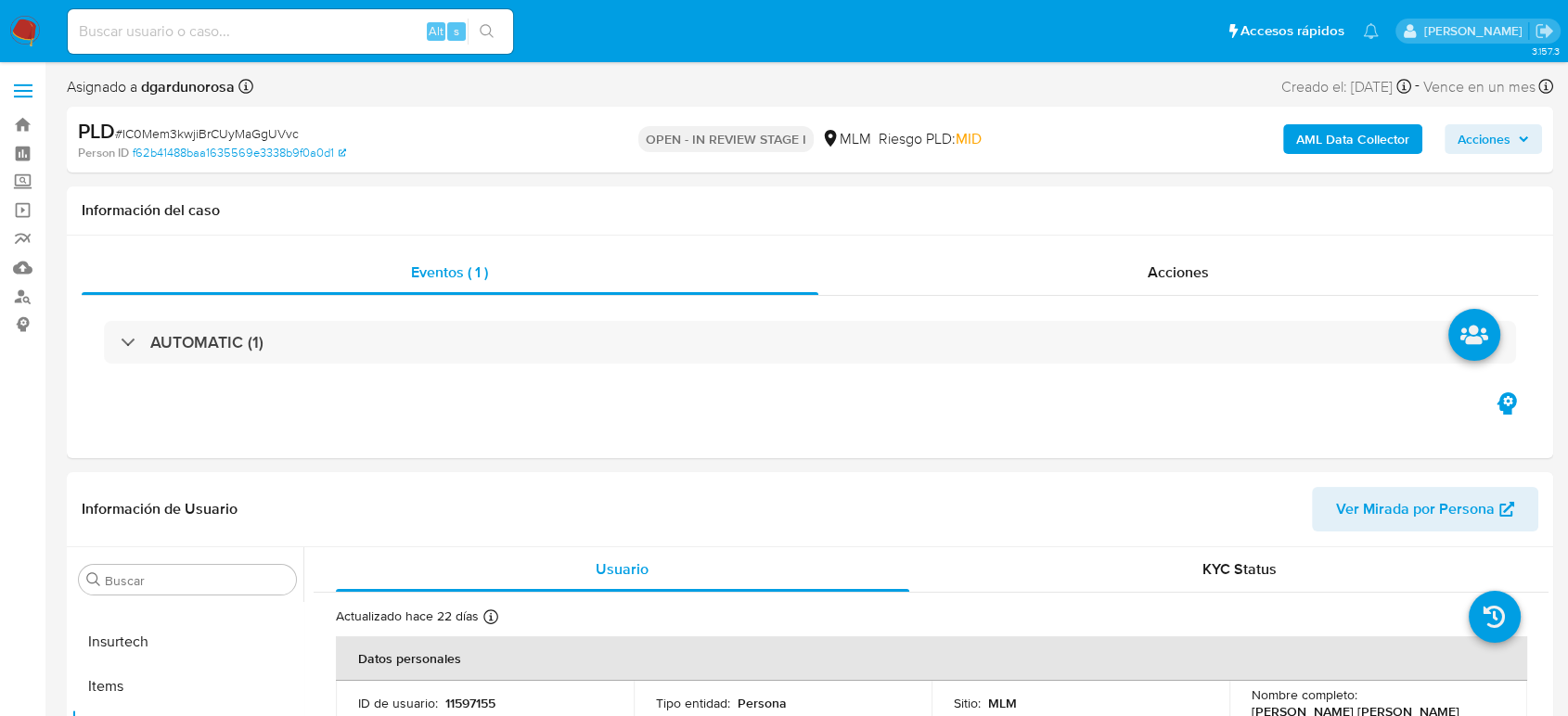
select select "10"
click at [668, 509] on header "Información de Usuario Ver Mirada por Persona" at bounding box center [810, 509] width 1457 height 45
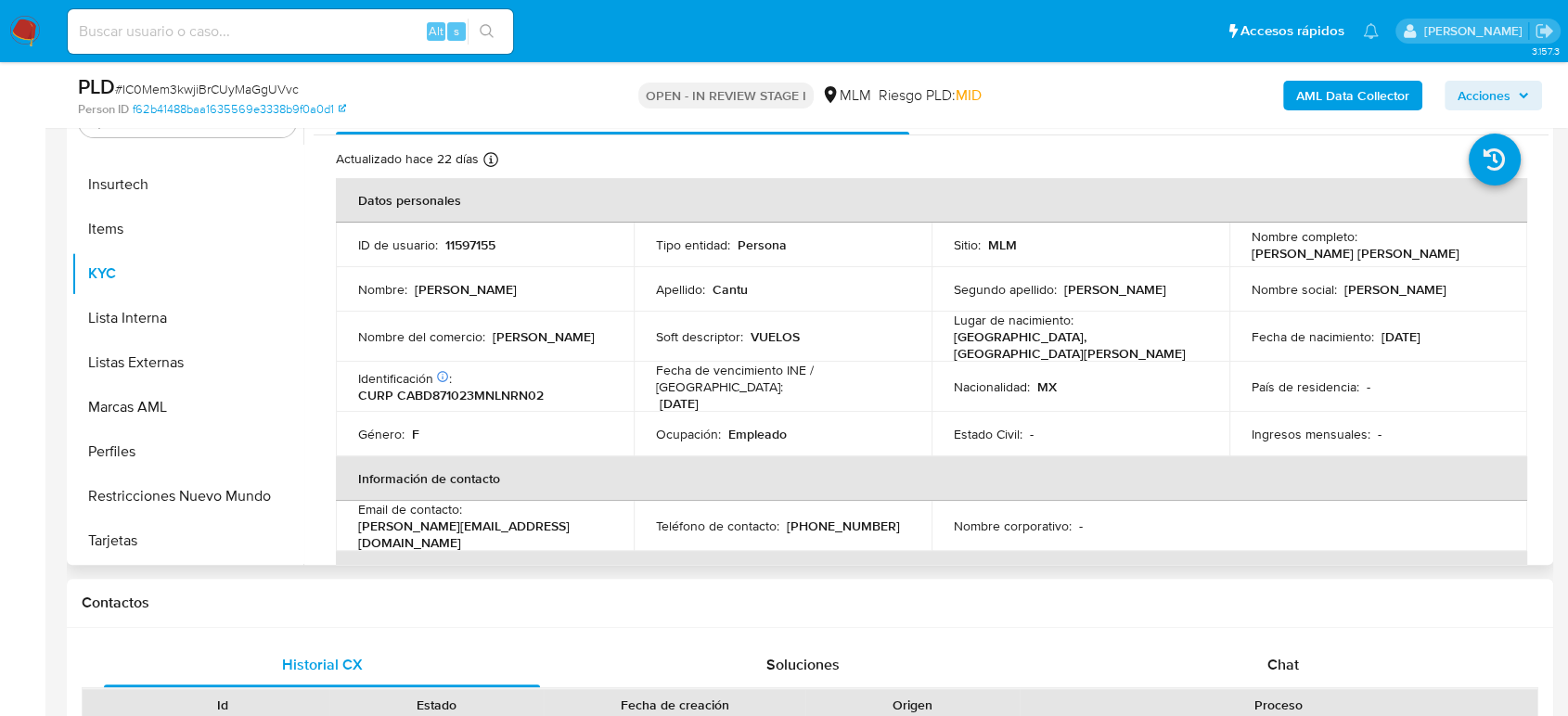
scroll to position [412, 0]
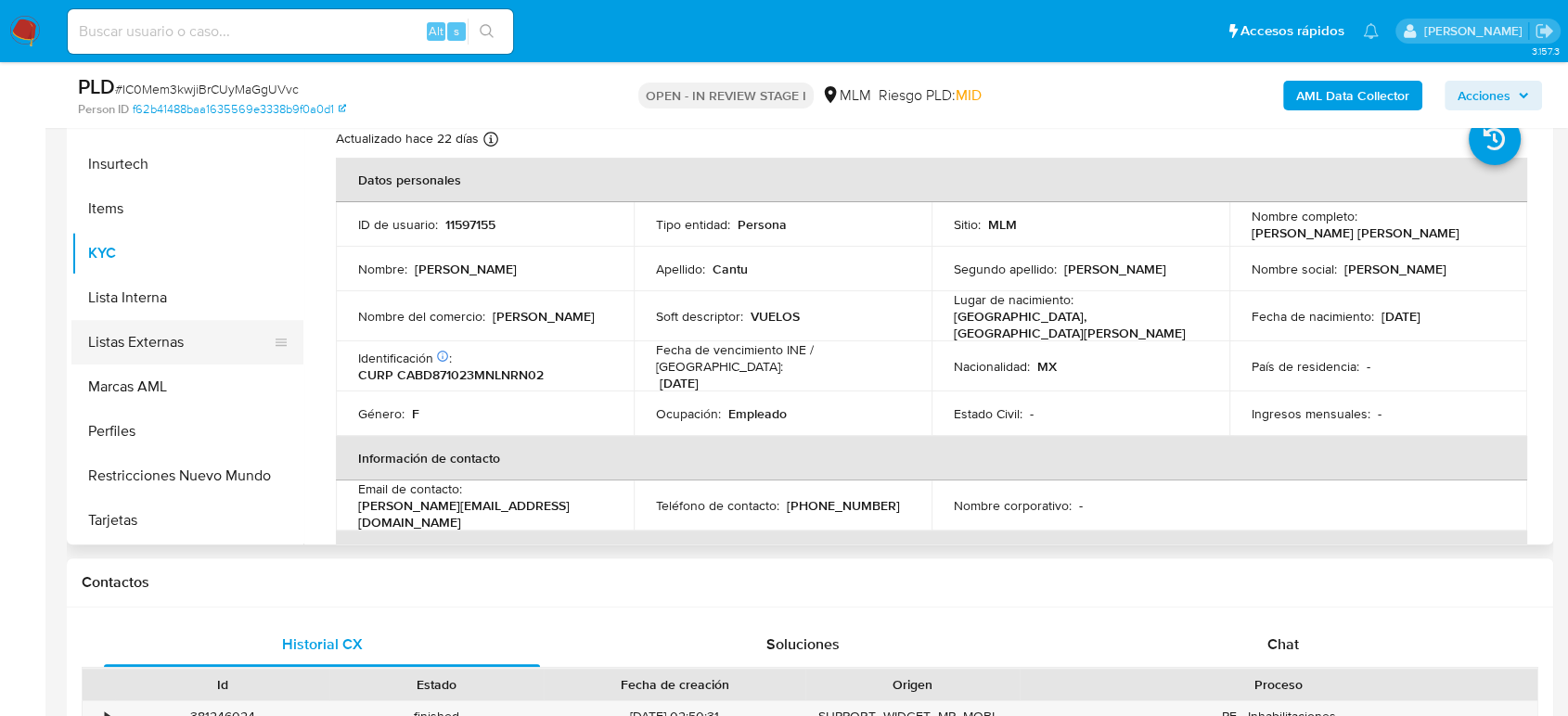
click at [142, 326] on button "Listas Externas" at bounding box center [181, 342] width 217 height 45
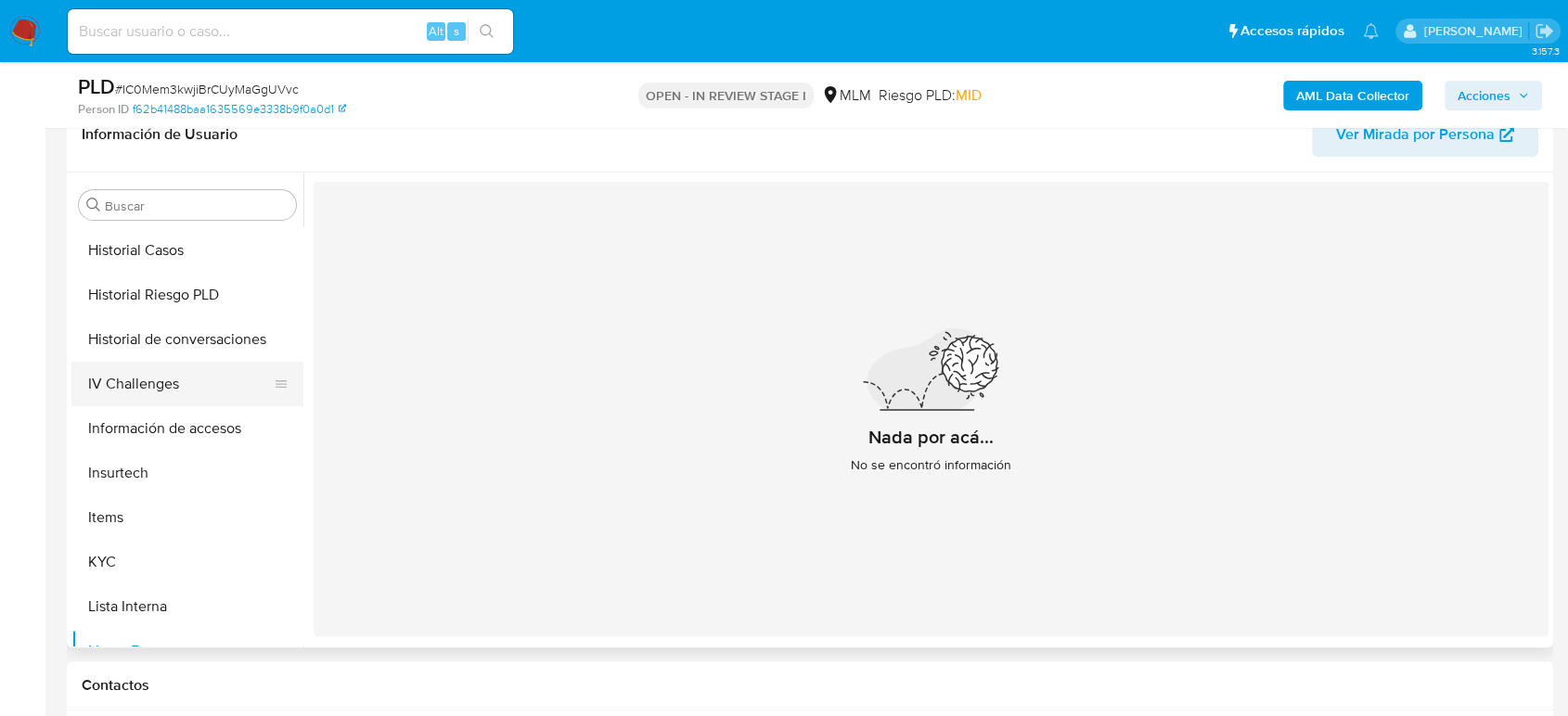
scroll to position [475, 0]
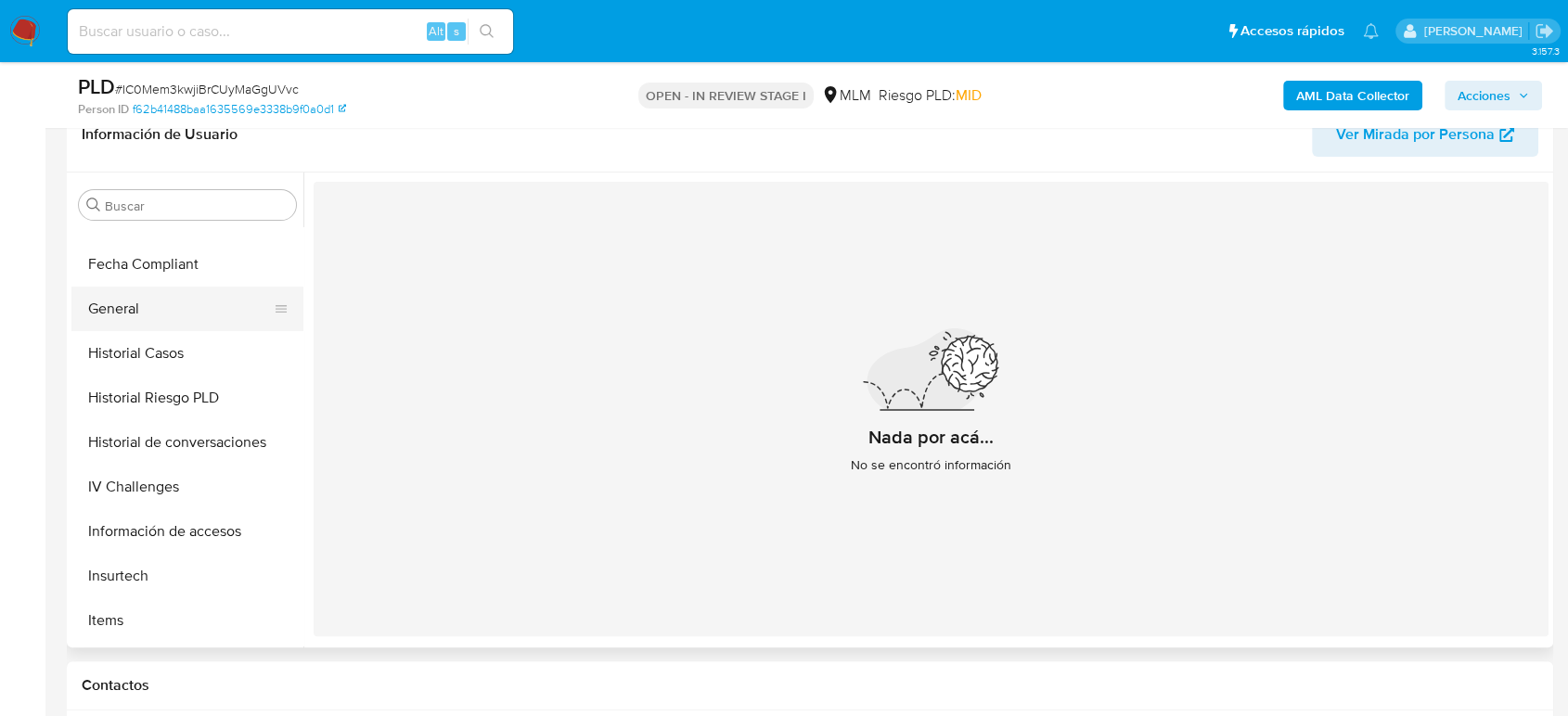
click at [158, 313] on button "General" at bounding box center [181, 308] width 217 height 45
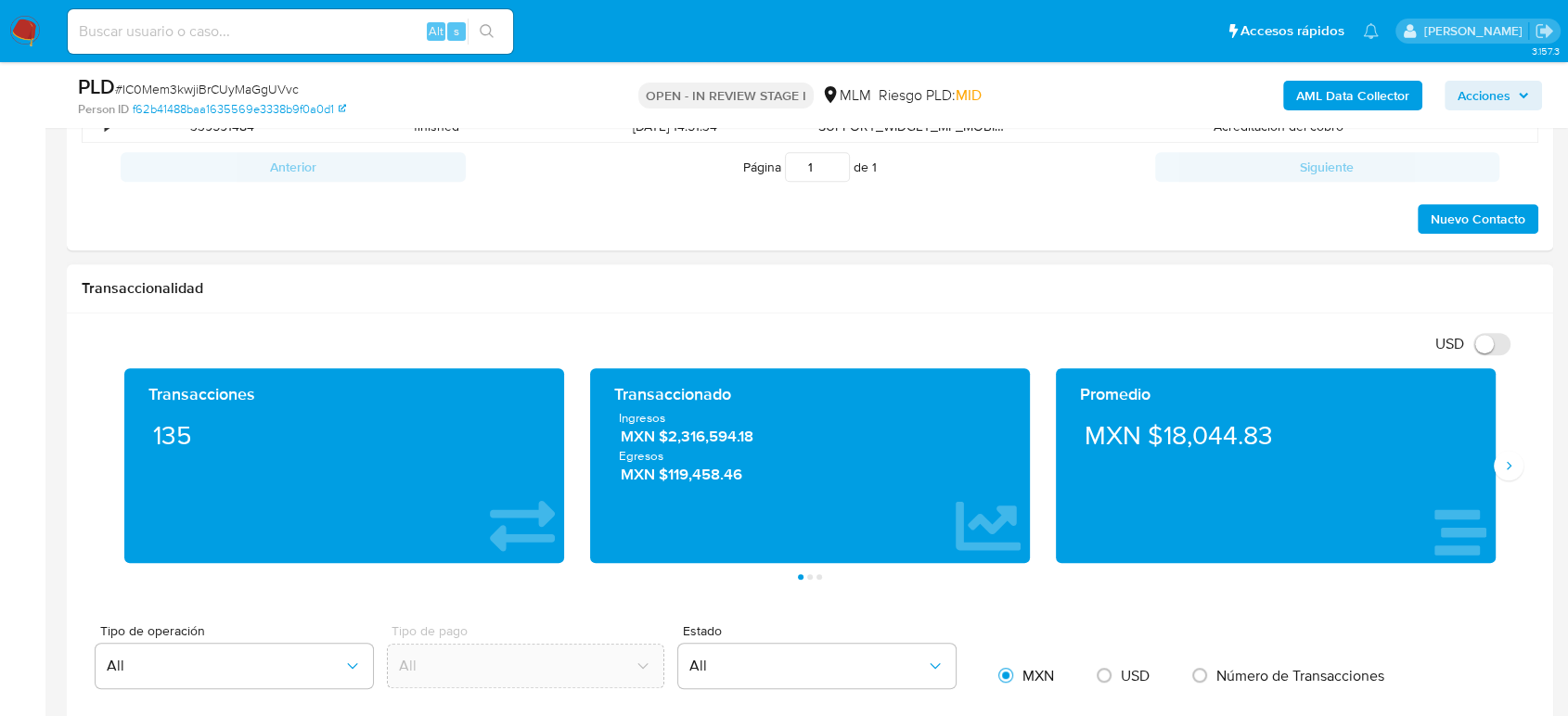
scroll to position [1134, 0]
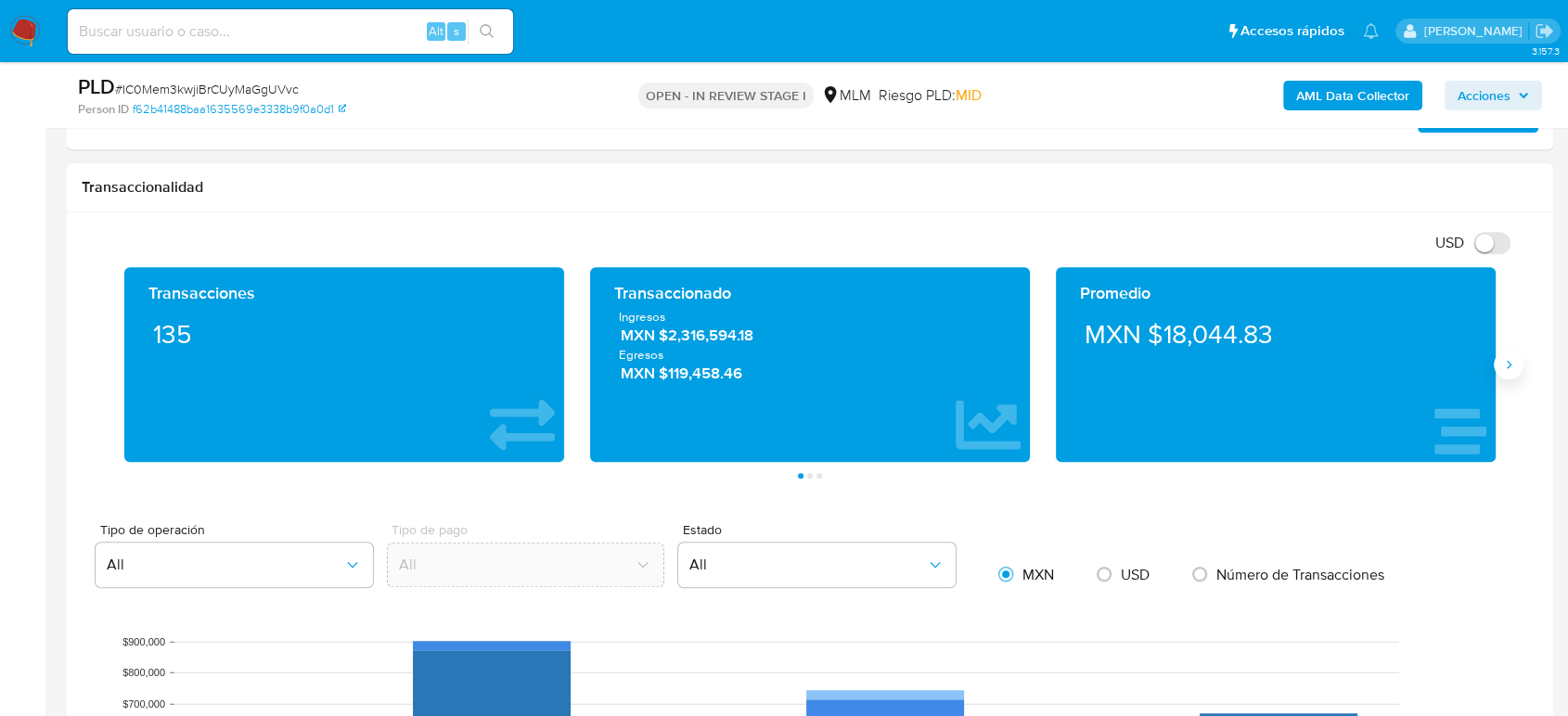
click at [1512, 366] on icon "Siguiente" at bounding box center [1508, 364] width 15 height 15
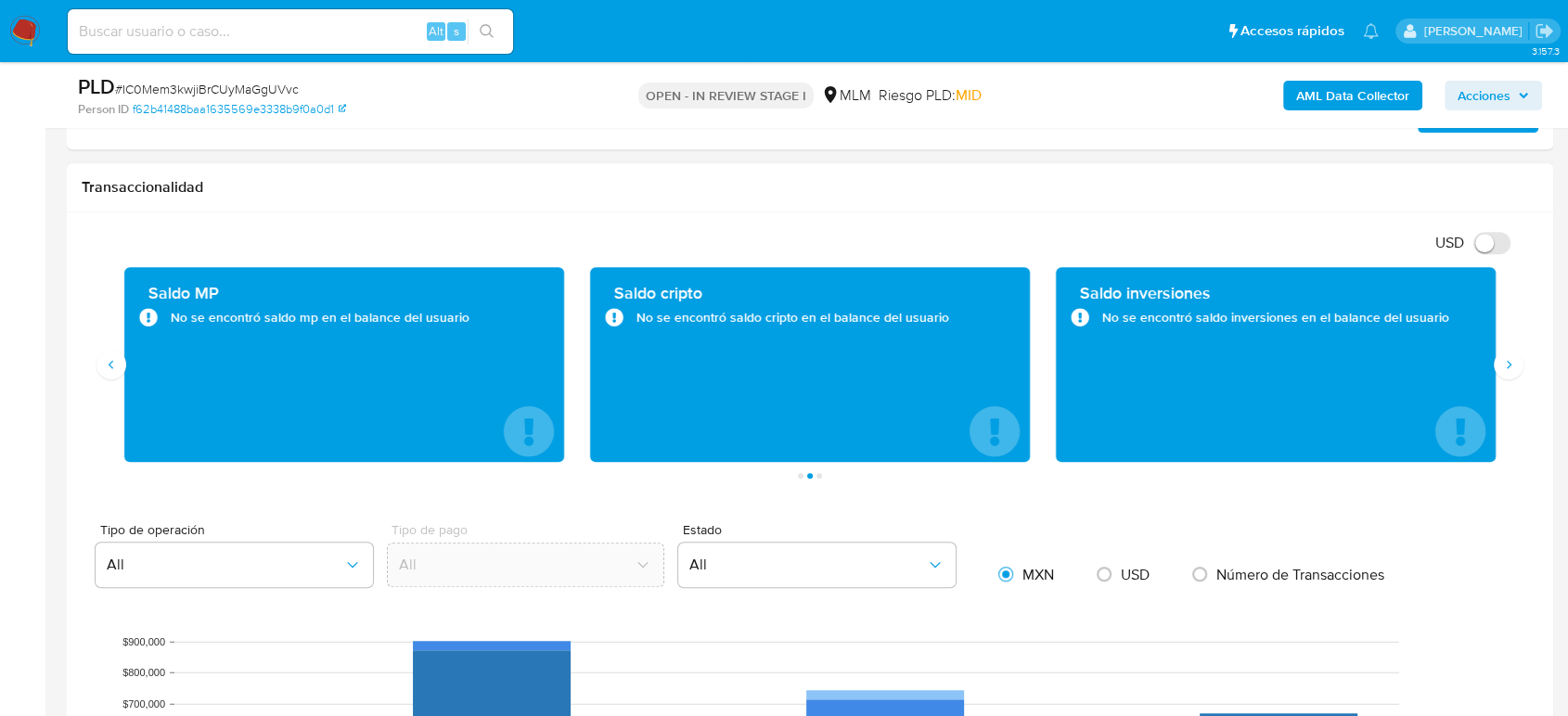
drag, startPoint x: 478, startPoint y: 325, endPoint x: 1002, endPoint y: 497, distance: 551.5
click at [460, 325] on div "No se encontró saldo mp en el balance del usuario" at bounding box center [344, 317] width 410 height 19
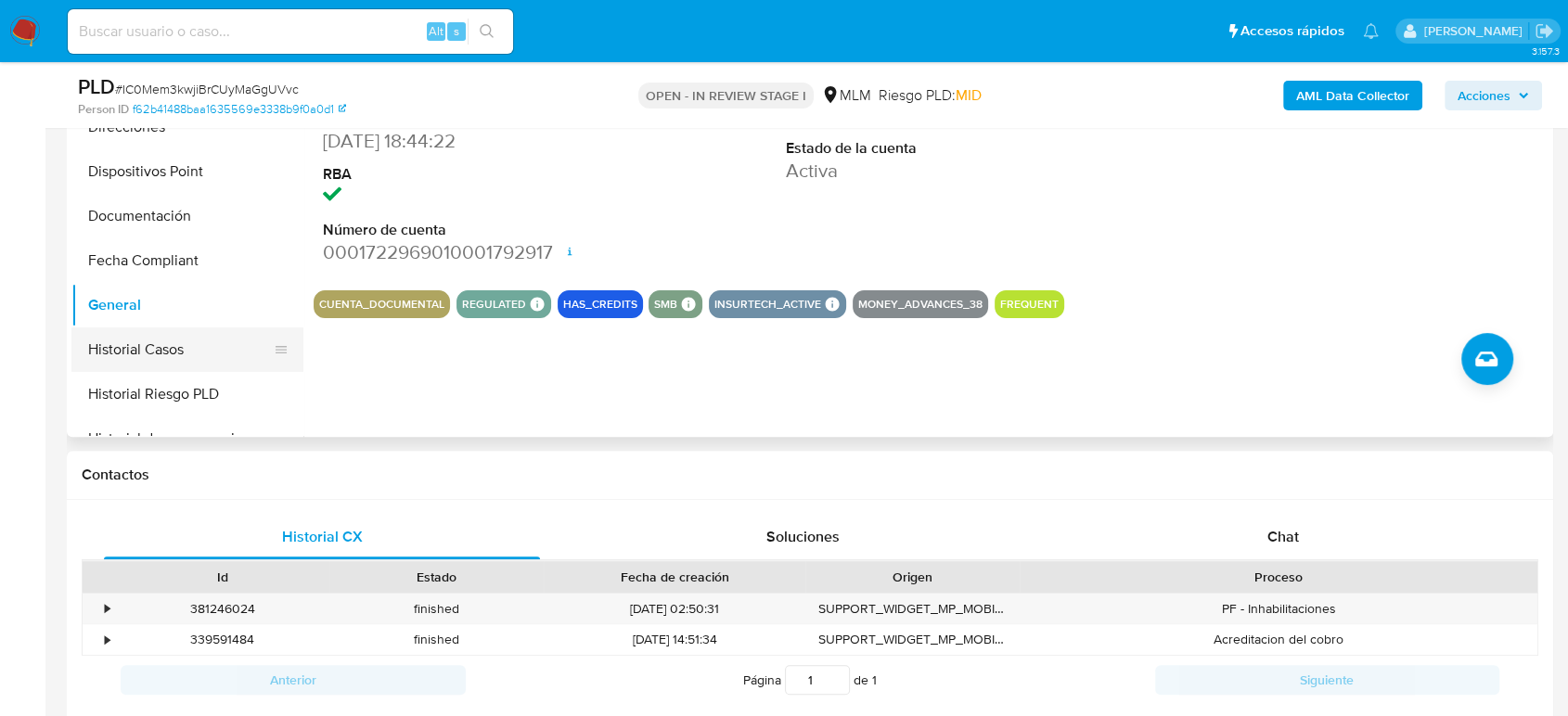
scroll to position [412, 0]
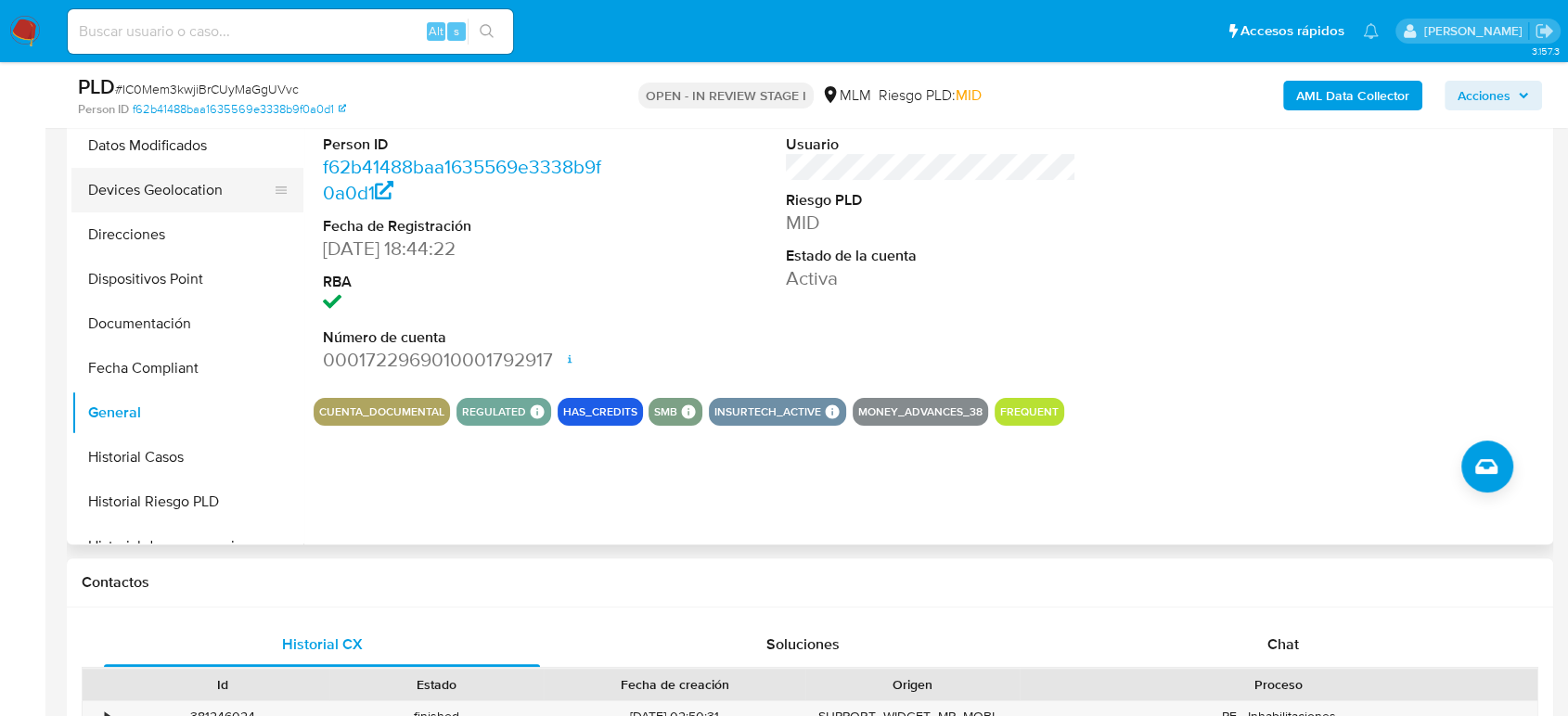
click at [174, 185] on button "Devices Geolocation" at bounding box center [181, 189] width 217 height 45
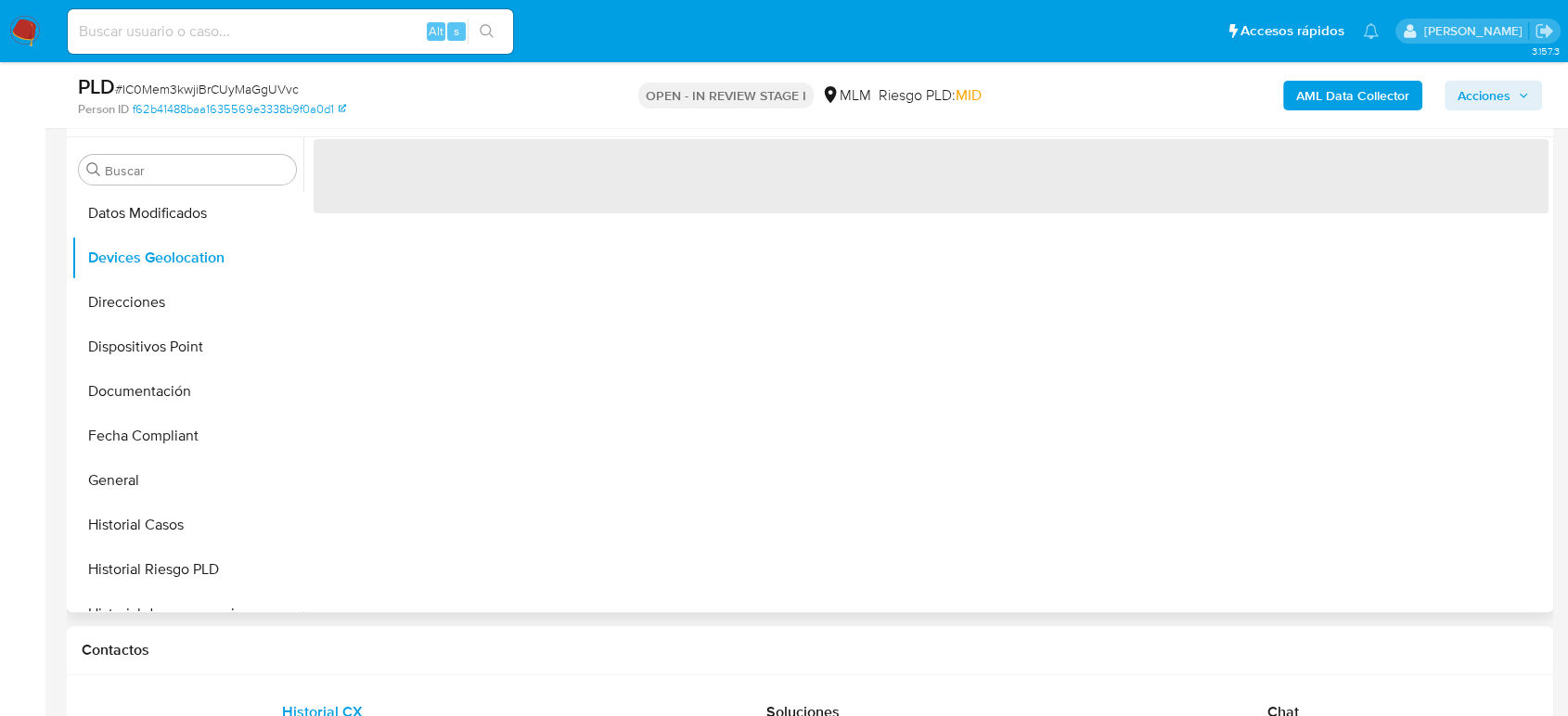
scroll to position [309, 0]
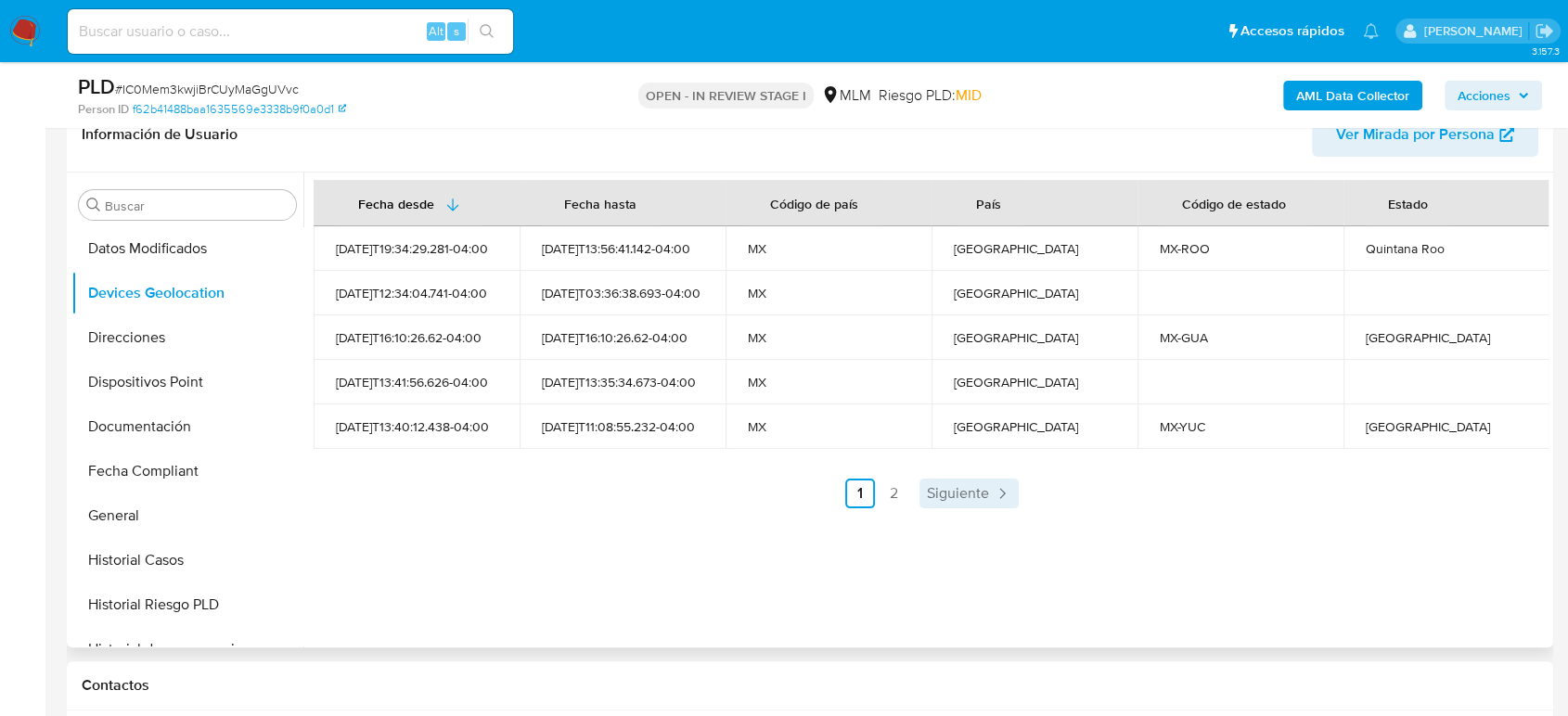
click at [969, 489] on span "Siguiente" at bounding box center [958, 493] width 62 height 15
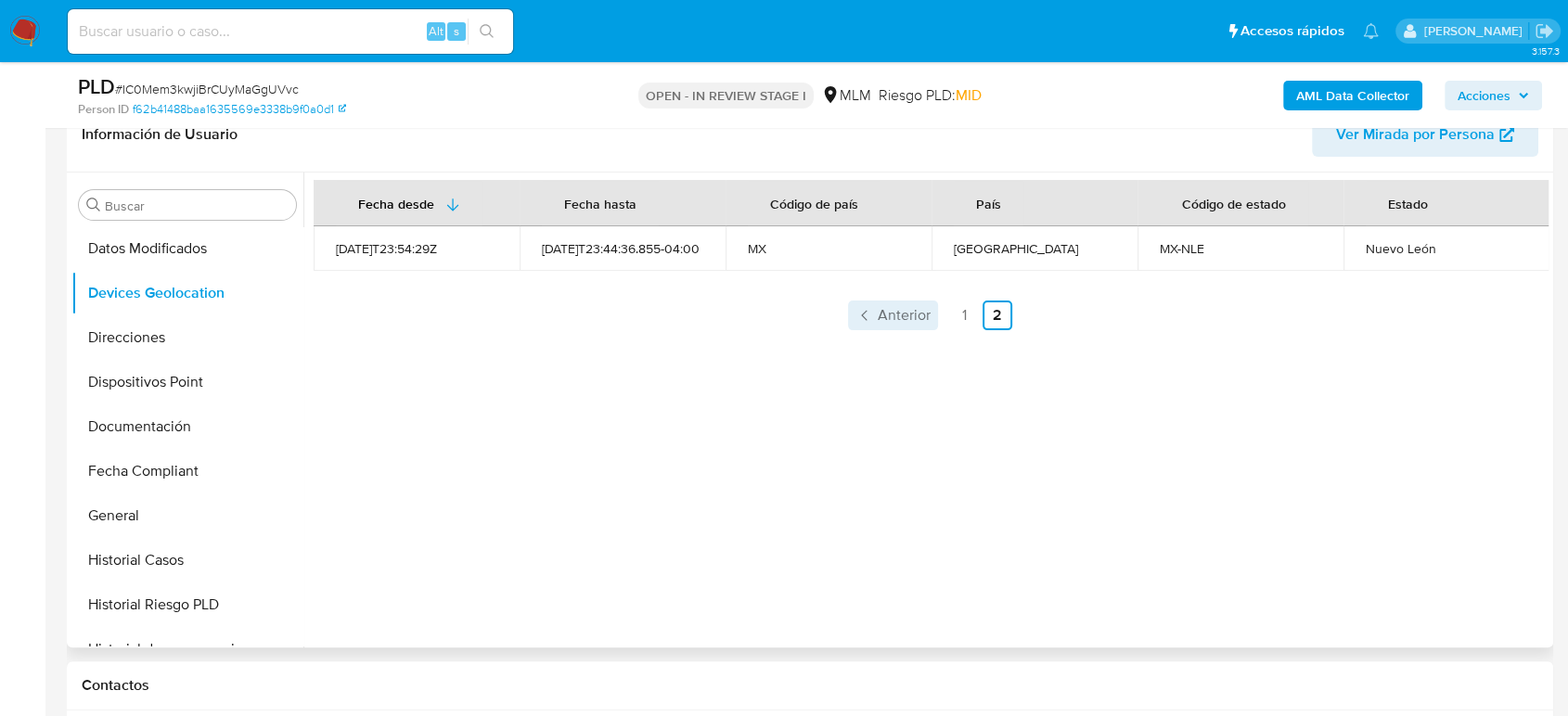
click at [910, 308] on span "Anterior" at bounding box center [904, 315] width 53 height 15
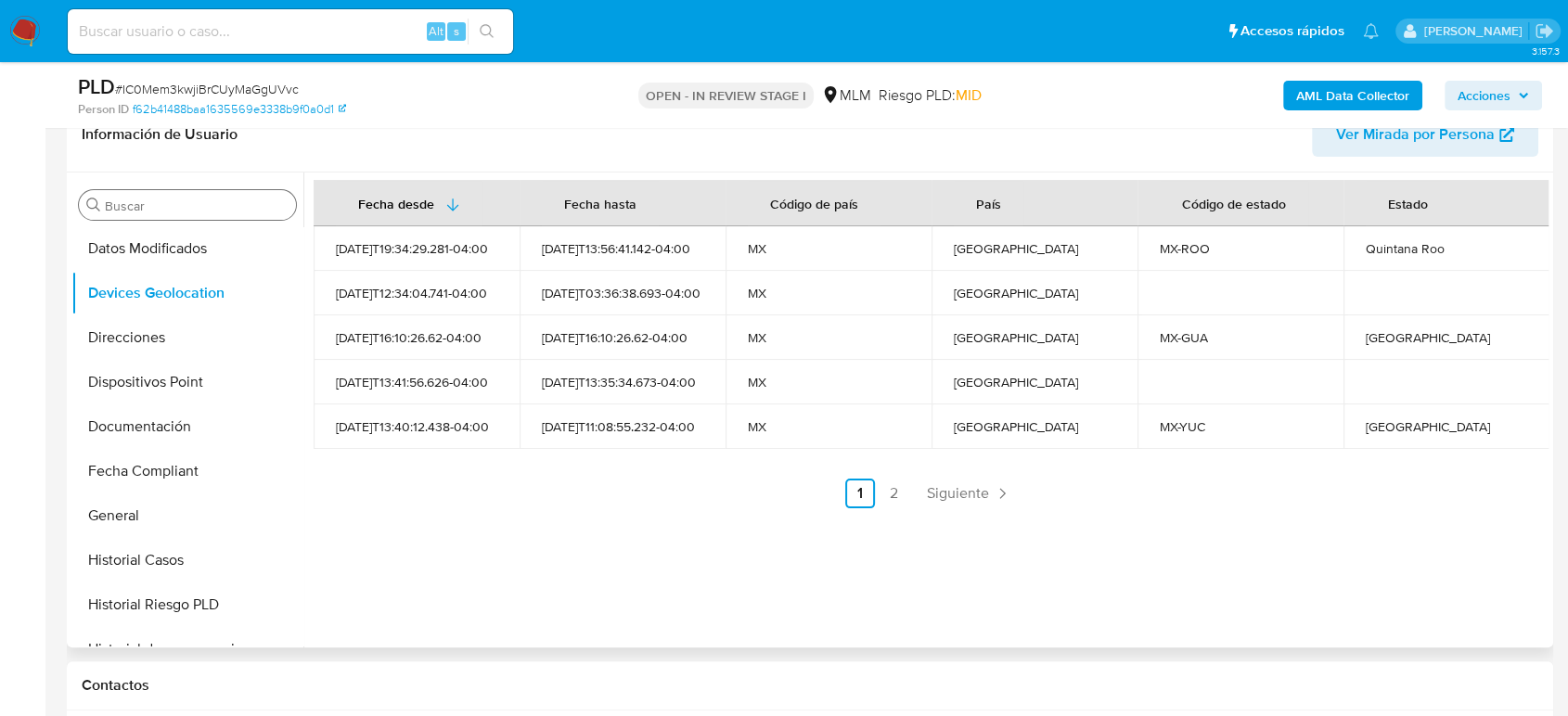
click at [242, 193] on div "Buscar" at bounding box center [188, 205] width 217 height 30
click at [236, 201] on input "Buscar" at bounding box center [196, 205] width 184 height 17
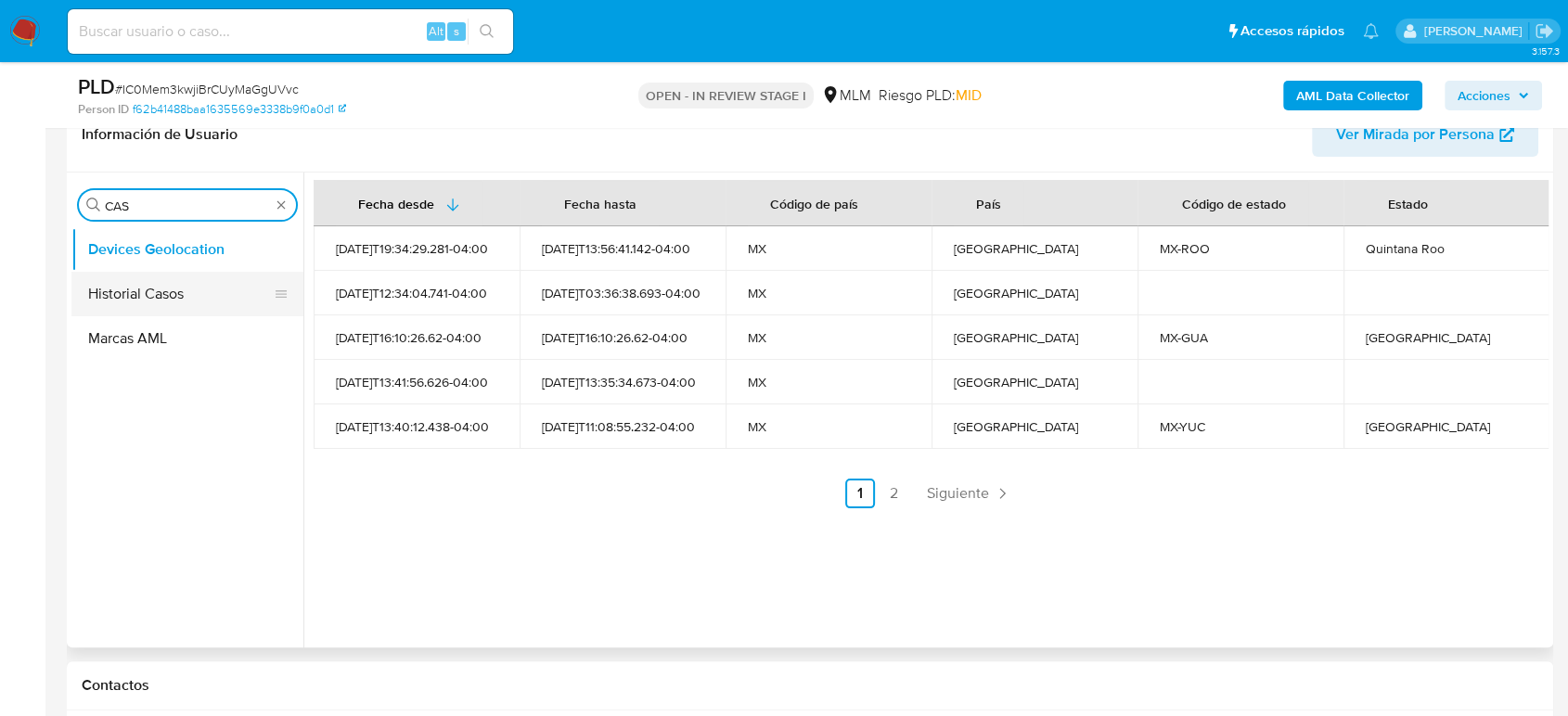
type input "CAS"
click at [171, 295] on button "Historial Casos" at bounding box center [181, 294] width 217 height 45
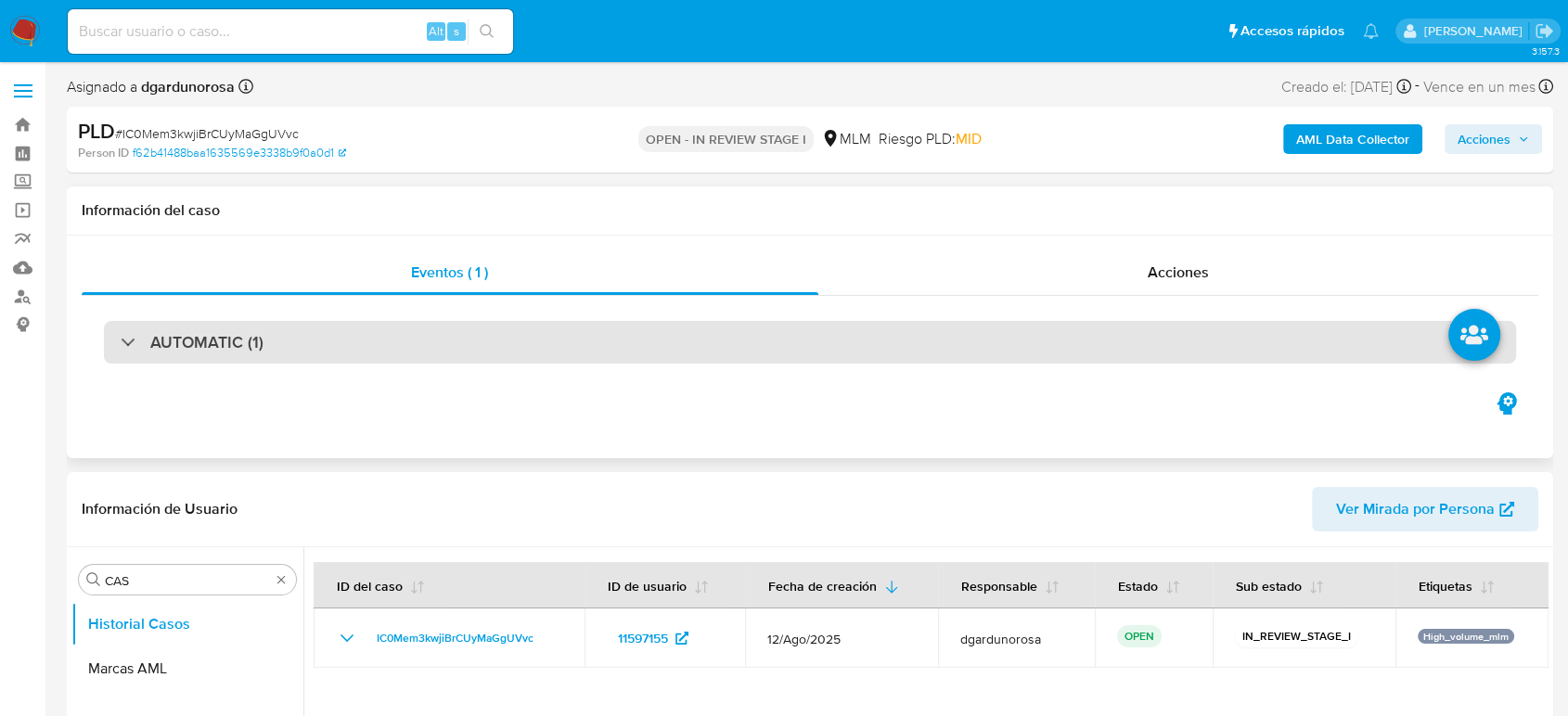
click at [186, 355] on div "AUTOMATIC (1)" at bounding box center [810, 342] width 1412 height 43
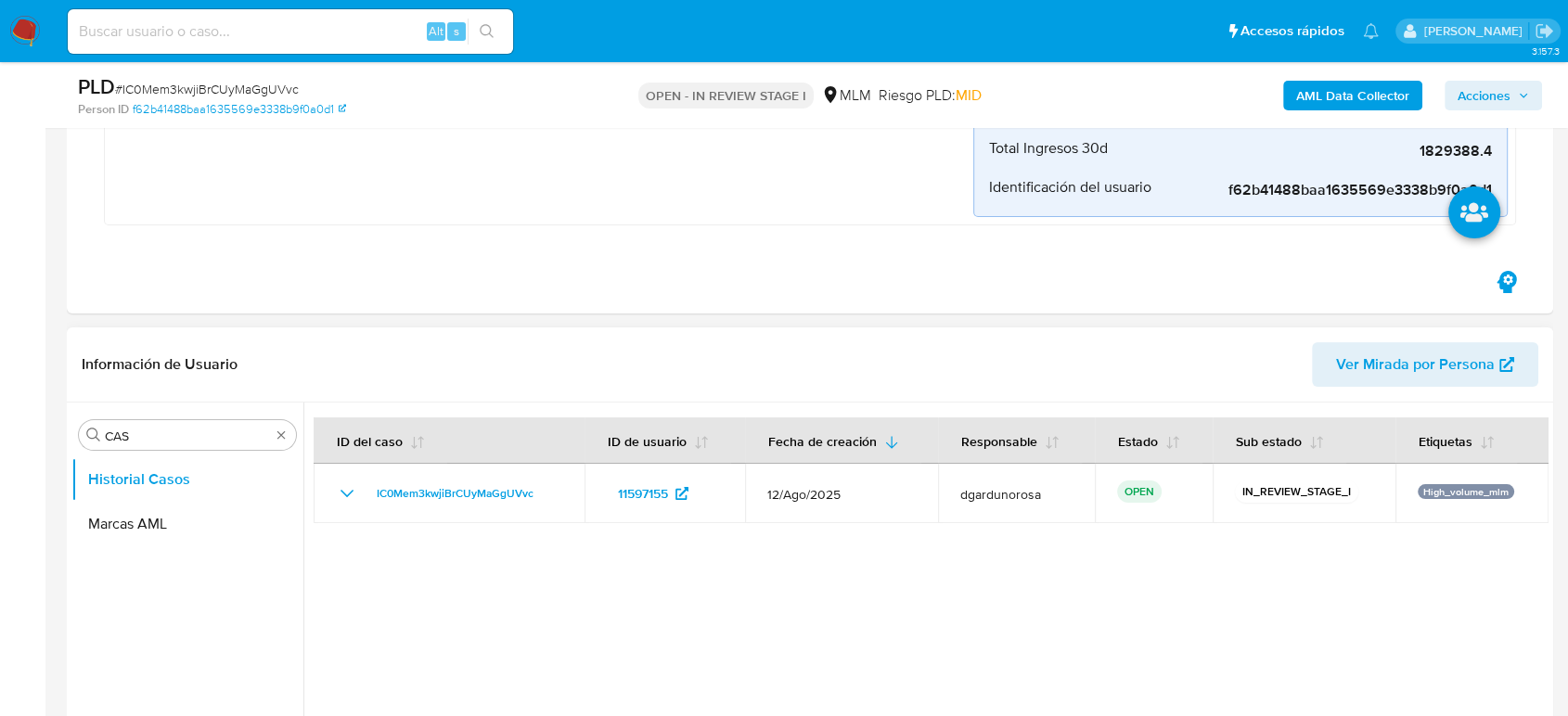
scroll to position [412, 0]
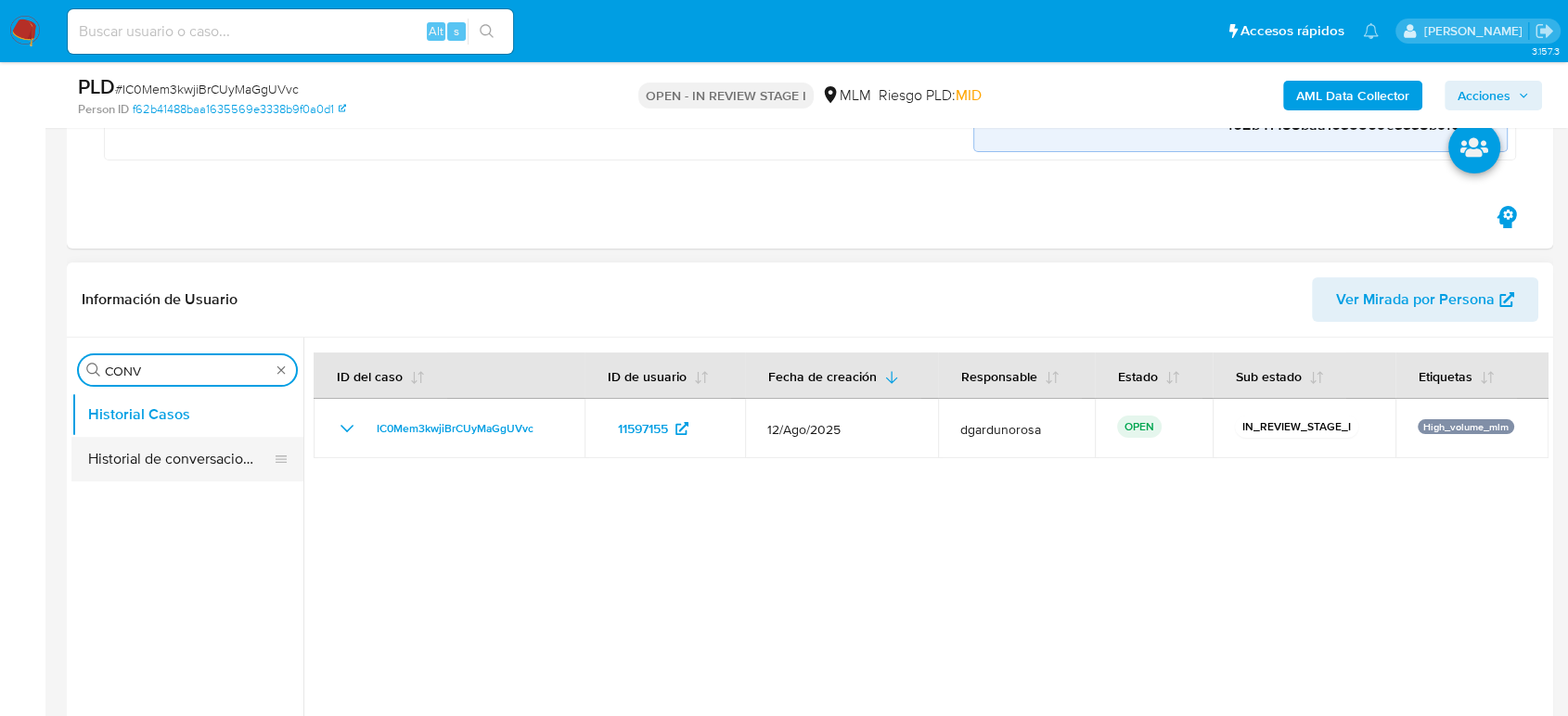
type input "CONV"
click at [194, 458] on button "Historial de conversaciones" at bounding box center [181, 459] width 217 height 45
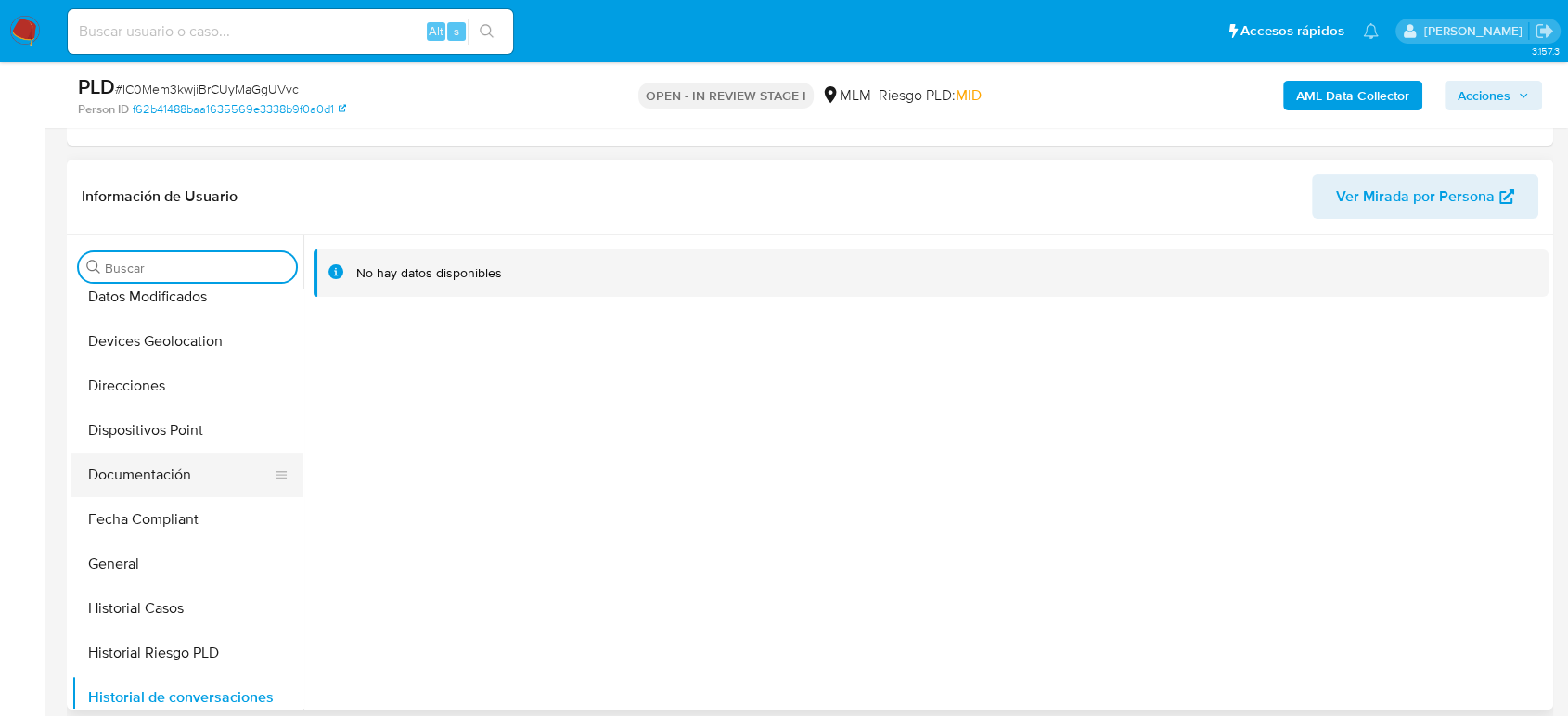
scroll to position [309, 0]
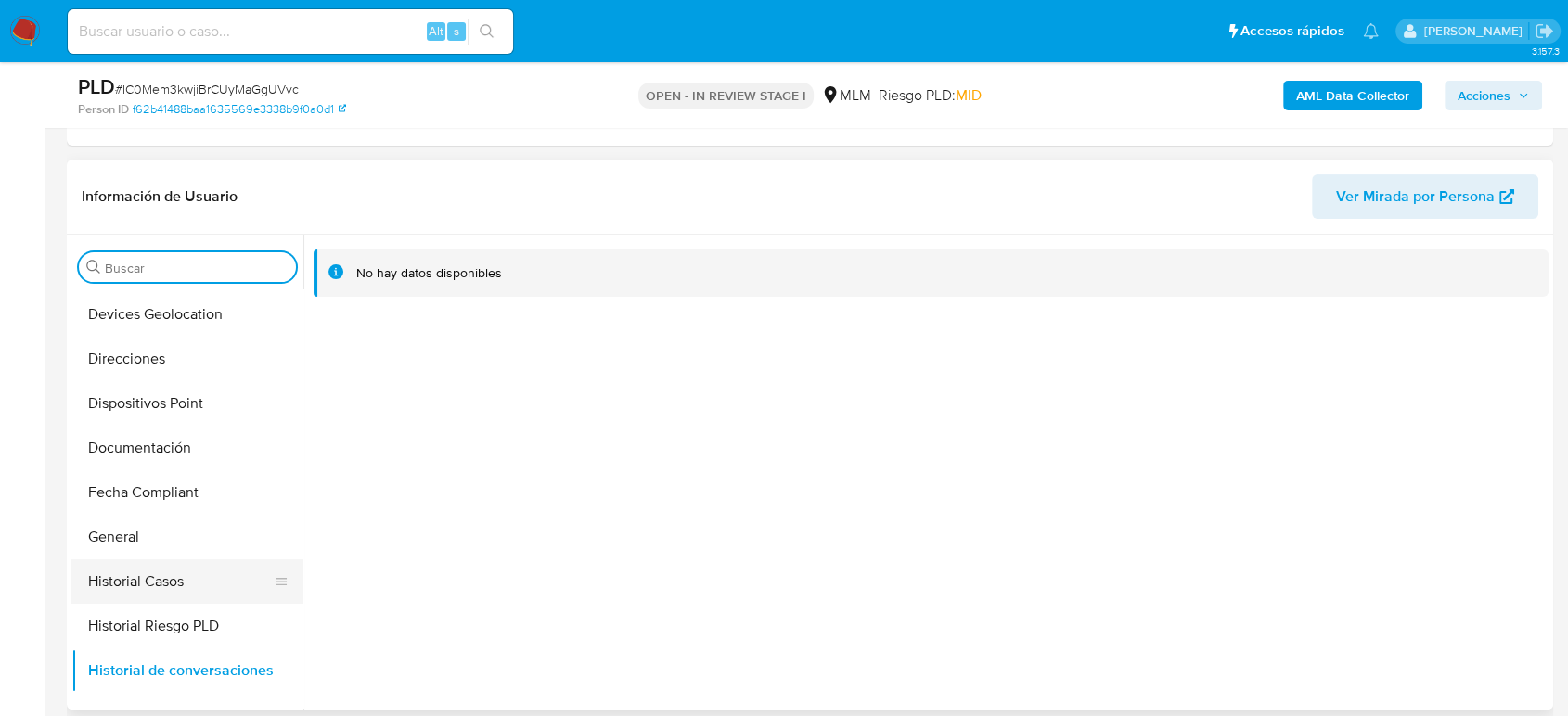
click at [147, 560] on button "Historial Casos" at bounding box center [181, 581] width 217 height 45
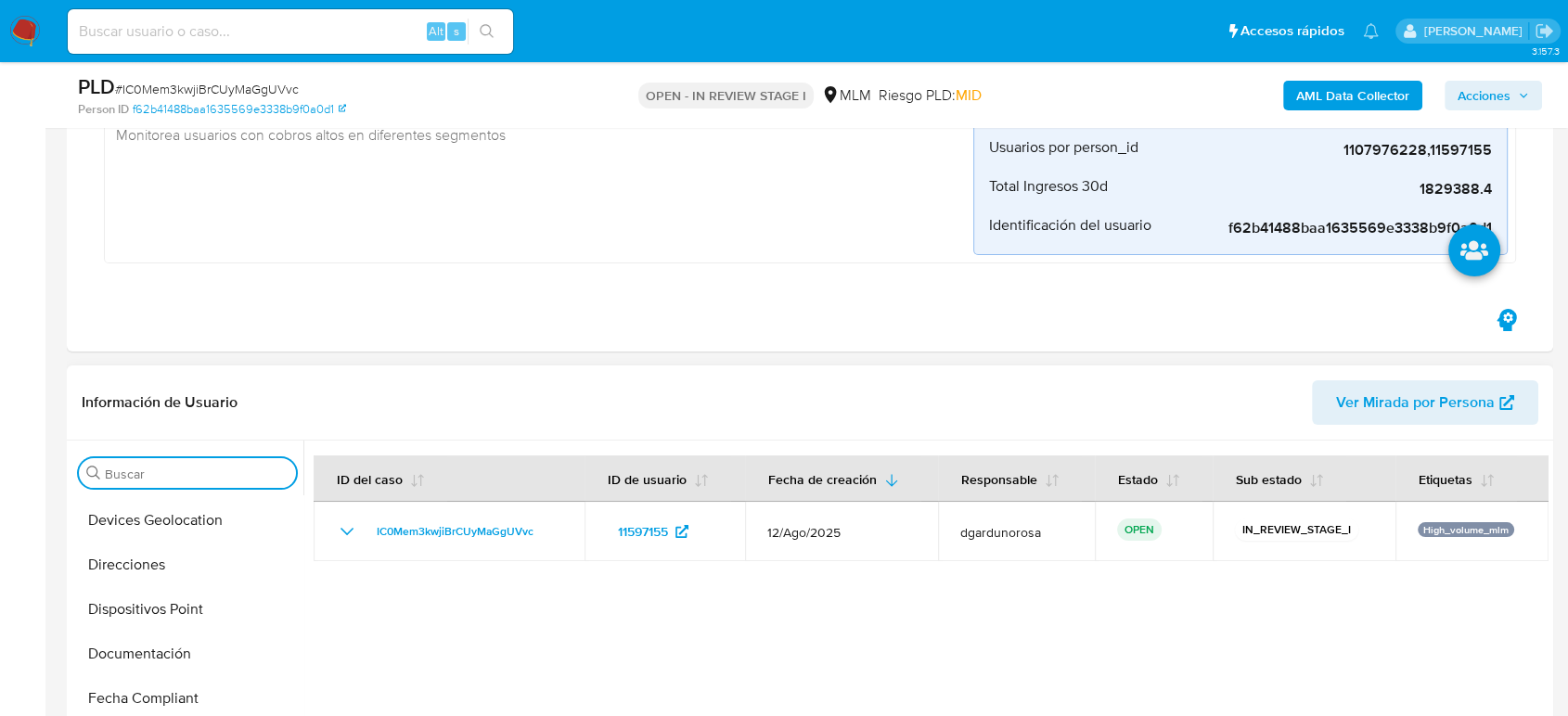
click at [222, 466] on input "Buscar" at bounding box center [196, 474] width 184 height 17
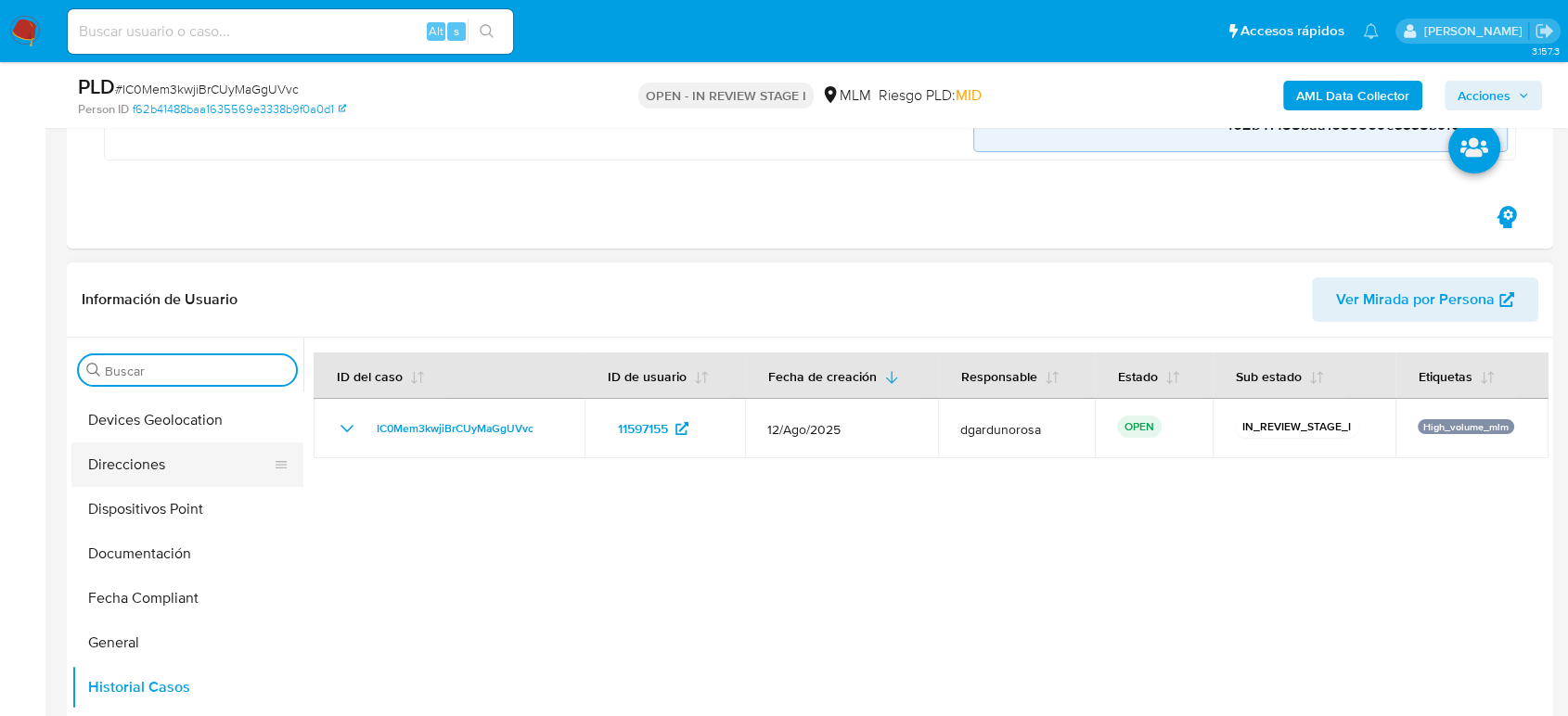
scroll to position [412, 0]
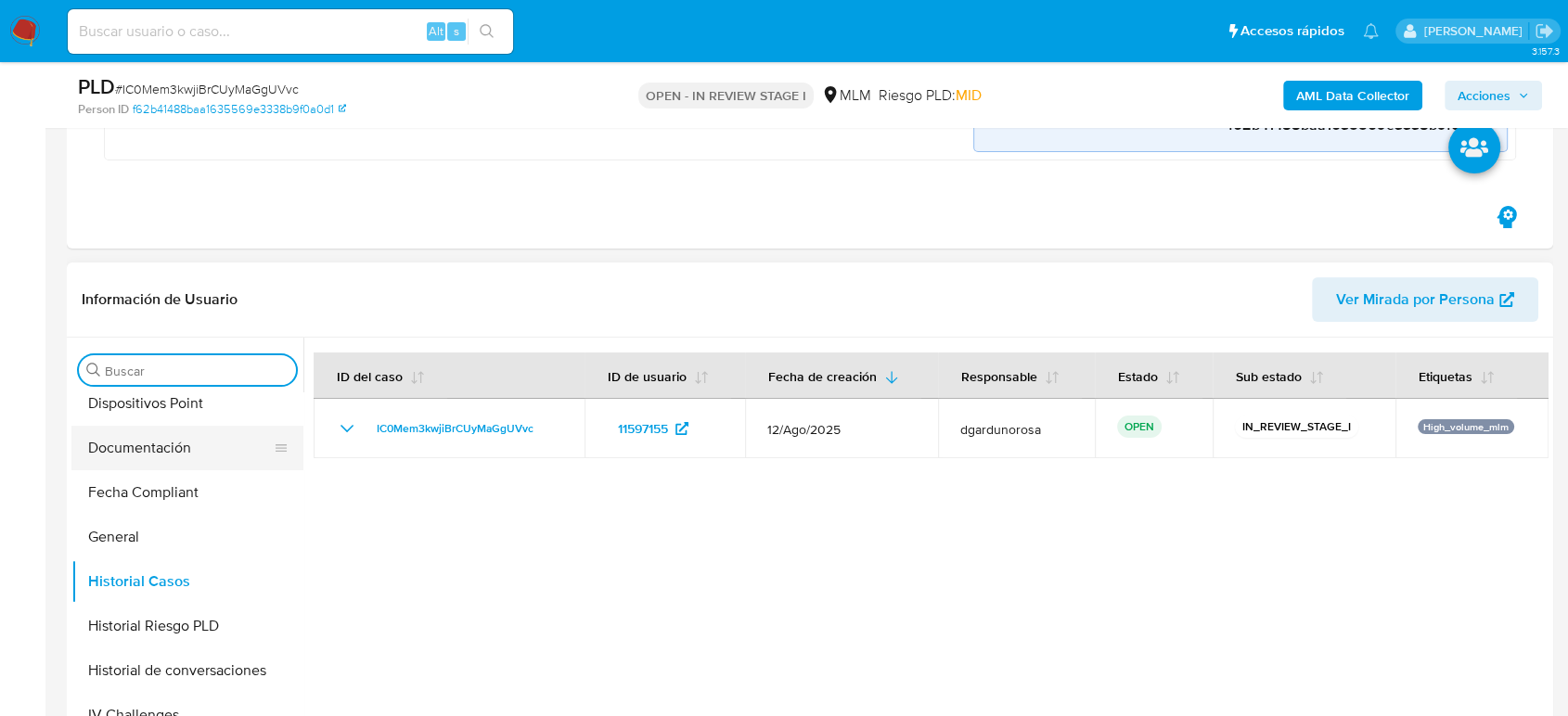
click at [179, 447] on button "Documentación" at bounding box center [181, 448] width 217 height 45
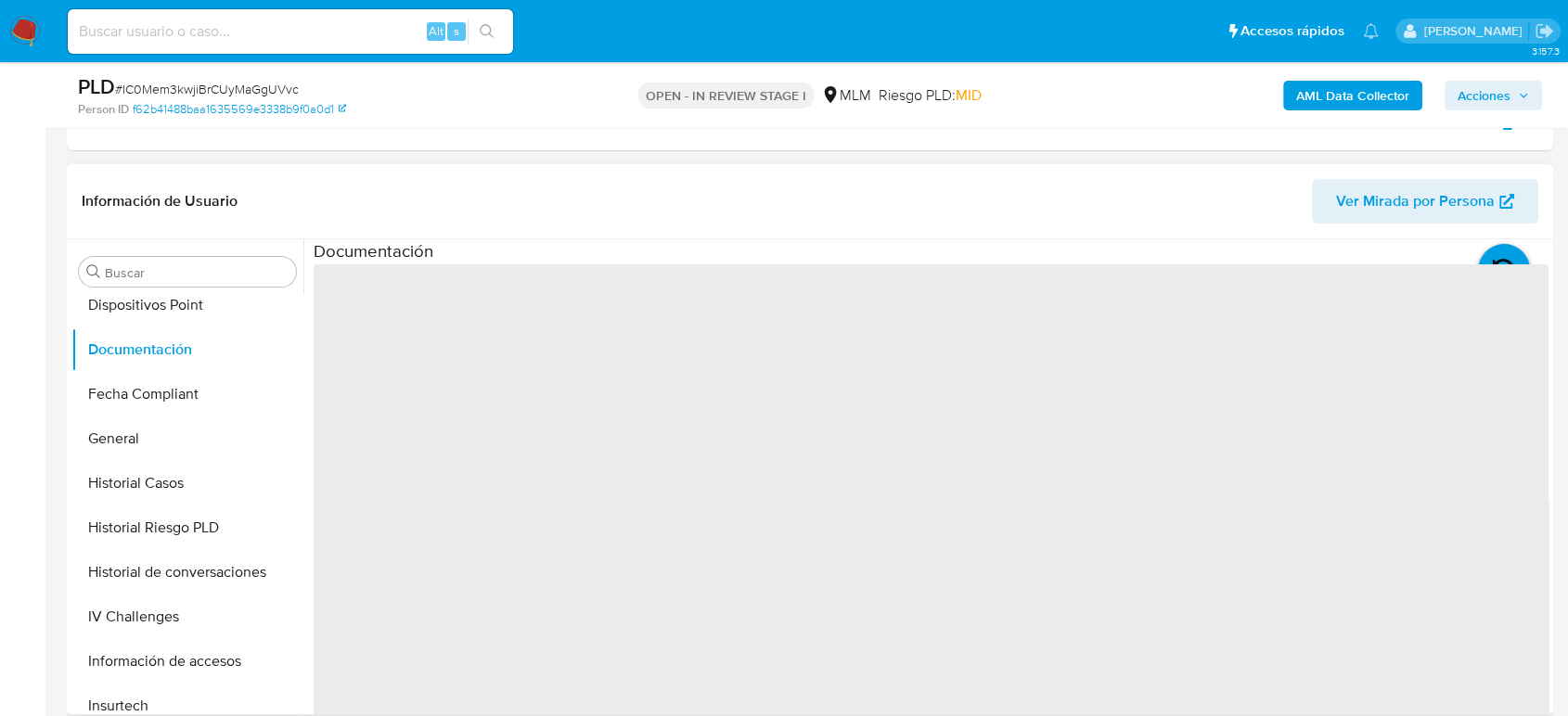
scroll to position [618, 0]
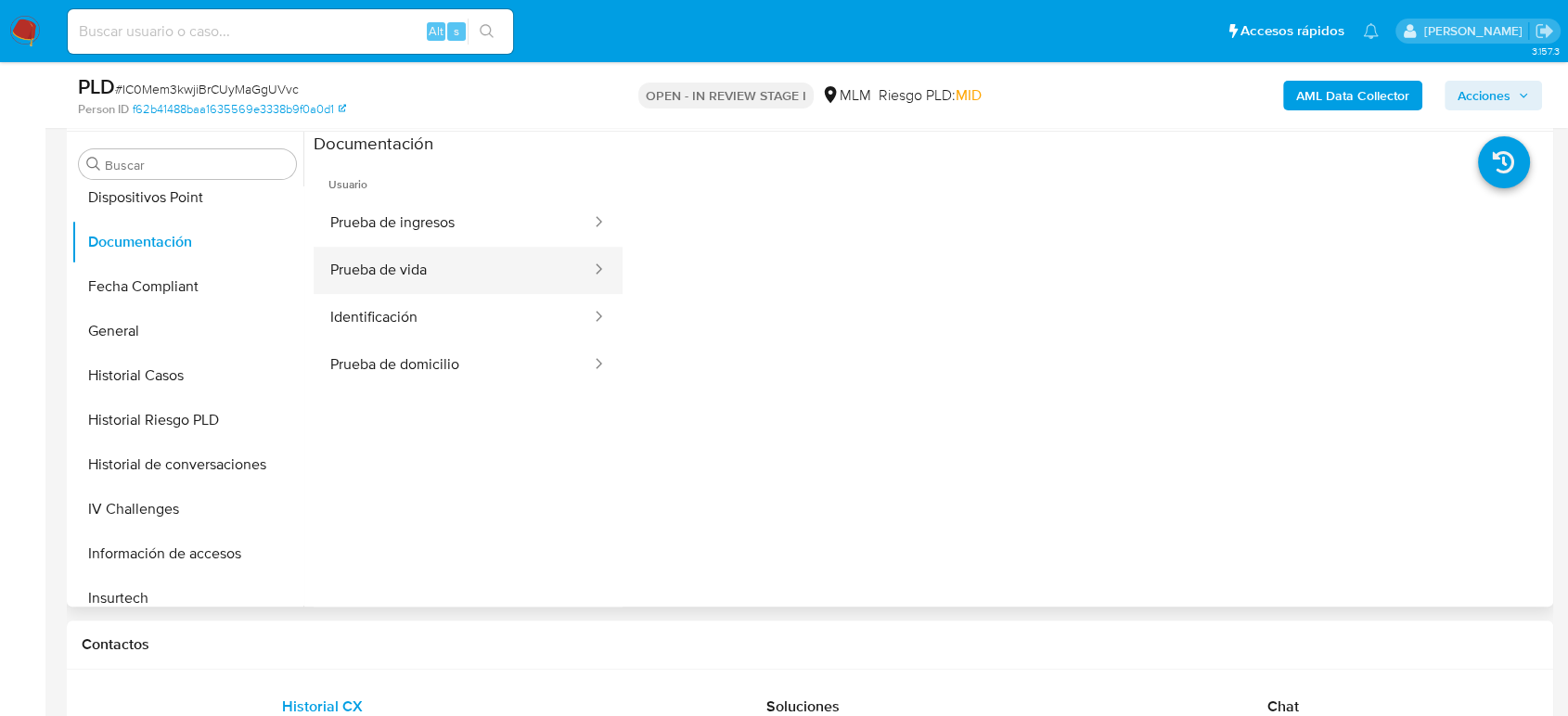
click at [514, 259] on button "Prueba de vida" at bounding box center [453, 269] width 279 height 47
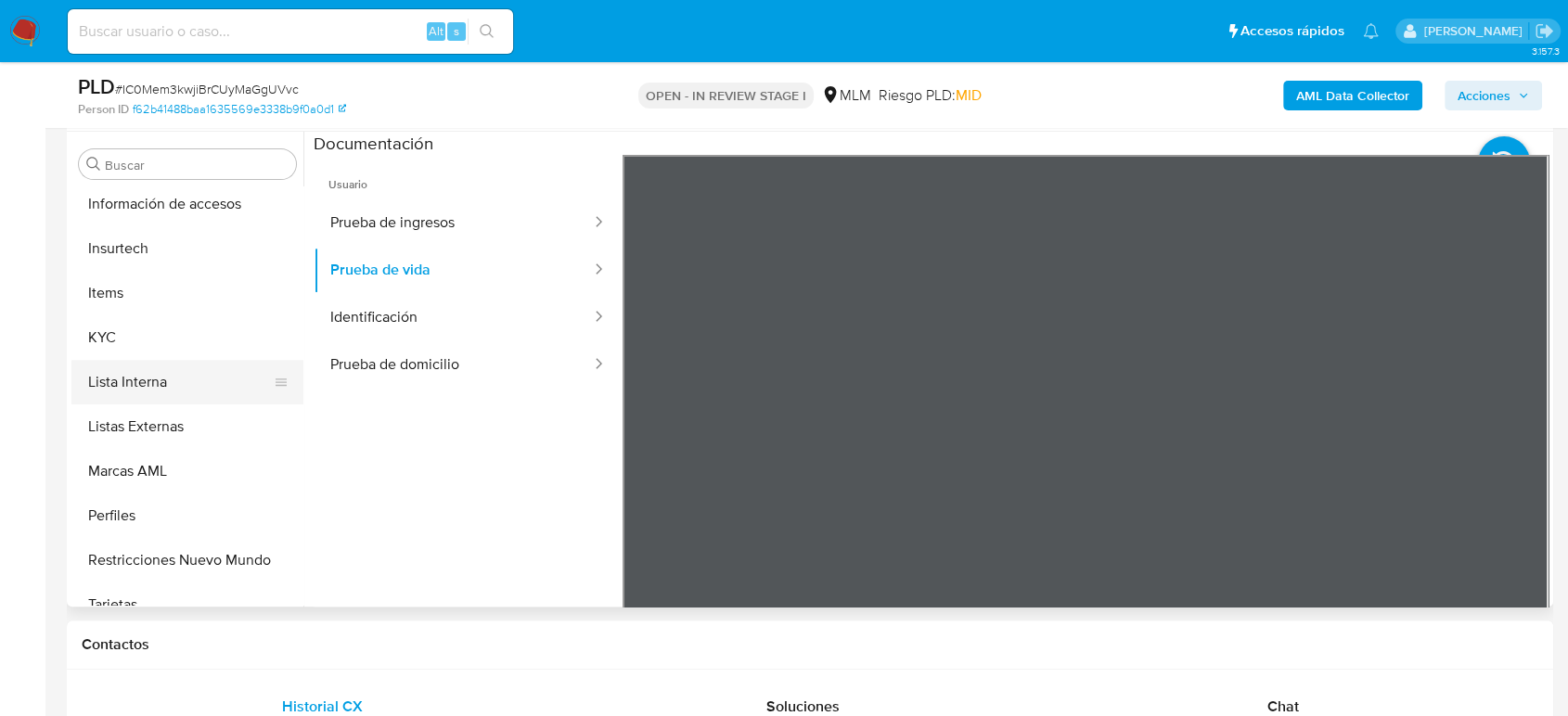
scroll to position [784, 0]
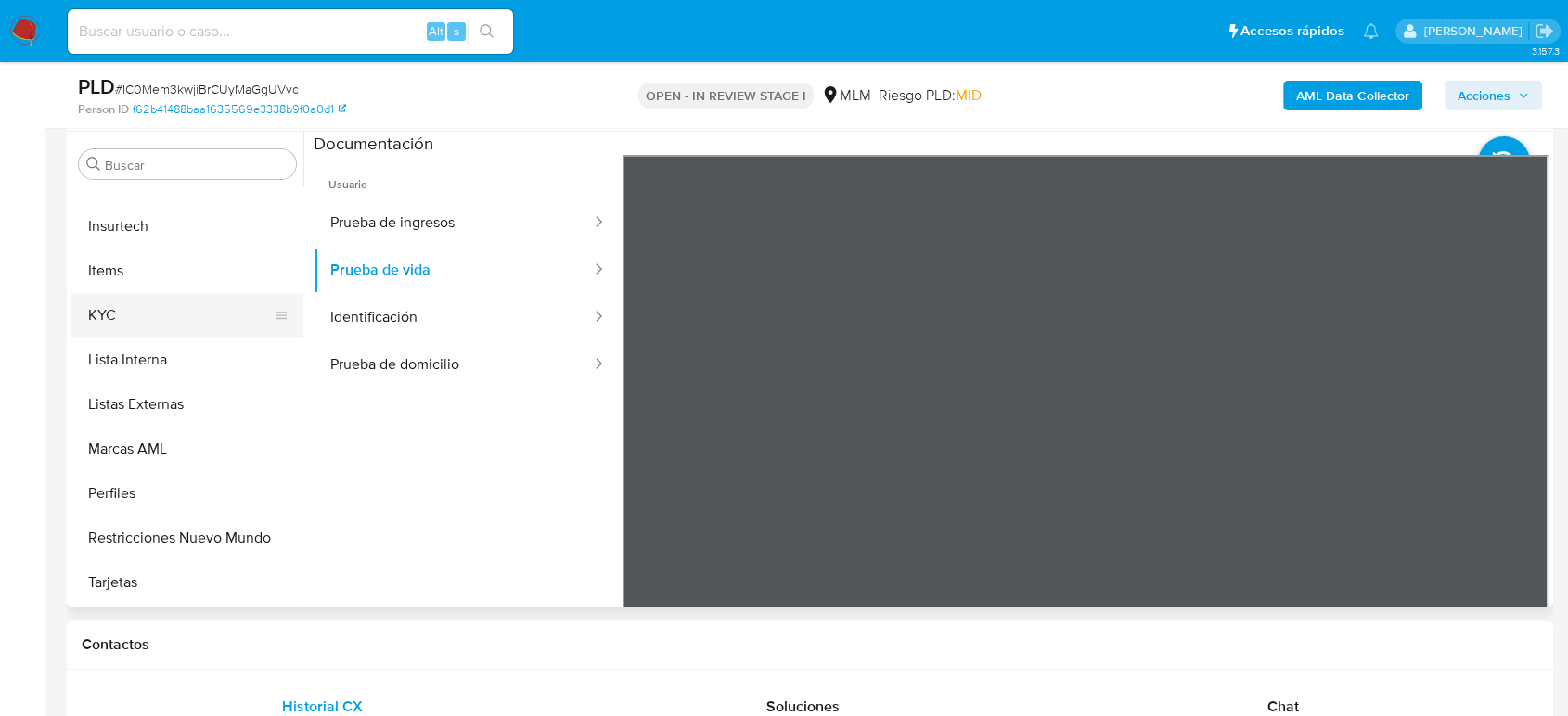
click at [133, 317] on button "KYC" at bounding box center [181, 315] width 217 height 45
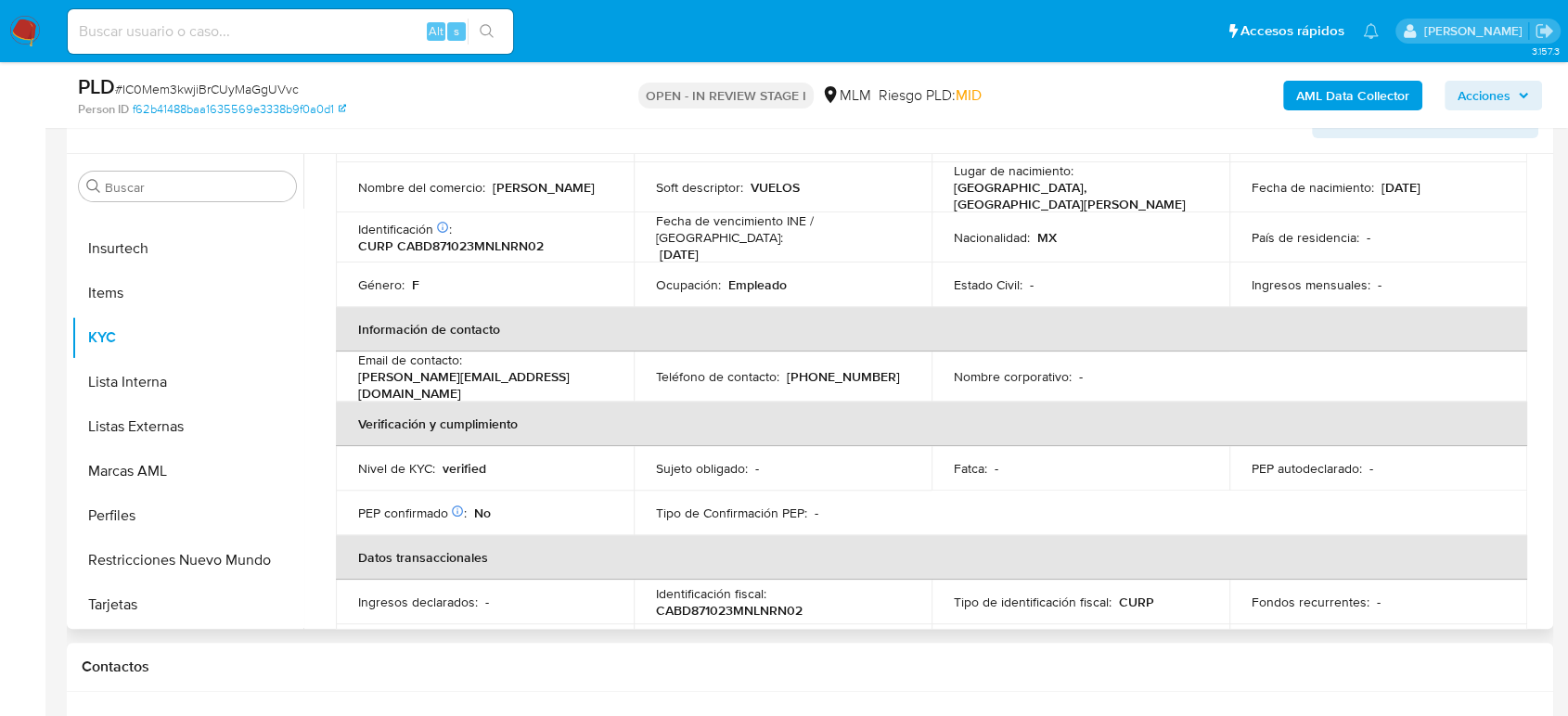
scroll to position [117, 0]
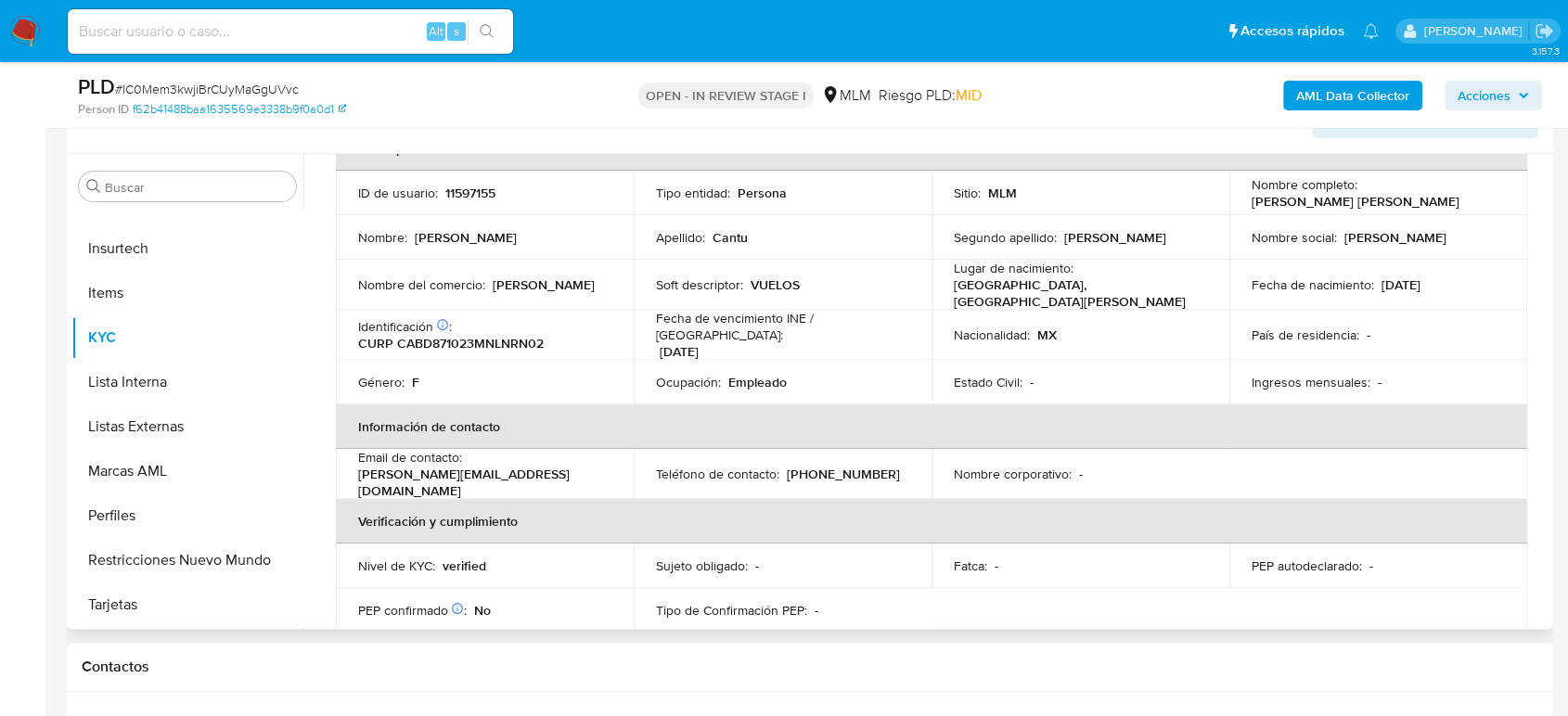
click at [825, 466] on p "[PHONE_NUMBER]" at bounding box center [843, 474] width 113 height 17
copy p "11738845"
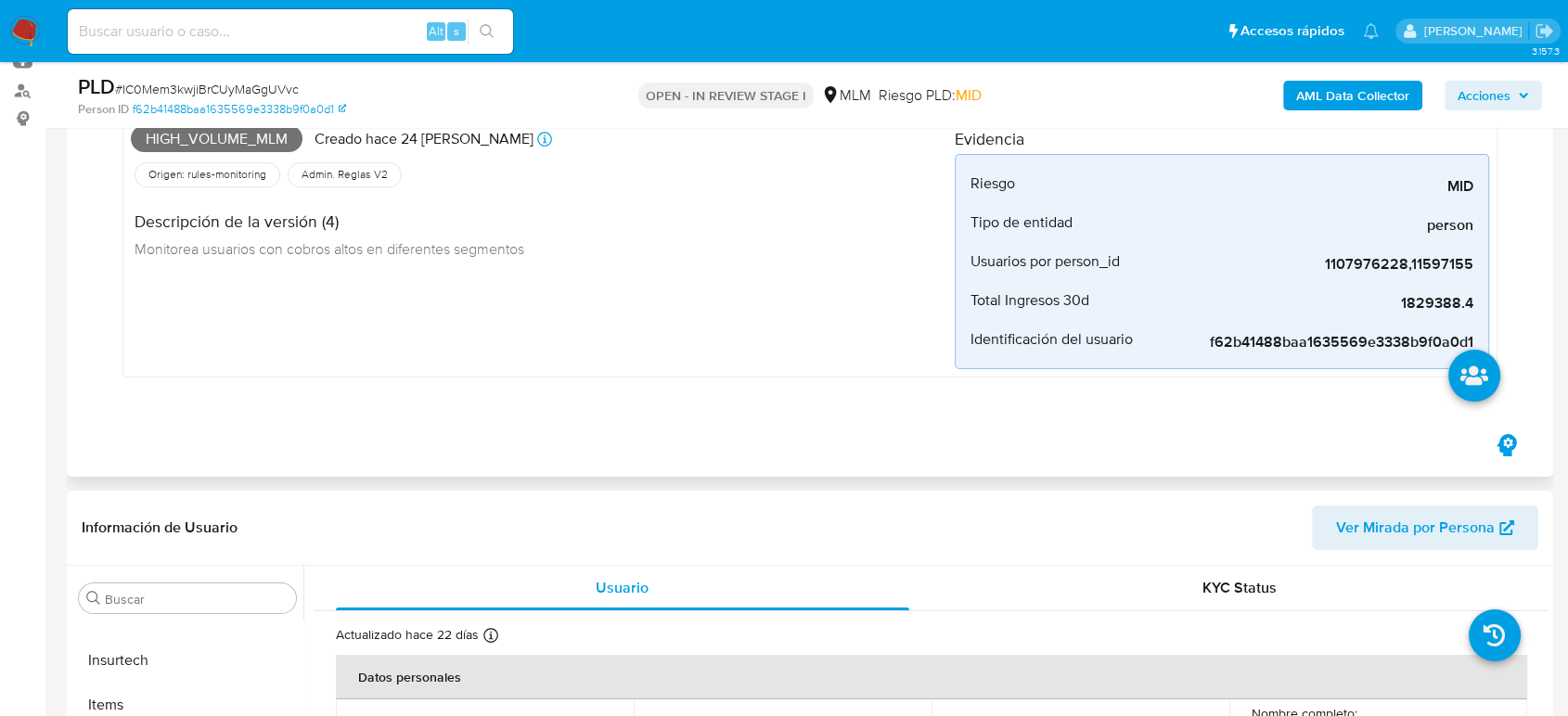
scroll to position [103, 0]
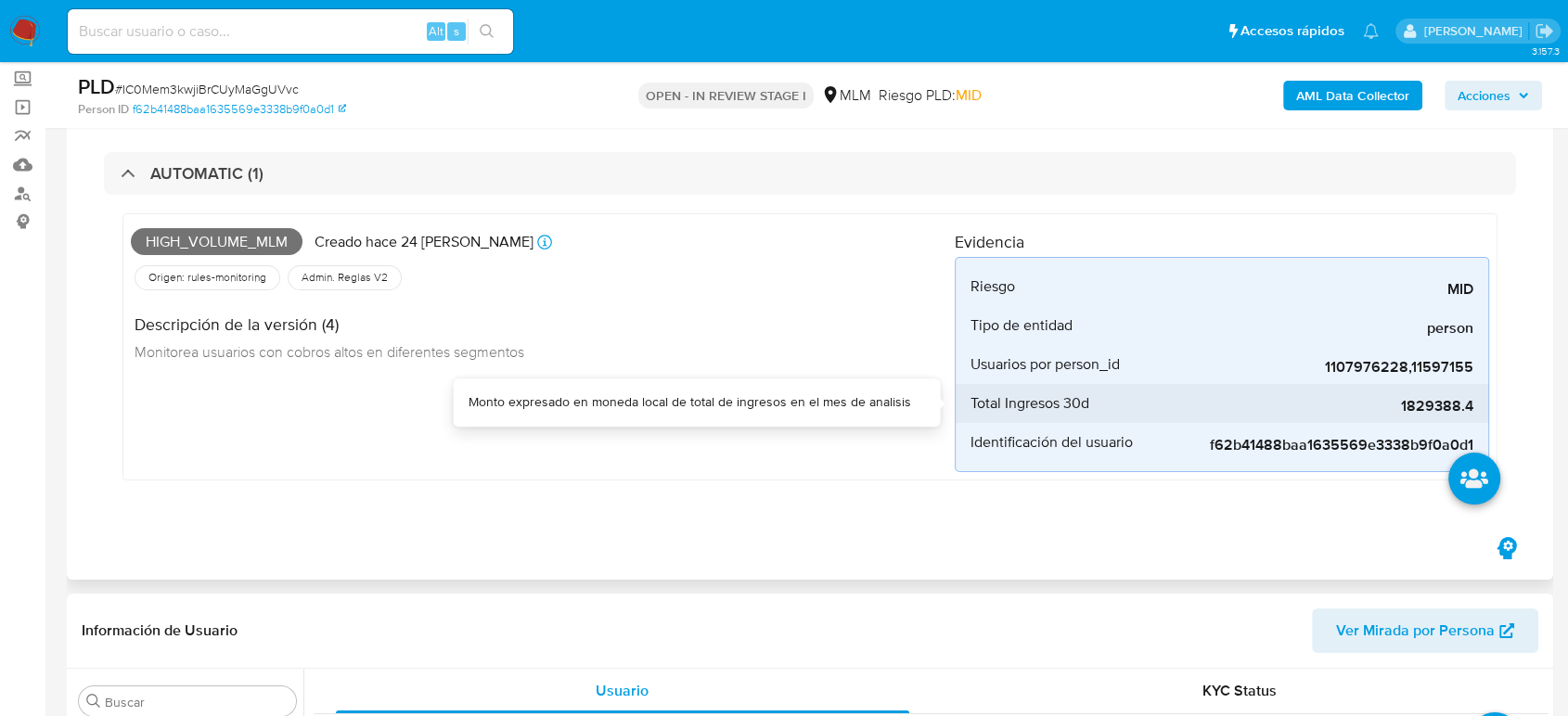
click at [1439, 406] on span "1829388.4" at bounding box center [1334, 406] width 278 height 19
click at [1440, 407] on span "1829388.4" at bounding box center [1334, 406] width 278 height 19
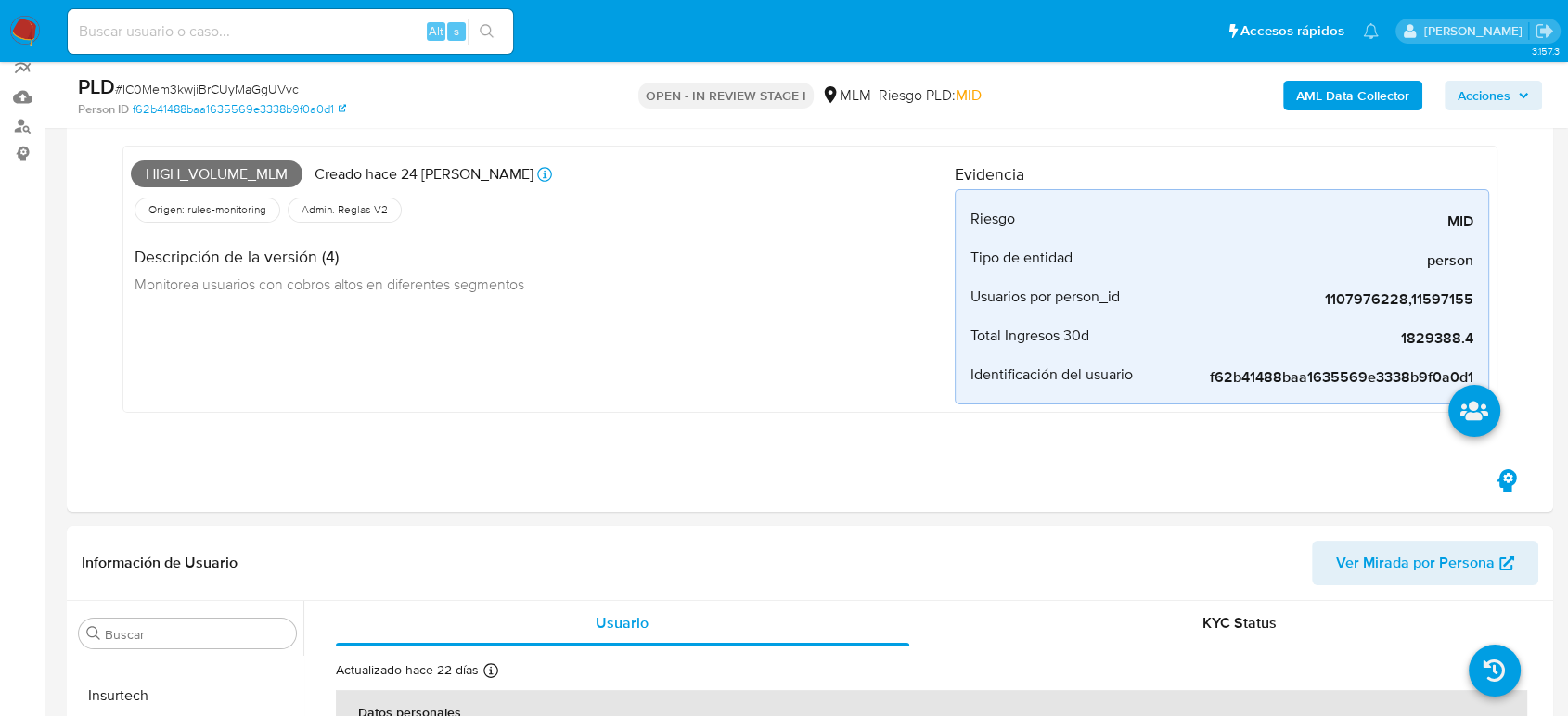
scroll to position [206, 0]
